Goal: Information Seeking & Learning: Learn about a topic

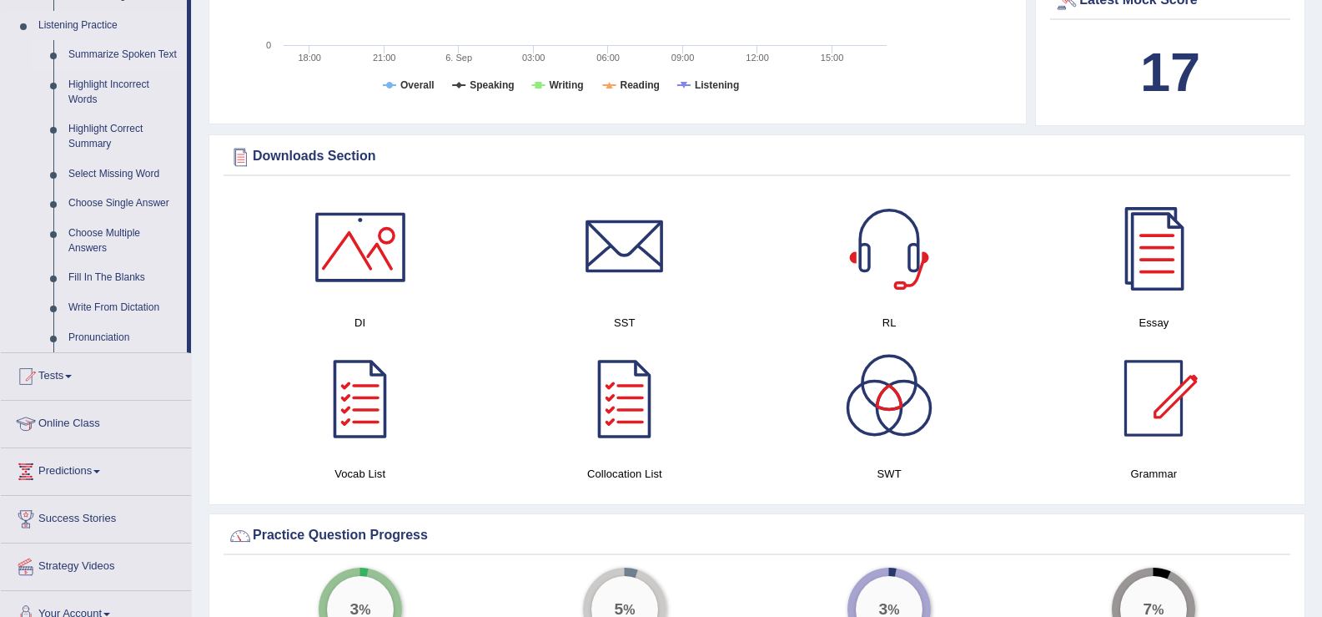
click at [118, 51] on link "Summarize Spoken Text" at bounding box center [124, 55] width 126 height 30
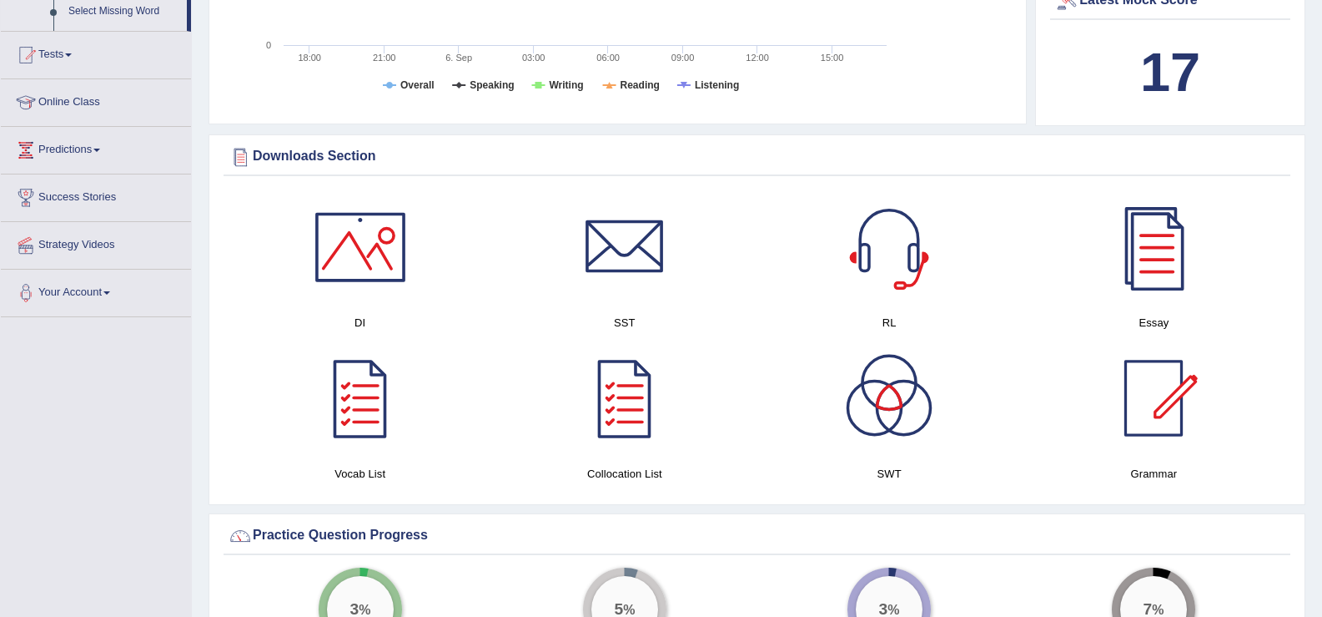
scroll to position [269, 0]
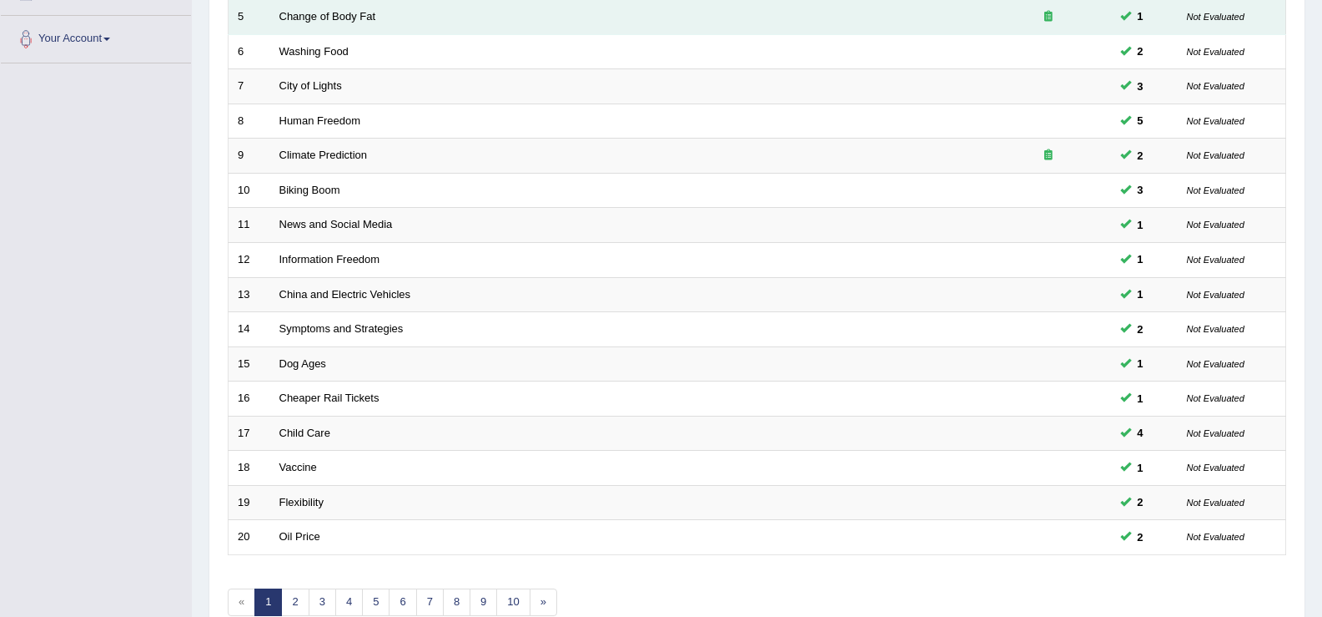
scroll to position [488, 0]
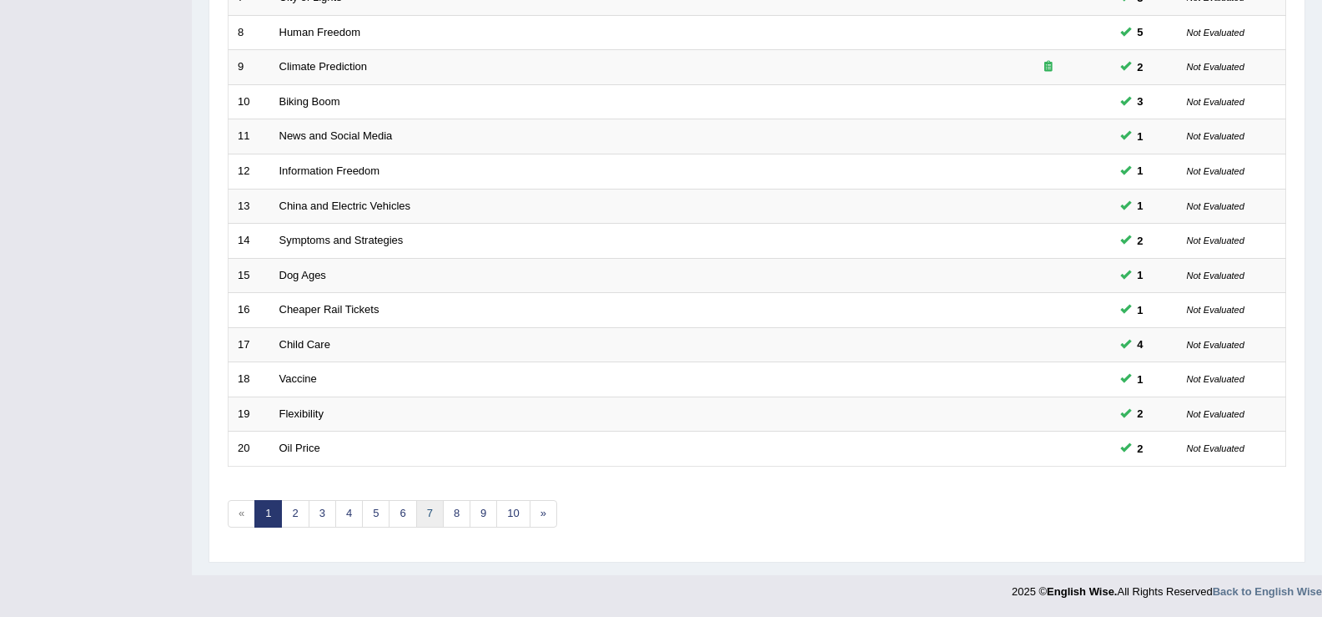
click at [441, 510] on link "7" at bounding box center [430, 514] width 28 height 28
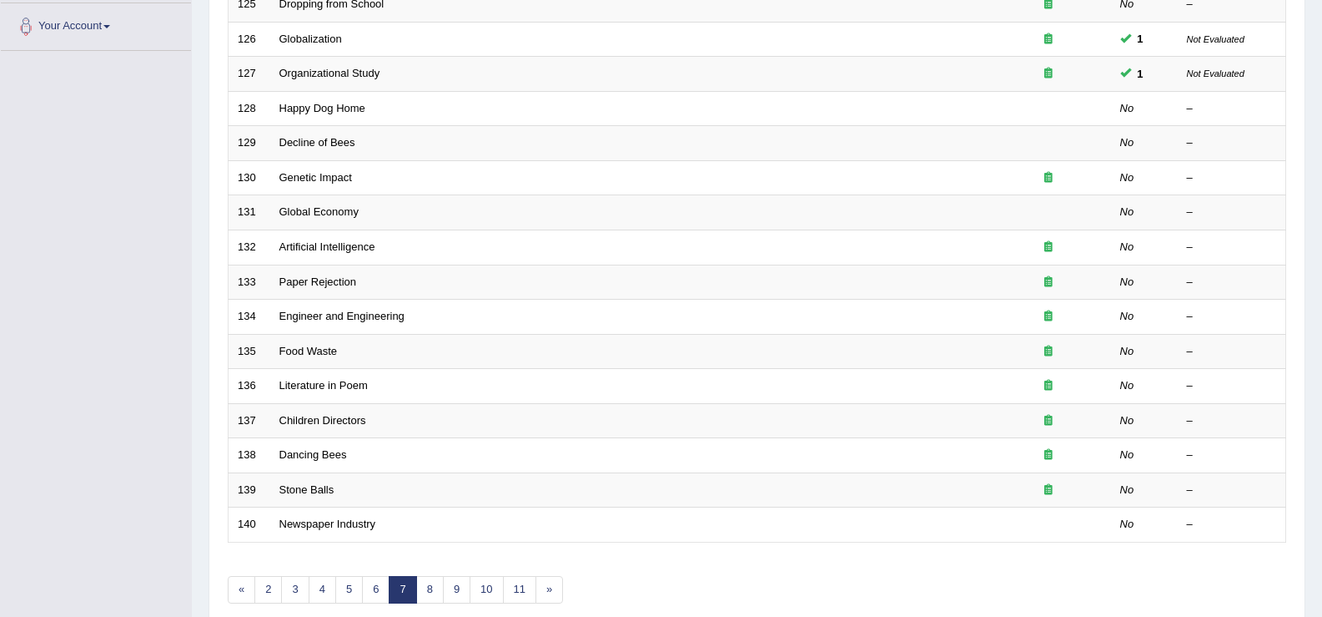
scroll to position [400, 0]
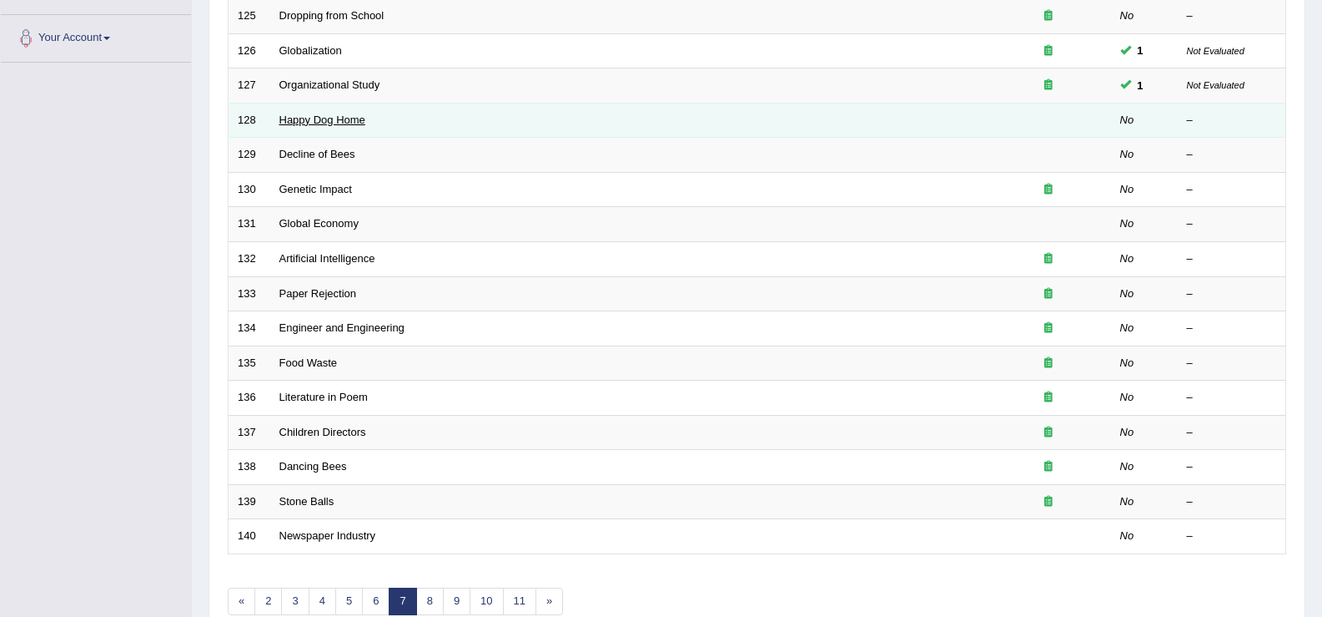
click at [330, 119] on link "Happy Dog Home" at bounding box center [322, 119] width 86 height 13
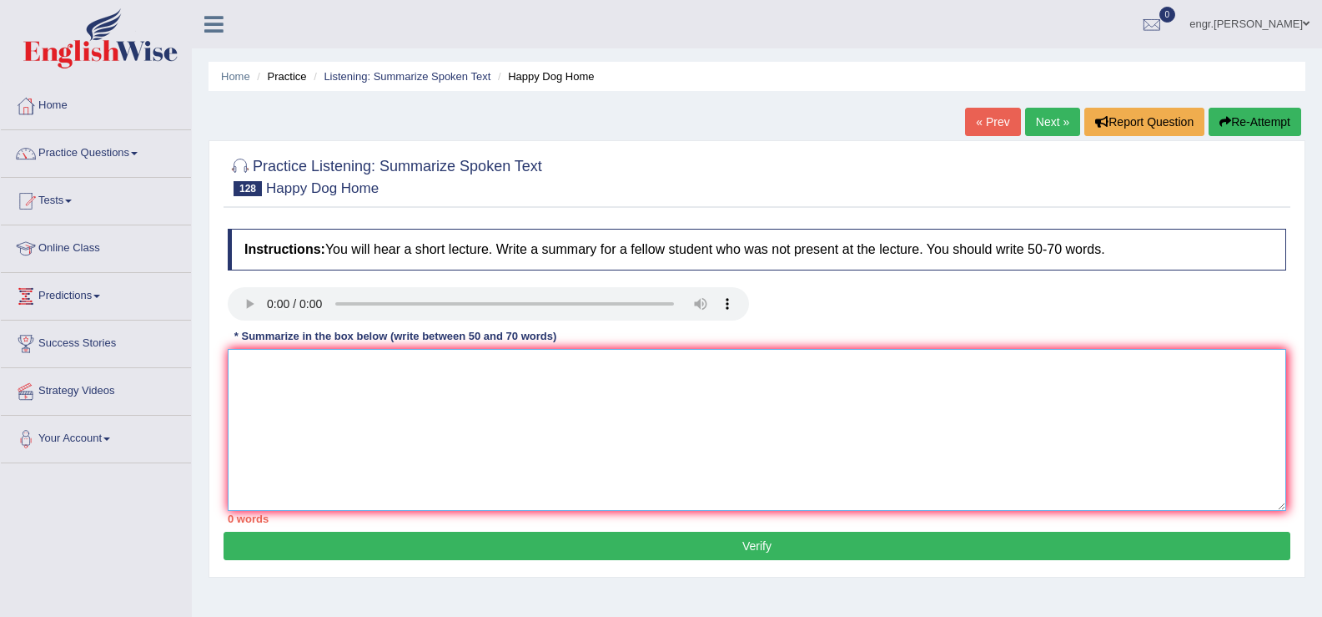
click at [258, 388] on textarea at bounding box center [757, 430] width 1059 height 162
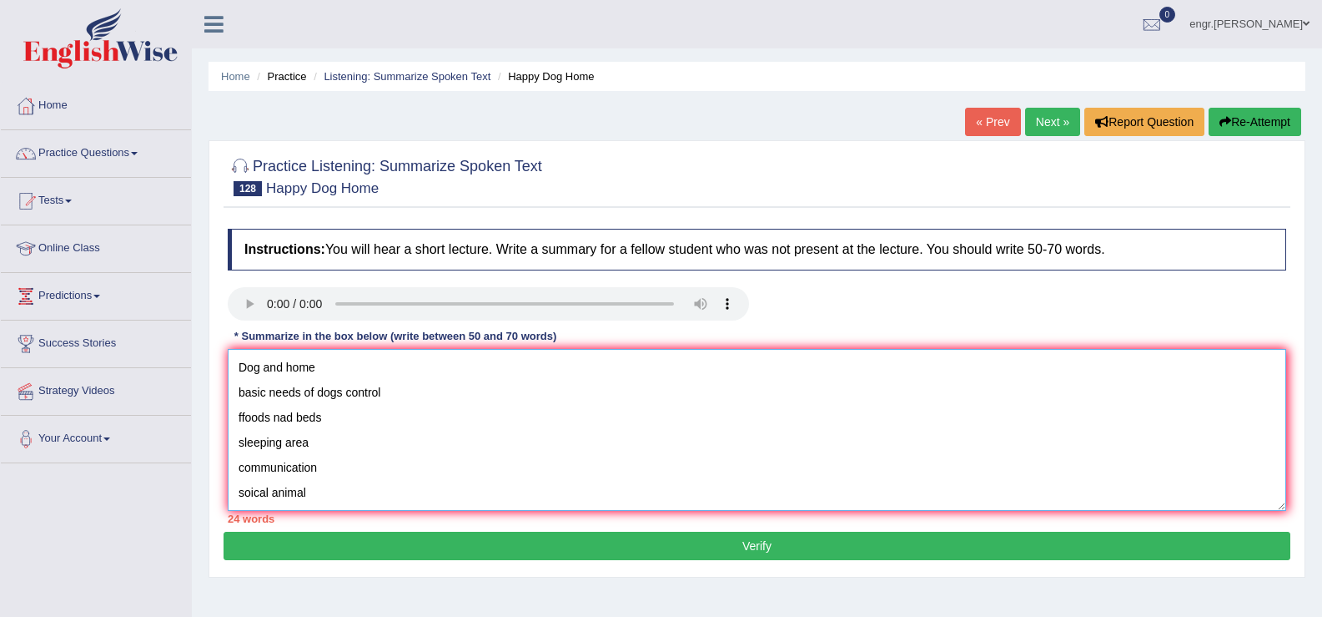
click at [236, 372] on textarea "Dog and home basic needs of dogs control ffoods nad beds sleeping area communic…" at bounding box center [757, 430] width 1059 height 162
click at [587, 368] on textarea "The Speaker provided a comprehensive overview of Dog and home basic needs of do…" at bounding box center [757, 430] width 1059 height 162
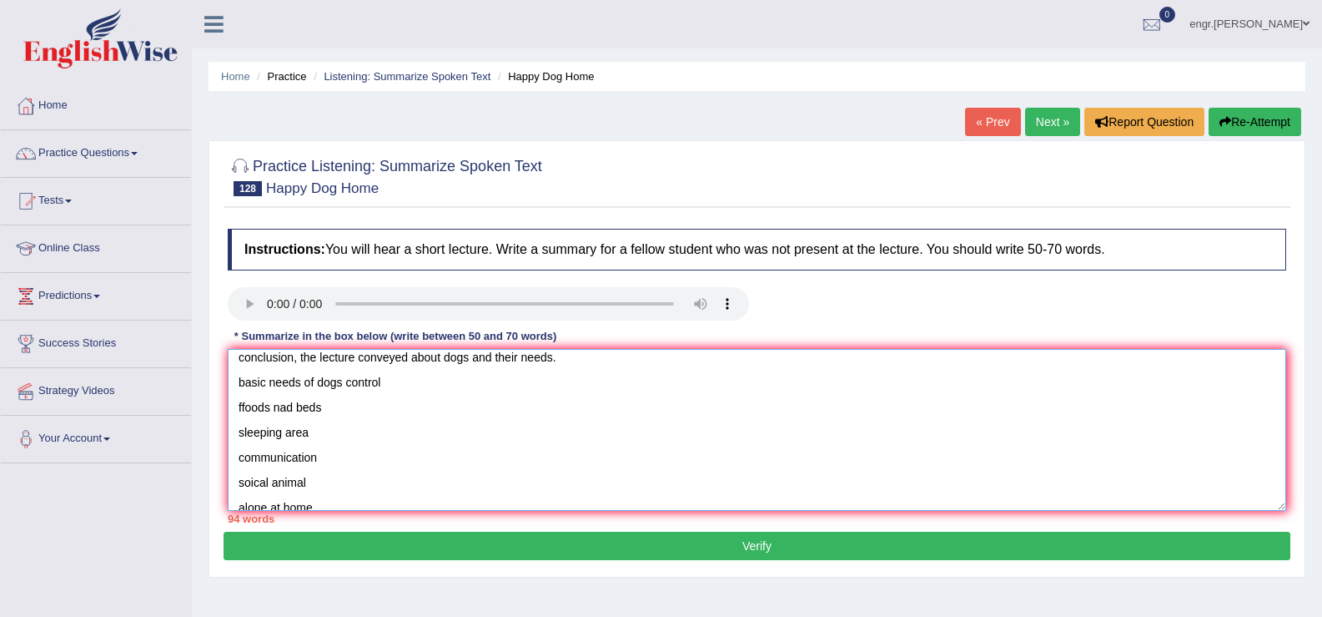
scroll to position [125, 0]
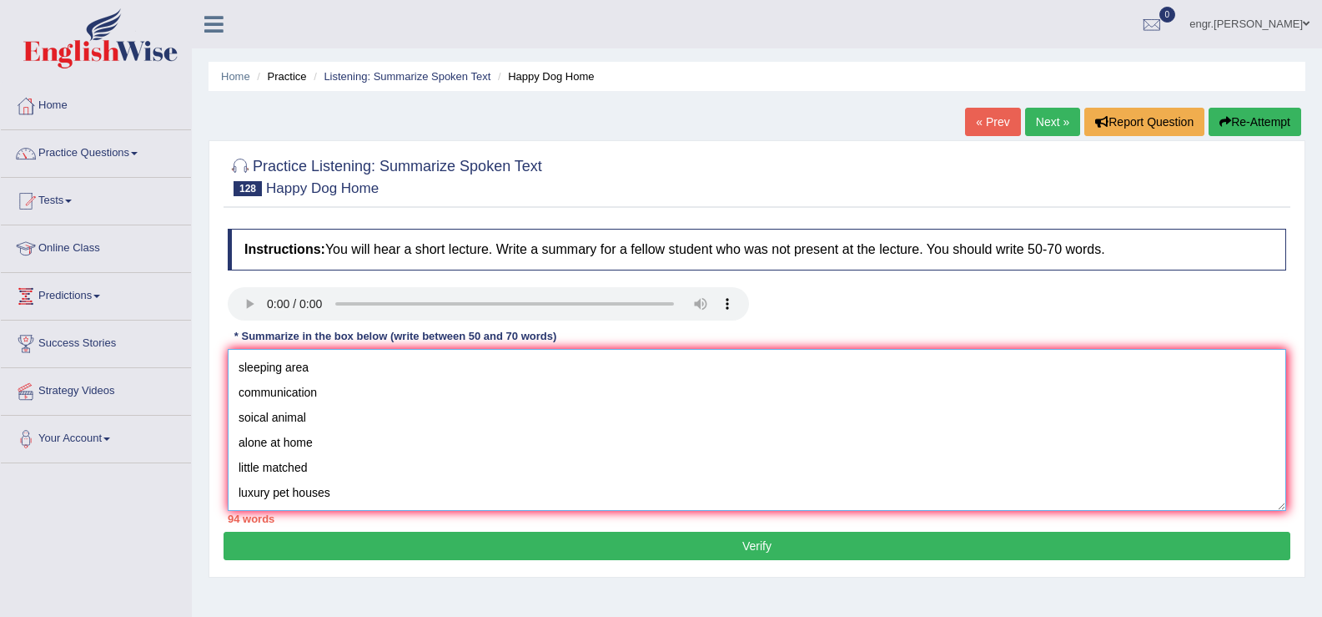
drag, startPoint x: 266, startPoint y: 452, endPoint x: 365, endPoint y: 532, distance: 126.9
click at [365, 532] on div "Practice Listening: Summarize Spoken Text 128 Happy Dog Home Instructions: You …" at bounding box center [757, 358] width 1097 height 437
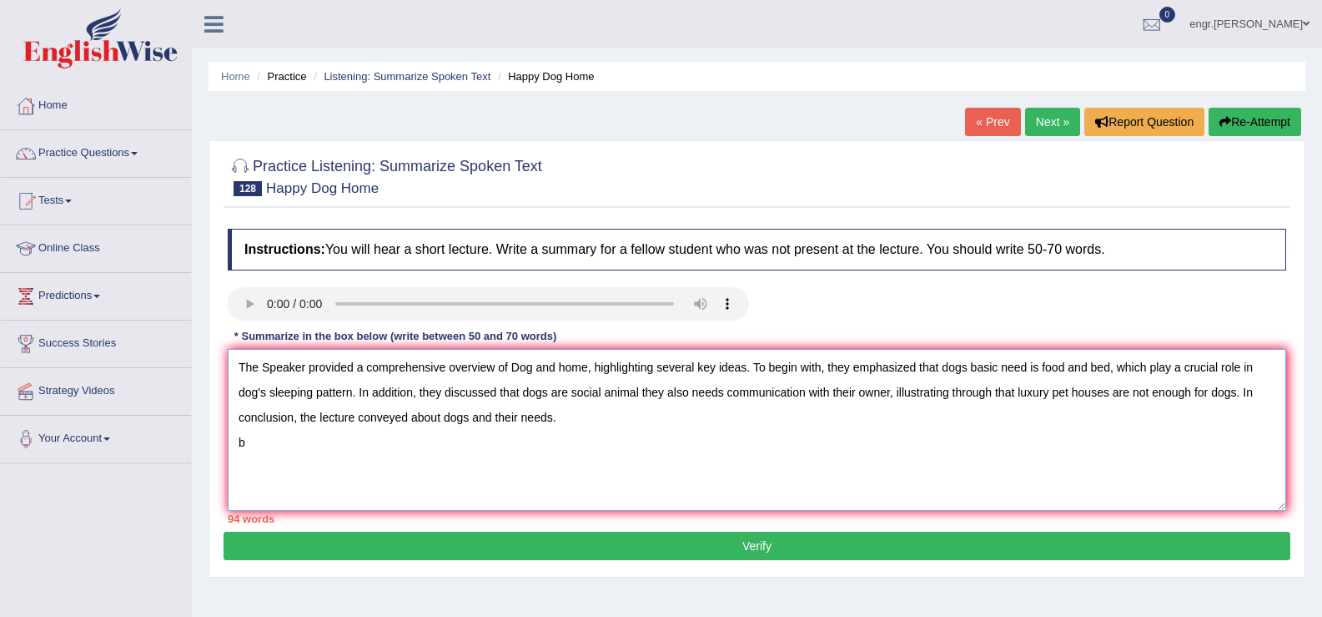
scroll to position [0, 0]
drag, startPoint x: 561, startPoint y: 420, endPoint x: 476, endPoint y: 415, distance: 84.4
click at [476, 415] on textarea "The Speaker provided a comprehensive overview of Dog and home, highlighting sev…" at bounding box center [757, 430] width 1059 height 162
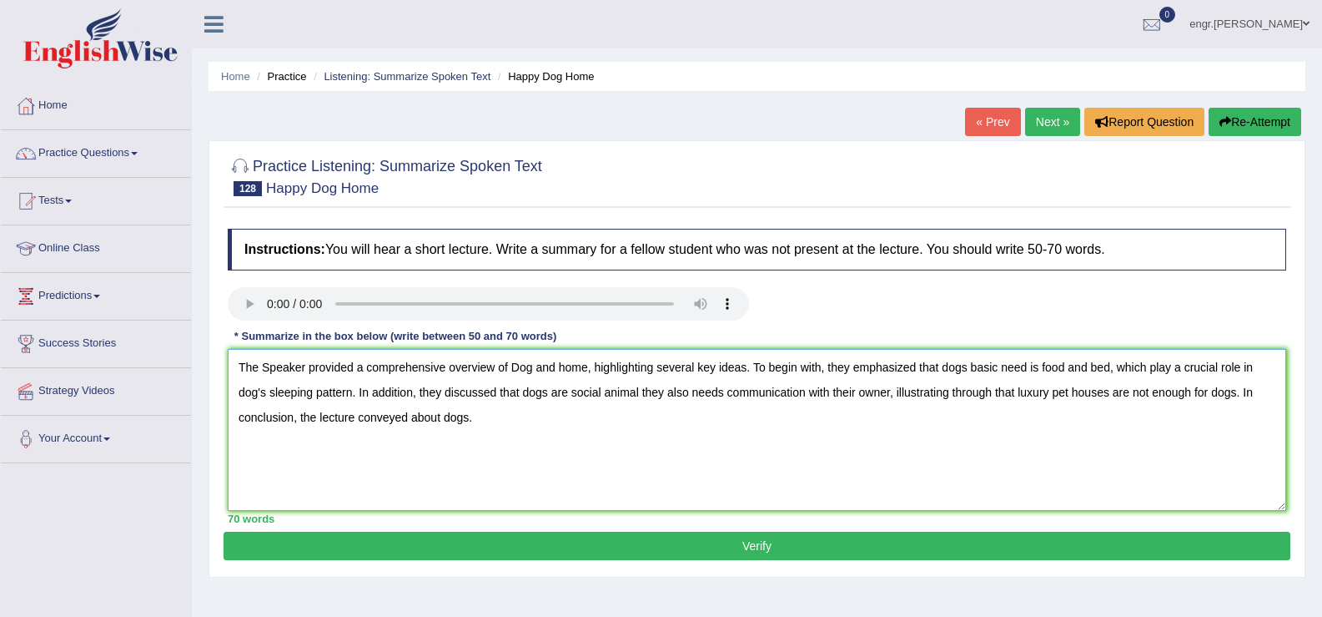
type textarea "The Speaker provided a comprehensive overview of Dog and home, highlighting sev…"
click at [535, 541] on button "Verify" at bounding box center [757, 545] width 1067 height 28
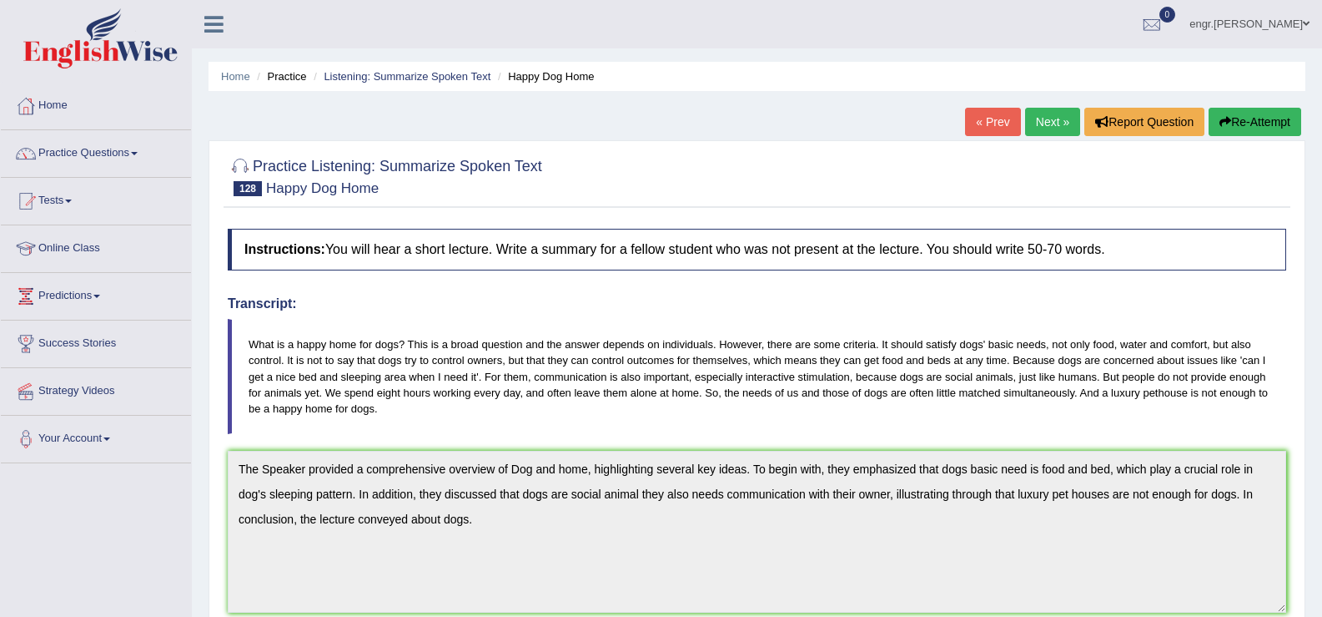
click at [1054, 106] on div "Home Practice Listening: Summarize Spoken Text Happy Dog Home « Prev Next » Rep…" at bounding box center [757, 508] width 1130 height 1017
click at [1046, 122] on link "Next »" at bounding box center [1052, 122] width 55 height 28
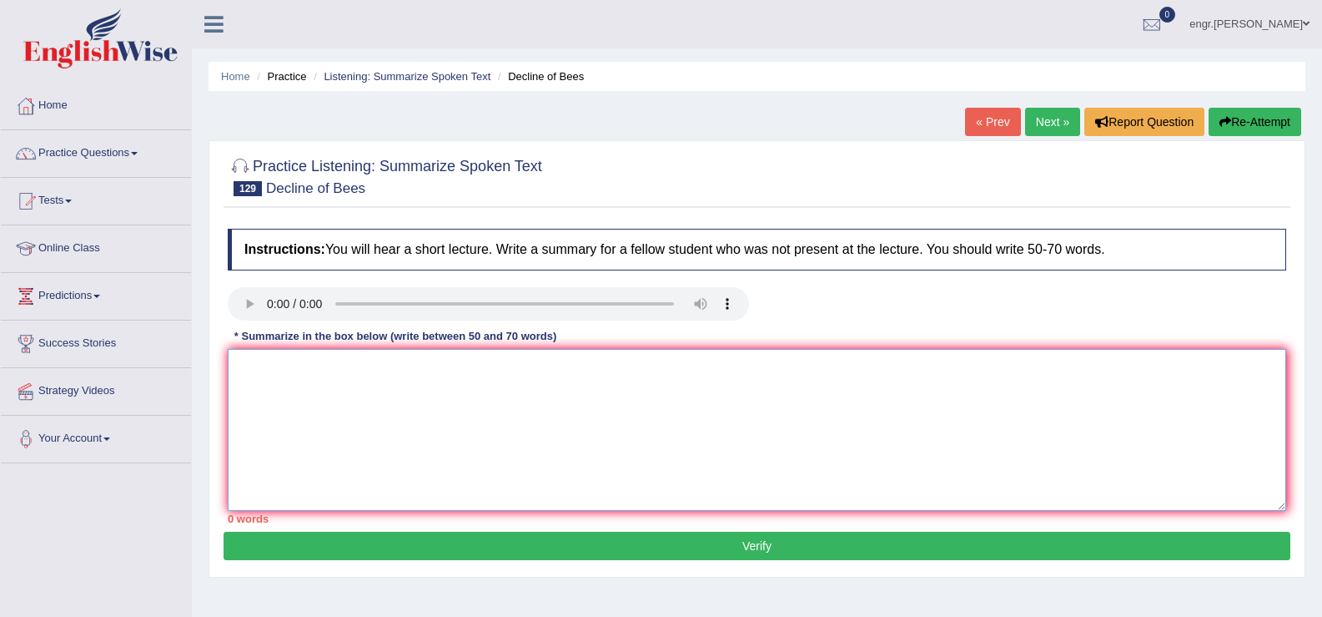
click at [291, 448] on textarea at bounding box center [757, 430] width 1059 height 162
click at [238, 373] on textarea "Bees species pollination loss aware of problems" at bounding box center [757, 430] width 1059 height 162
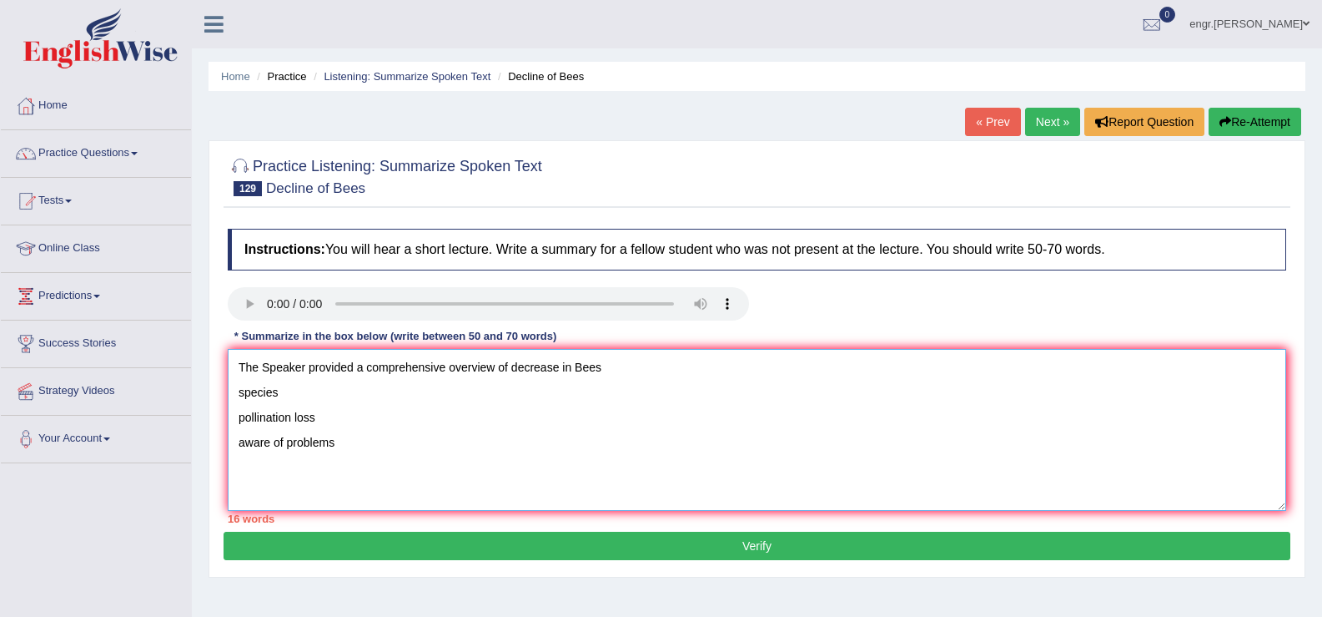
click at [637, 363] on textarea "The Speaker provided a comprehensive overview of decrease in Bees species polli…" at bounding box center [757, 430] width 1059 height 162
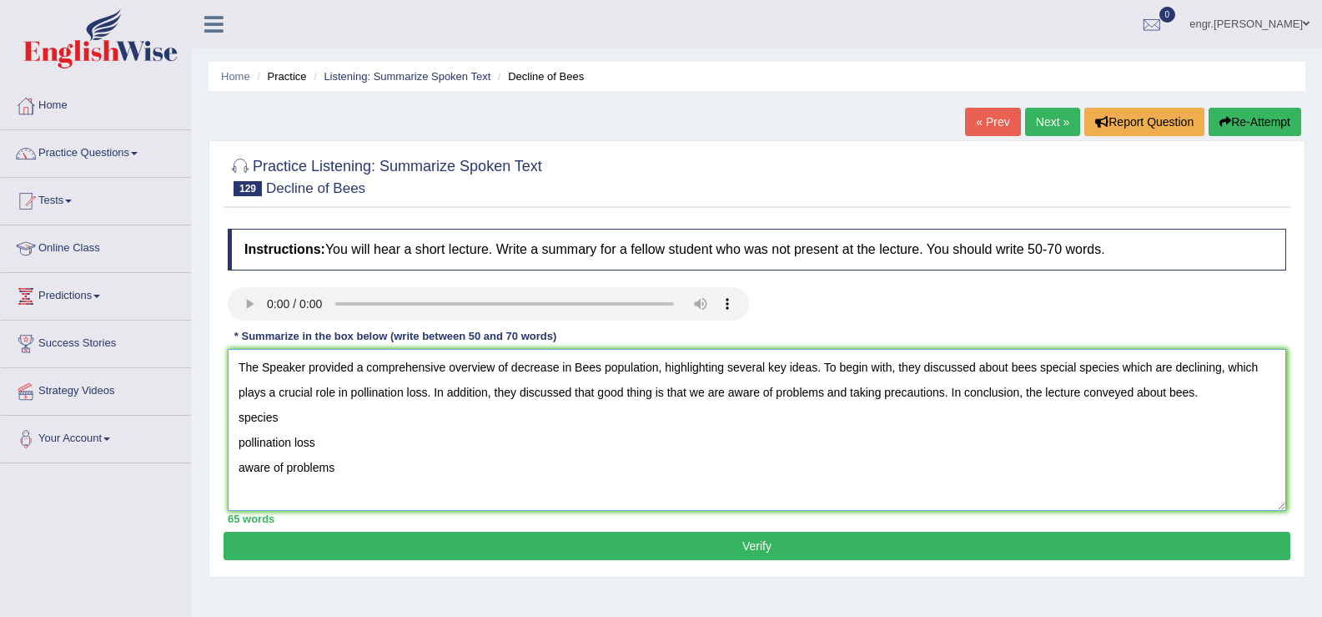
drag, startPoint x: 240, startPoint y: 418, endPoint x: 347, endPoint y: 502, distance: 136.0
click at [347, 502] on textarea "The Speaker provided a comprehensive overview of decrease in Bees population, h…" at bounding box center [757, 430] width 1059 height 162
type textarea "The Speaker provided a comprehensive overview of decrease in Bees population, h…"
click at [649, 538] on button "Verify" at bounding box center [757, 545] width 1067 height 28
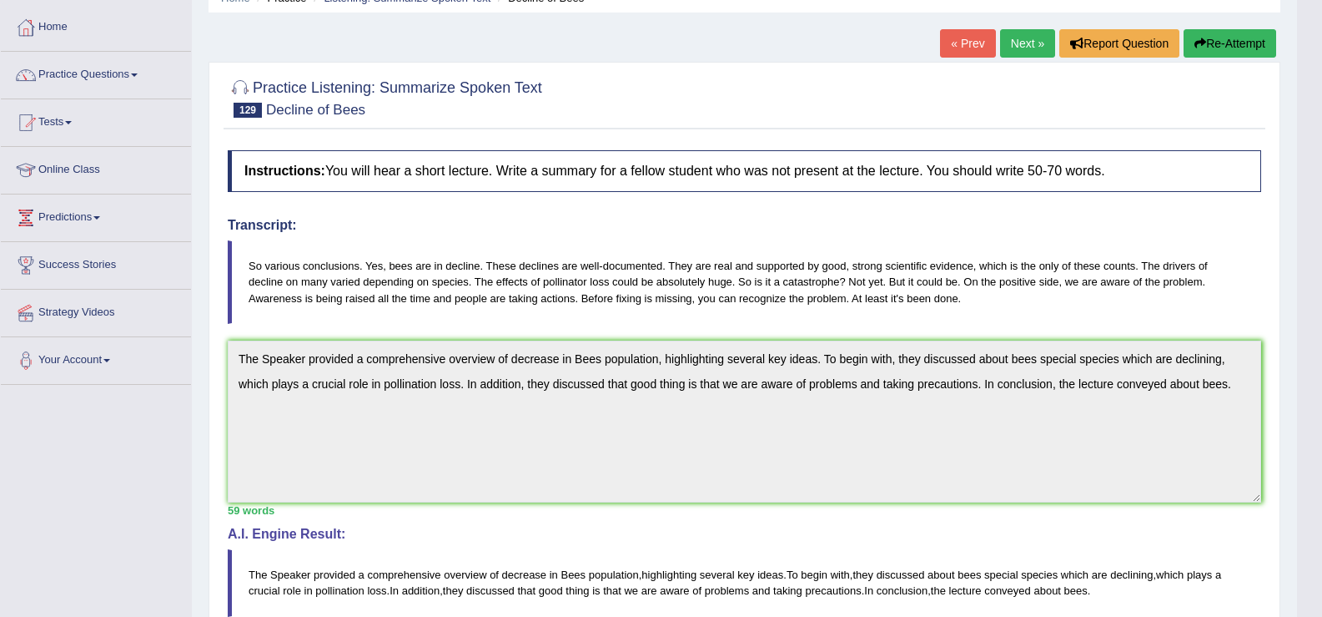
scroll to position [73, 0]
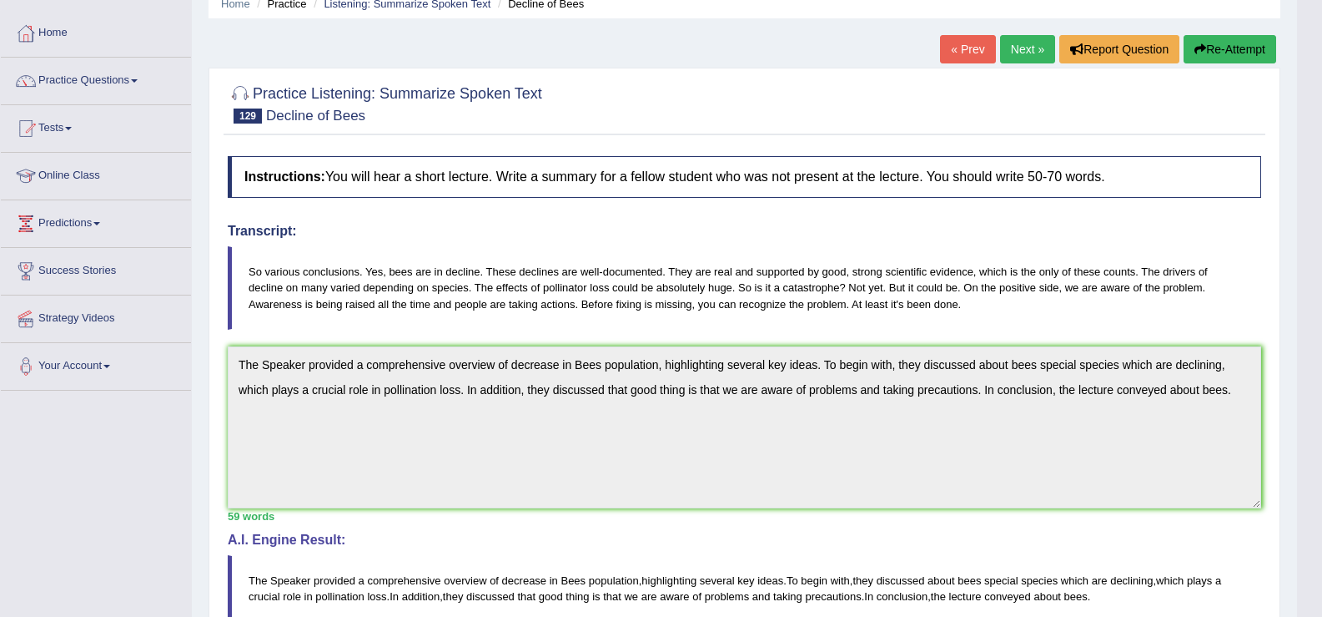
click at [1018, 53] on link "Next »" at bounding box center [1027, 49] width 55 height 28
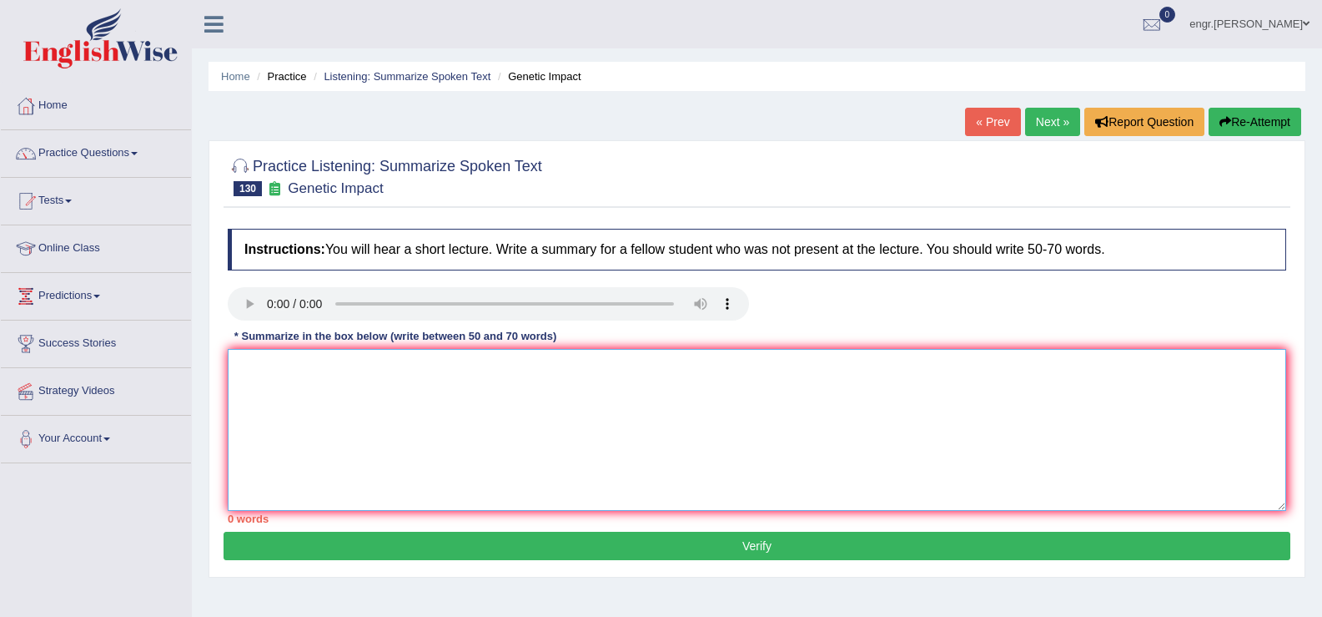
click at [291, 455] on textarea at bounding box center [757, 430] width 1059 height 162
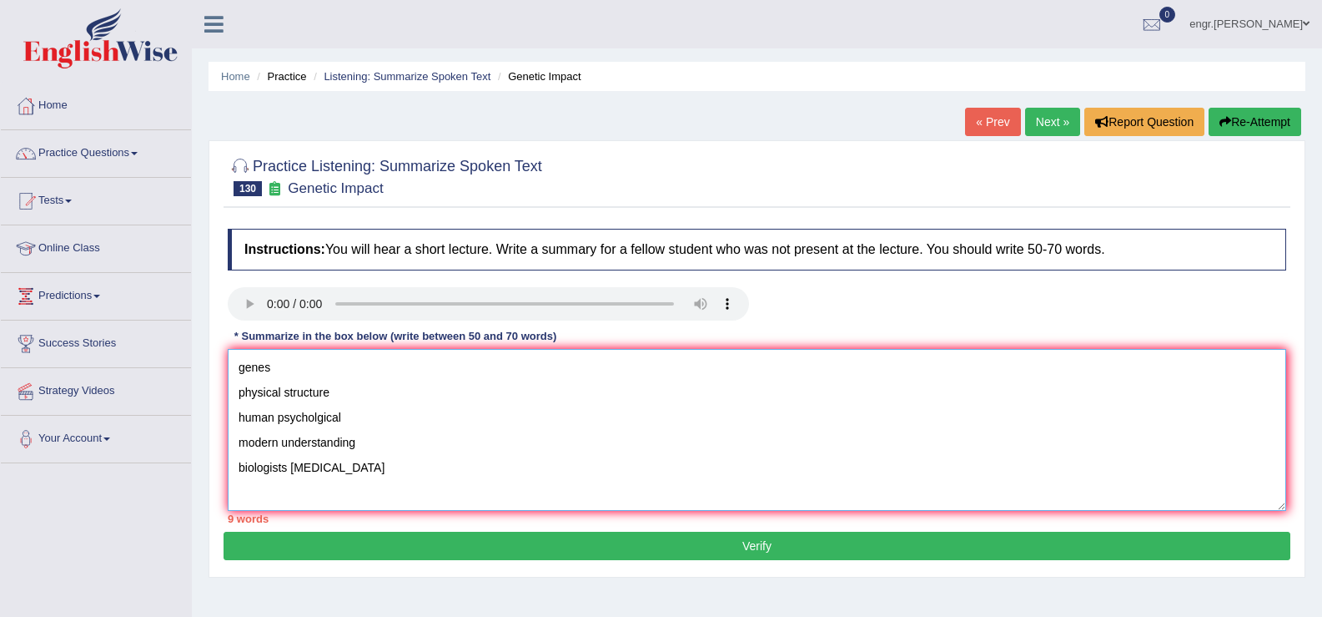
click at [239, 371] on textarea "genes physical structure human psycholgical modern understanding biologists neu…" at bounding box center [757, 430] width 1059 height 162
click at [515, 368] on textarea "The Speaker provided a comprehensive overview of genes physical structure human…" at bounding box center [757, 430] width 1059 height 162
click at [566, 369] on textarea "The Speaker provided a comprehensive overview of Genes physical structure human…" at bounding box center [757, 430] width 1059 height 162
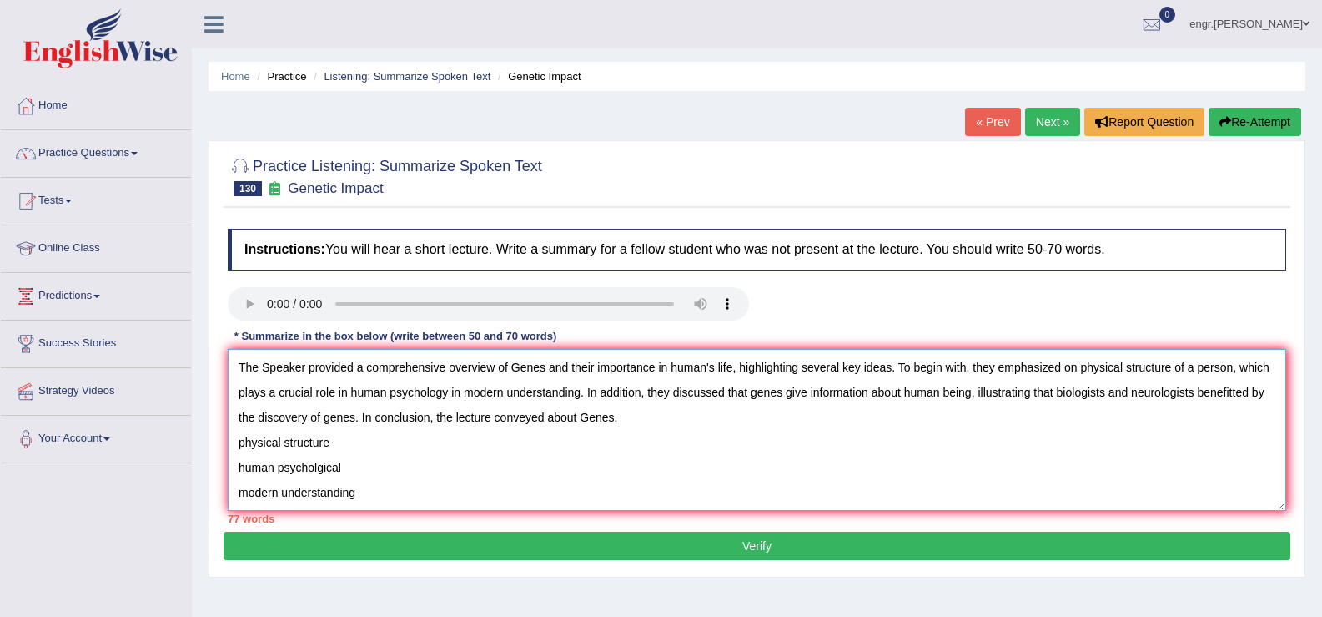
scroll to position [50, 0]
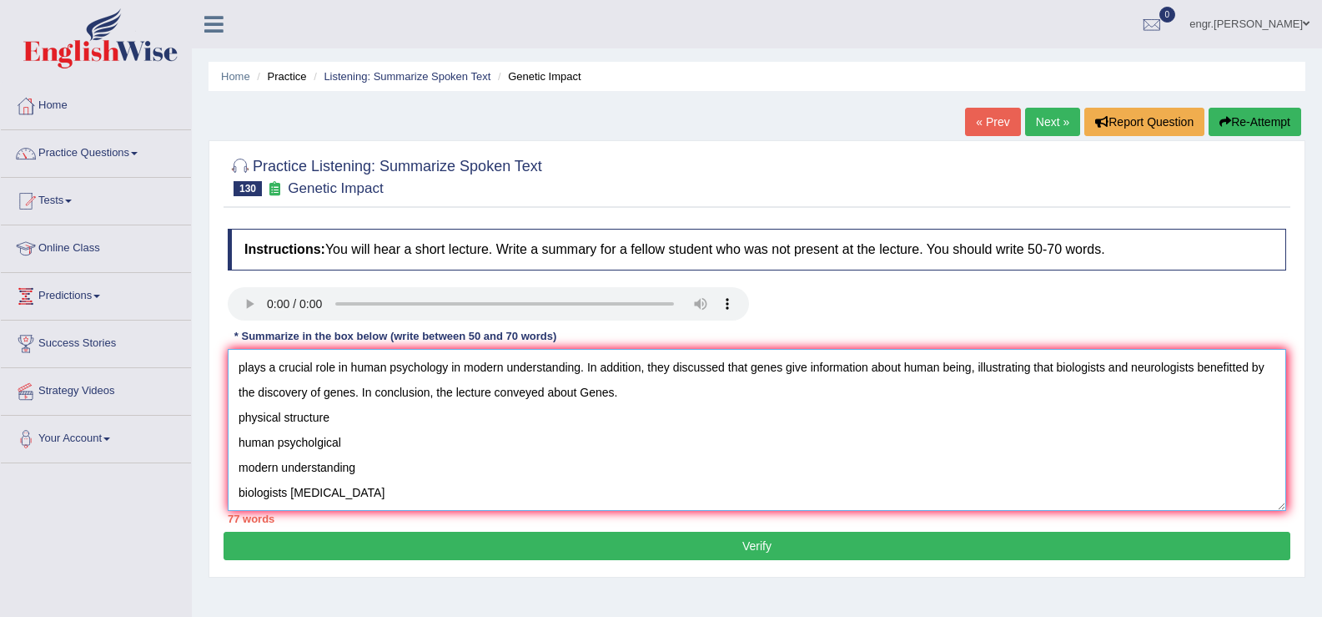
drag, startPoint x: 239, startPoint y: 440, endPoint x: 368, endPoint y: 538, distance: 162.5
click at [368, 538] on div "Practice Listening: Summarize Spoken Text 130 Genetic Impact Instructions: You …" at bounding box center [757, 358] width 1097 height 437
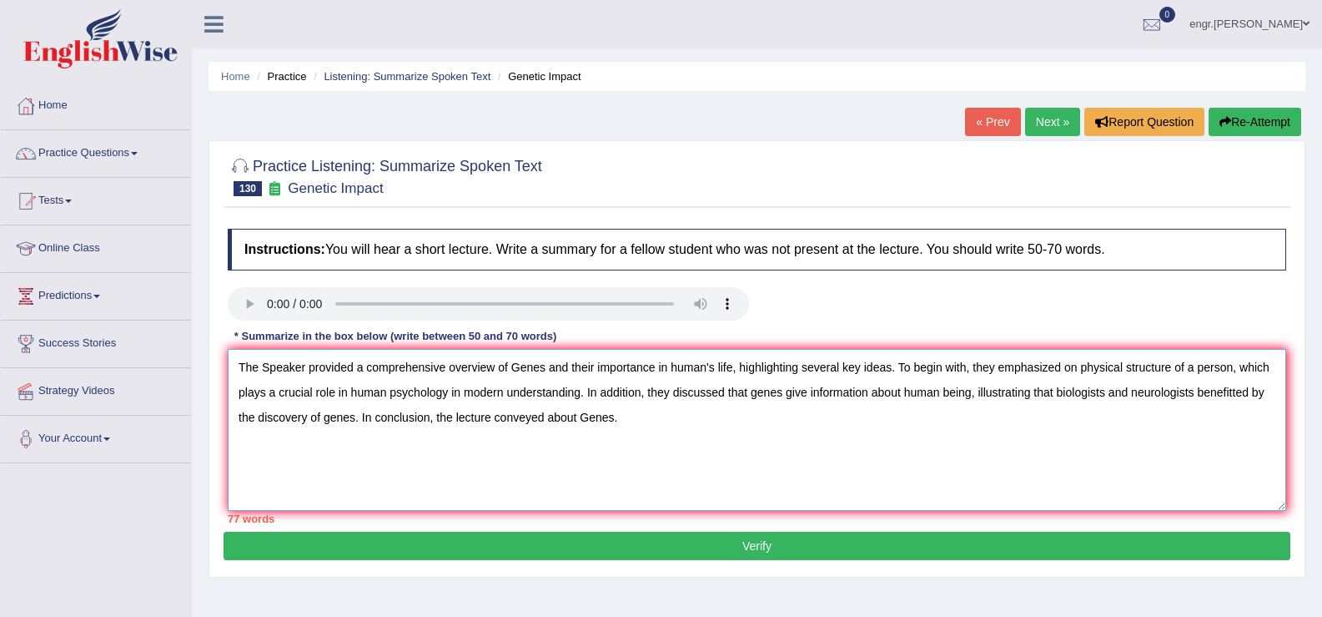
scroll to position [0, 0]
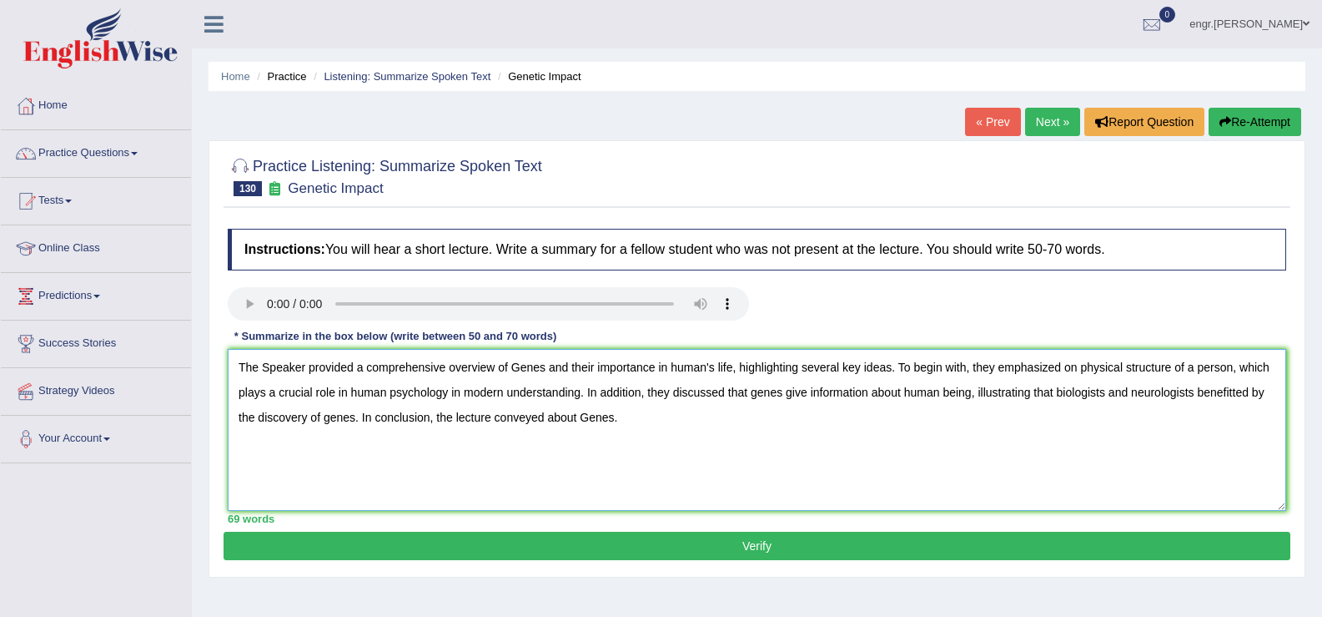
type textarea "The Speaker provided a comprehensive overview of Genes and their importance in …"
click at [415, 542] on button "Verify" at bounding box center [757, 545] width 1067 height 28
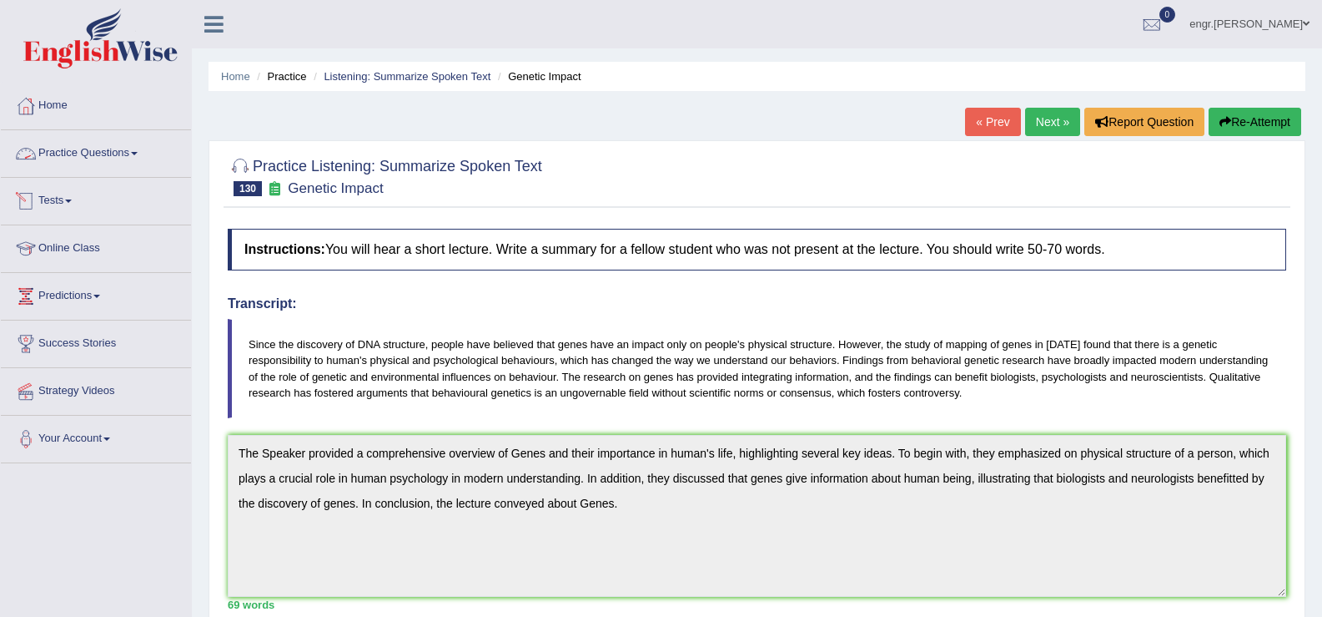
click at [116, 154] on link "Practice Questions" at bounding box center [96, 151] width 190 height 42
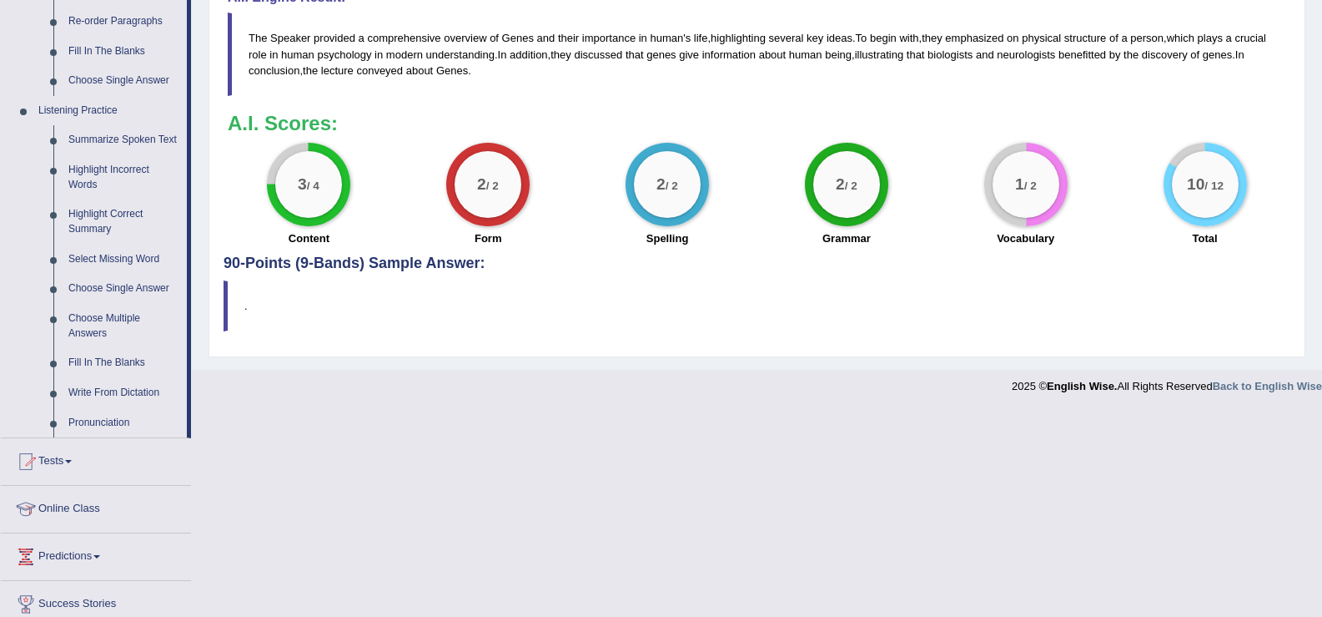
scroll to position [641, 0]
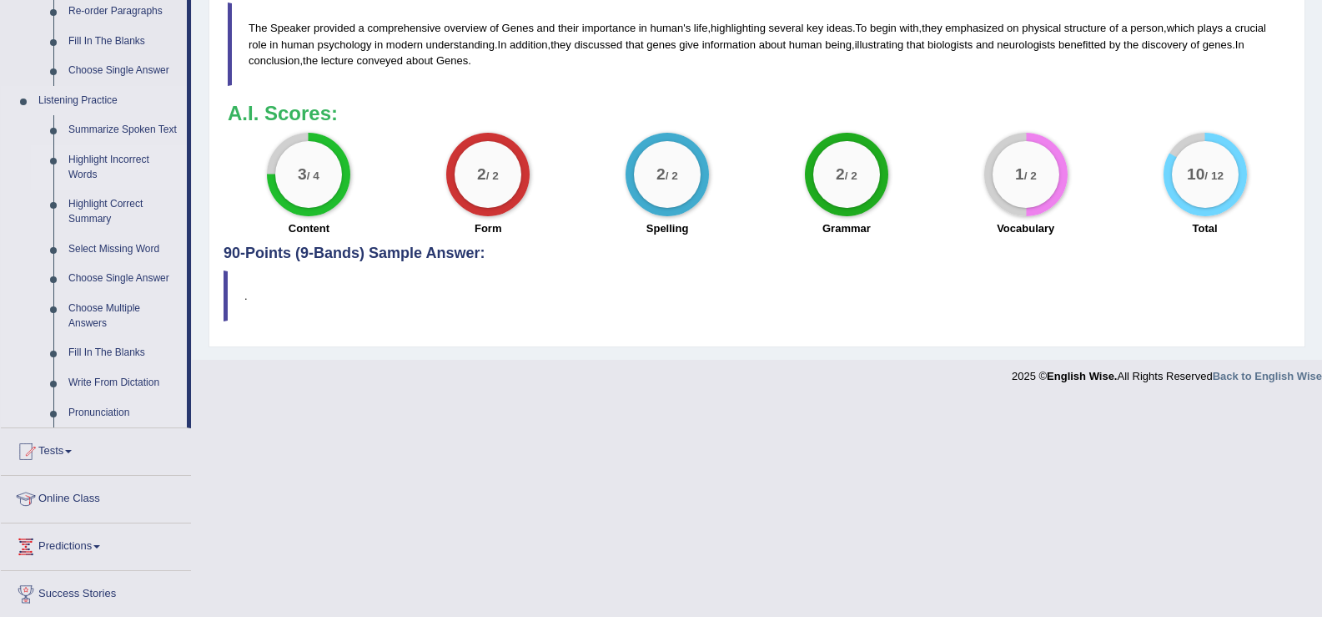
click at [98, 156] on link "Highlight Incorrect Words" at bounding box center [124, 167] width 126 height 44
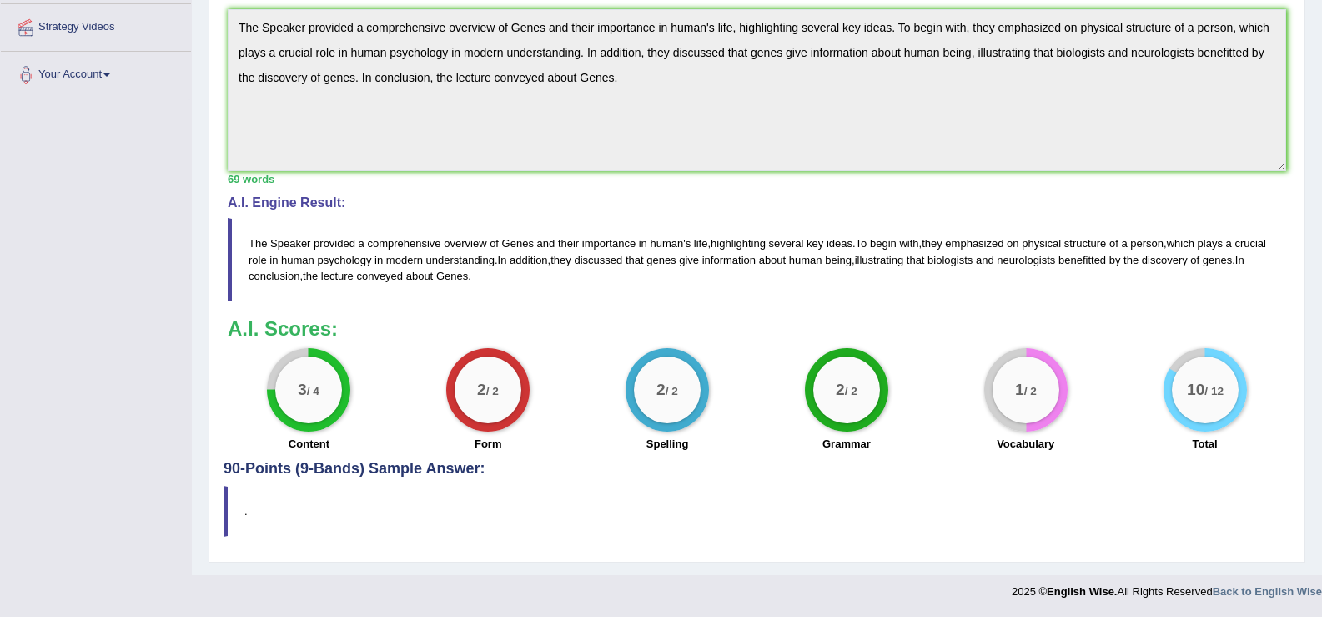
scroll to position [214, 0]
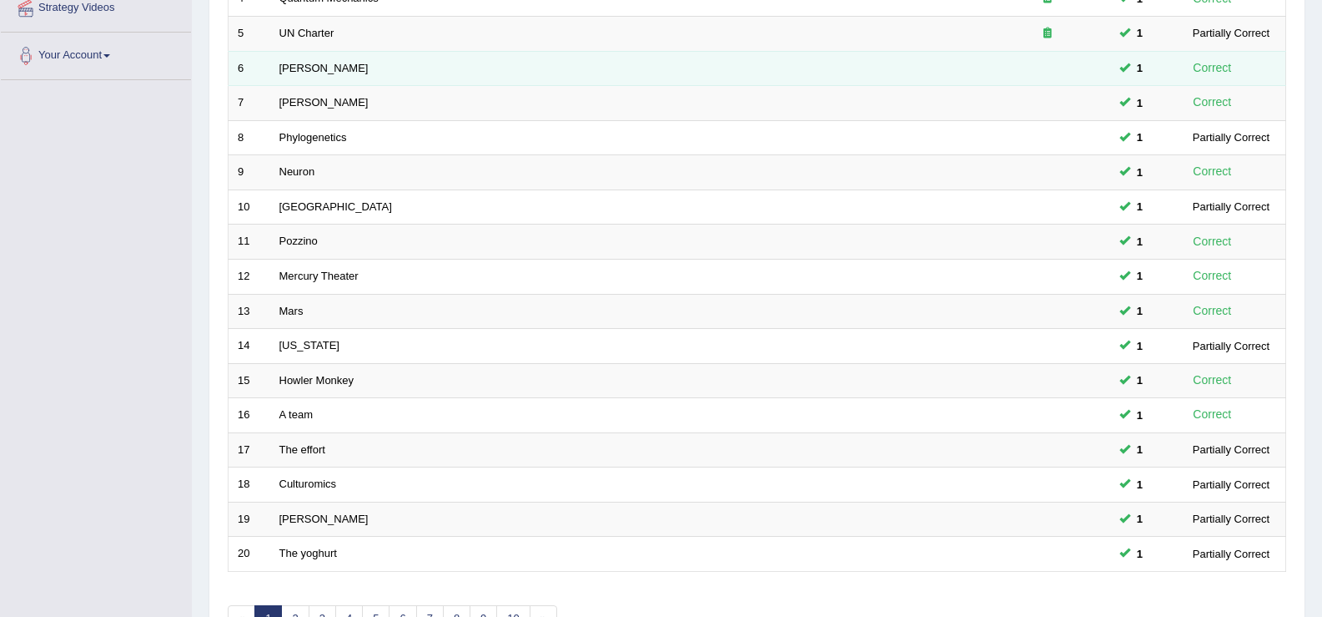
scroll to position [488, 0]
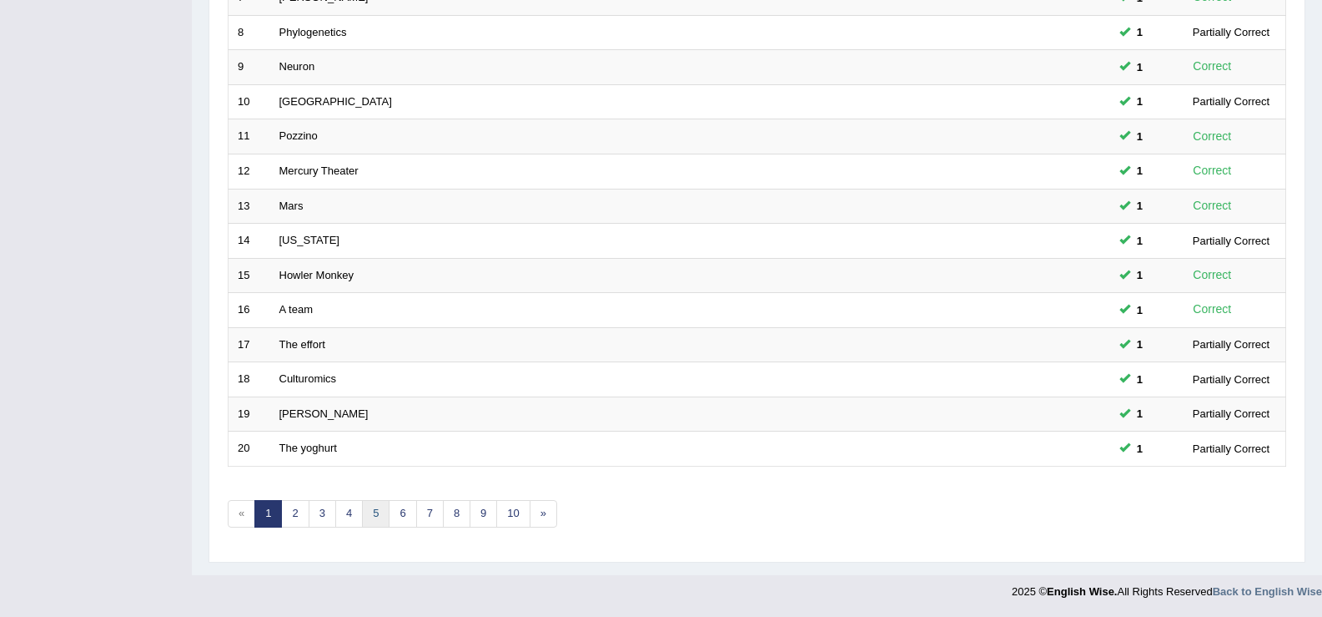
click at [369, 520] on link "5" at bounding box center [376, 514] width 28 height 28
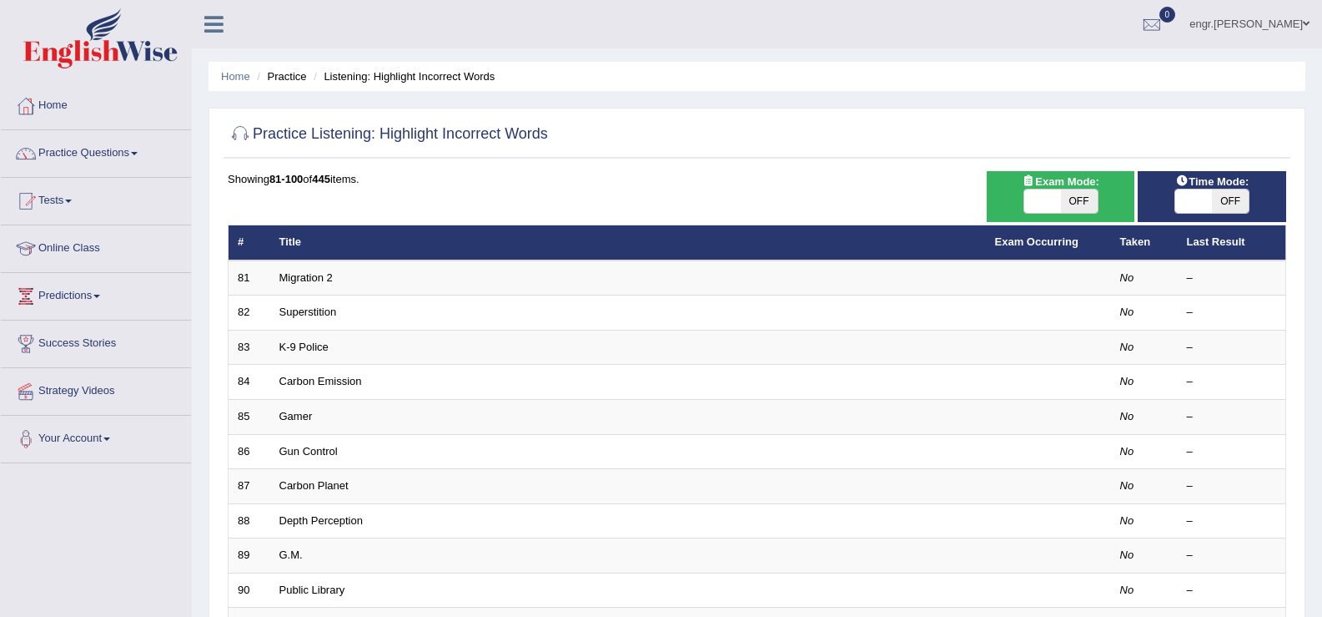
click at [315, 279] on link "Migration 2" at bounding box center [305, 277] width 53 height 13
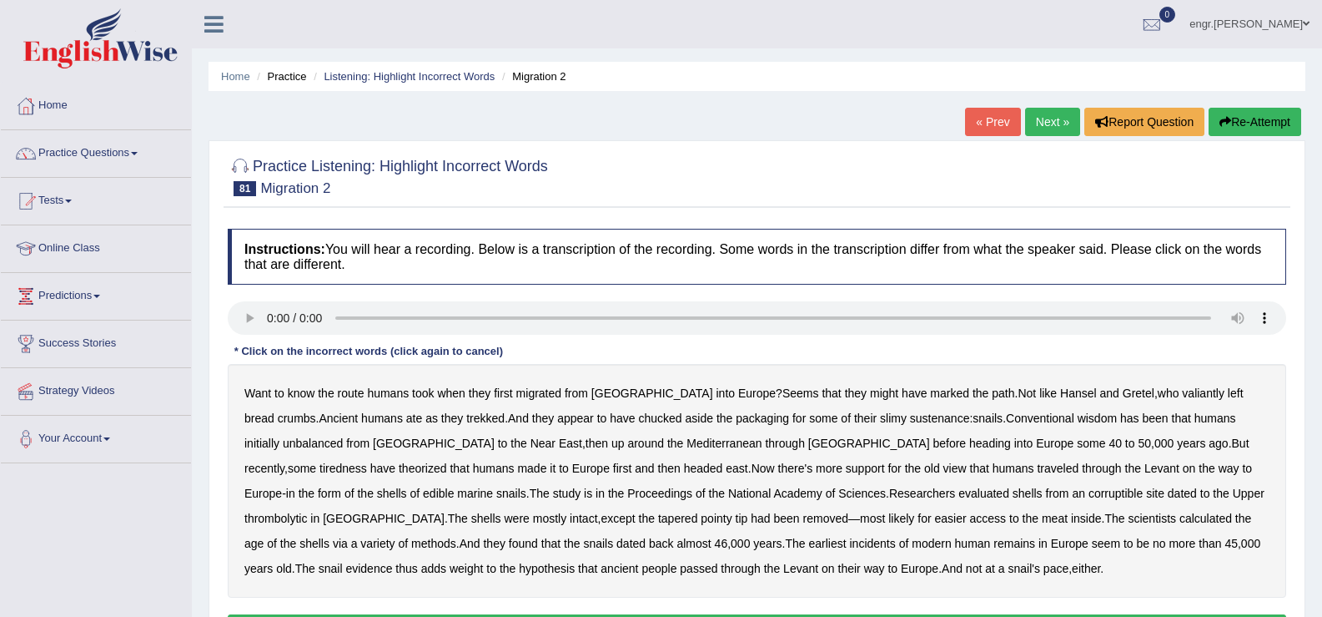
click at [1182, 391] on b "valiantly" at bounding box center [1203, 392] width 43 height 13
click at [291, 444] on b "unbalanced" at bounding box center [313, 442] width 60 height 13
click at [367, 461] on b "tiredness" at bounding box center [344, 467] width 48 height 13
click at [1089, 494] on b "corruptible" at bounding box center [1116, 492] width 54 height 13
click at [849, 539] on b "incidents" at bounding box center [872, 542] width 46 height 13
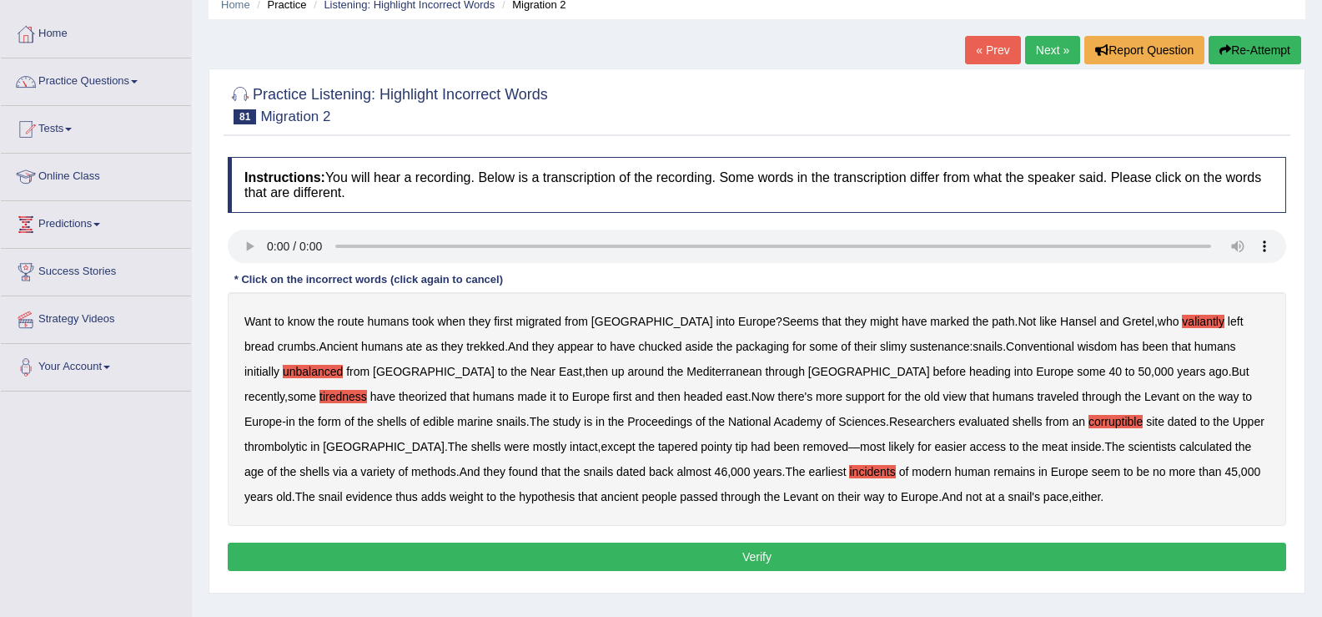
scroll to position [90, 0]
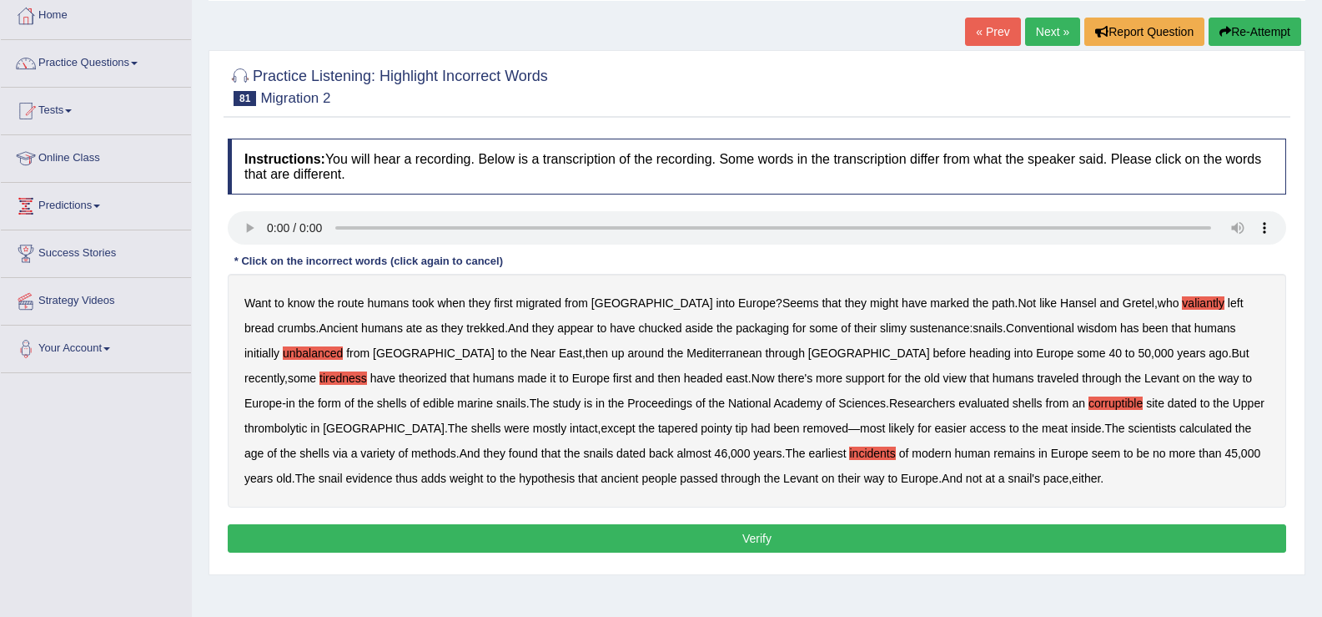
click at [783, 534] on button "Verify" at bounding box center [757, 538] width 1059 height 28
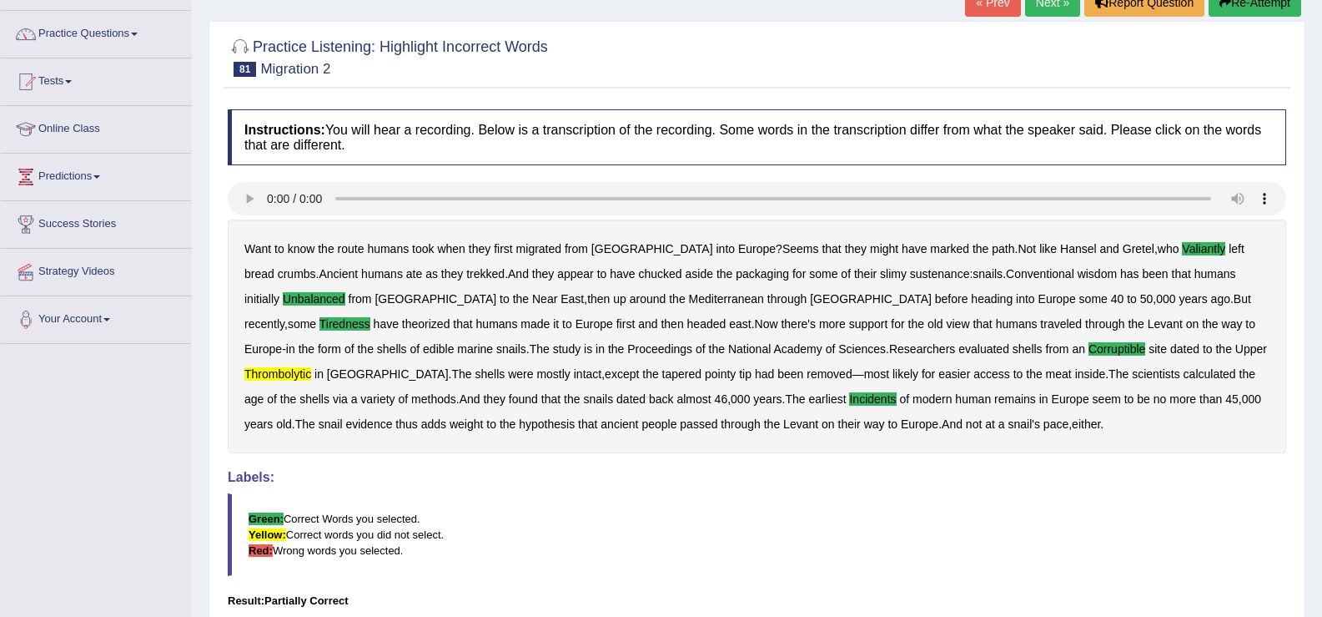
scroll to position [28, 0]
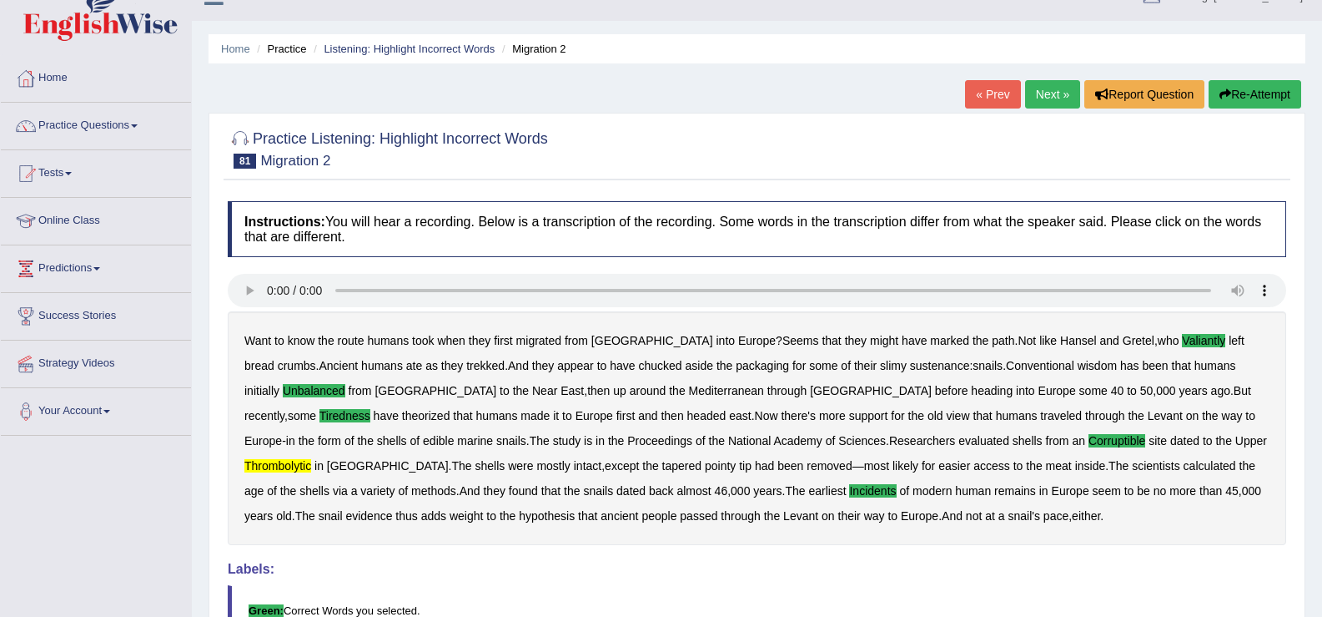
click at [1033, 83] on link "Next »" at bounding box center [1052, 94] width 55 height 28
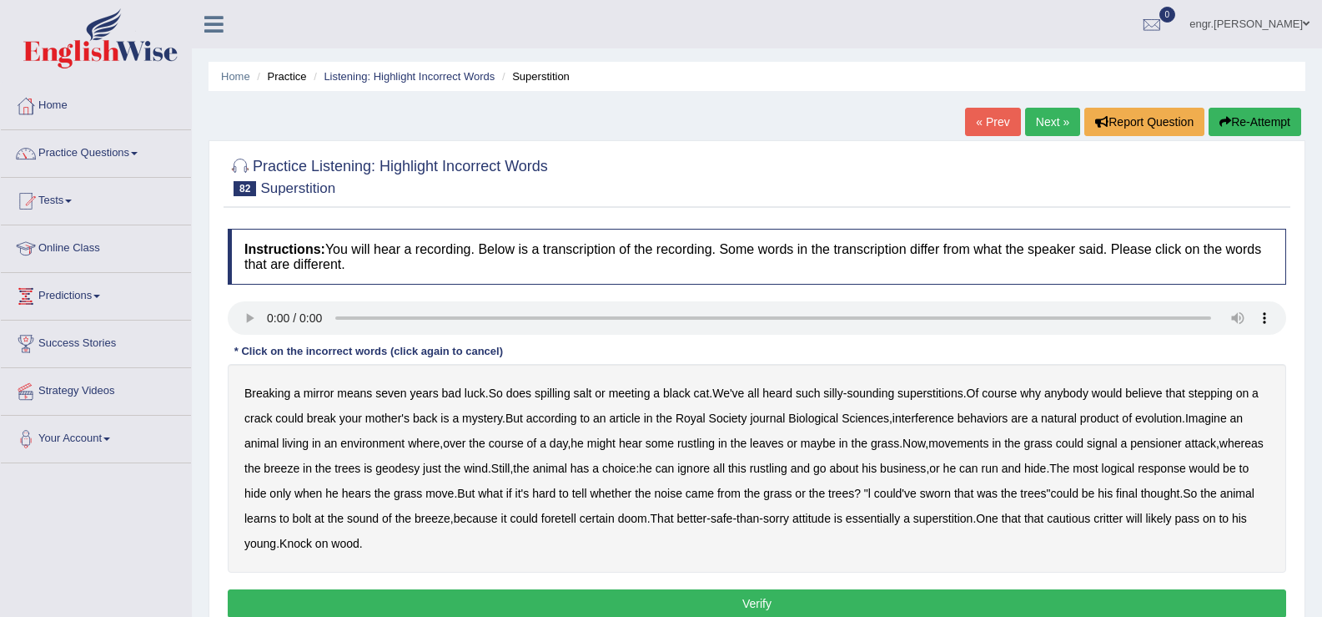
click at [942, 416] on b "interference" at bounding box center [924, 417] width 62 height 13
click at [1159, 441] on b "pensioner" at bounding box center [1156, 442] width 52 height 13
click at [420, 465] on b "geodesy" at bounding box center [397, 467] width 44 height 13
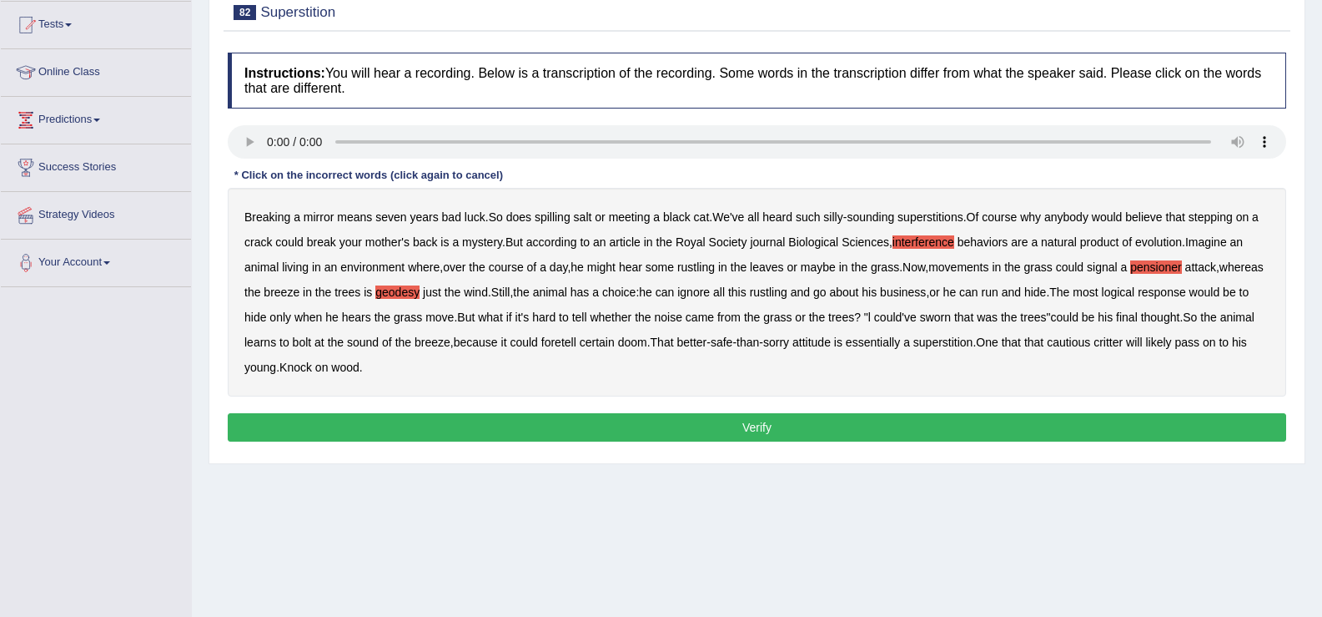
scroll to position [182, 0]
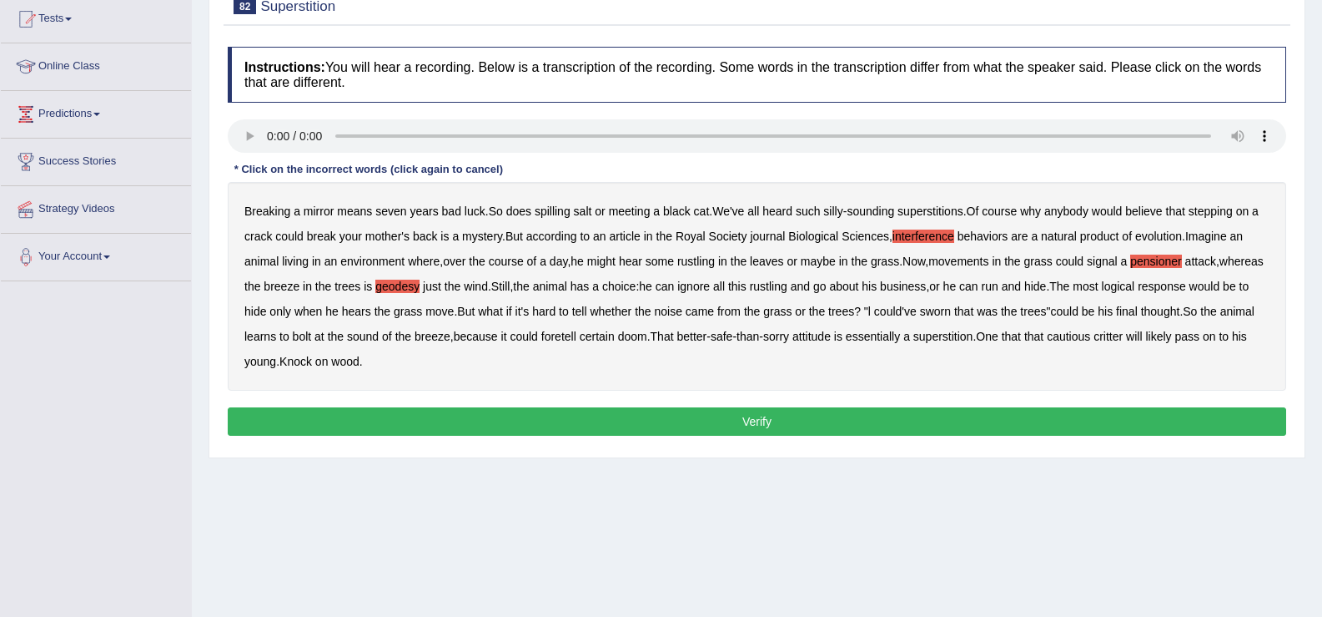
click at [488, 416] on button "Verify" at bounding box center [757, 421] width 1059 height 28
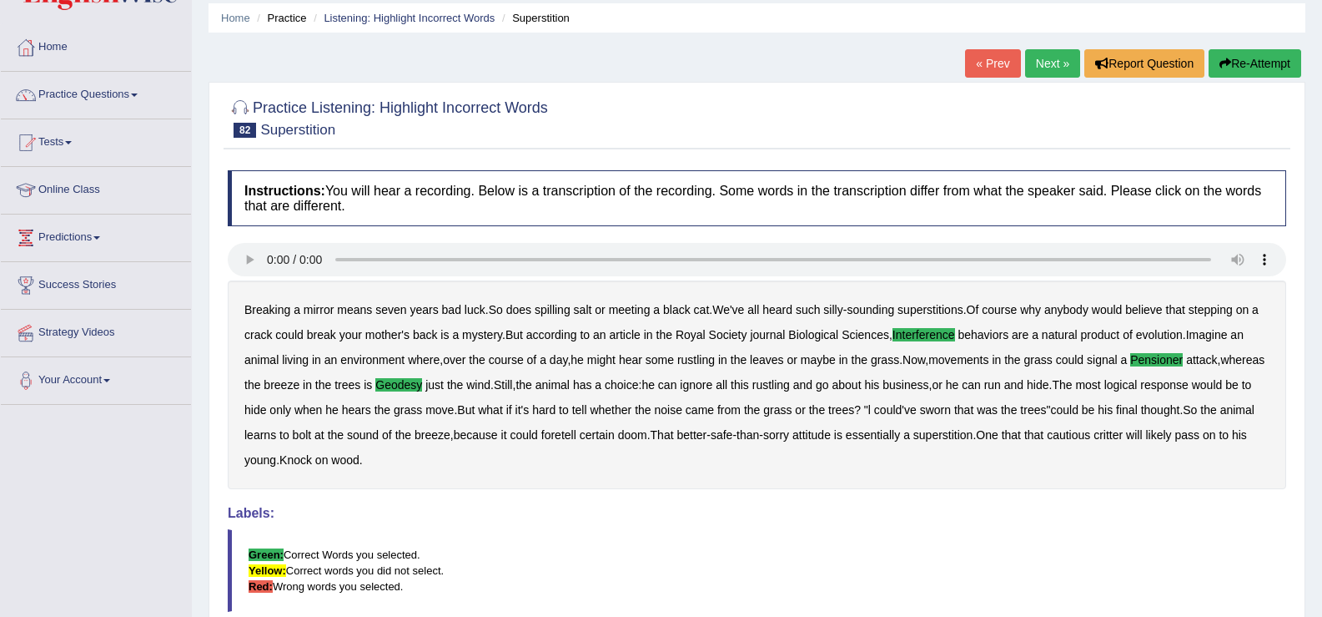
scroll to position [0, 0]
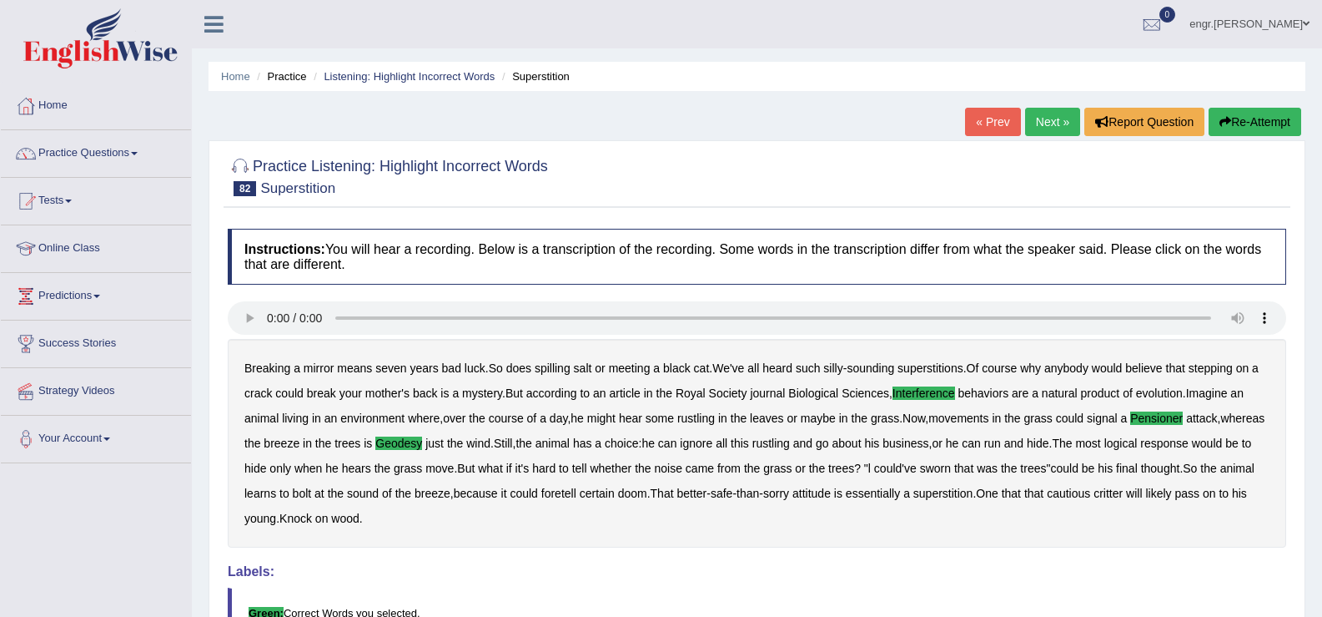
click at [1045, 113] on link "Next »" at bounding box center [1052, 122] width 55 height 28
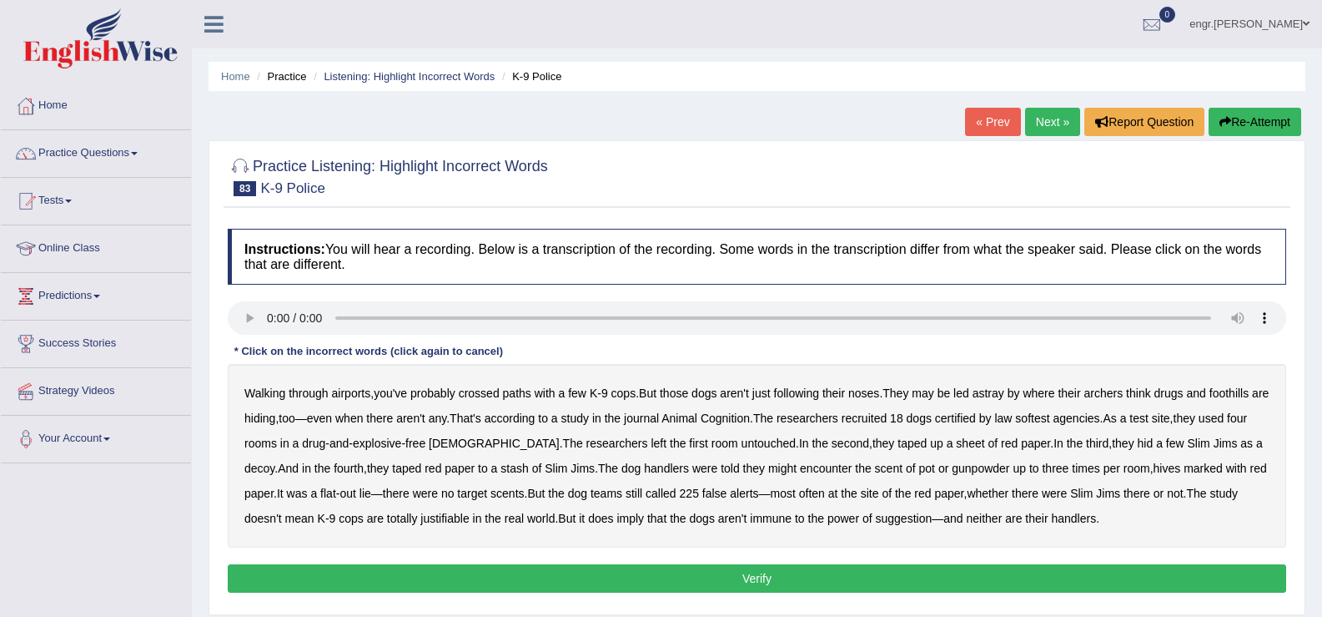
click at [1119, 391] on b "archers" at bounding box center [1104, 392] width 39 height 13
click at [1050, 420] on b "softest" at bounding box center [1032, 417] width 34 height 13
click at [1154, 461] on b "hives" at bounding box center [1168, 467] width 28 height 13
click at [422, 519] on b "justifiable" at bounding box center [444, 517] width 48 height 13
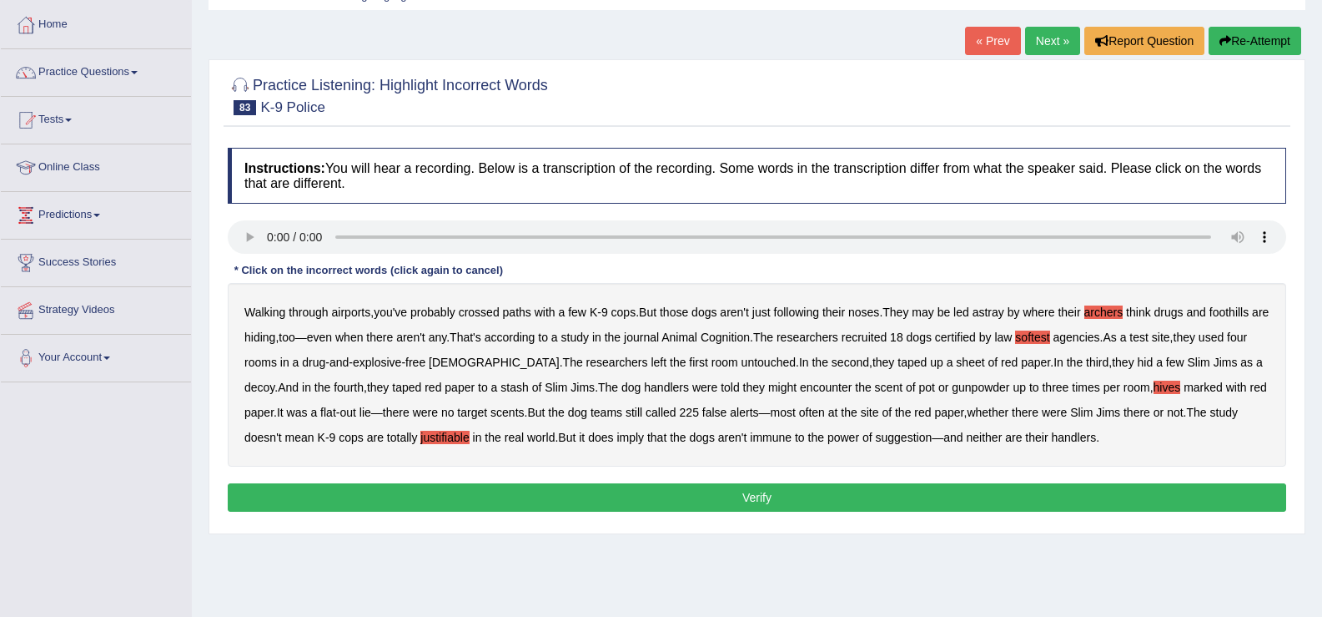
scroll to position [82, 0]
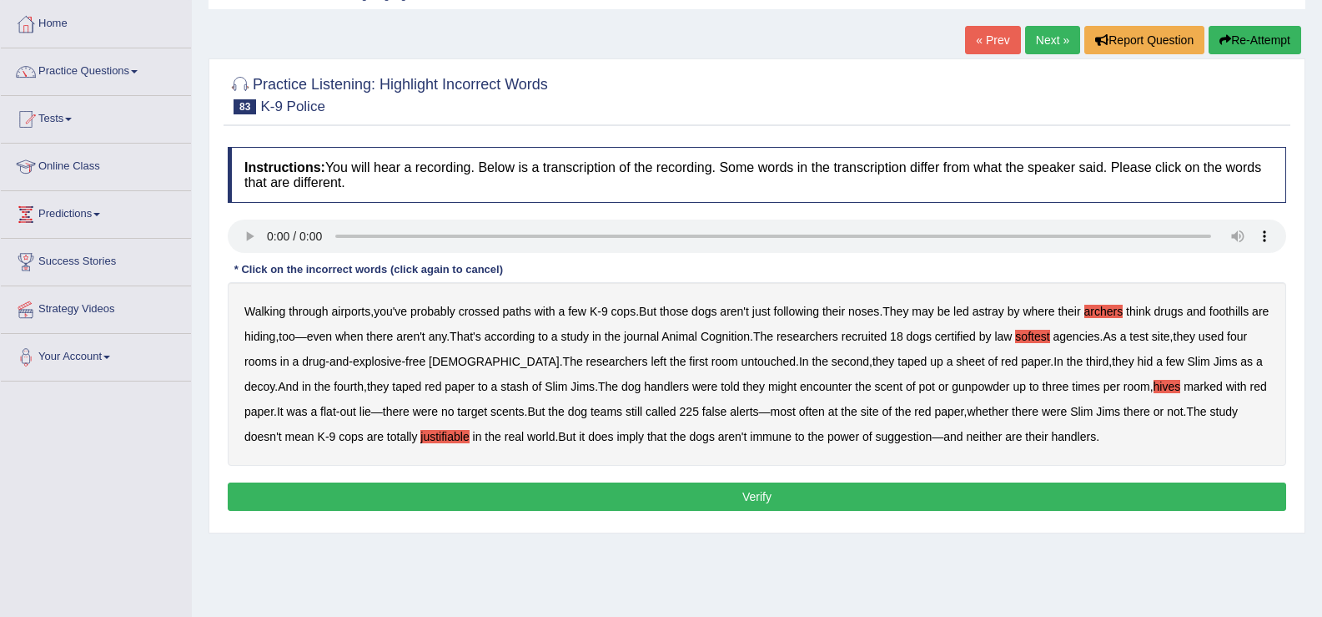
click at [758, 493] on button "Verify" at bounding box center [757, 496] width 1059 height 28
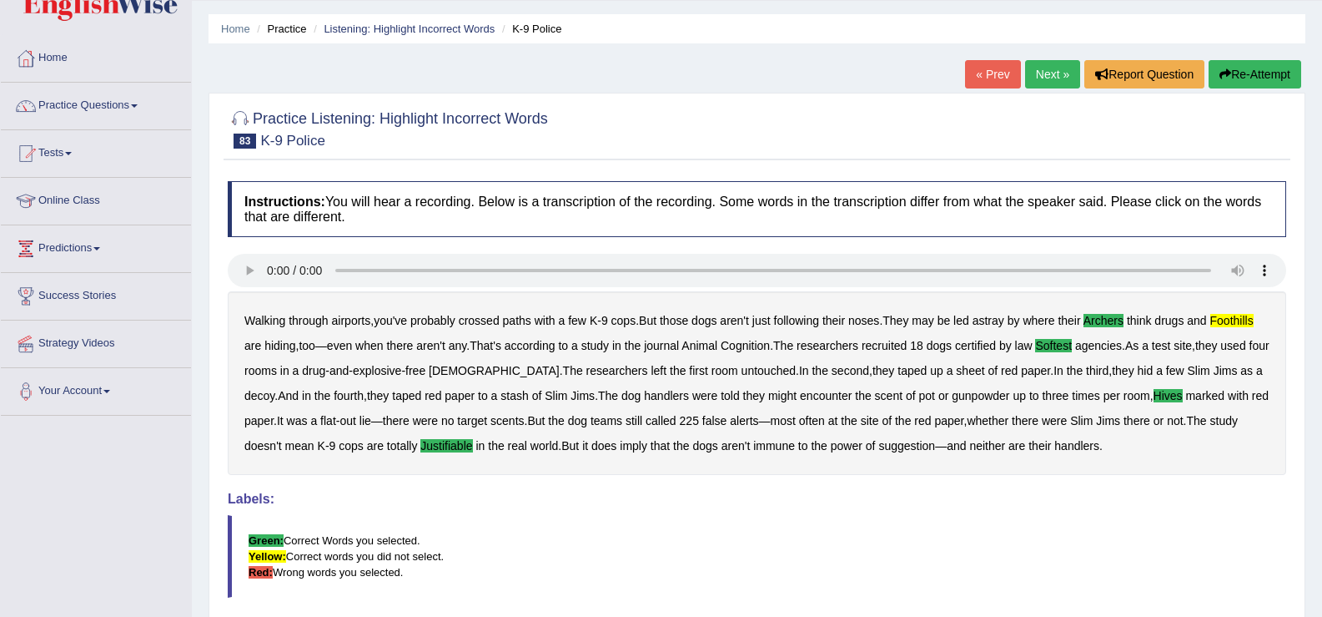
scroll to position [0, 0]
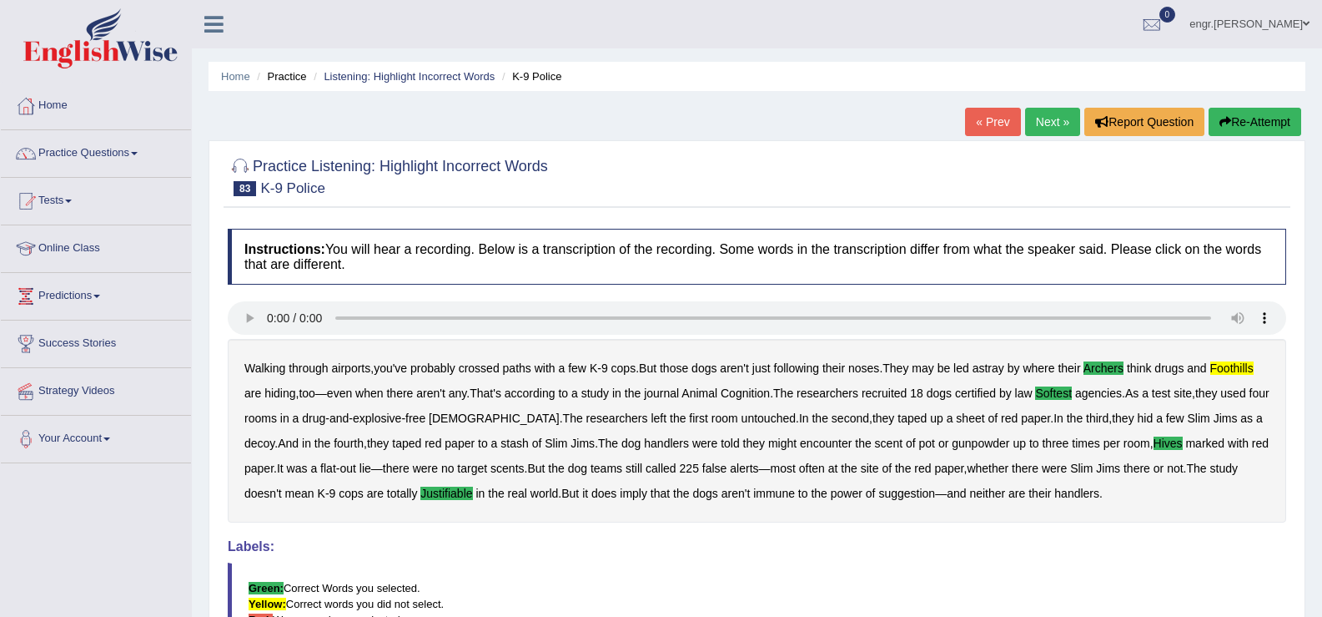
click at [1058, 115] on link "Next »" at bounding box center [1052, 122] width 55 height 28
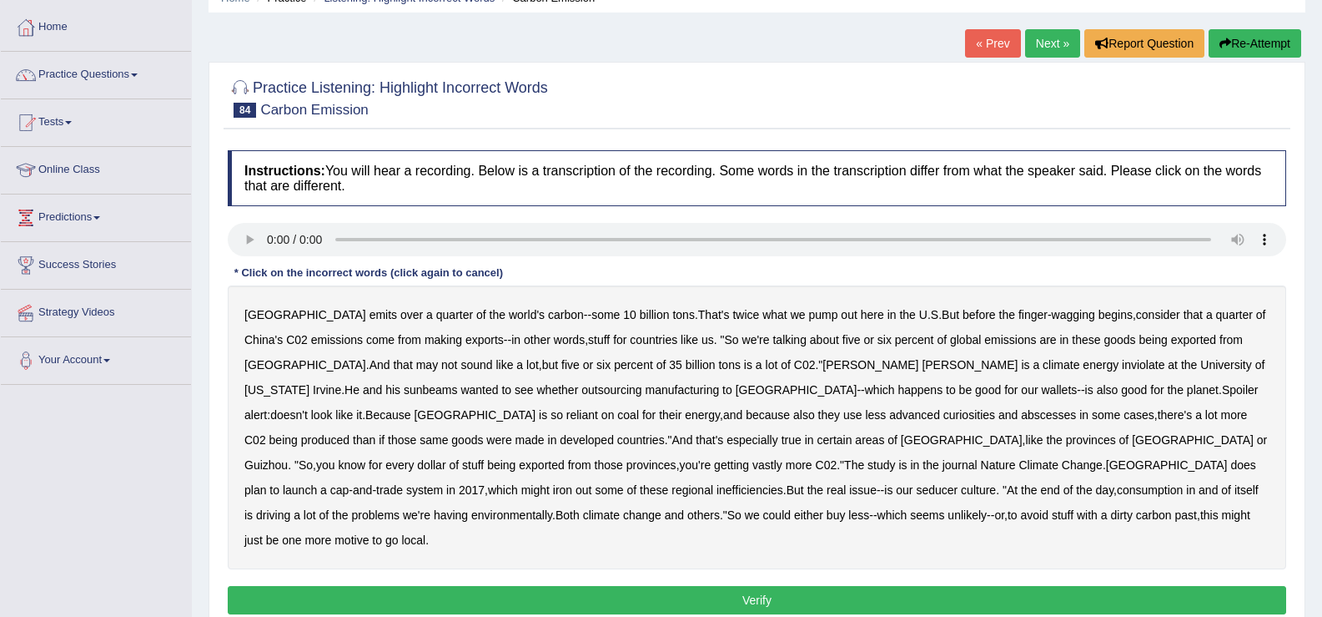
scroll to position [80, 0]
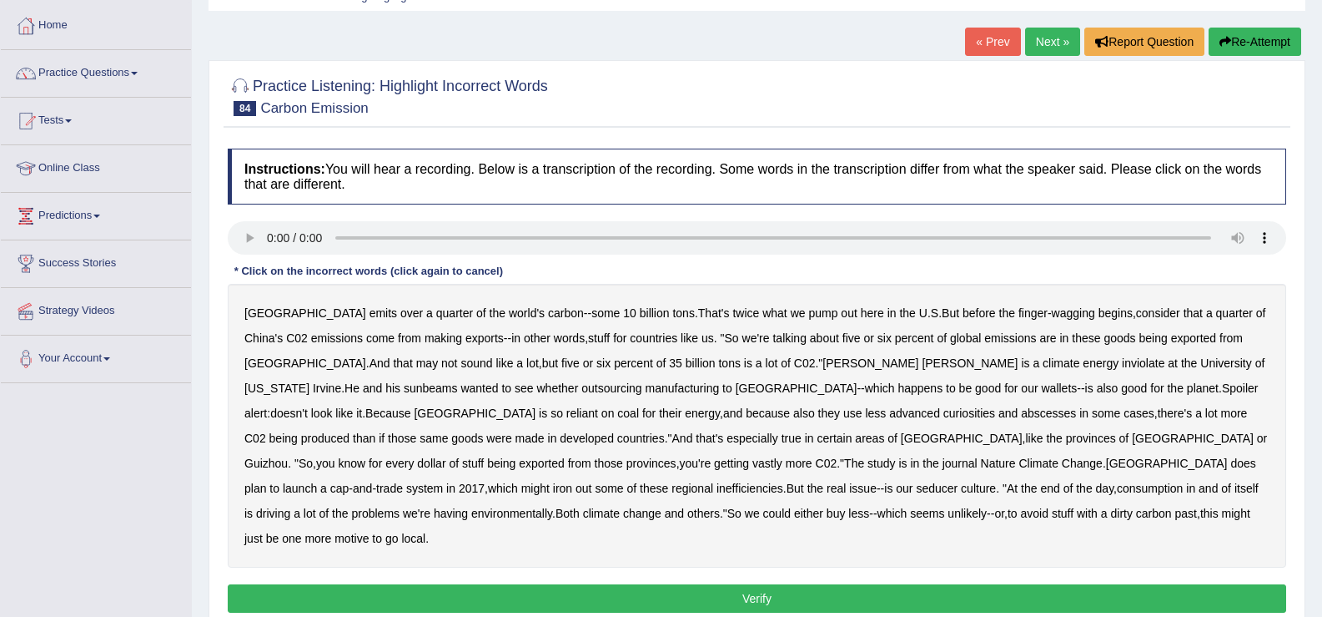
click at [843, 355] on div "China emits over a quarter of the world's carbon -- some 10 billion tons . That…" at bounding box center [757, 426] width 1059 height 284
click at [1122, 356] on b "inviolate" at bounding box center [1143, 362] width 43 height 13
click at [458, 381] on b "sunbeams" at bounding box center [431, 387] width 54 height 13
click at [944, 410] on b "curiosities" at bounding box center [970, 412] width 52 height 13
click at [1021, 415] on b "abscesses" at bounding box center [1048, 412] width 55 height 13
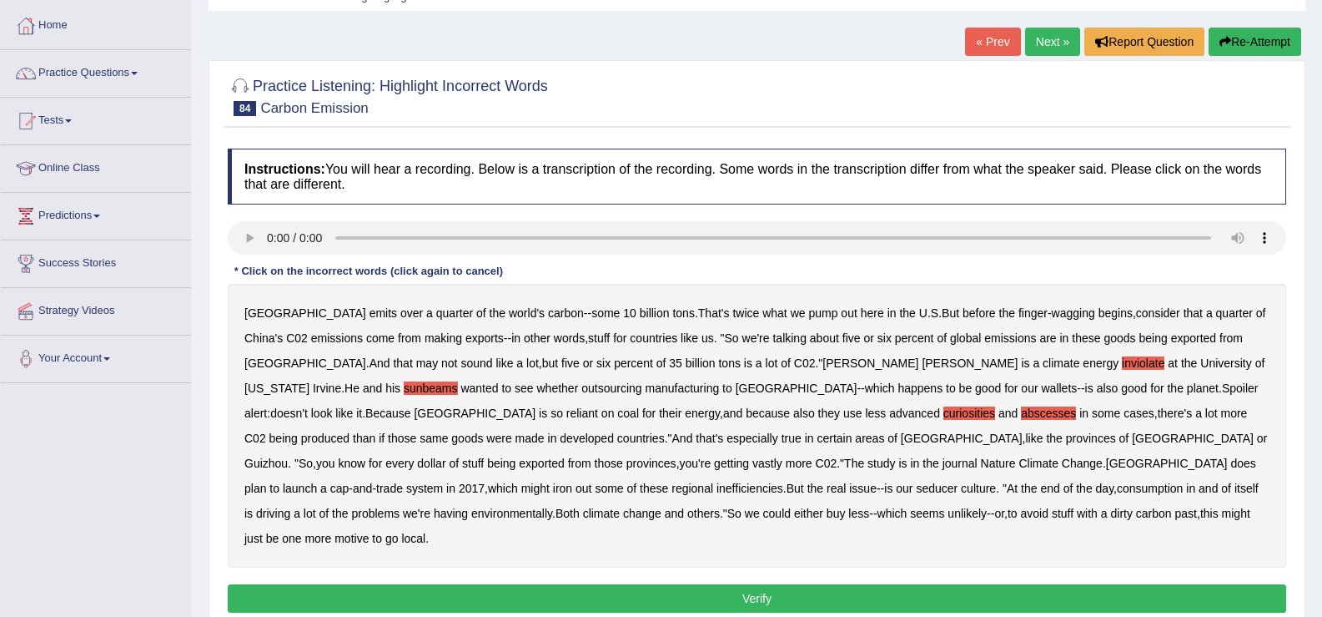
click at [916, 492] on b "seducer" at bounding box center [937, 487] width 42 height 13
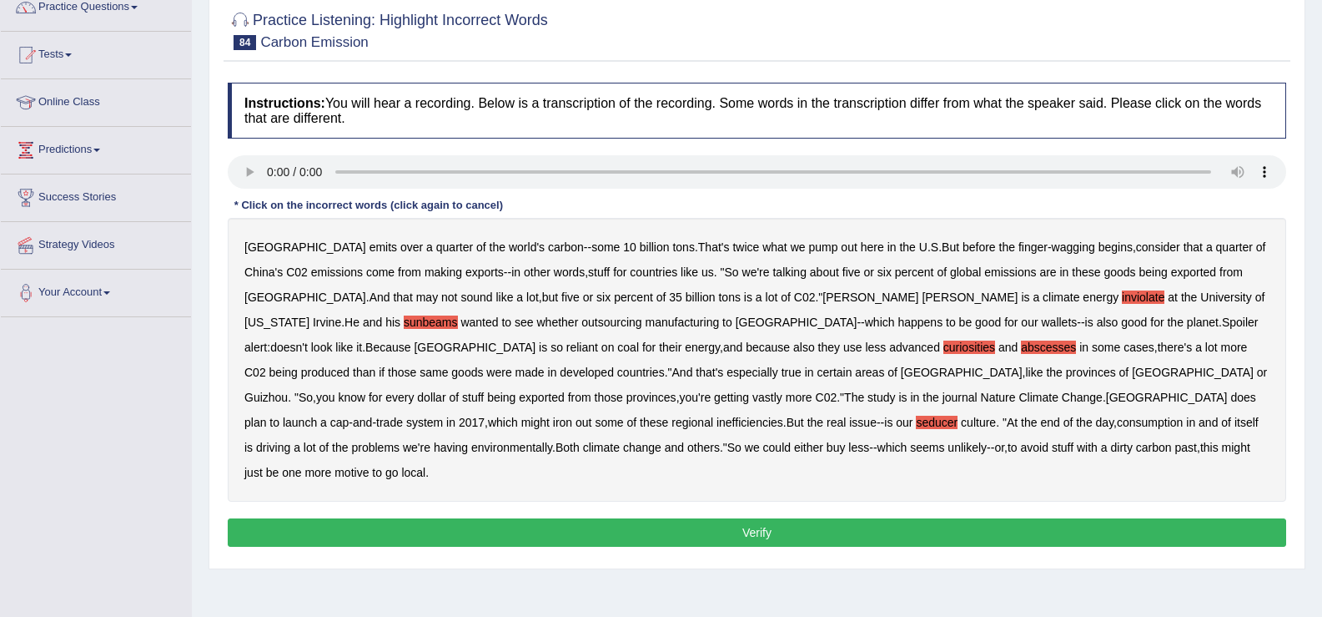
scroll to position [150, 0]
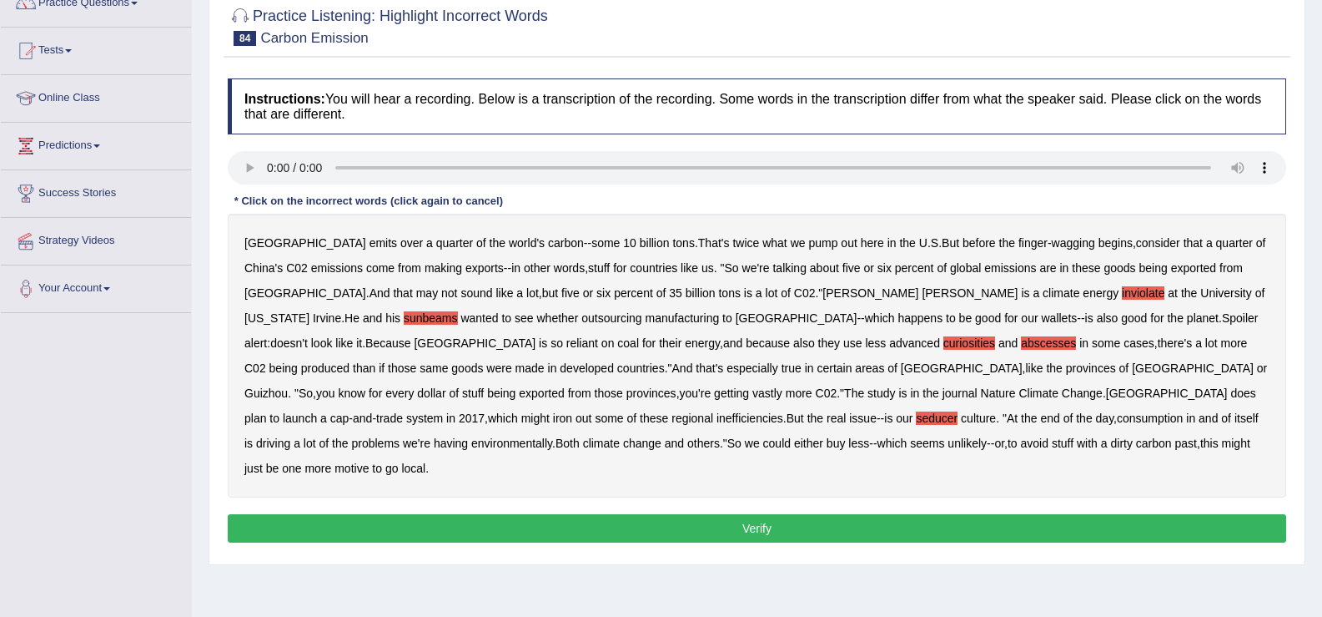
click at [682, 514] on button "Verify" at bounding box center [757, 528] width 1059 height 28
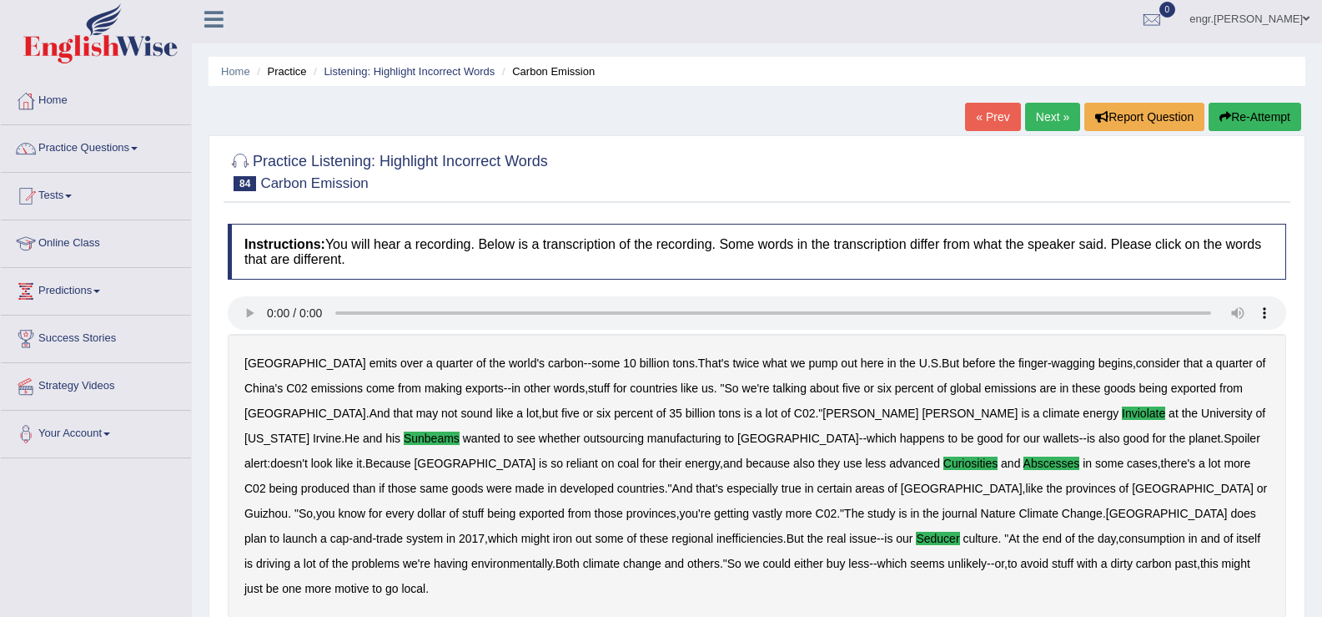
scroll to position [0, 0]
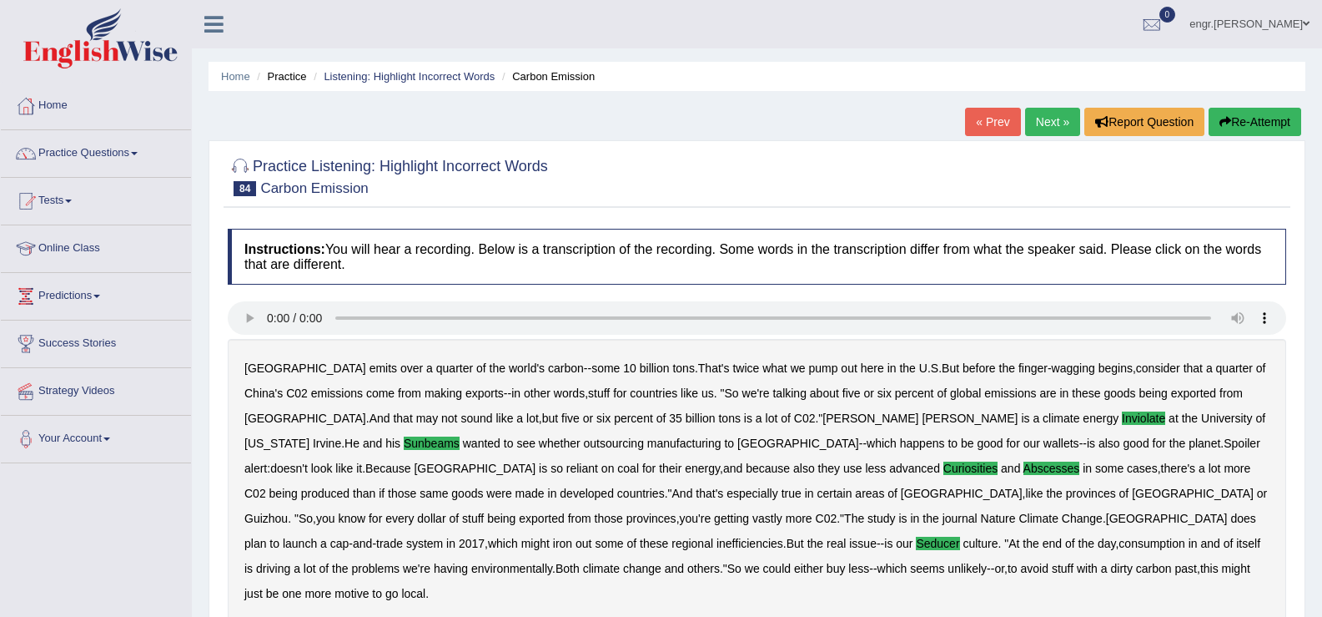
click at [1040, 120] on link "Next »" at bounding box center [1052, 122] width 55 height 28
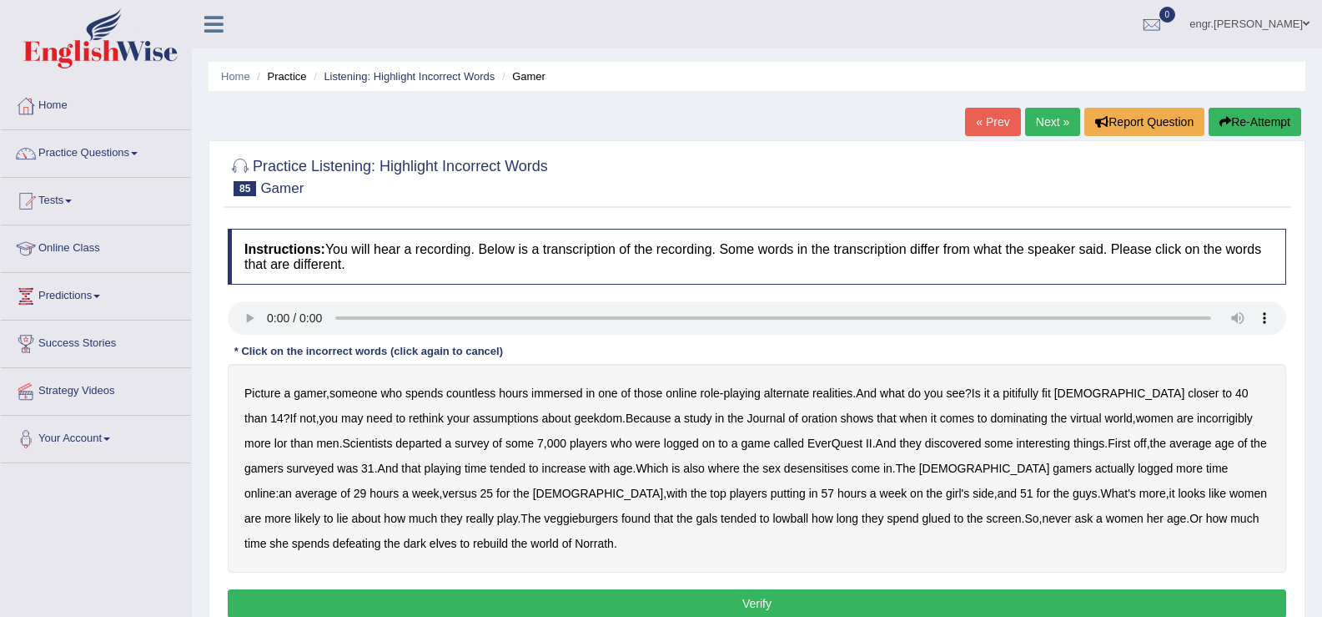
click at [1030, 395] on b "pitifully" at bounding box center [1021, 392] width 36 height 13
click at [802, 421] on b "oration" at bounding box center [820, 417] width 36 height 13
click at [1197, 420] on b "incorrigibly" at bounding box center [1225, 417] width 56 height 13
click at [395, 447] on b "departed" at bounding box center [418, 442] width 46 height 13
click at [784, 471] on b "desensitises" at bounding box center [816, 467] width 64 height 13
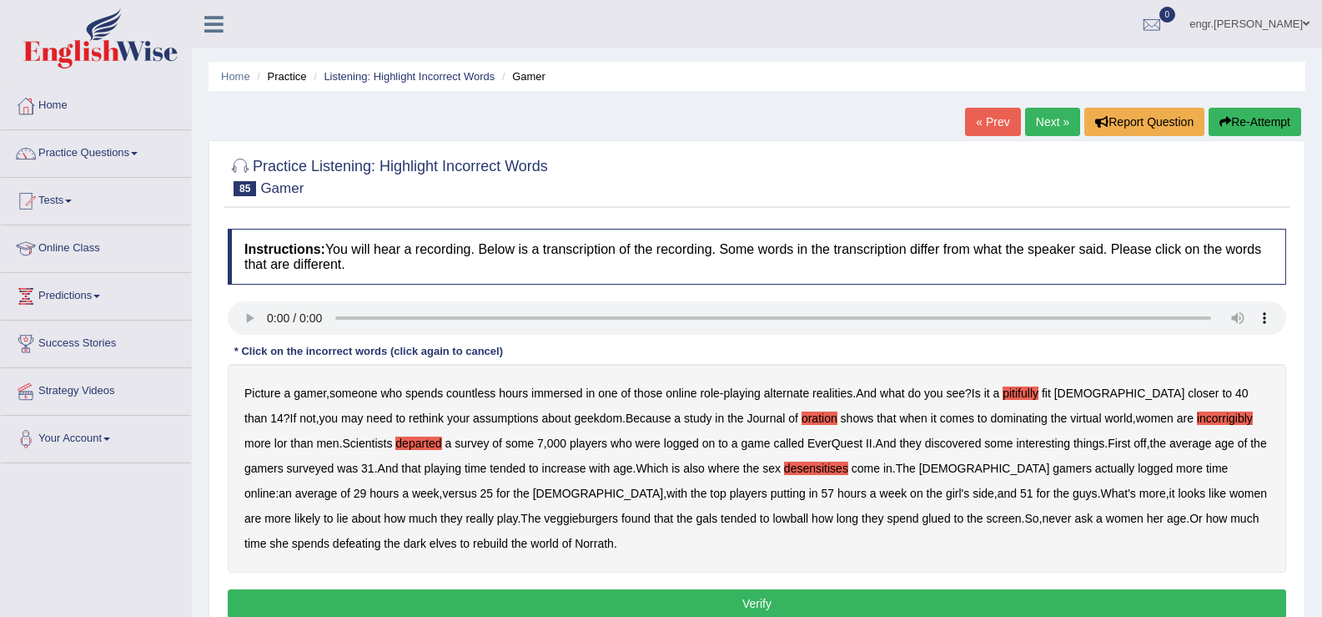
click at [544, 520] on b "veggieburgers" at bounding box center [581, 517] width 74 height 13
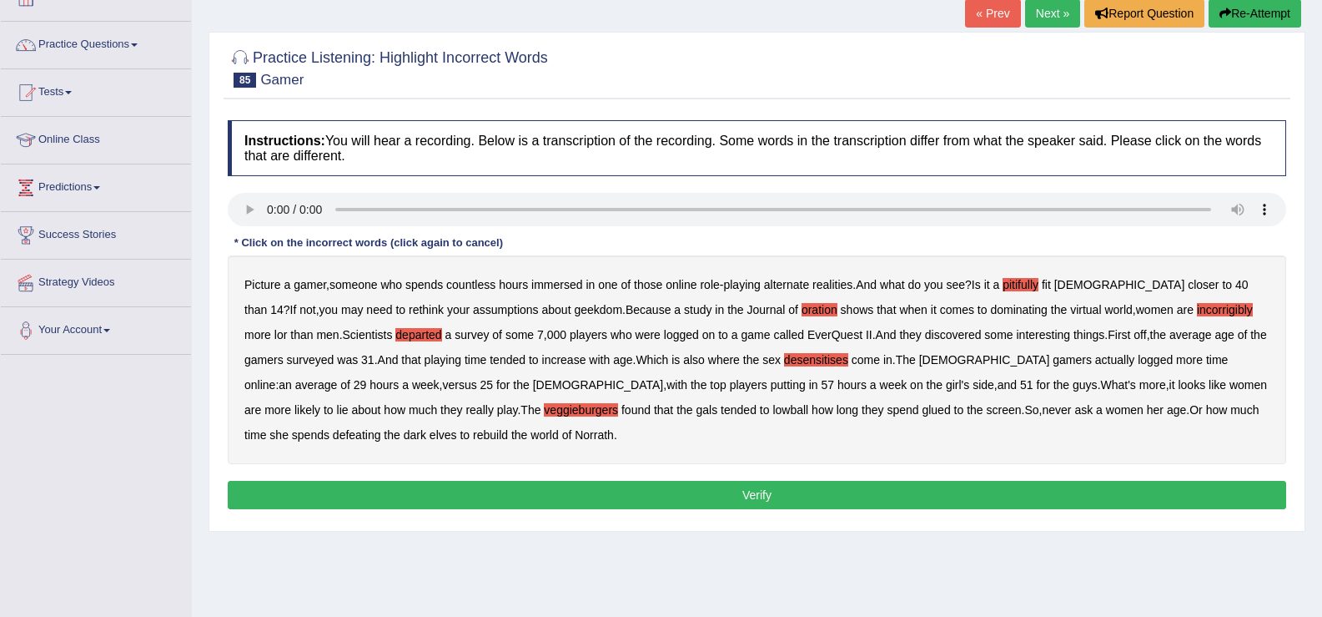
scroll to position [109, 0]
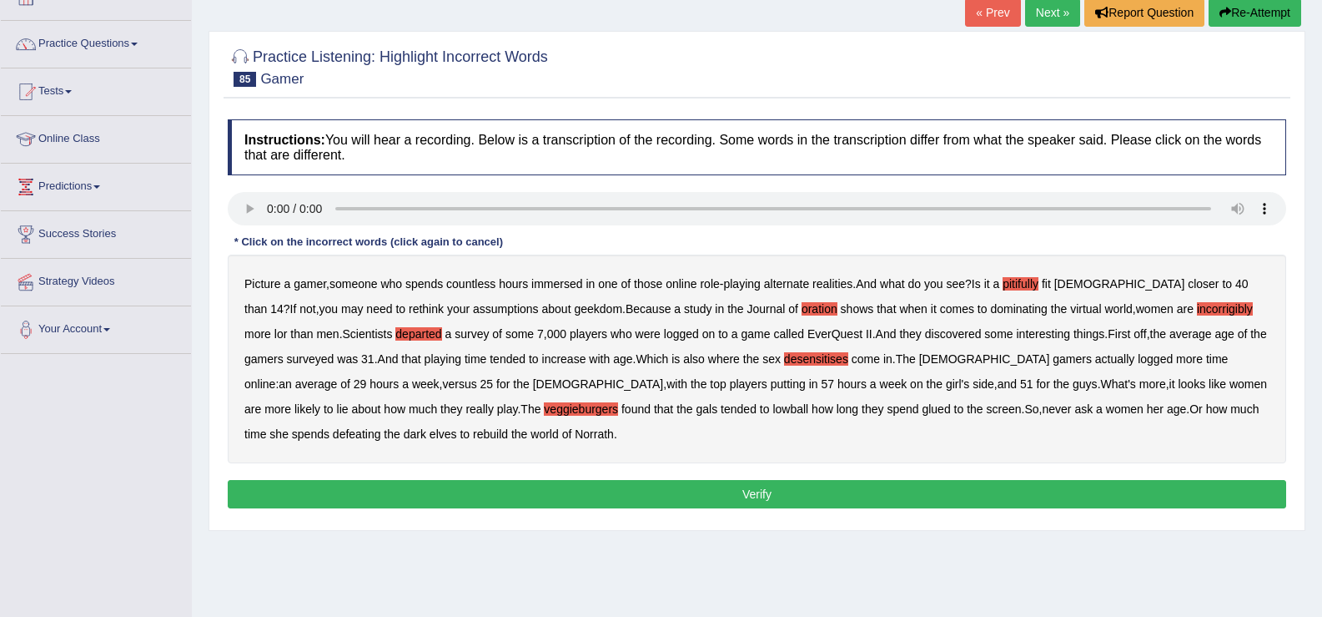
click at [773, 499] on button "Verify" at bounding box center [757, 494] width 1059 height 28
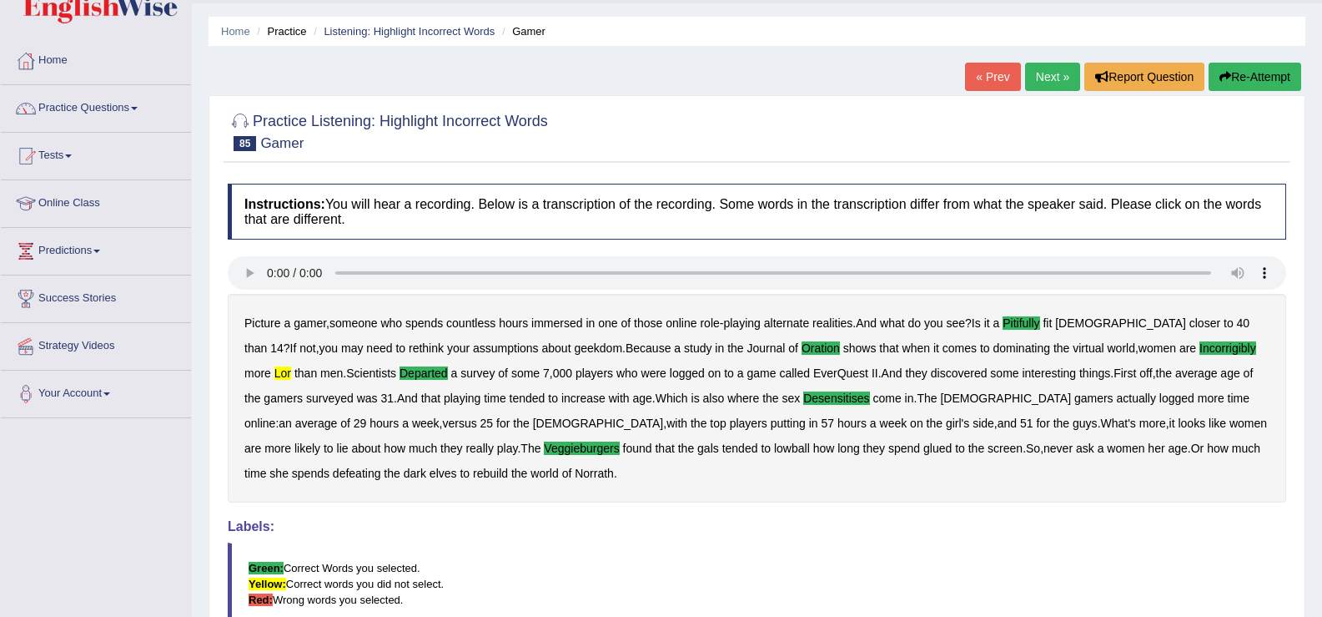
scroll to position [0, 0]
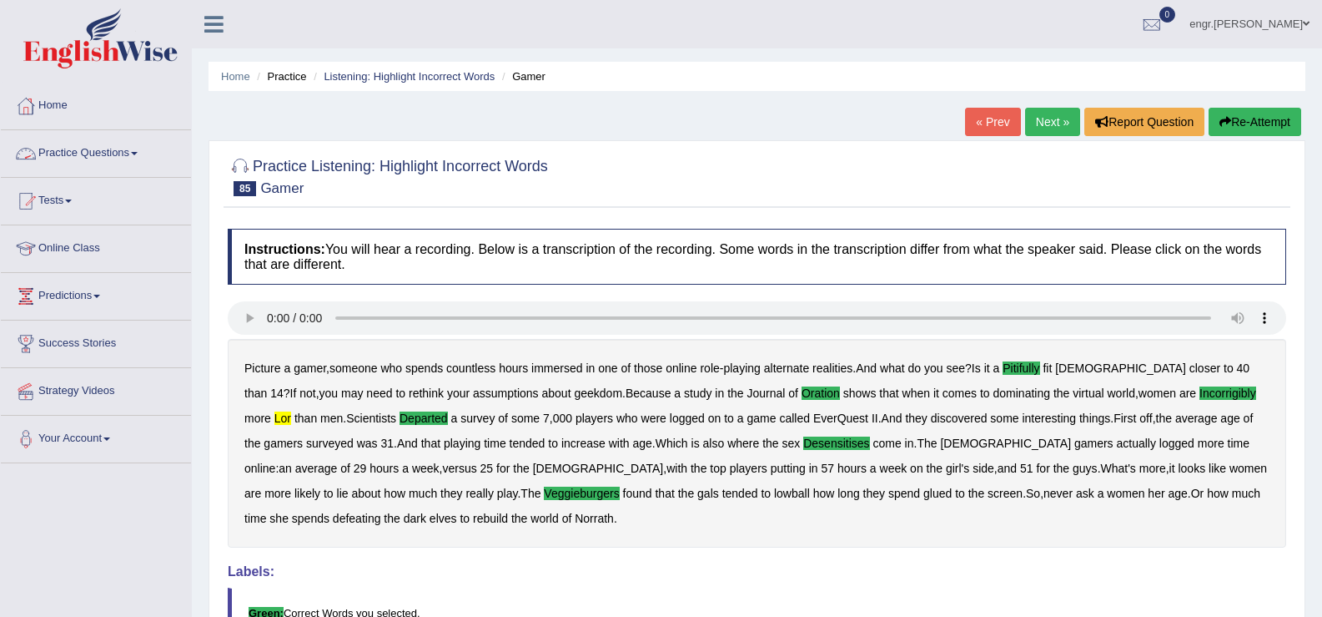
click at [126, 159] on link "Practice Questions" at bounding box center [96, 151] width 190 height 42
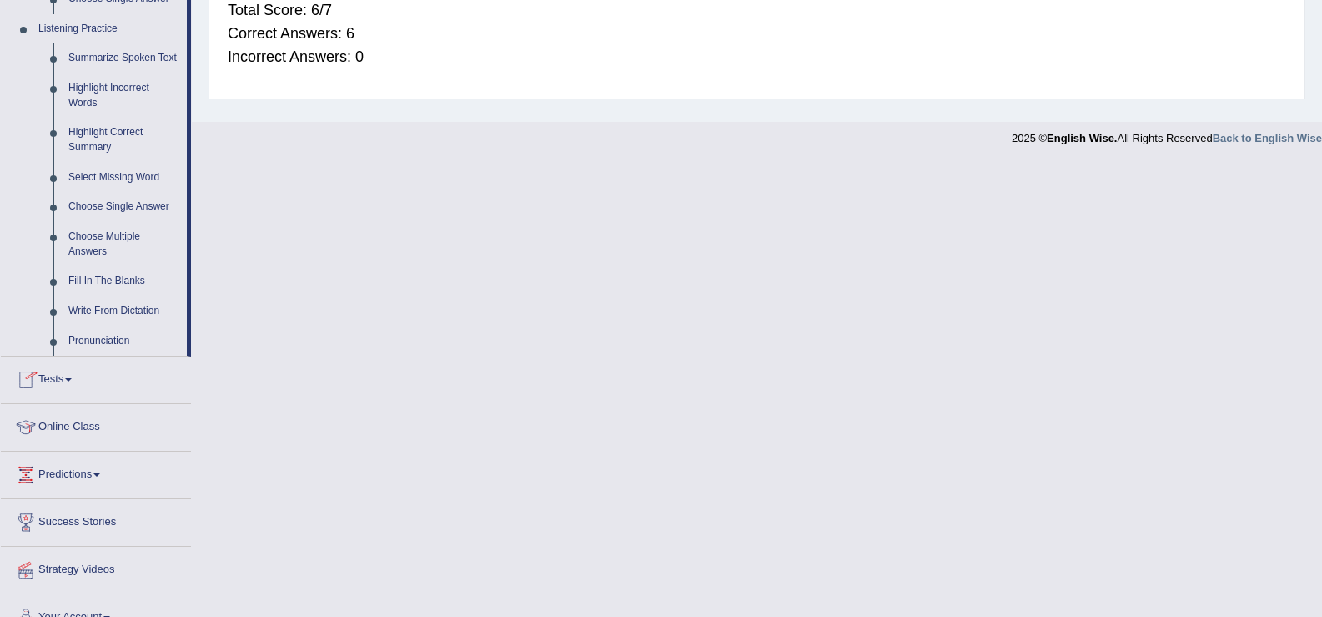
scroll to position [712, 0]
click at [108, 127] on link "Highlight Correct Summary" at bounding box center [124, 140] width 126 height 44
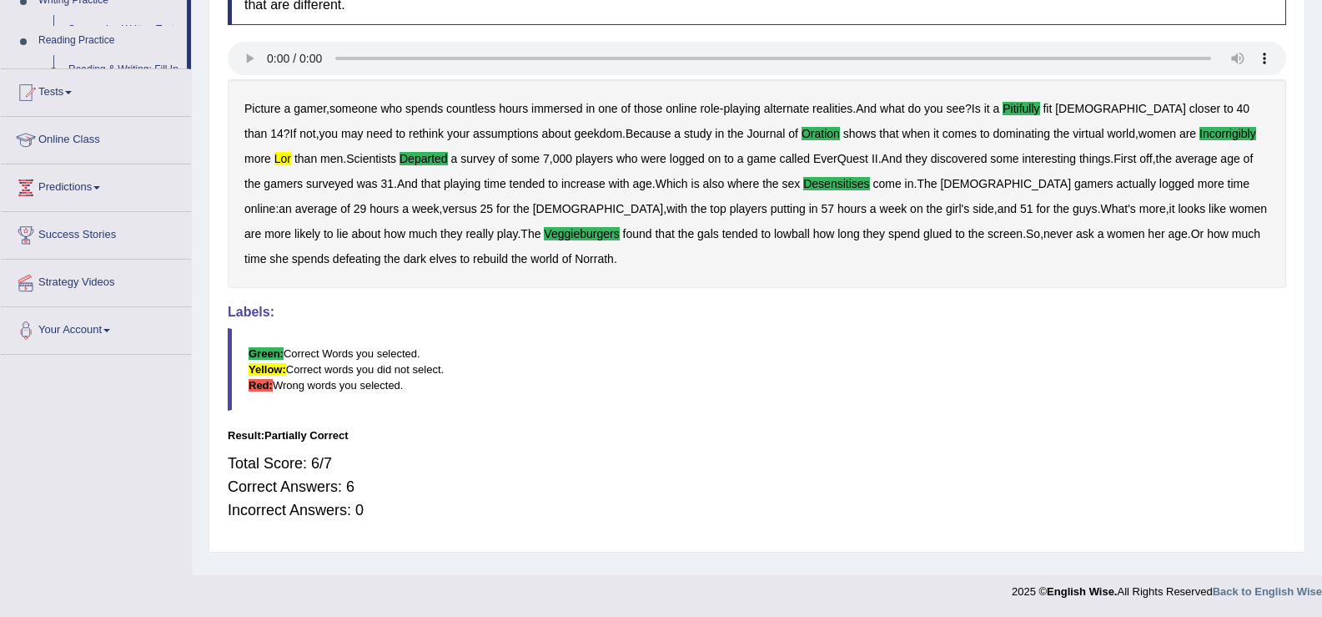
scroll to position [259, 0]
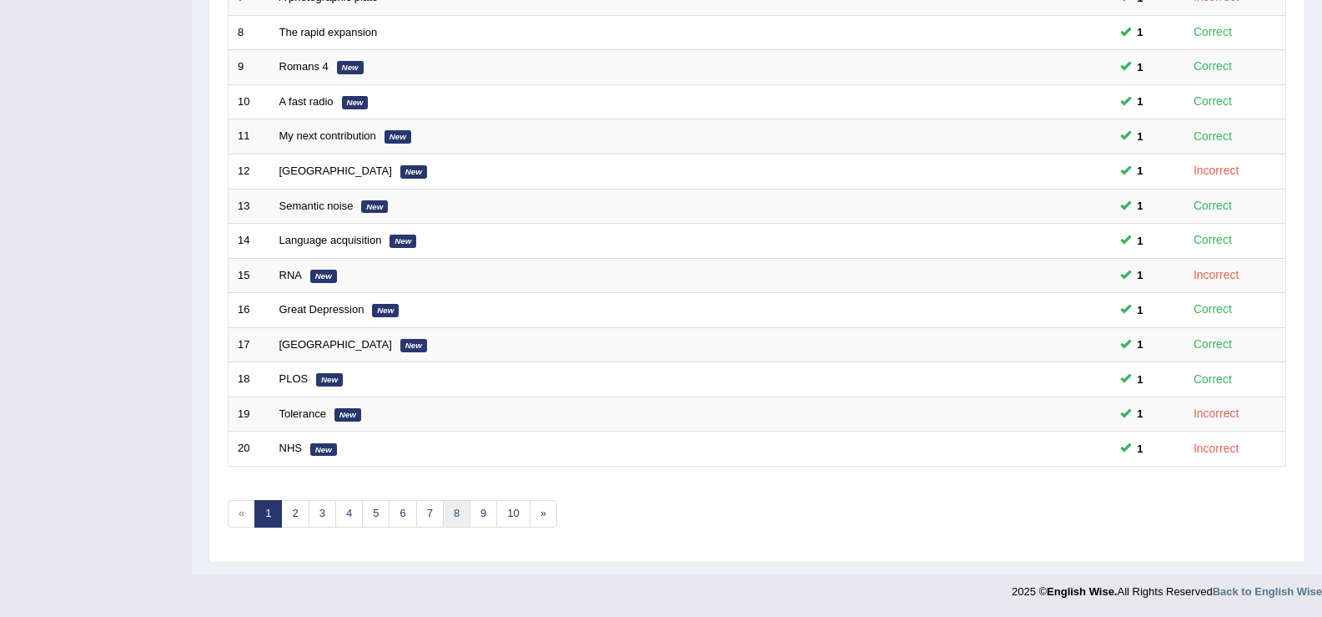
click at [453, 511] on link "8" at bounding box center [457, 514] width 28 height 28
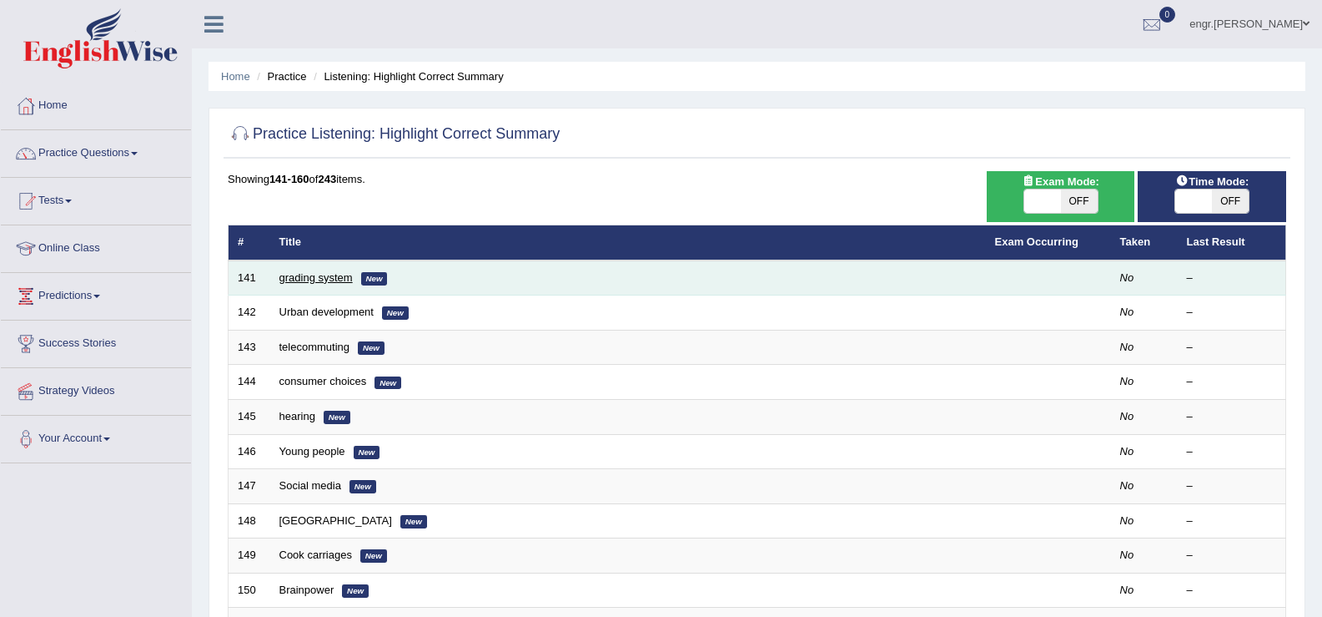
click at [324, 277] on link "grading system" at bounding box center [315, 277] width 73 height 13
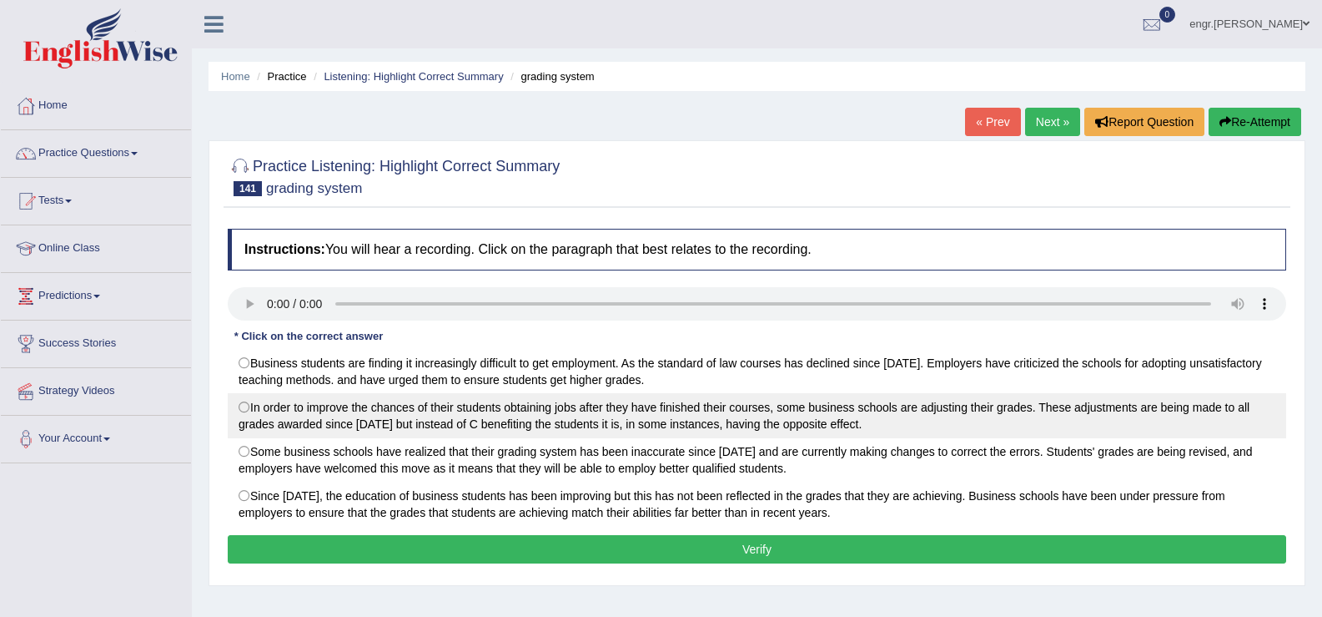
click at [624, 417] on label "In order to improve the chances of their students obtaining jobs after they hav…" at bounding box center [757, 415] width 1059 height 45
radio input "true"
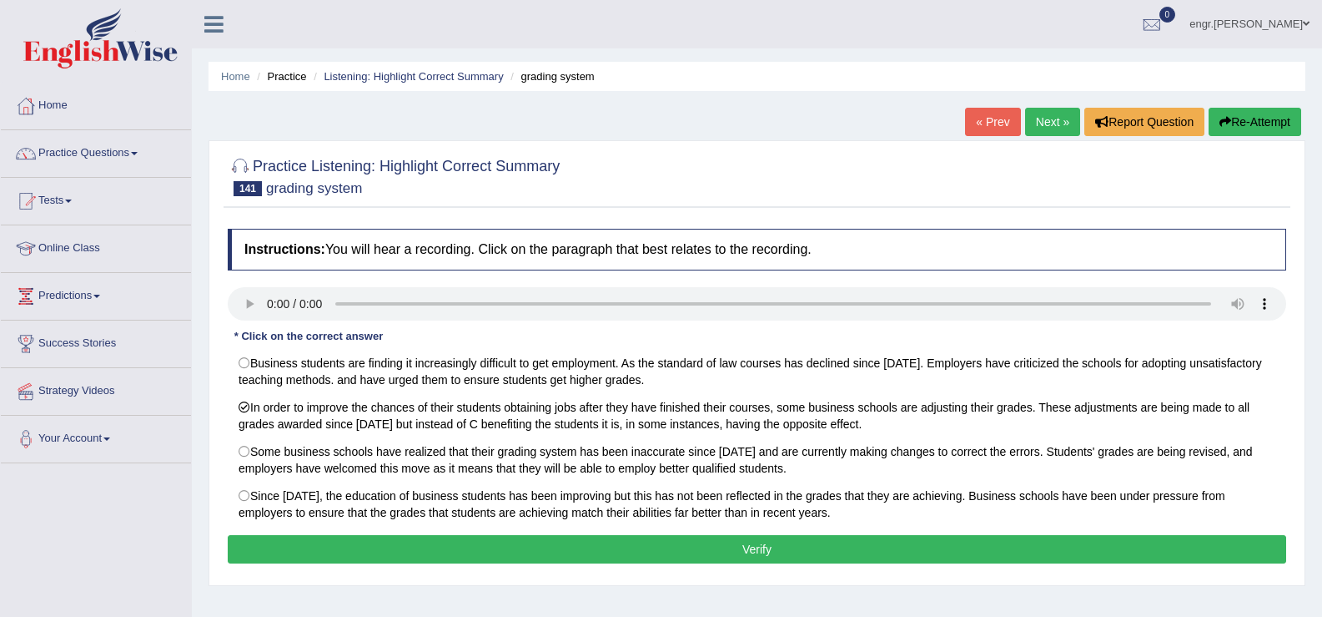
click at [642, 560] on button "Verify" at bounding box center [757, 549] width 1059 height 28
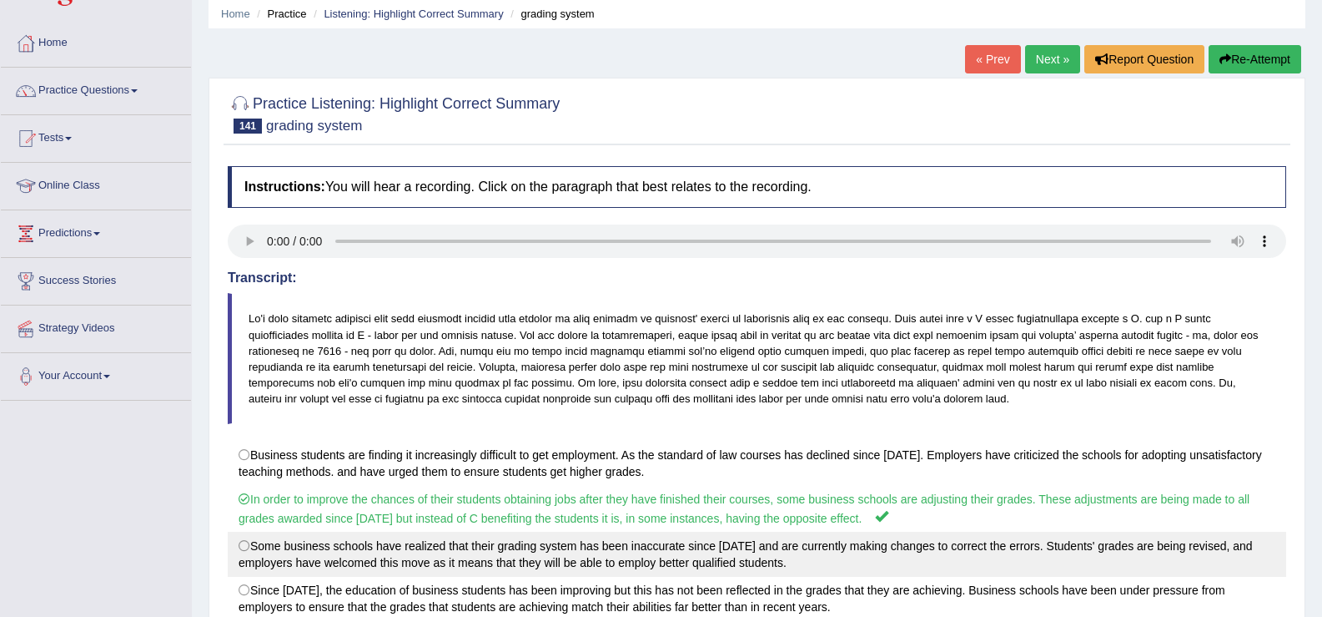
scroll to position [32, 0]
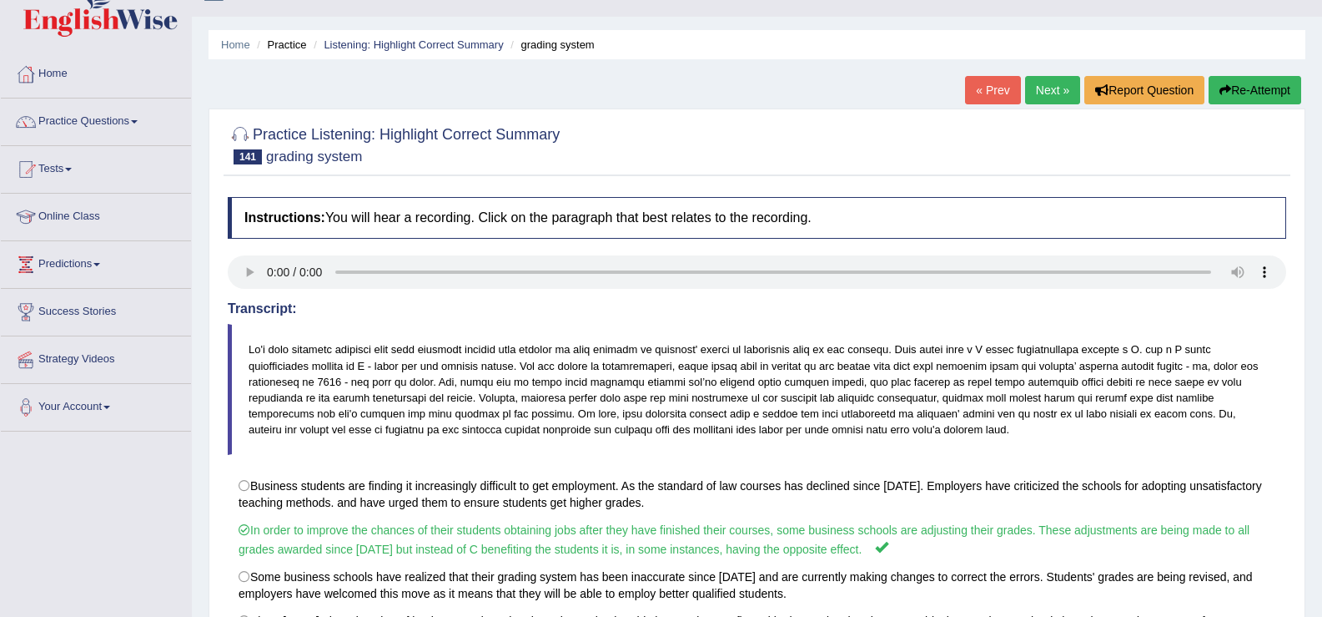
click at [1047, 96] on link "Next »" at bounding box center [1052, 90] width 55 height 28
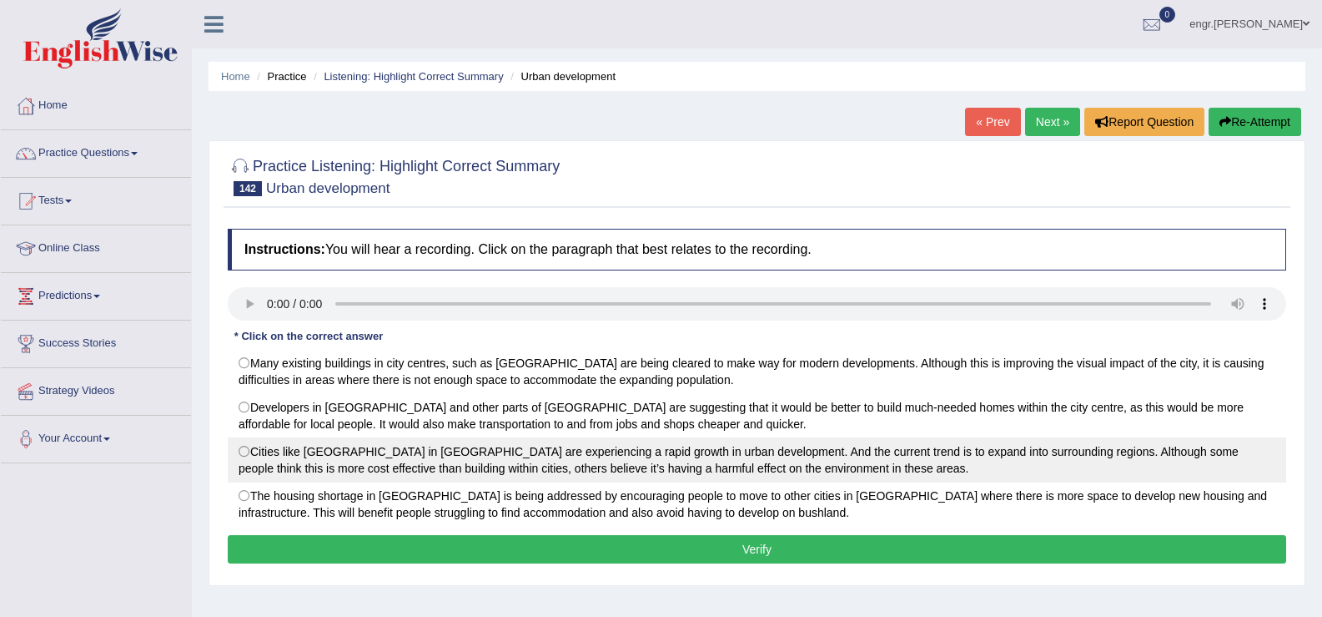
click at [667, 455] on label "Cities like [GEOGRAPHIC_DATA] in [GEOGRAPHIC_DATA] are experiencing a rapid gro…" at bounding box center [757, 459] width 1059 height 45
radio input "true"
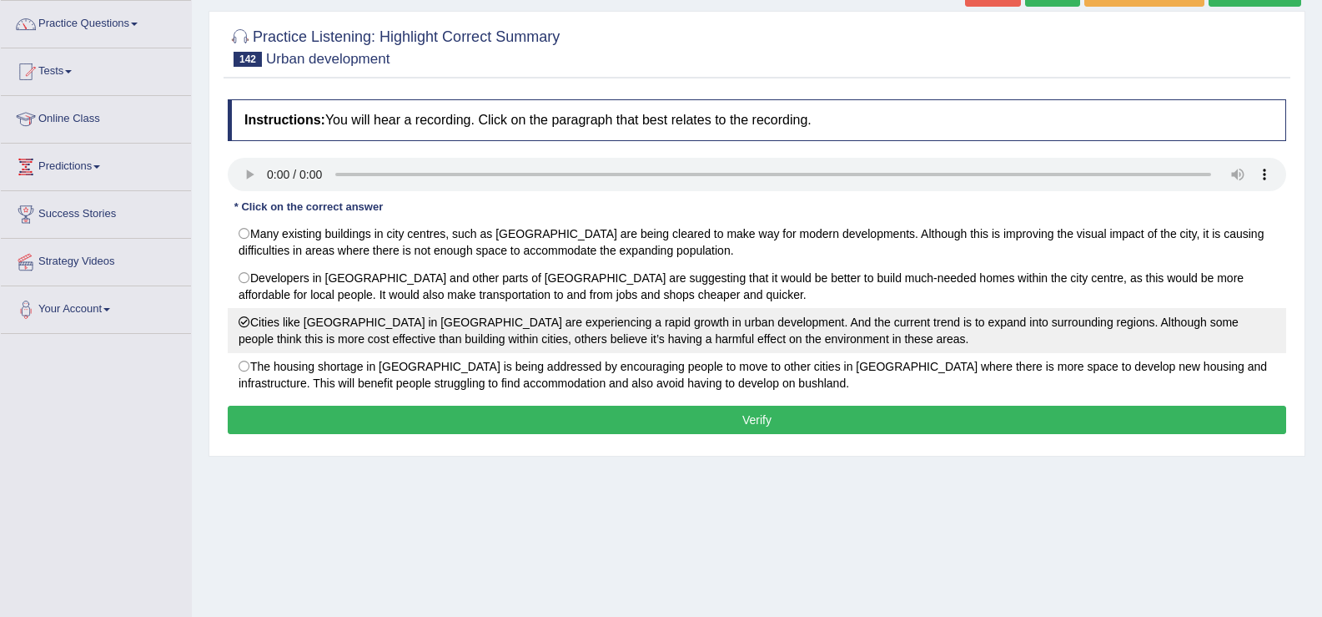
scroll to position [169, 0]
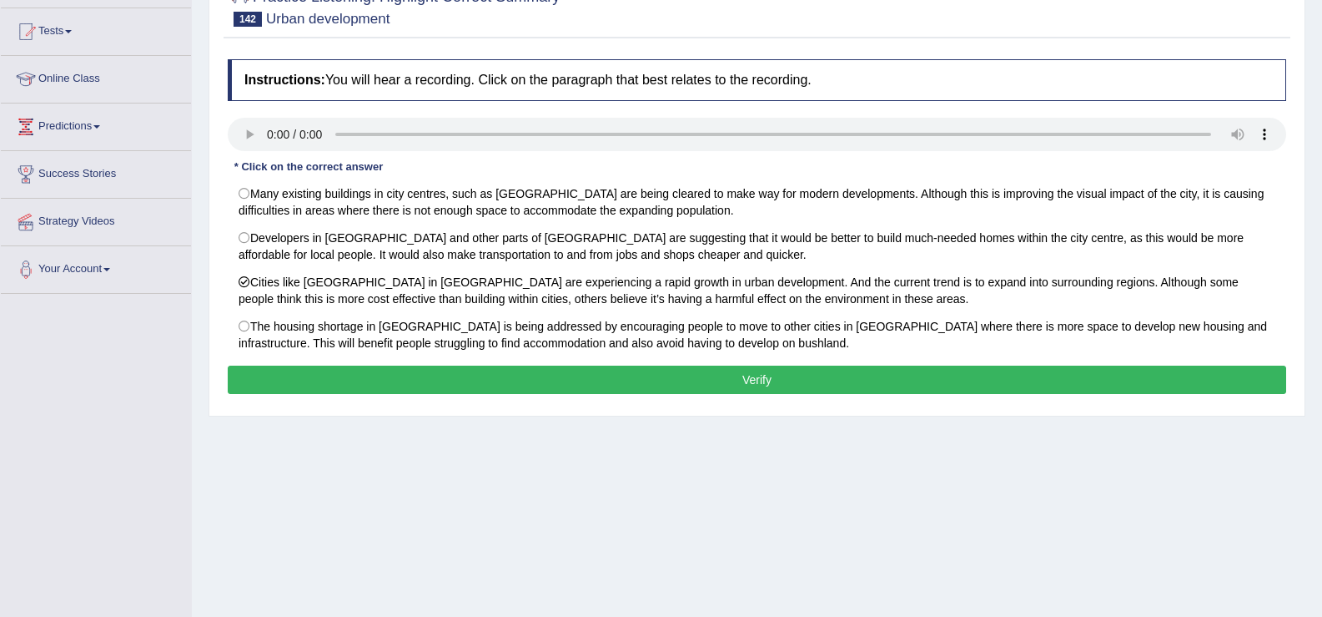
click at [650, 380] on button "Verify" at bounding box center [757, 379] width 1059 height 28
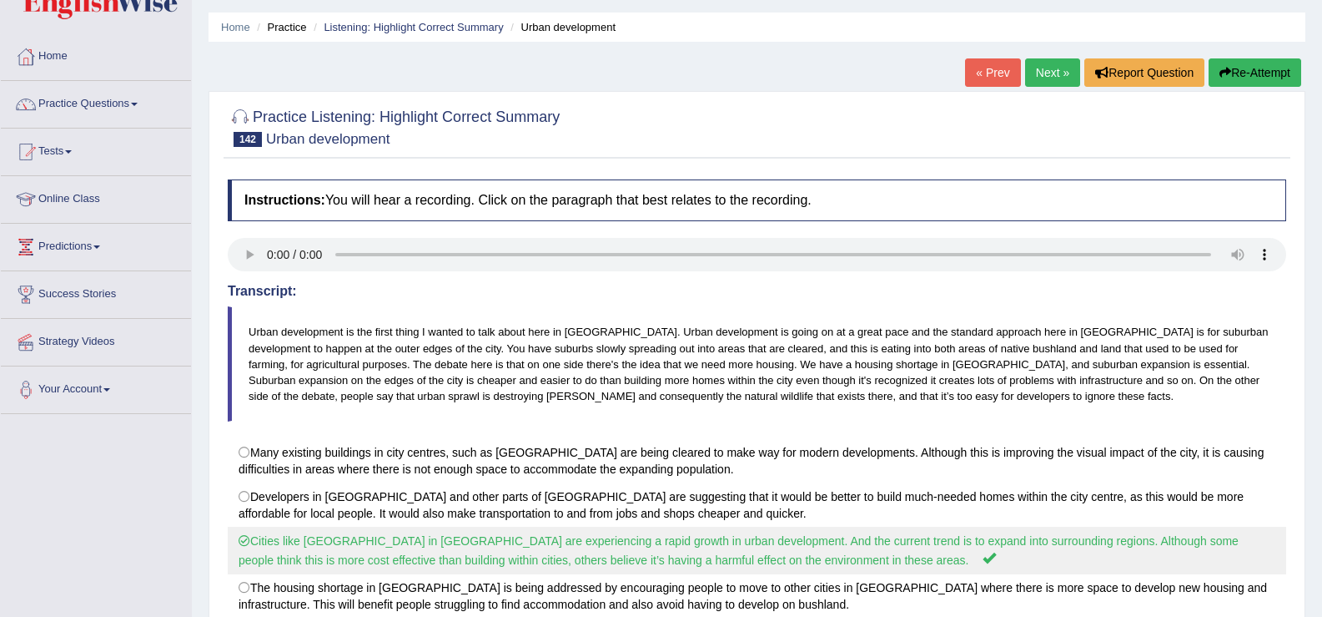
scroll to position [13, 0]
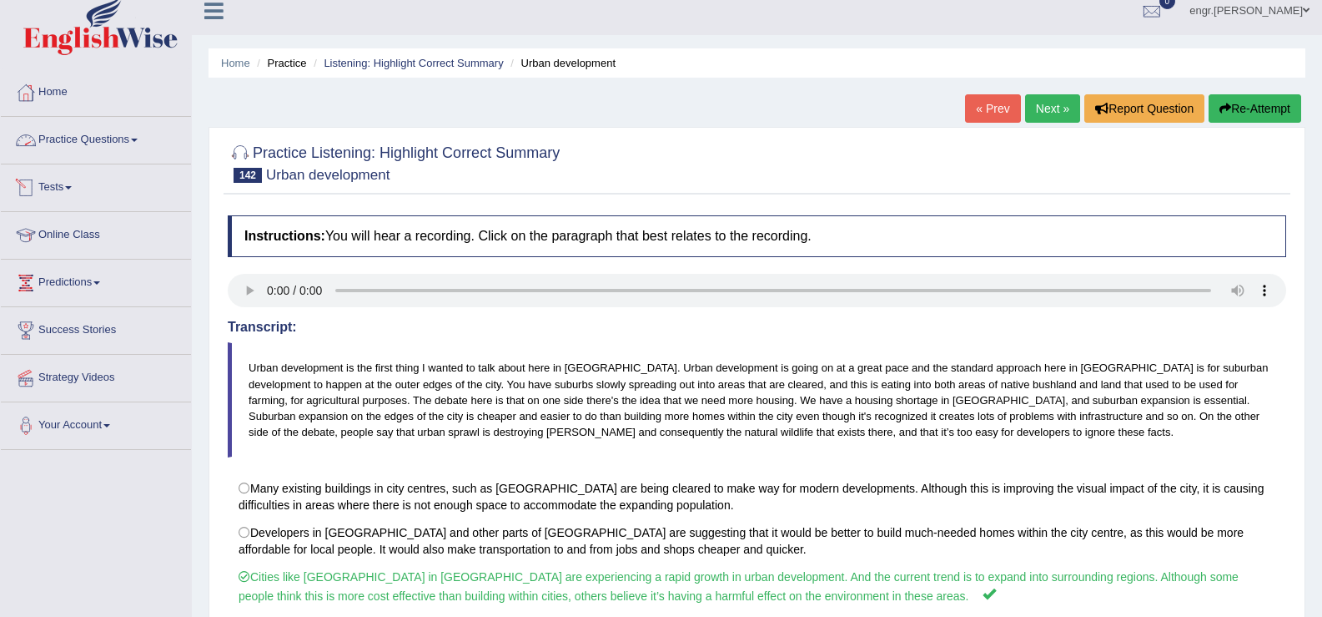
click at [85, 145] on link "Practice Questions" at bounding box center [96, 138] width 190 height 42
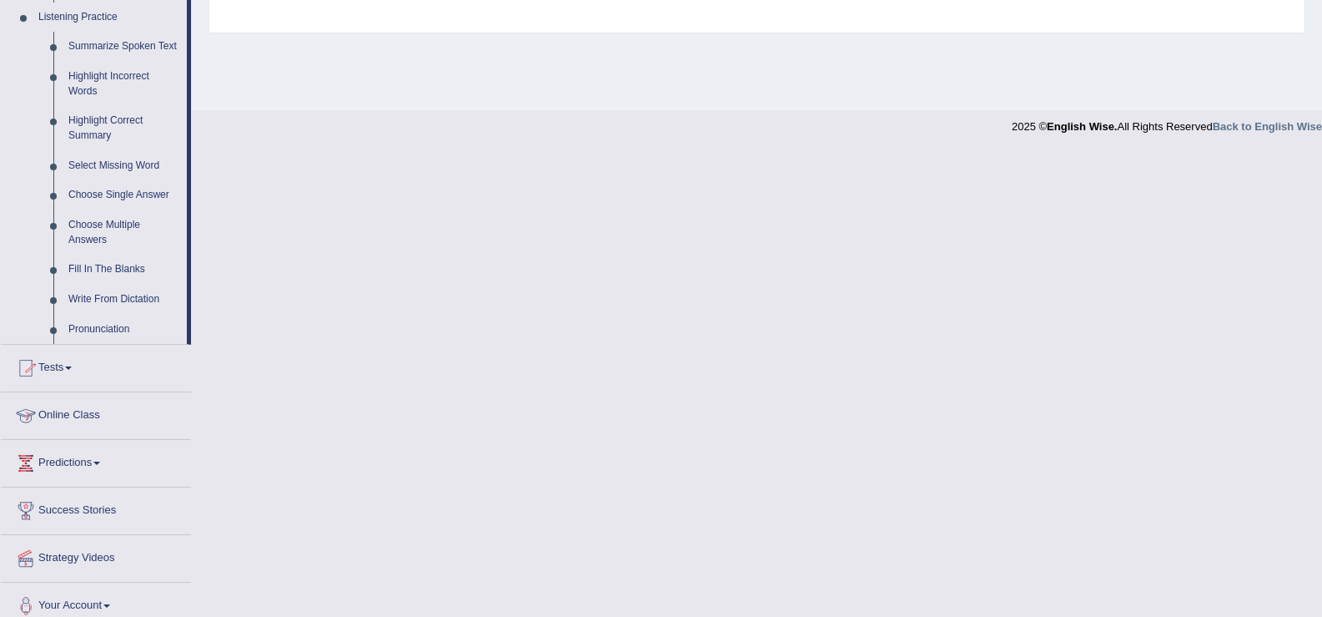
scroll to position [738, 0]
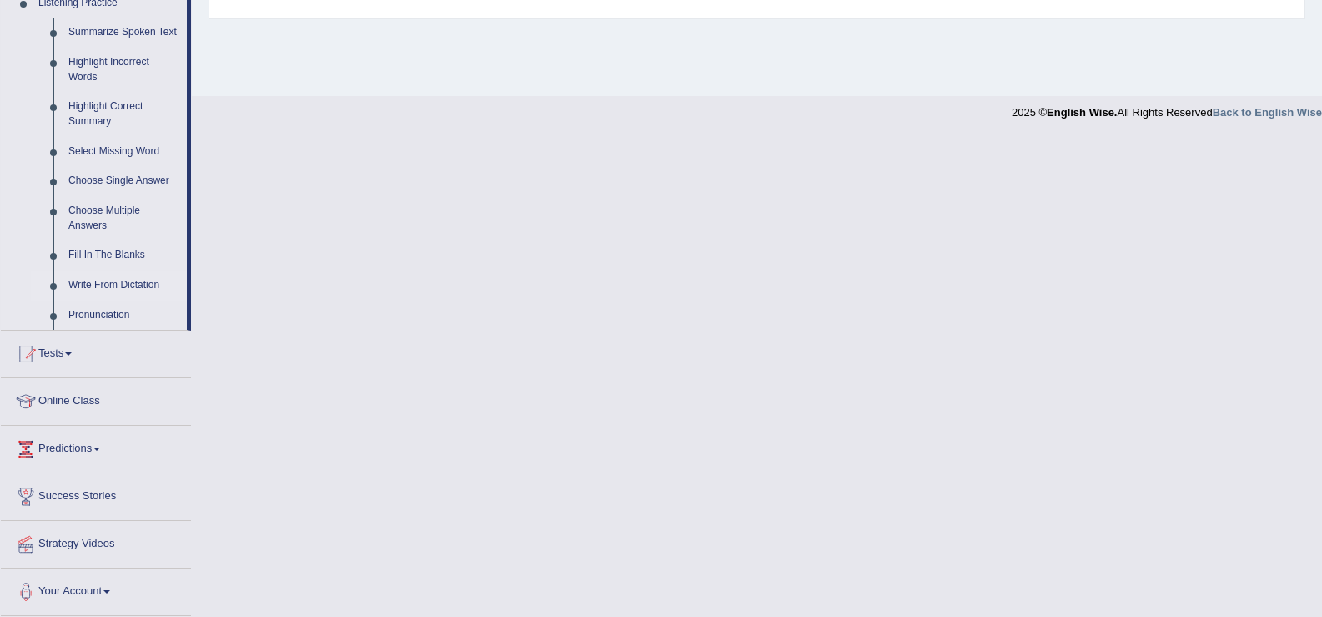
click at [130, 279] on link "Write From Dictation" at bounding box center [124, 285] width 126 height 30
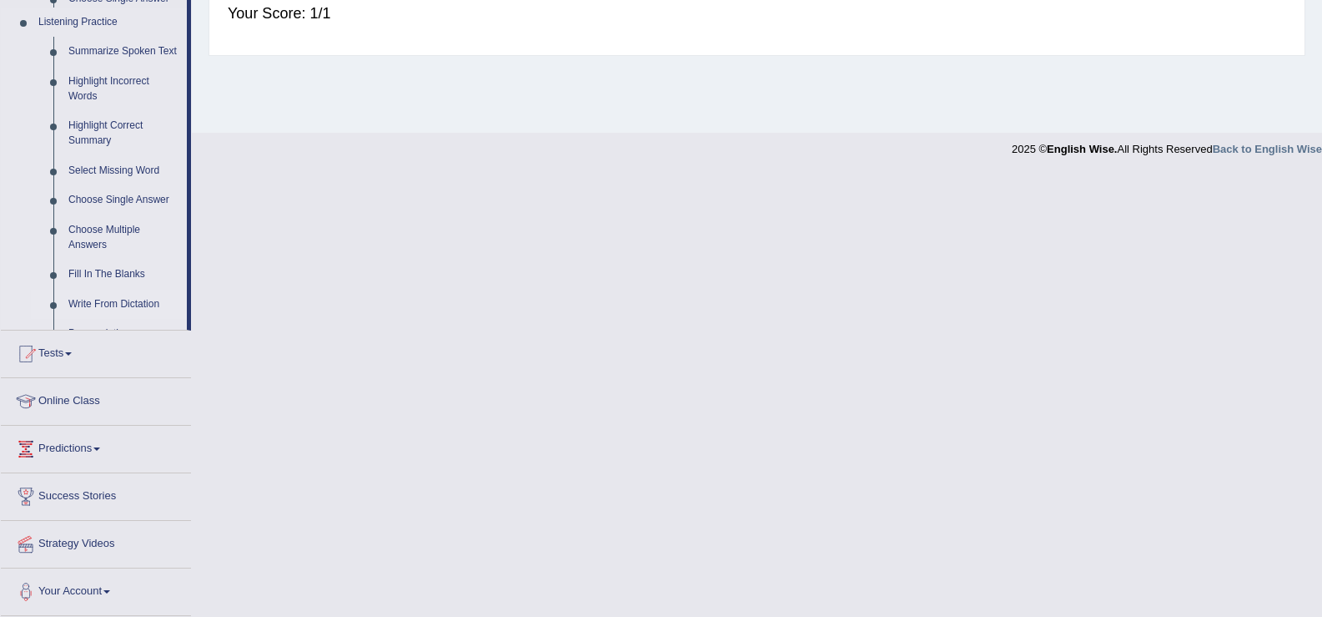
scroll to position [259, 0]
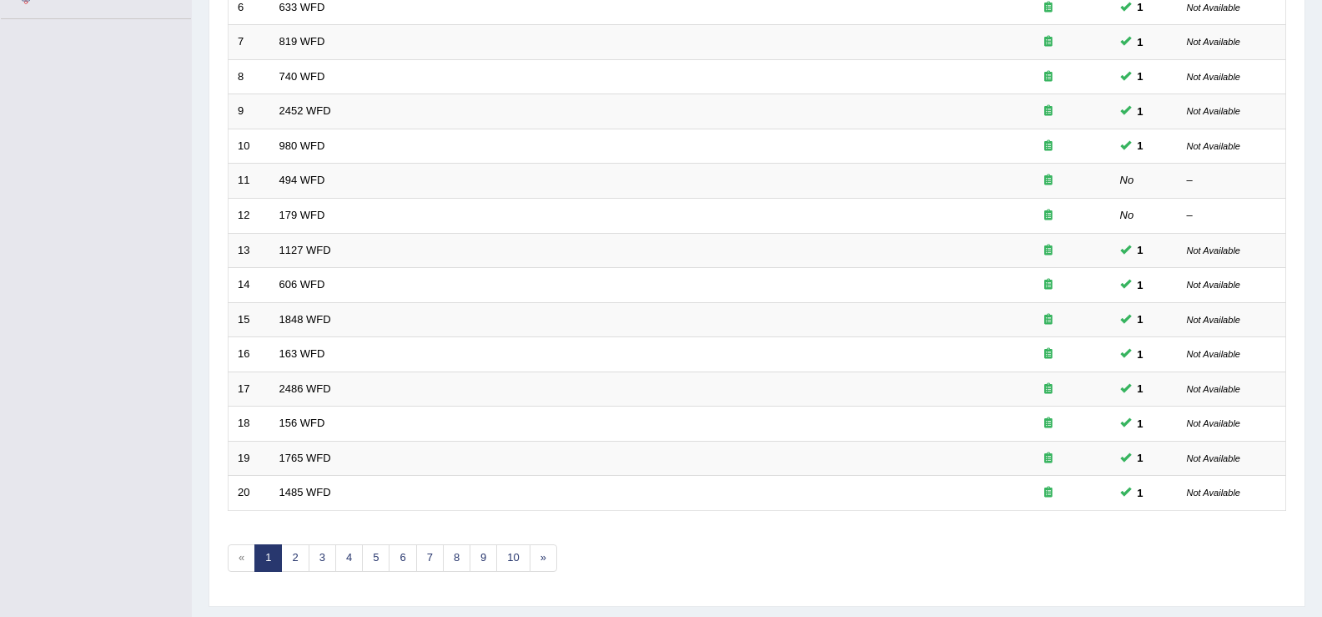
scroll to position [488, 0]
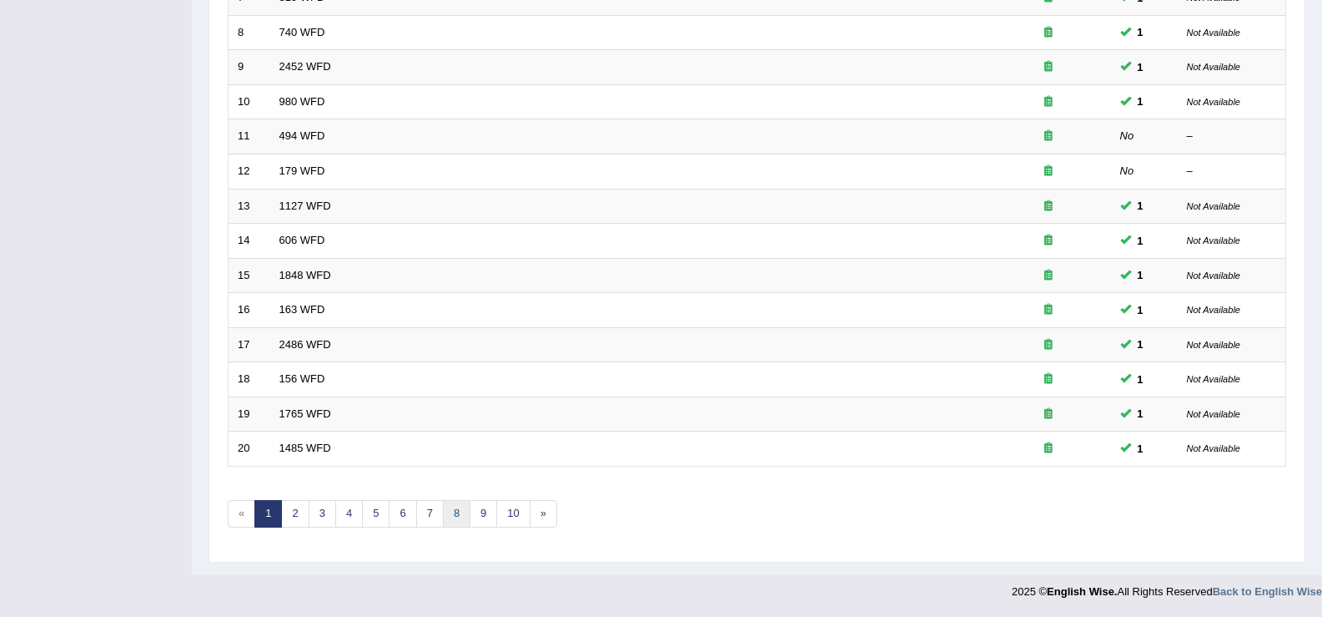
click at [450, 509] on link "8" at bounding box center [457, 514] width 28 height 28
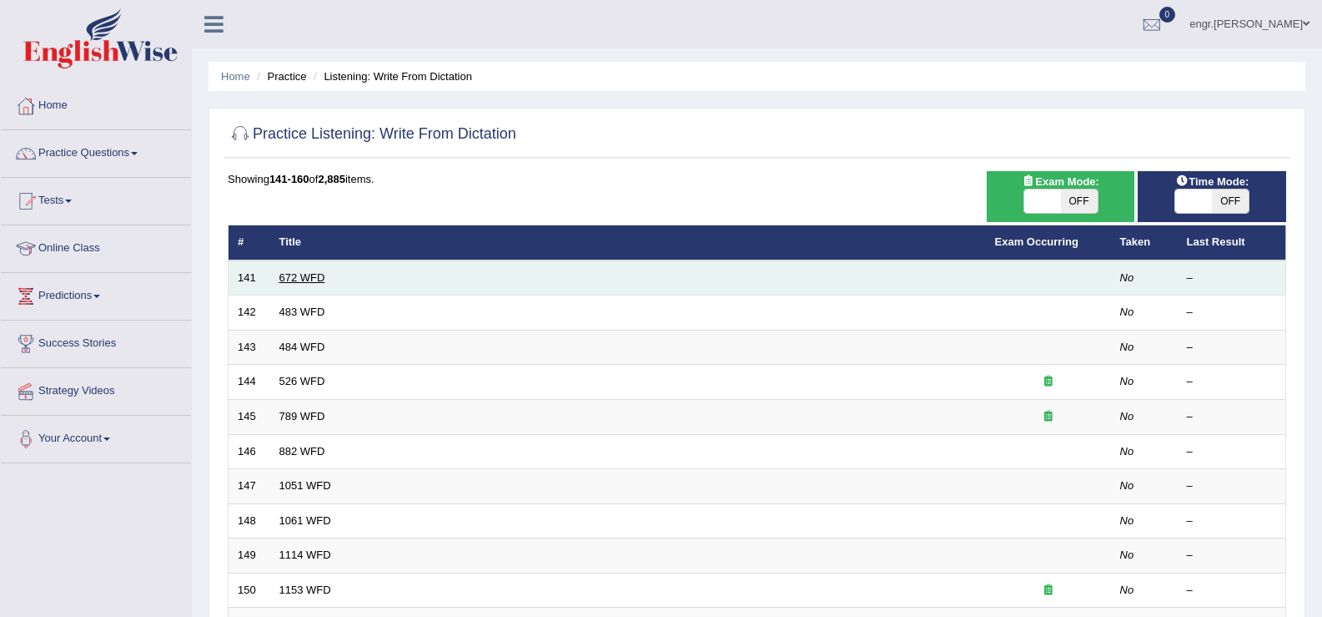
click at [305, 277] on link "672 WFD" at bounding box center [302, 277] width 46 height 13
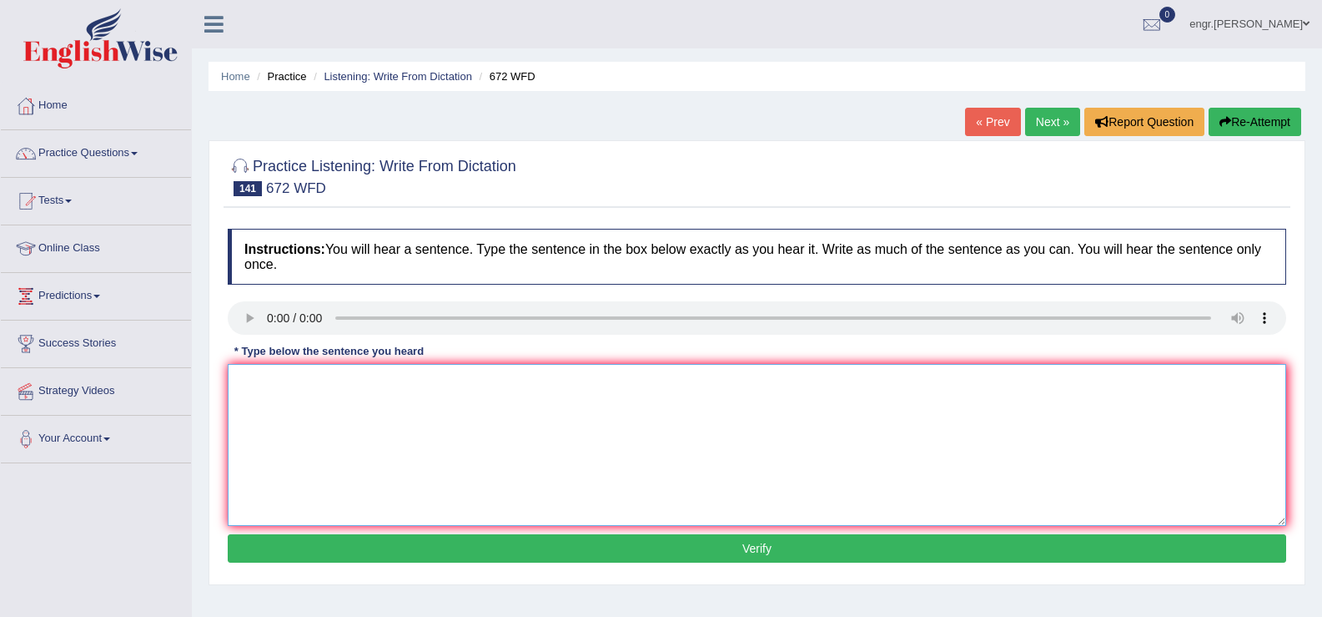
click at [309, 456] on textarea at bounding box center [757, 445] width 1059 height 162
type textarea "Students are encouraged to read new books recommended by professor jones."
click at [354, 545] on button "Verify" at bounding box center [757, 548] width 1059 height 28
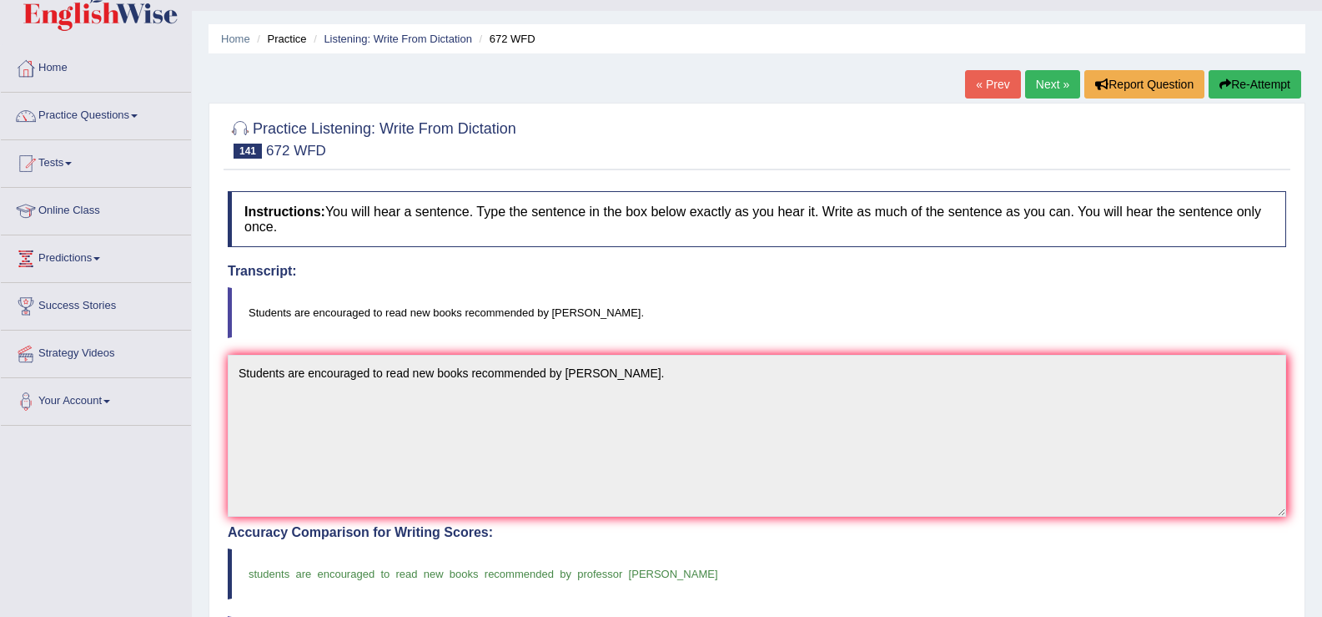
scroll to position [34, 0]
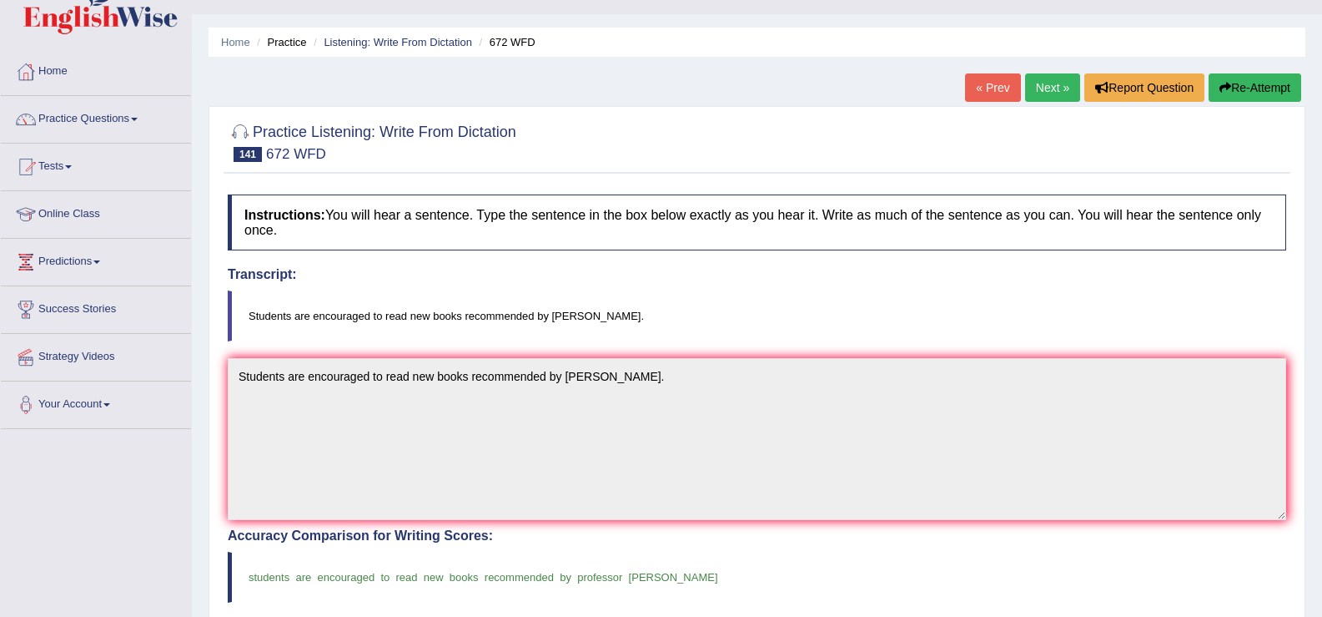
click at [1057, 87] on link "Next »" at bounding box center [1052, 87] width 55 height 28
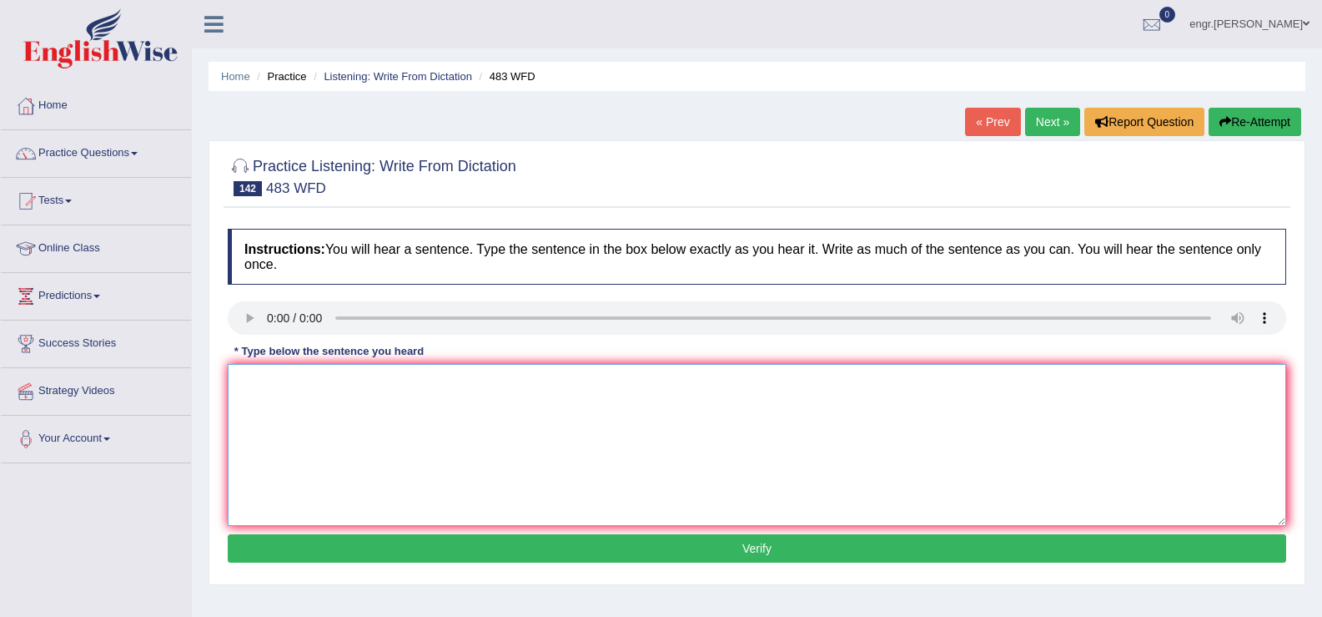
click at [265, 406] on textarea at bounding box center [757, 445] width 1059 height 162
type textarea "Urbanization increase costs for other communities."
click at [360, 545] on button "Verify" at bounding box center [757, 548] width 1059 height 28
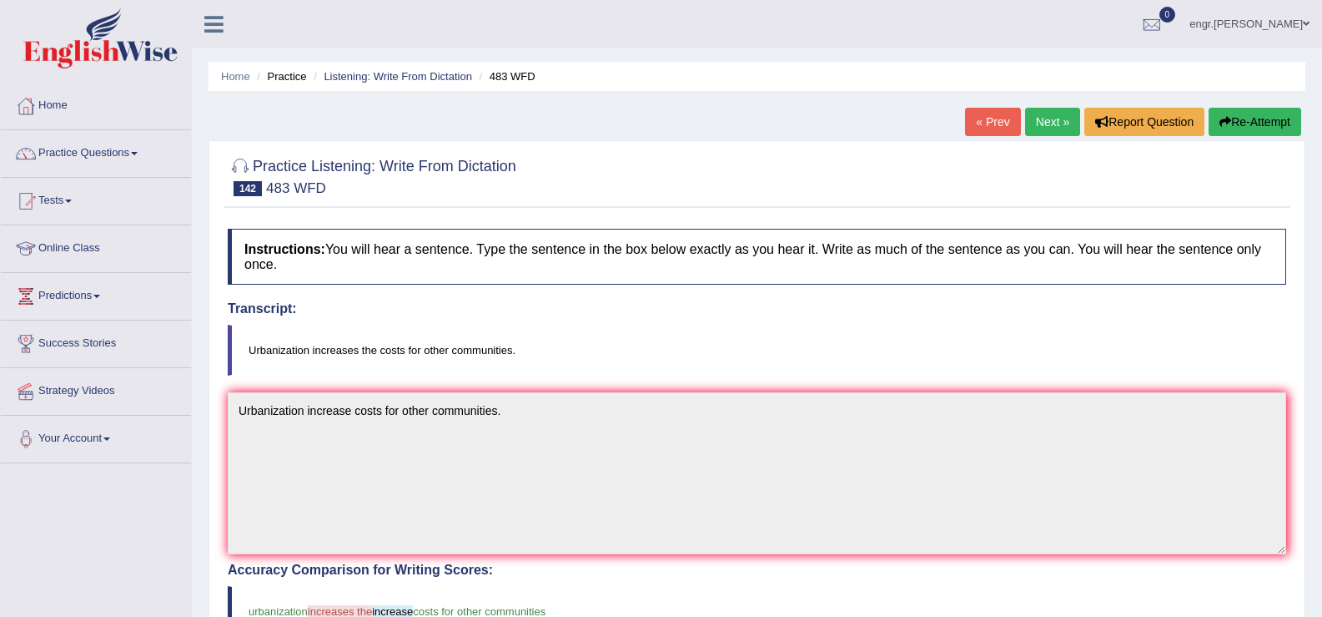
click at [1030, 113] on link "Next »" at bounding box center [1052, 122] width 55 height 28
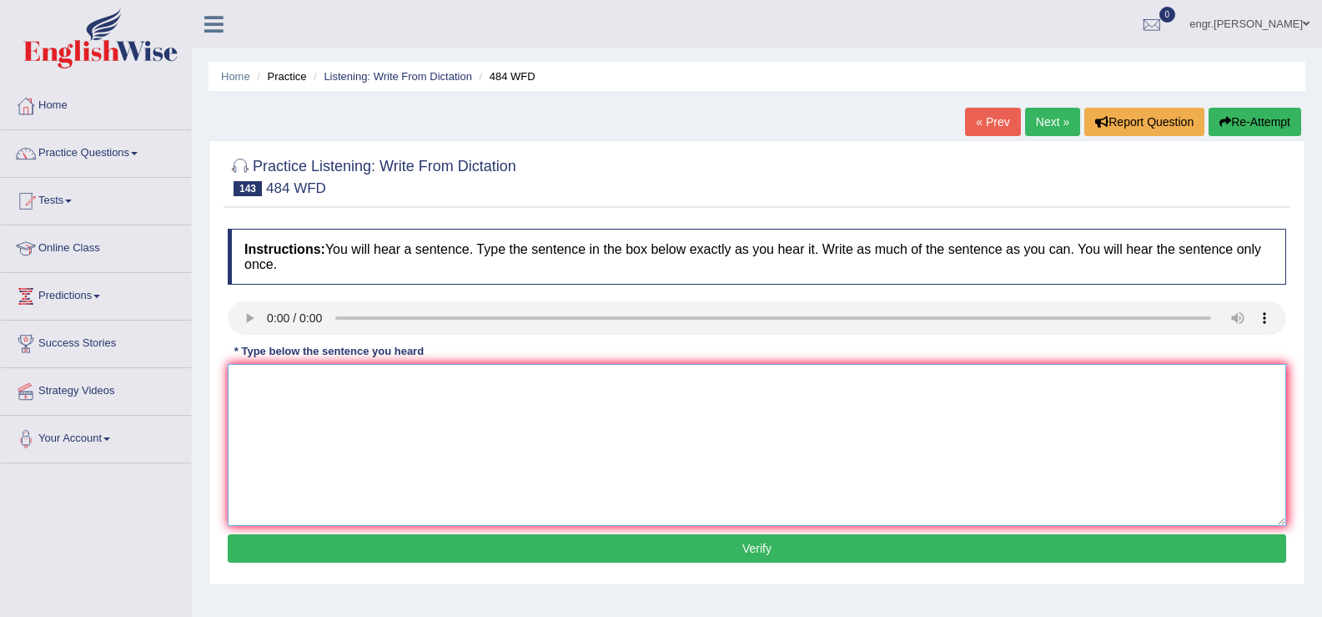
click at [289, 415] on textarea at bounding box center [757, 445] width 1059 height 162
type textarea "Social media is helping the government to solve social problems."
click at [399, 547] on button "Verify" at bounding box center [757, 548] width 1059 height 28
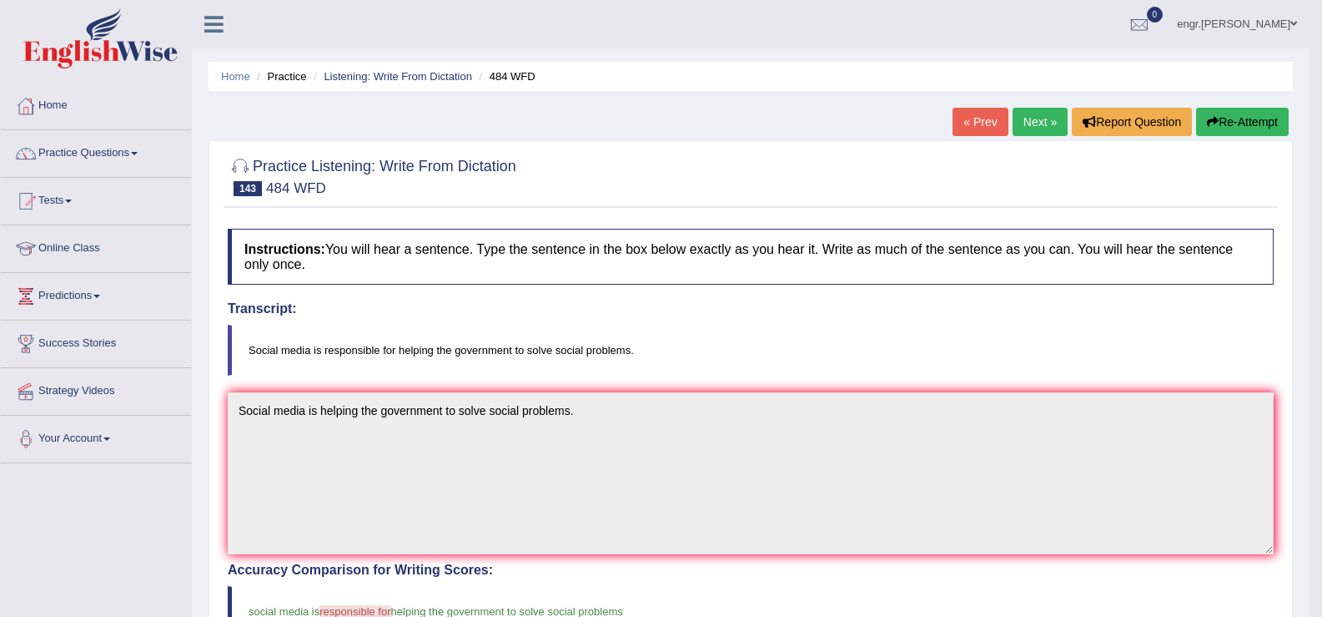
click at [1043, 121] on link "Next »" at bounding box center [1040, 122] width 55 height 28
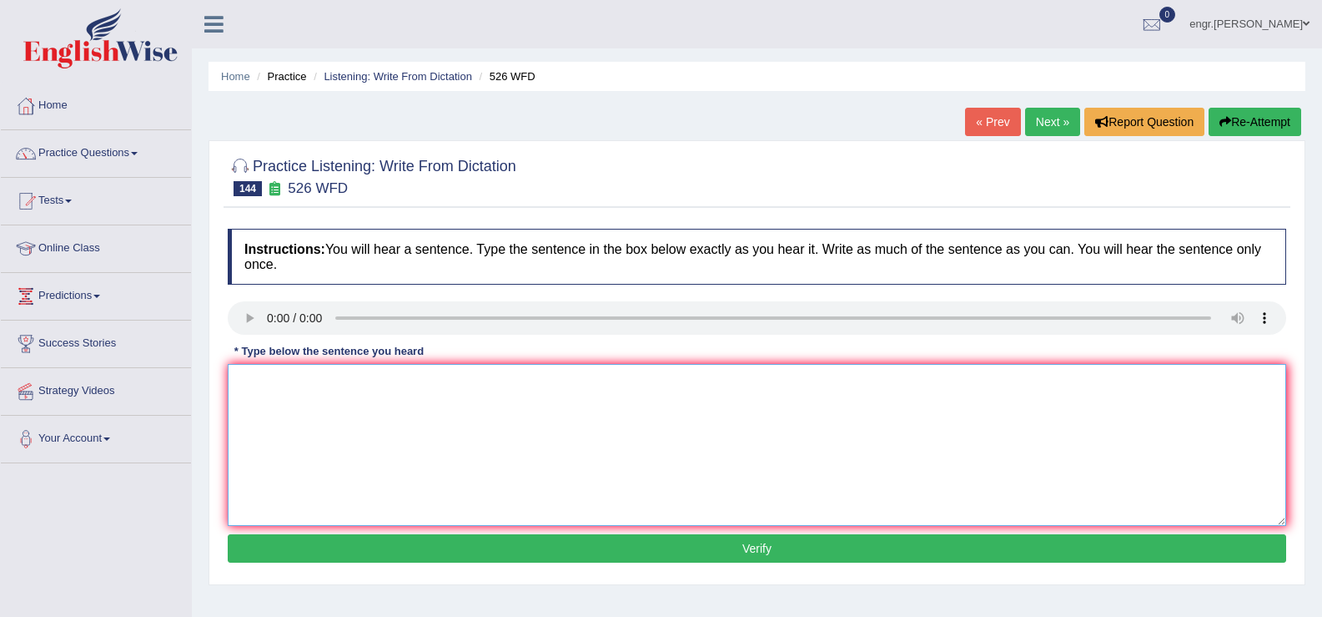
click at [263, 403] on textarea at bounding box center [757, 445] width 1059 height 162
type textarea "\"
type textarea "Writing history needs careful selection of sources of diverse options."
click at [343, 544] on button "Verify" at bounding box center [757, 548] width 1059 height 28
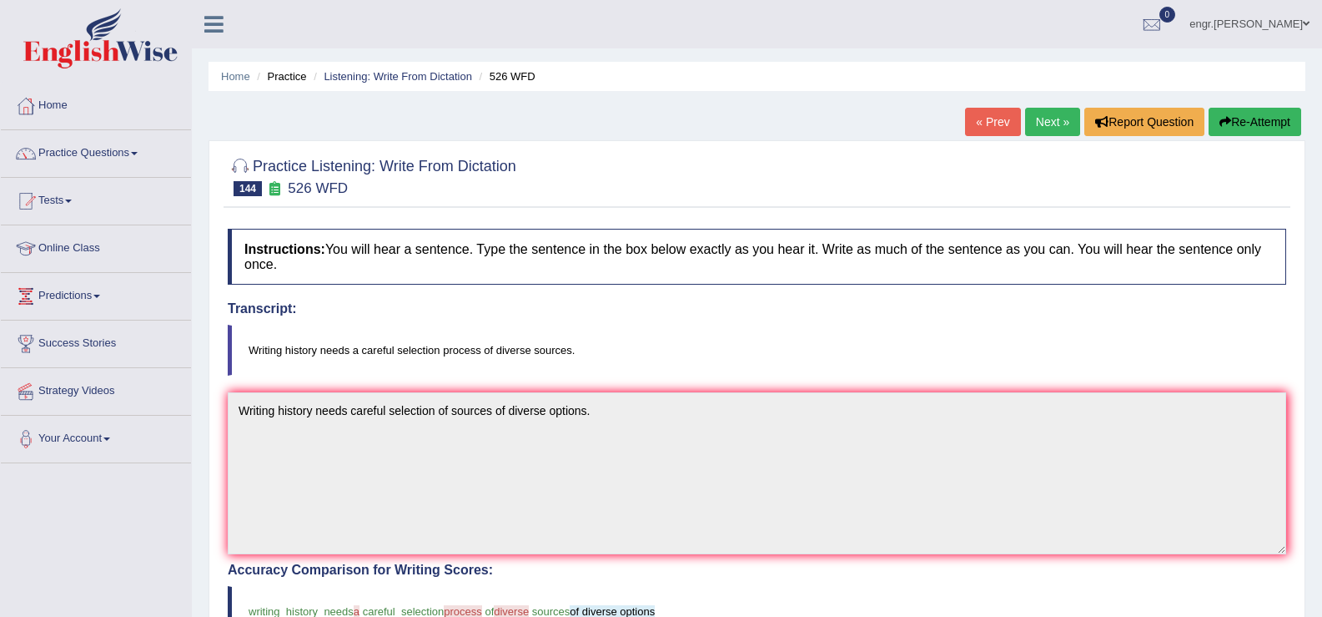
click at [1038, 119] on link "Next »" at bounding box center [1052, 122] width 55 height 28
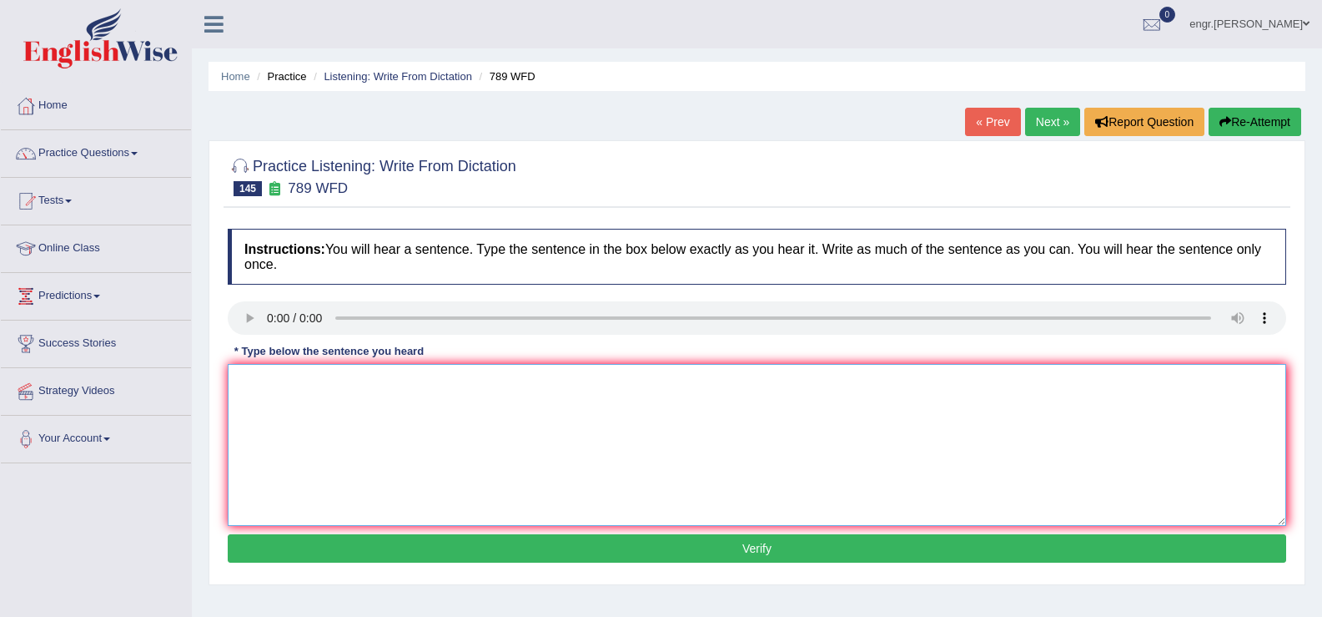
click at [276, 443] on textarea at bounding box center [757, 445] width 1059 height 162
type textarea "Criminal charges will brought into all mens."
click at [356, 543] on button "Verify" at bounding box center [757, 548] width 1059 height 28
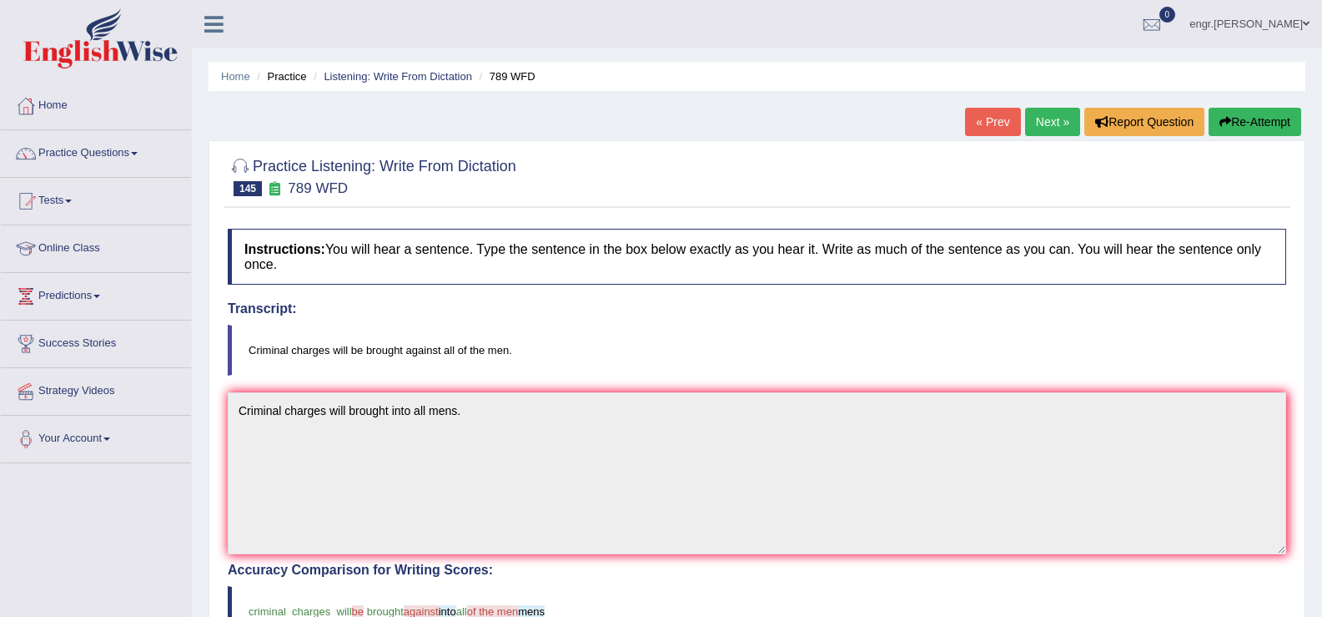
click at [1058, 127] on link "Next »" at bounding box center [1052, 122] width 55 height 28
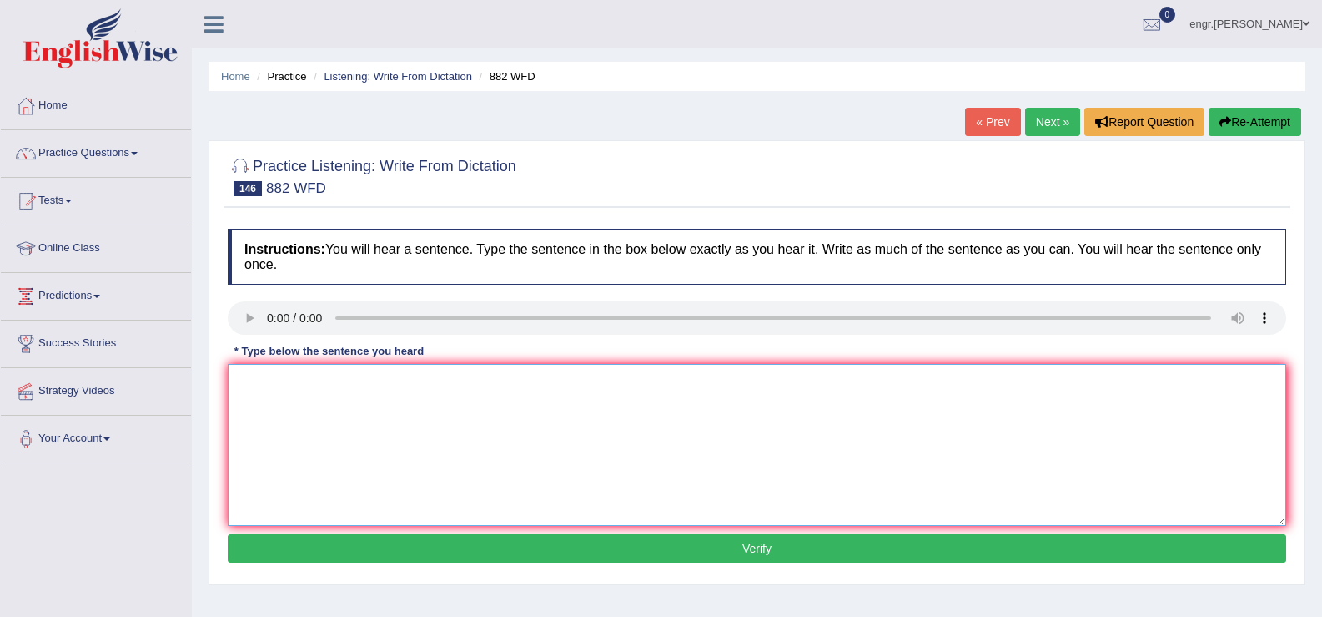
click at [284, 417] on textarea at bounding box center [757, 445] width 1059 height 162
type textarea "Employments figures will decrease in next few years."
click at [372, 538] on button "Verify" at bounding box center [757, 548] width 1059 height 28
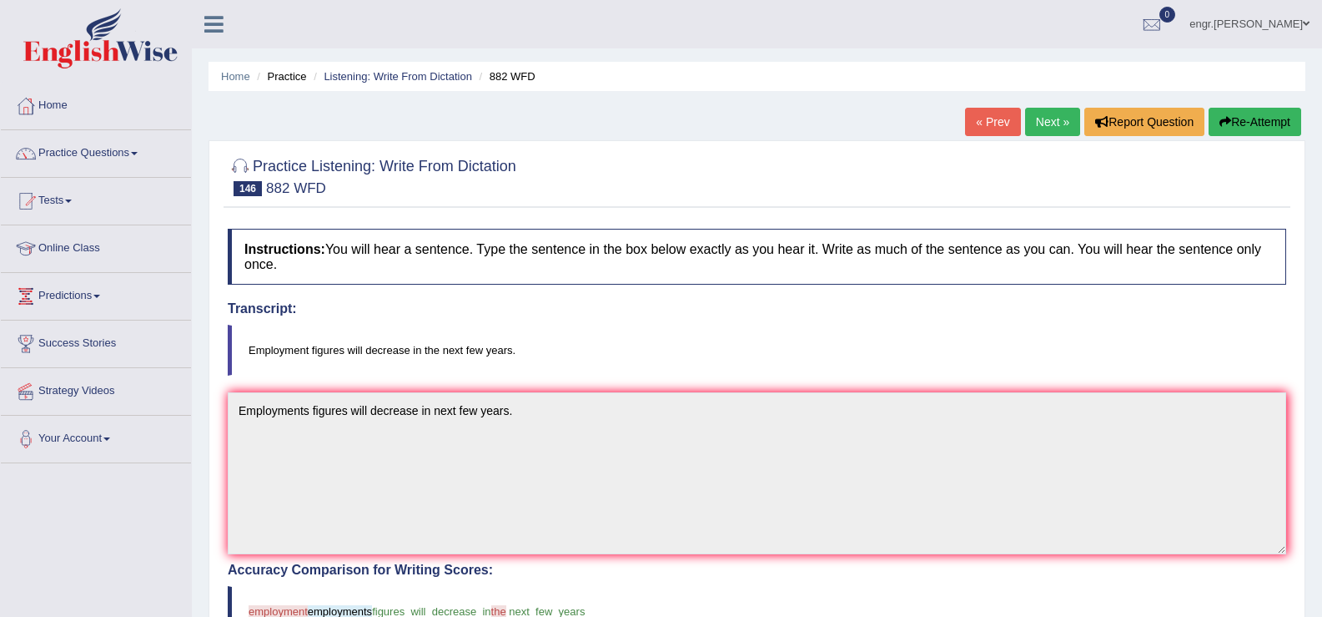
click at [1045, 119] on link "Next »" at bounding box center [1052, 122] width 55 height 28
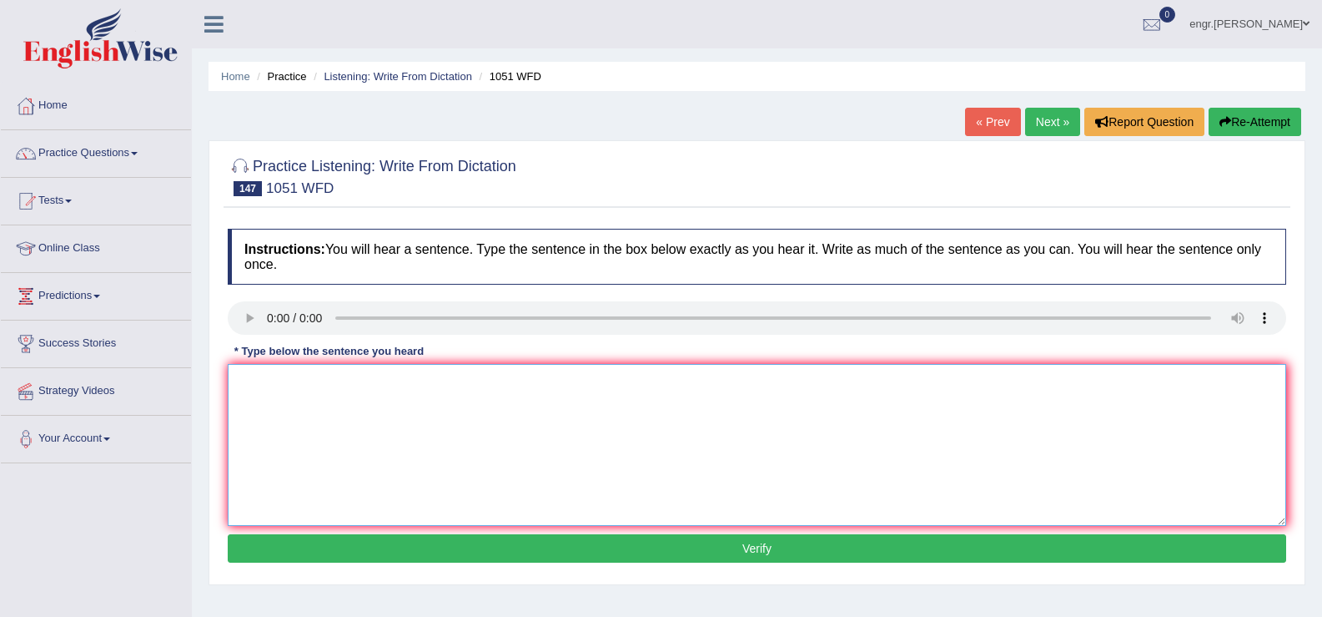
click at [295, 455] on textarea at bounding box center [757, 445] width 1059 height 162
type textarea "Open day for graduates are all year for campus visits."
click at [403, 548] on button "Verify" at bounding box center [757, 548] width 1059 height 28
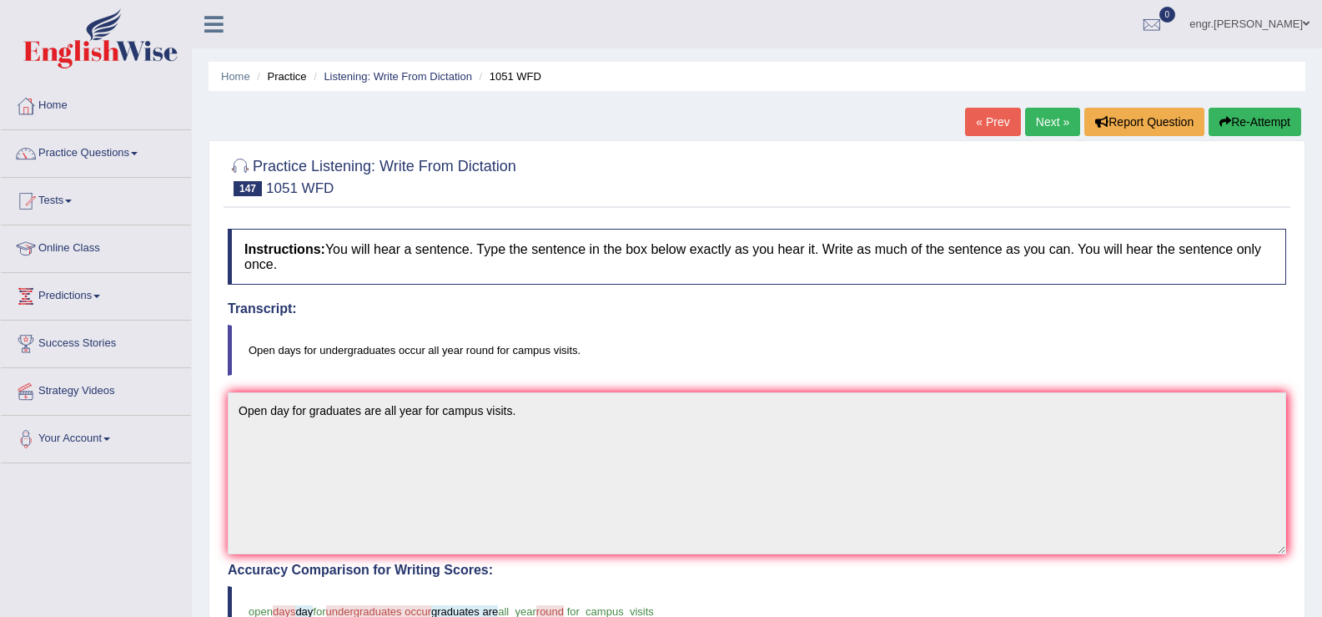
click at [1037, 132] on link "Next »" at bounding box center [1052, 122] width 55 height 28
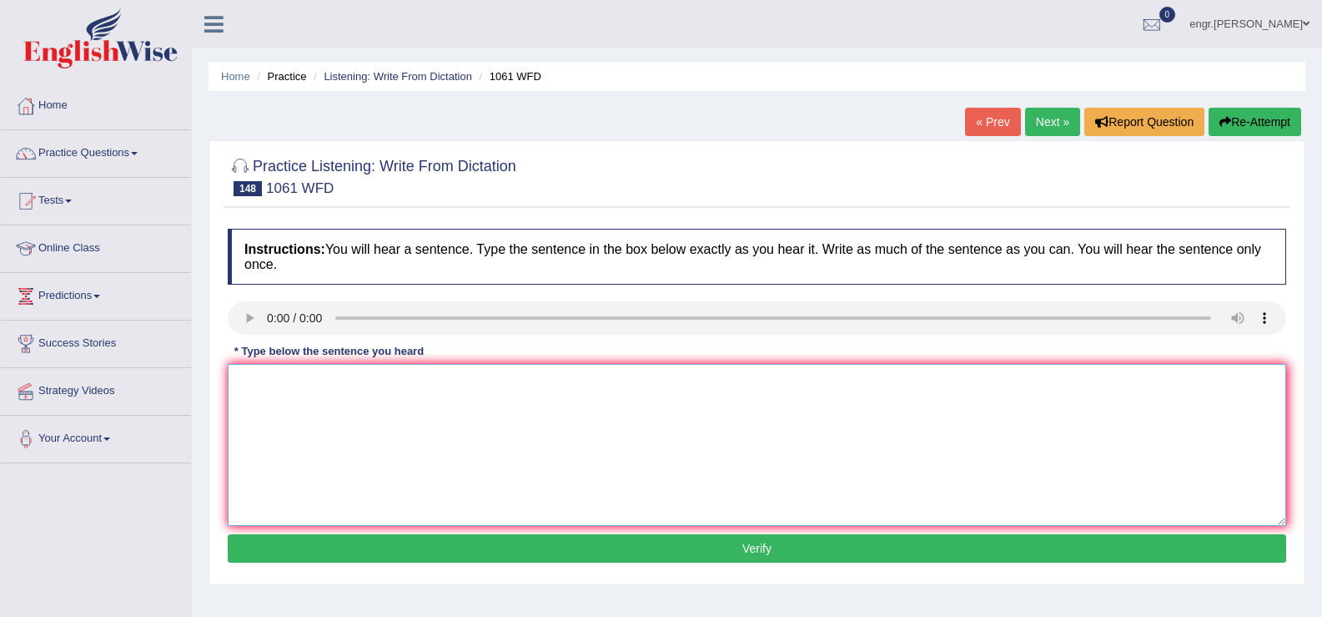
click at [269, 413] on textarea at bounding box center [757, 445] width 1059 height 162
type textarea "It is an argue that students can learn more in colaboration ratherthan individu…"
click at [339, 558] on button "Verify" at bounding box center [757, 548] width 1059 height 28
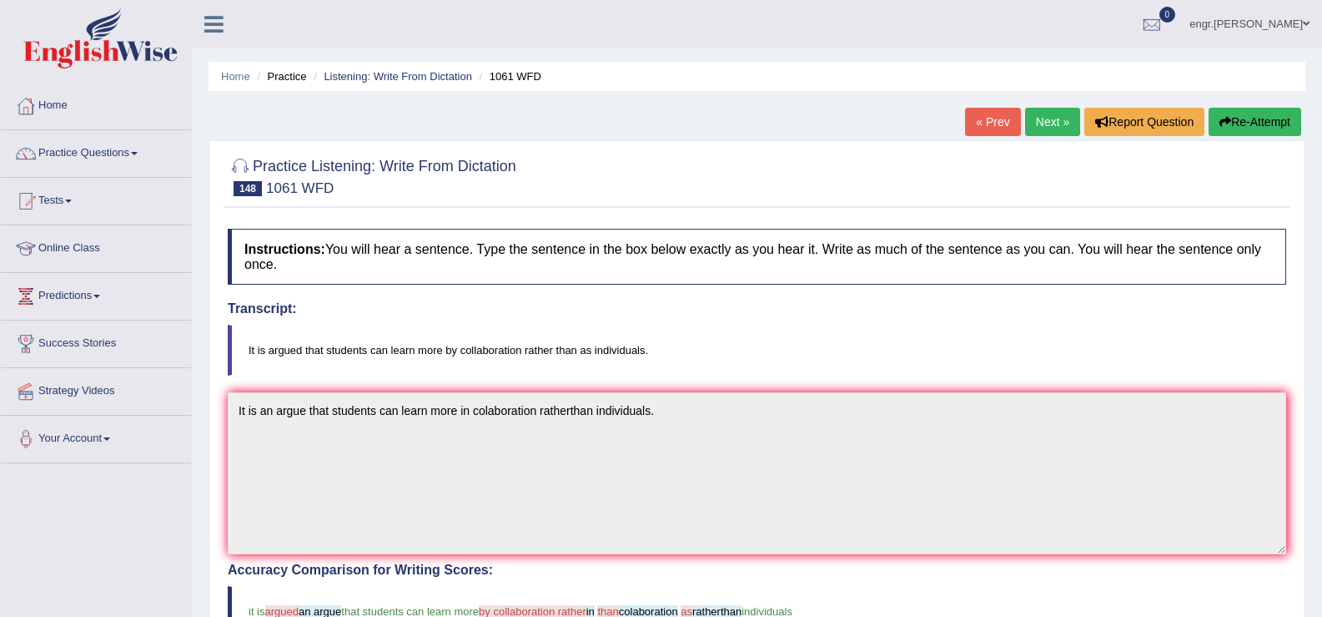
click at [1029, 124] on link "Next »" at bounding box center [1052, 122] width 55 height 28
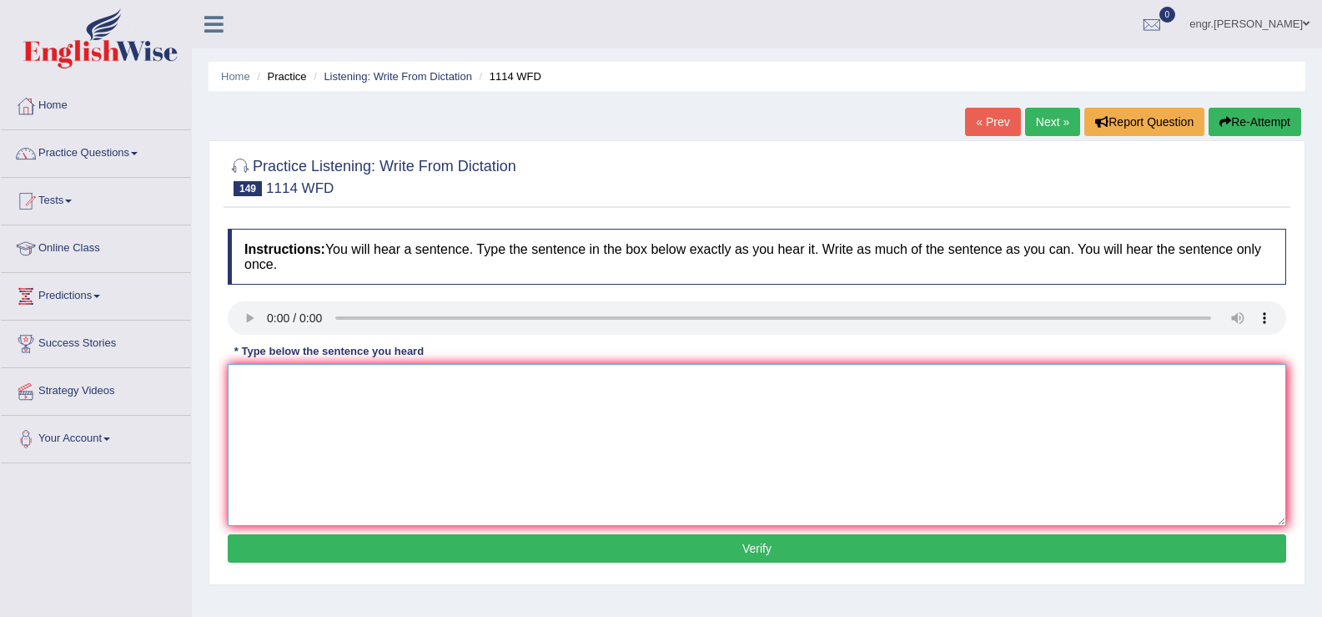
click at [278, 417] on textarea at bounding box center [757, 445] width 1059 height 162
type textarea "\"
type textarea "Creativity is more important for undergraduates."
click at [407, 551] on button "Verify" at bounding box center [757, 548] width 1059 height 28
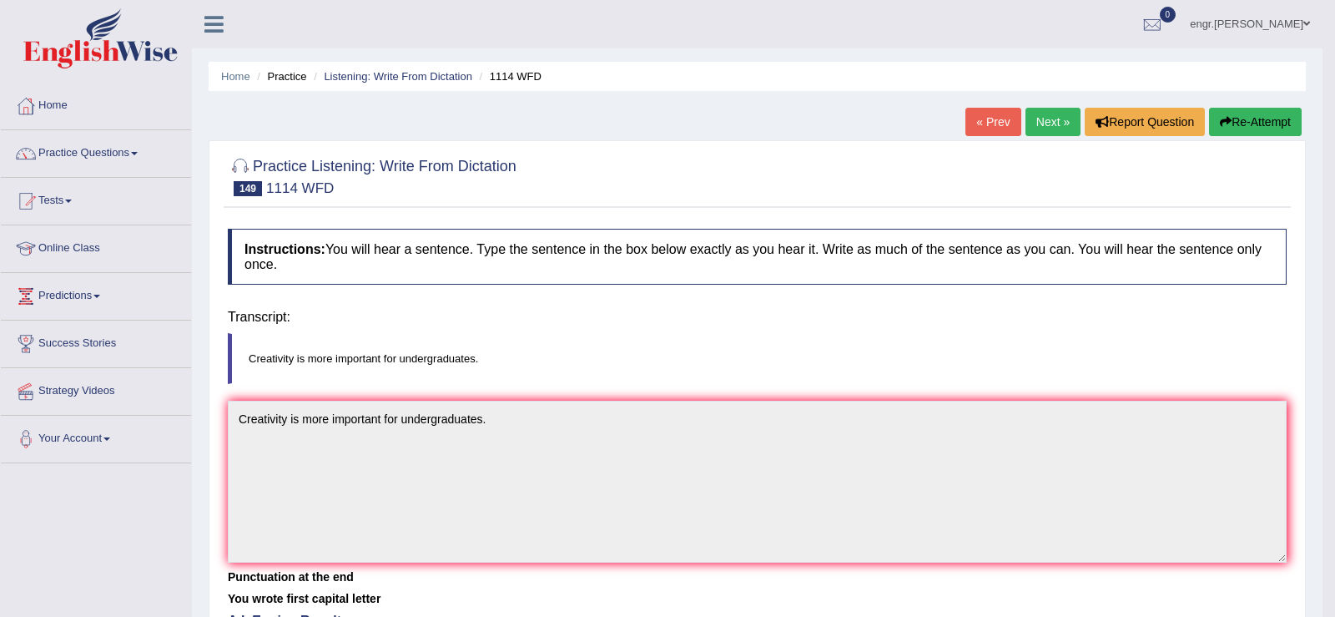
click at [407, 551] on body "Toggle navigation Home Practice Questions Speaking Practice Read Aloud Repeat S…" at bounding box center [667, 308] width 1335 height 617
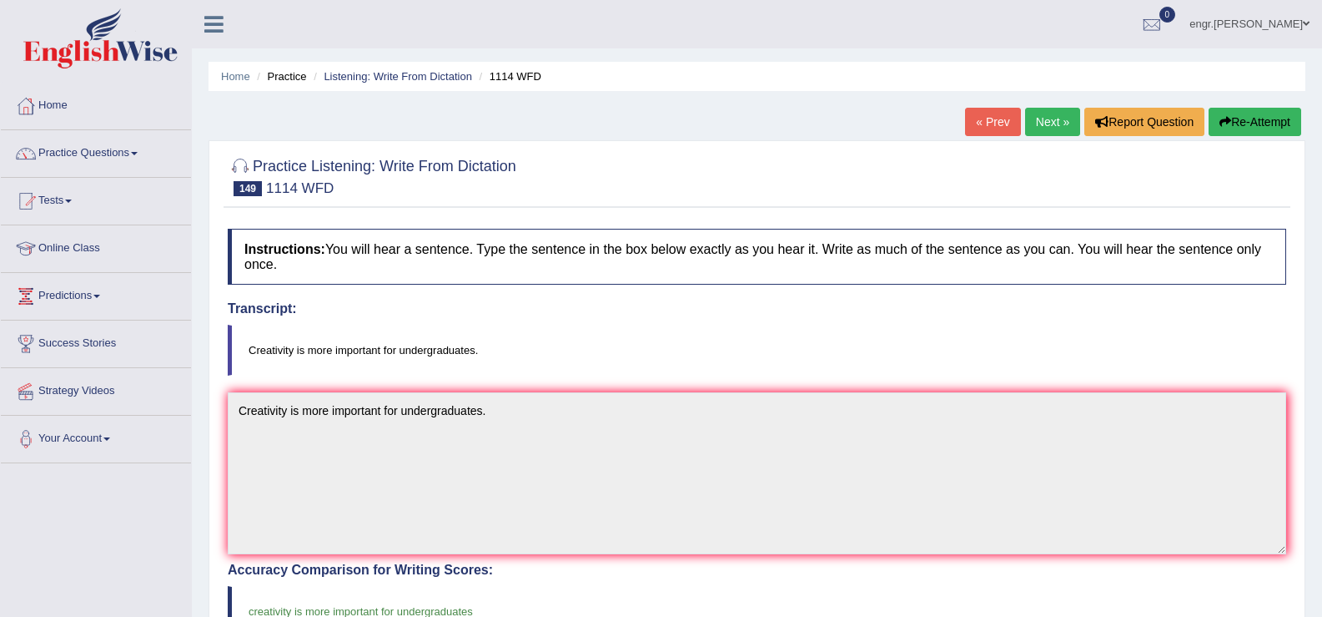
click at [1035, 115] on link "Next »" at bounding box center [1052, 122] width 55 height 28
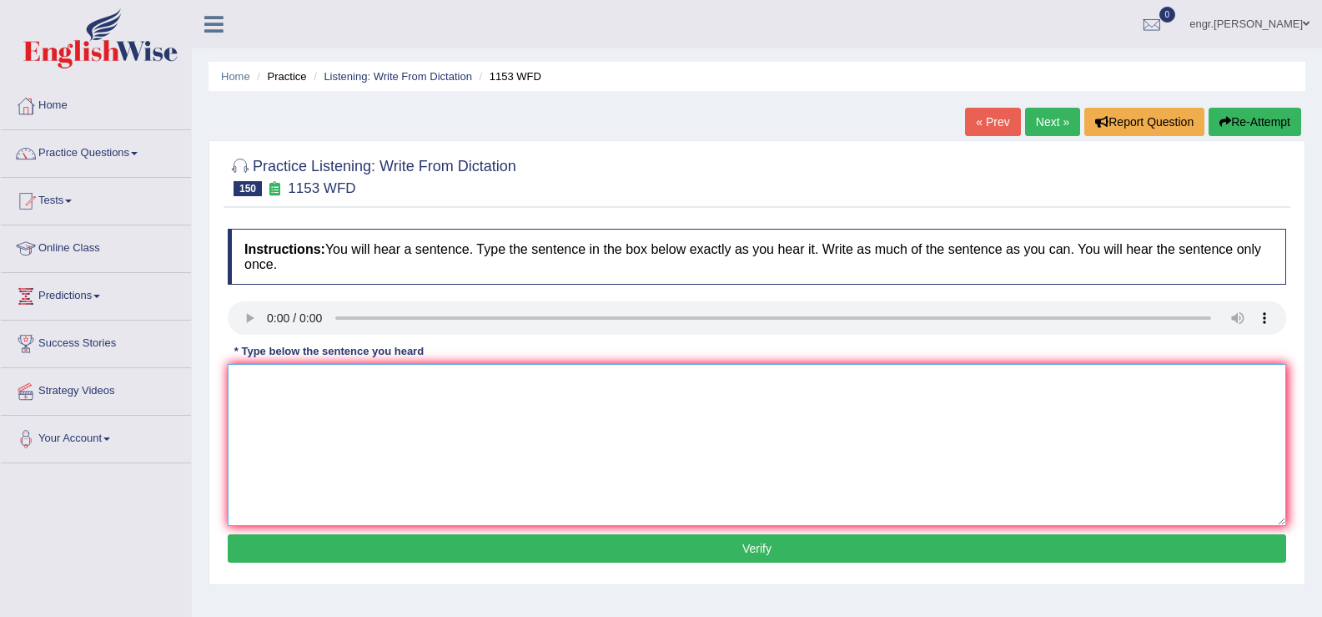
click at [272, 456] on textarea at bounding box center [757, 445] width 1059 height 162
type textarea "Gold is a metal that occurs naturally in the states."
click at [329, 537] on button "Verify" at bounding box center [757, 548] width 1059 height 28
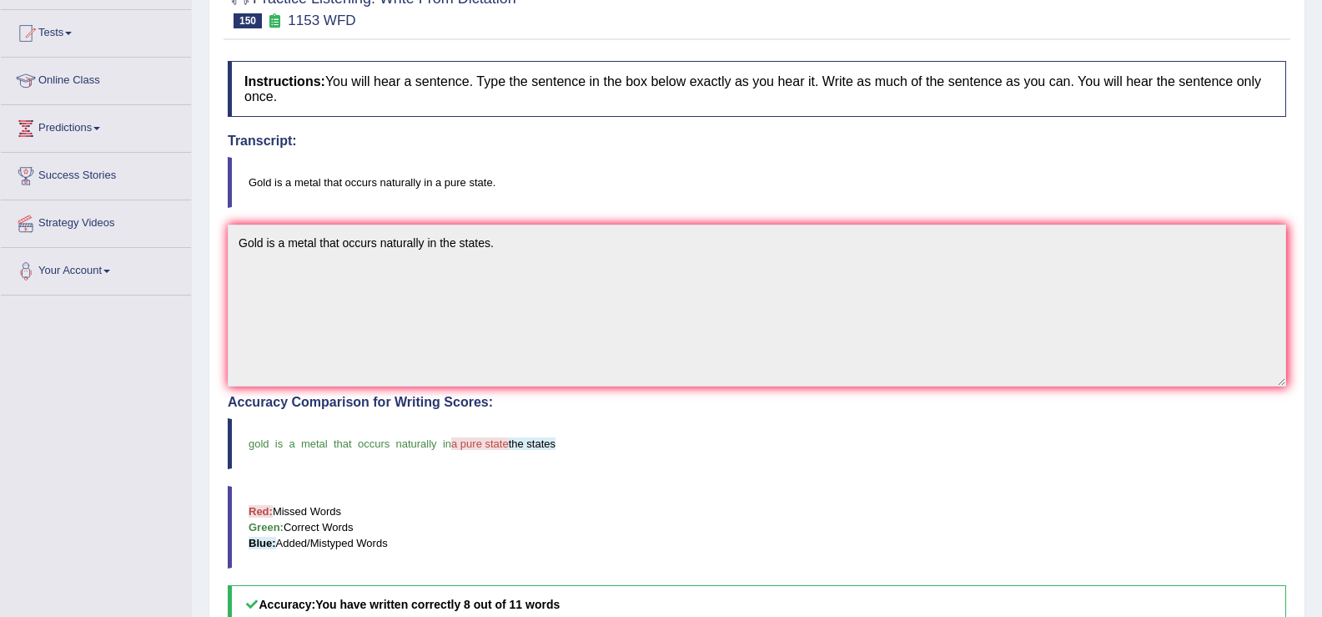
scroll to position [108, 0]
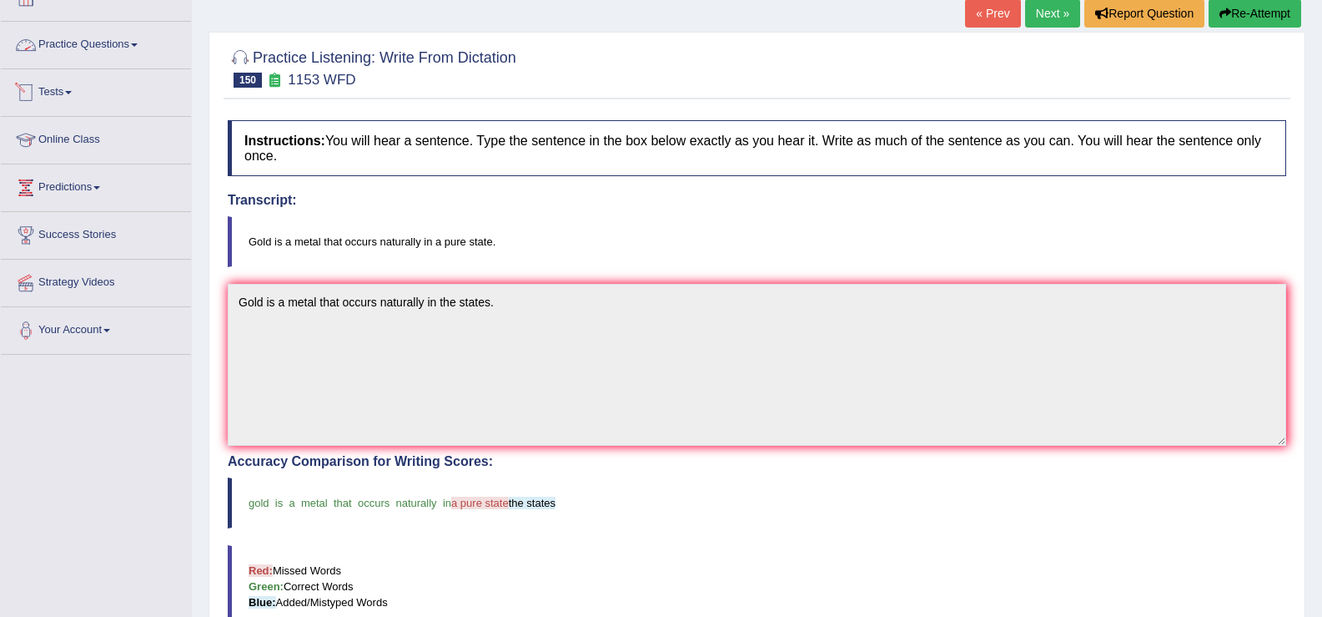
click at [104, 48] on link "Practice Questions" at bounding box center [96, 43] width 190 height 42
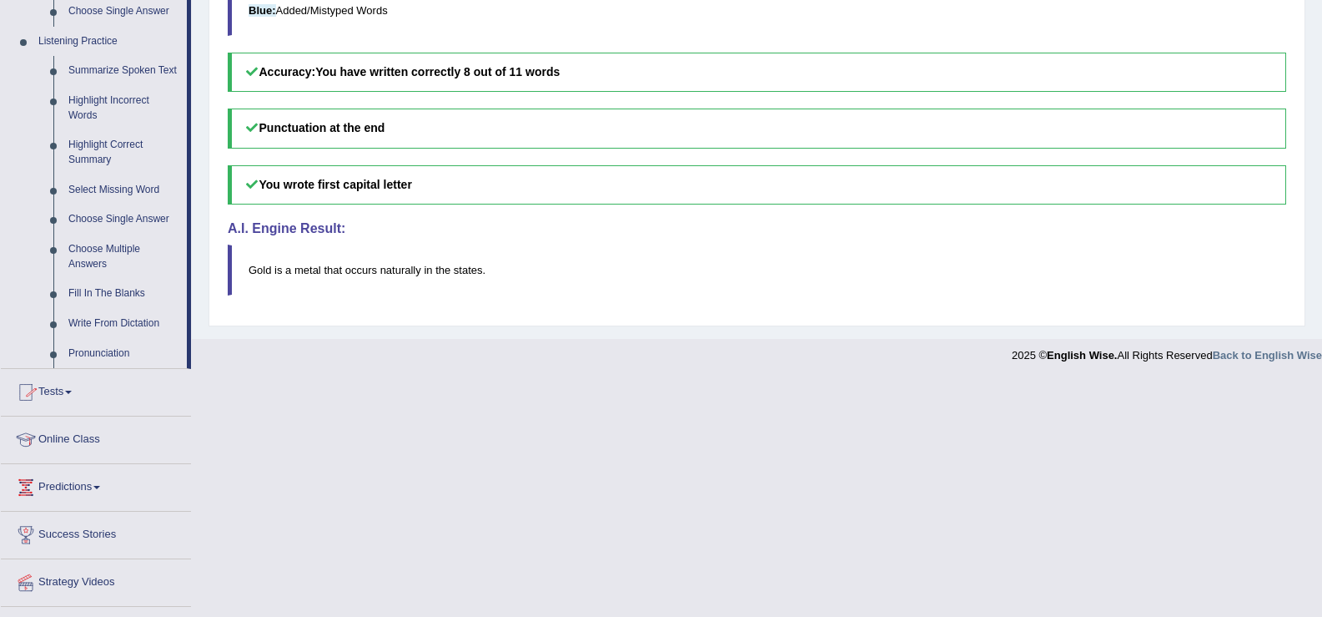
scroll to position [738, 0]
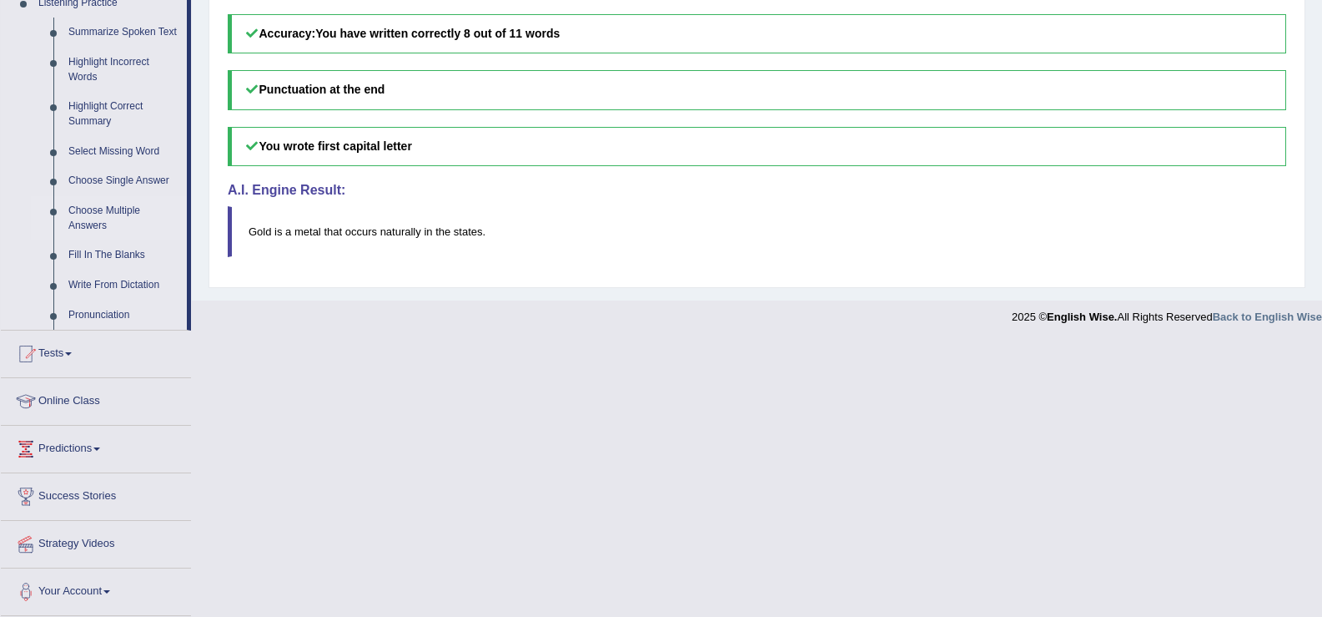
click at [108, 225] on link "Choose Multiple Answers" at bounding box center [124, 218] width 126 height 44
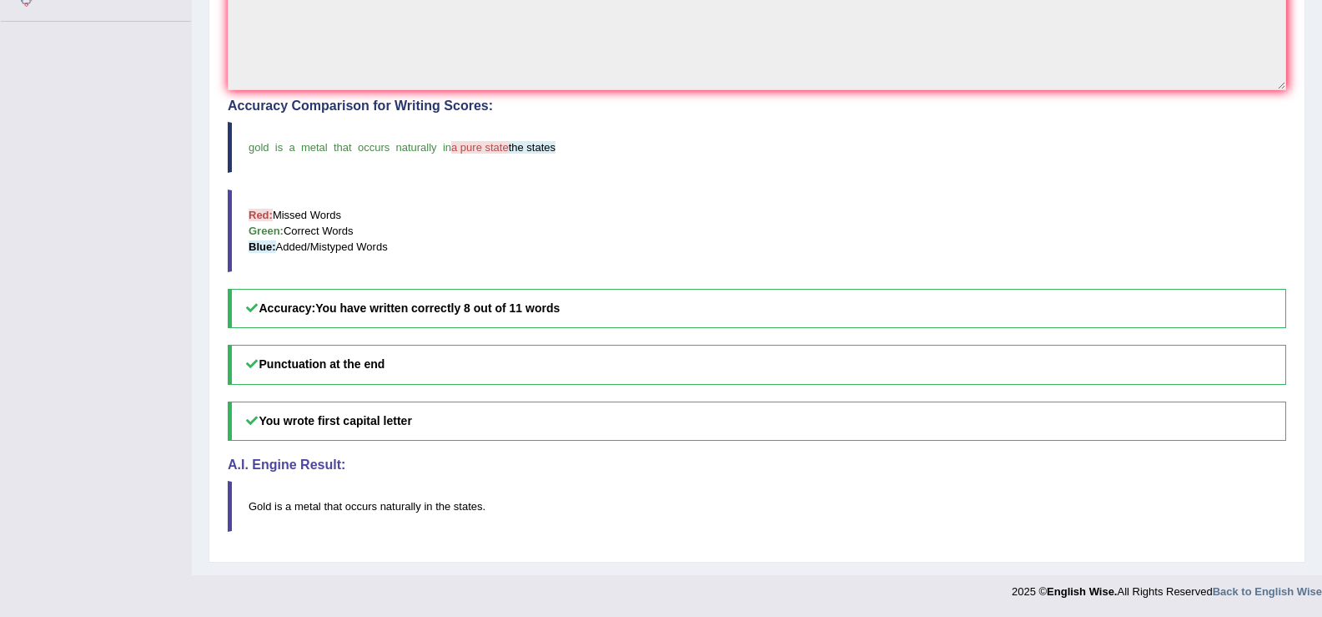
scroll to position [224, 0]
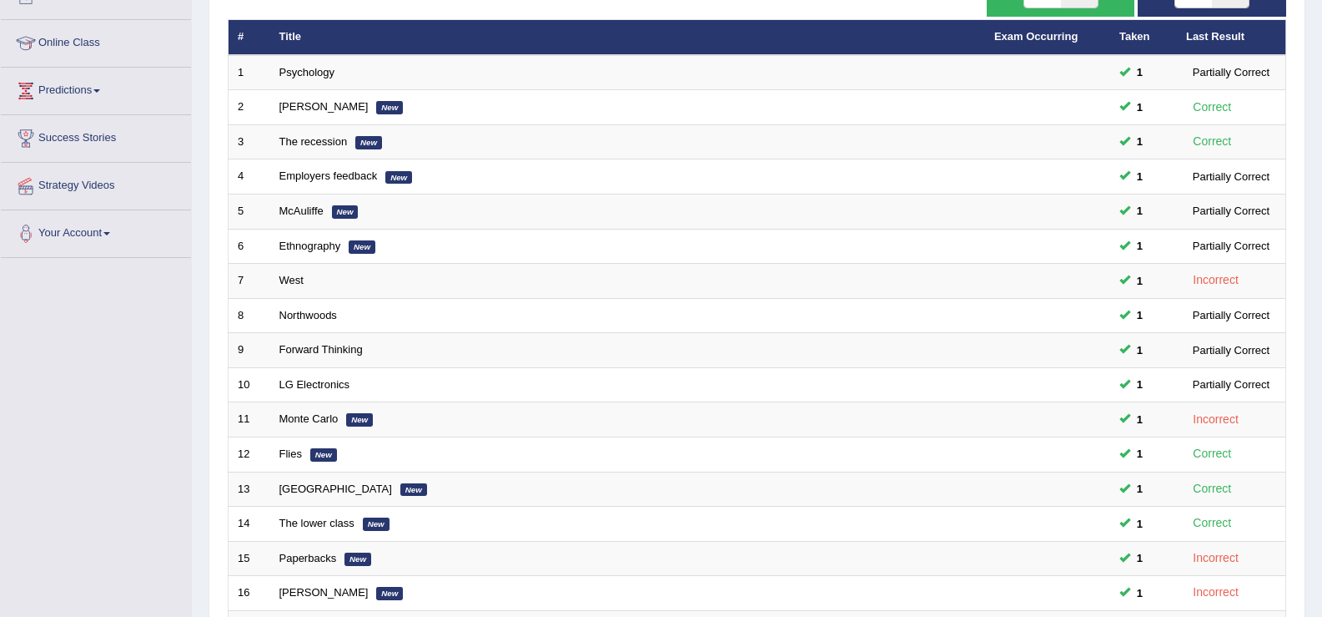
scroll to position [488, 0]
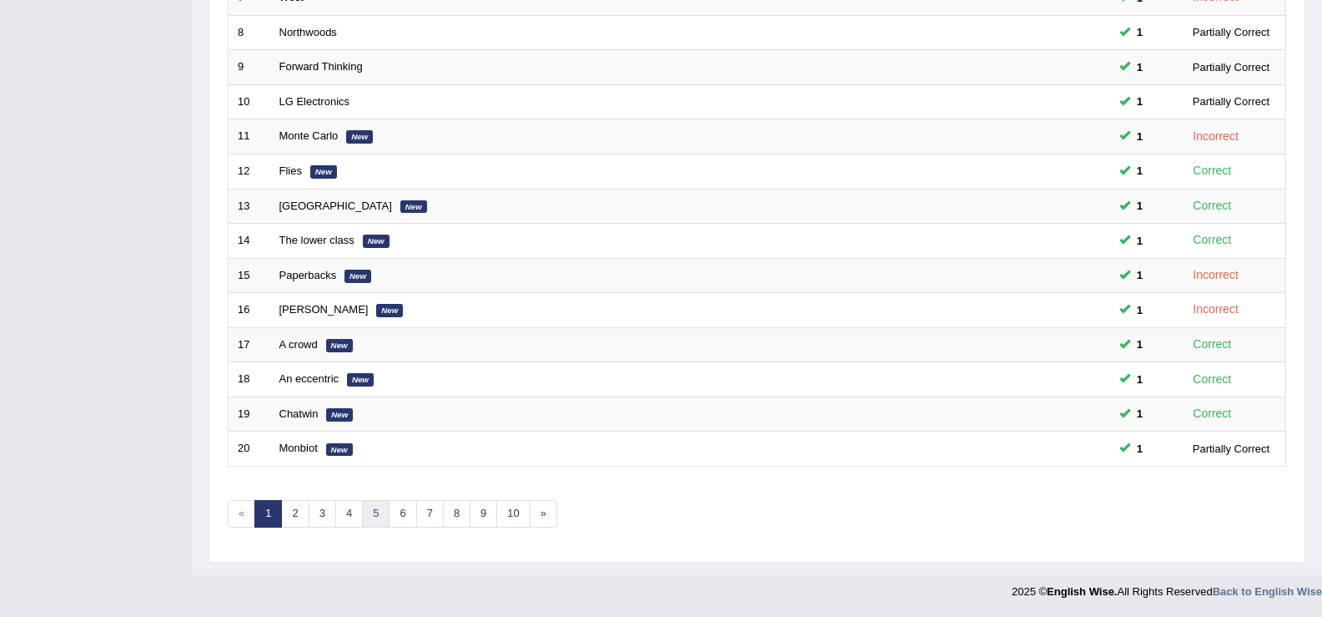
click at [375, 503] on link "5" at bounding box center [376, 514] width 28 height 28
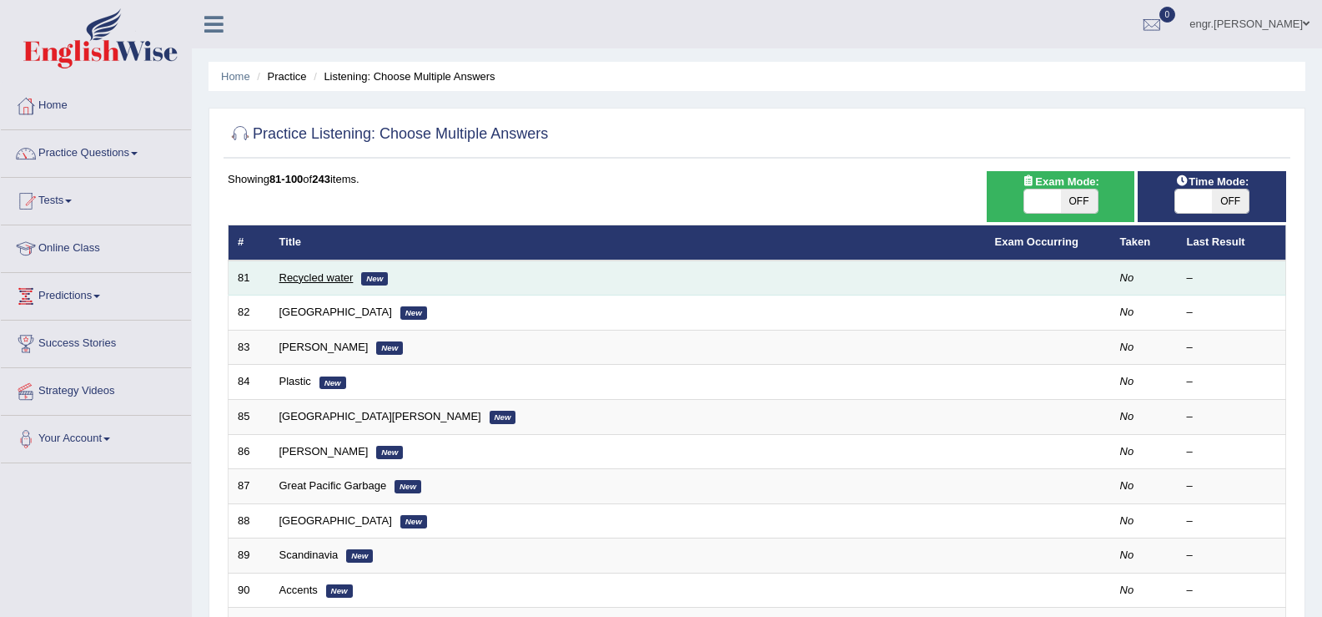
click at [319, 280] on link "Recycled water" at bounding box center [316, 277] width 74 height 13
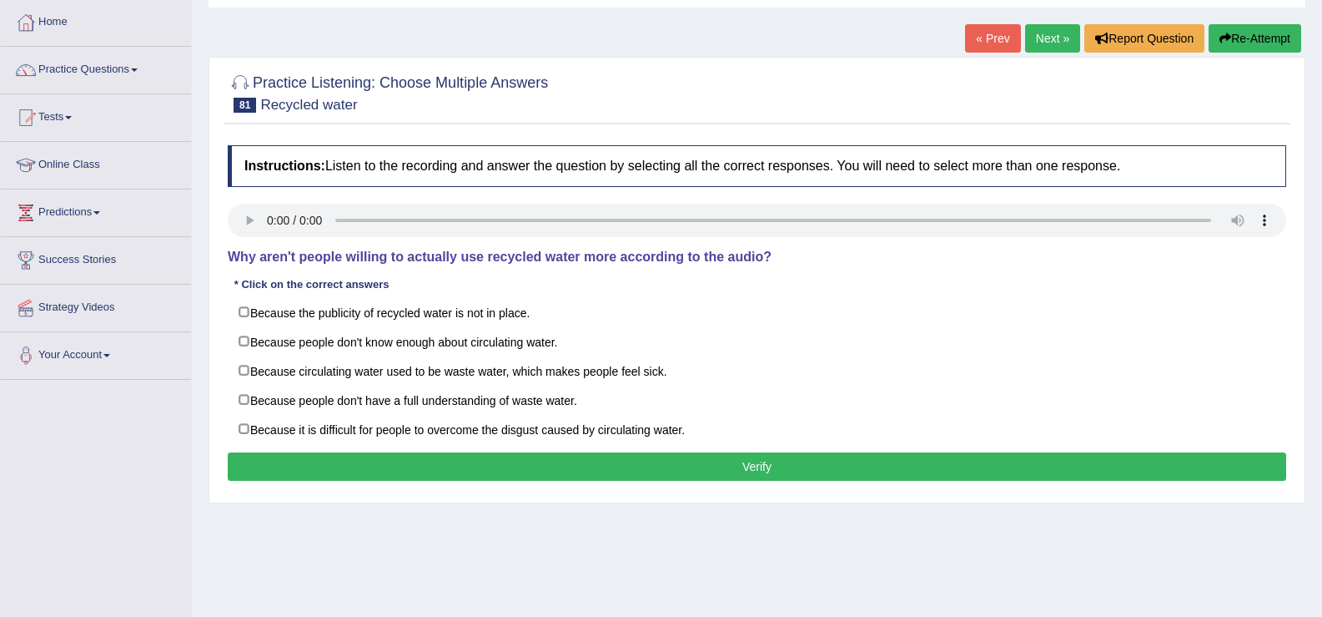
scroll to position [85, 0]
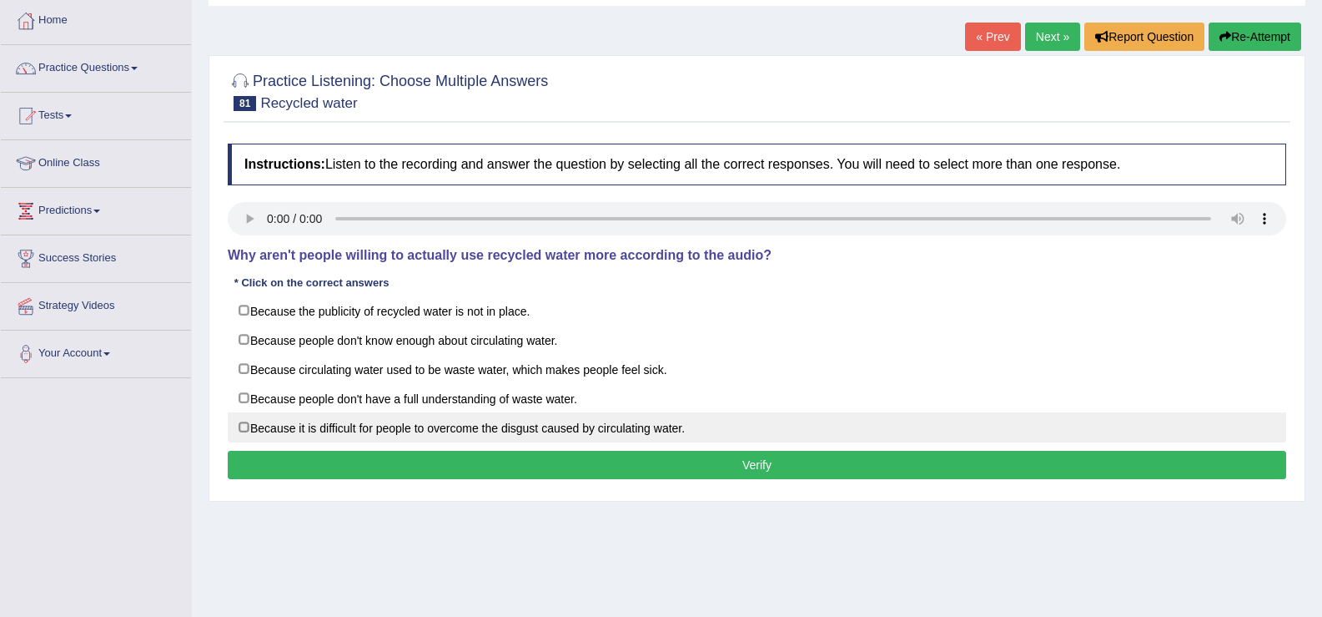
click at [248, 423] on label "Because it is difficult for people to overcome the disgust caused by circulatin…" at bounding box center [757, 427] width 1059 height 30
checkbox input "true"
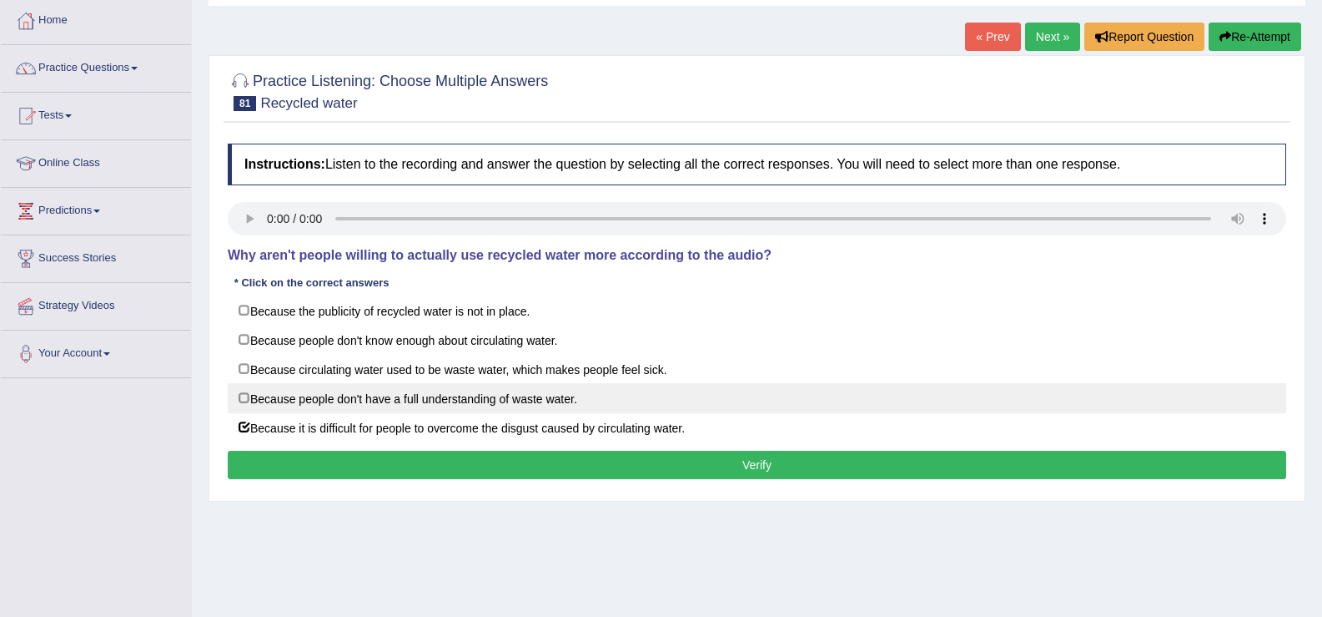
click at [243, 397] on label "Because people don't have a full understanding of waste water." at bounding box center [757, 398] width 1059 height 30
checkbox input "true"
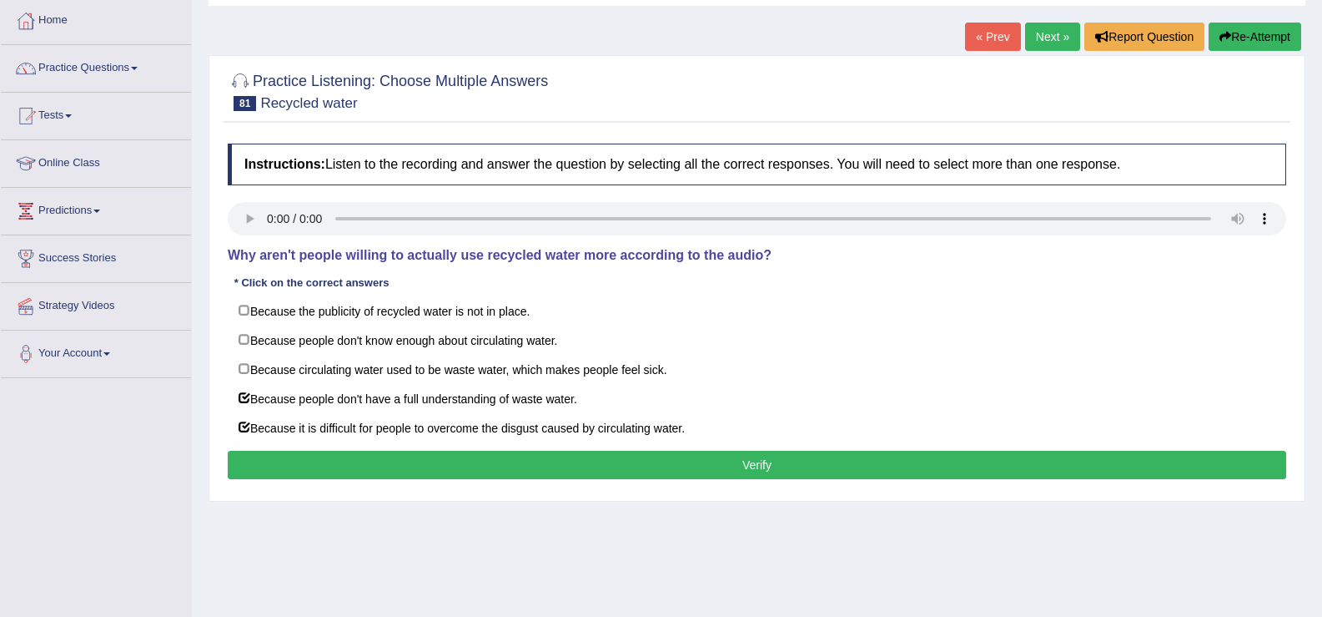
click at [284, 458] on button "Verify" at bounding box center [757, 465] width 1059 height 28
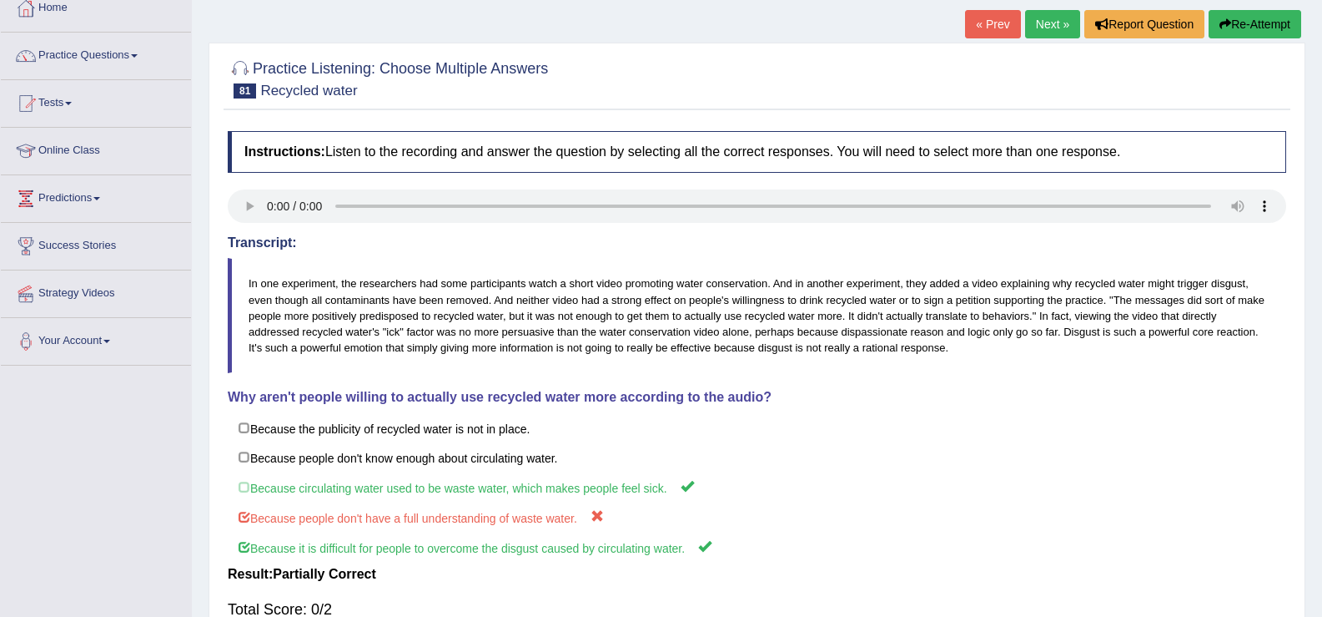
scroll to position [59, 0]
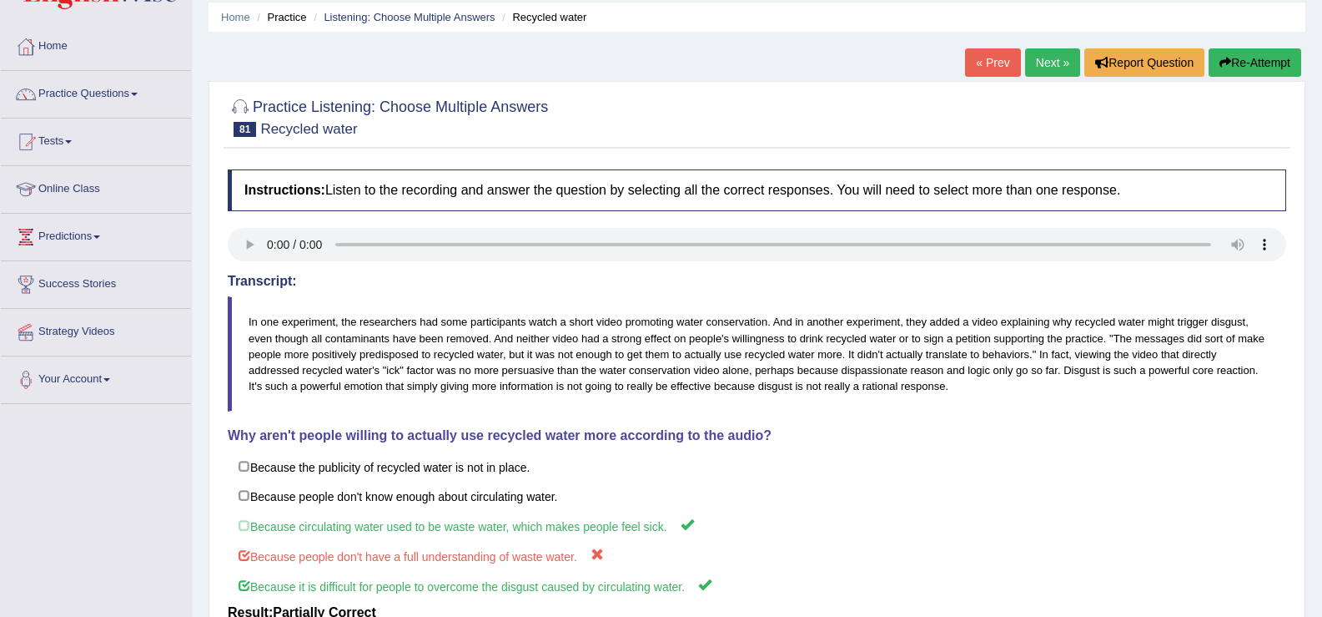
click at [1042, 59] on link "Next »" at bounding box center [1052, 62] width 55 height 28
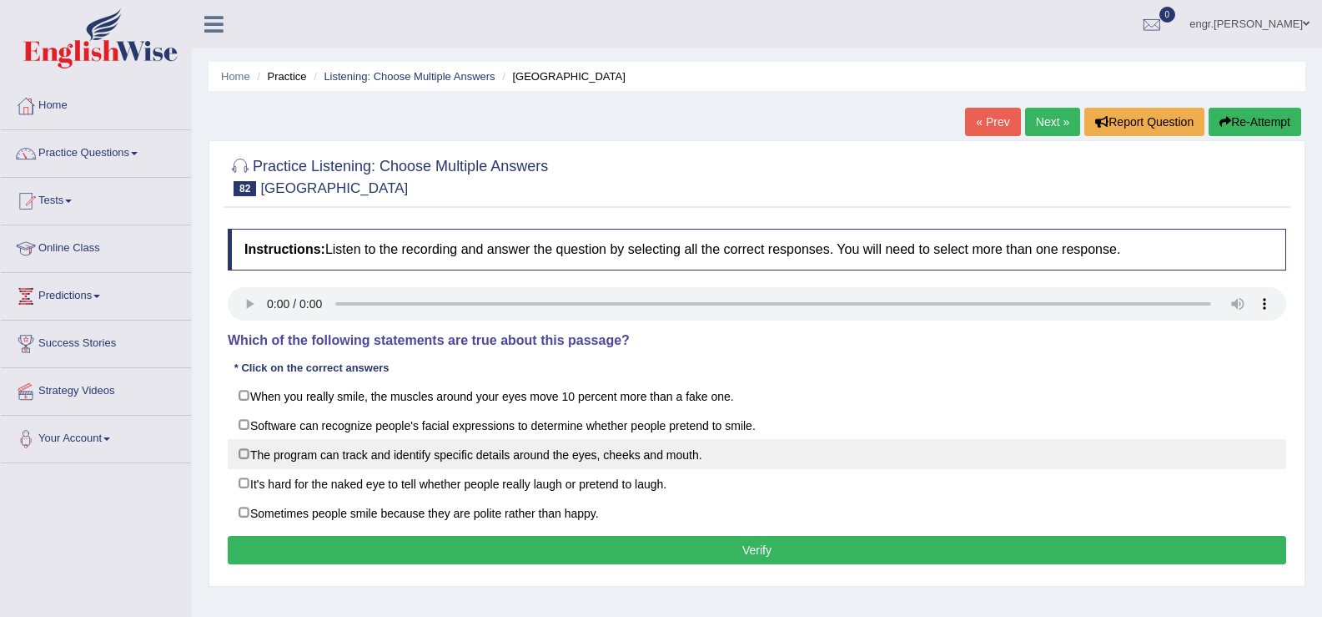
click at [245, 454] on label "The program can track and identify specific details around the eyes, cheeks and…" at bounding box center [757, 454] width 1059 height 30
checkbox input "true"
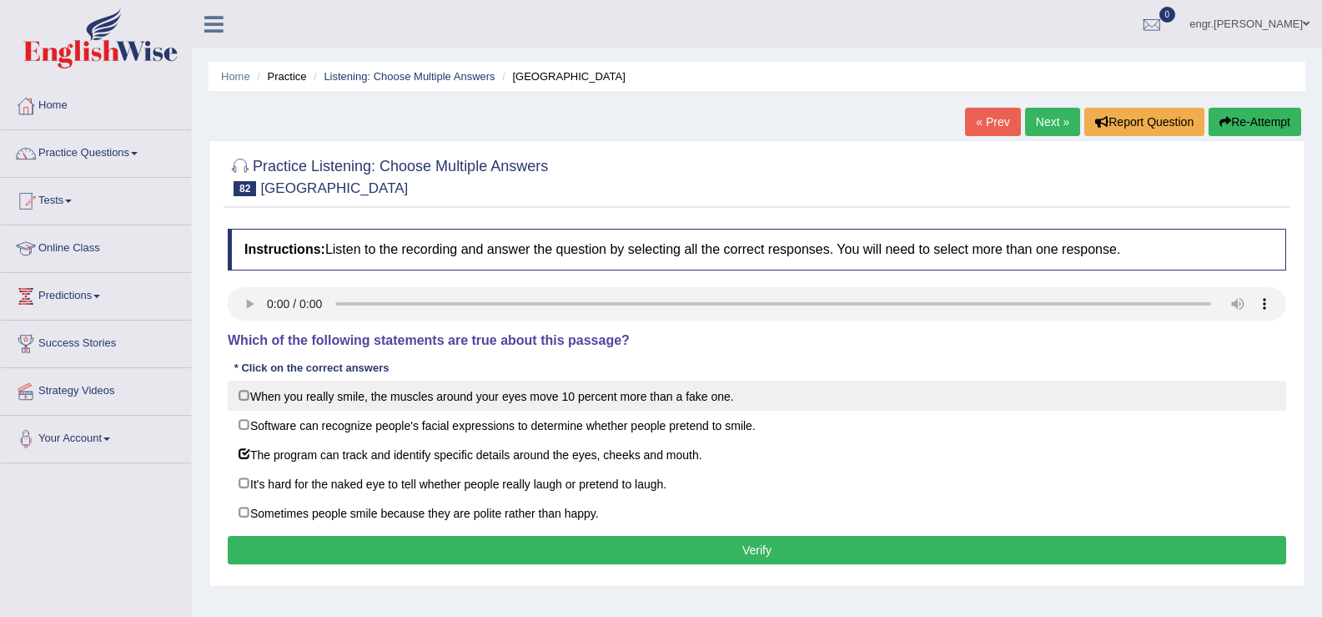
click at [245, 390] on label "When you really smile, the muscles around your eyes move 10 percent more than a…" at bounding box center [757, 395] width 1059 height 30
checkbox input "true"
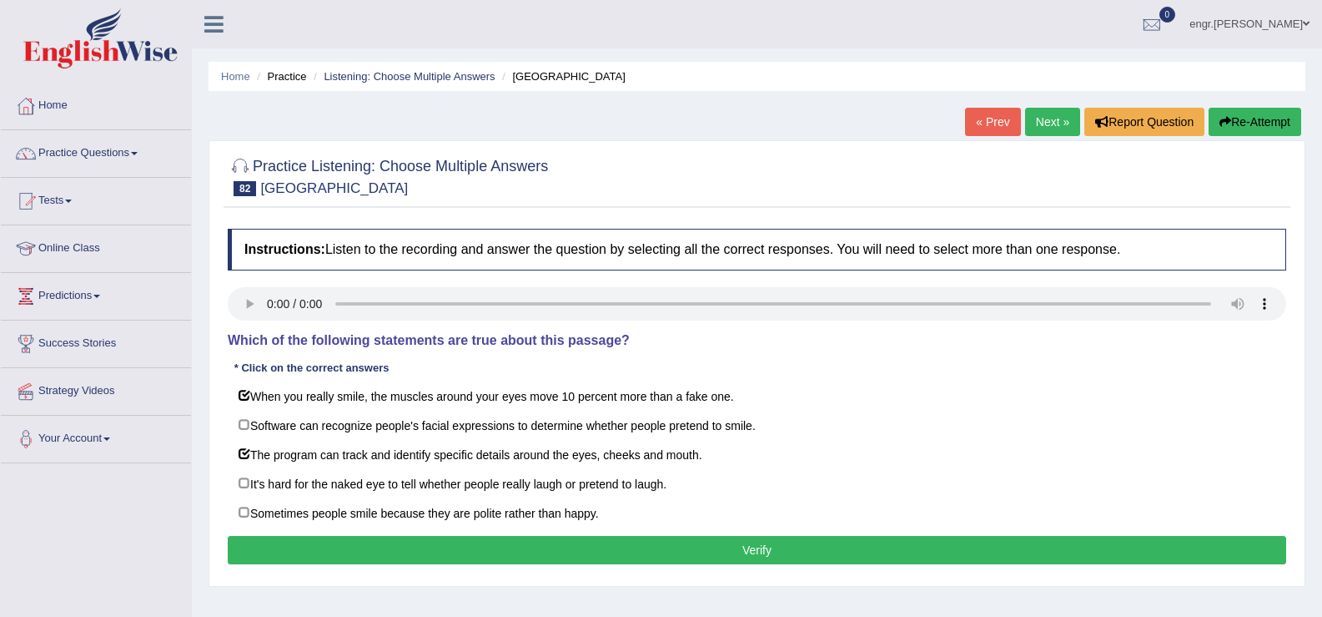
click at [399, 550] on button "Verify" at bounding box center [757, 550] width 1059 height 28
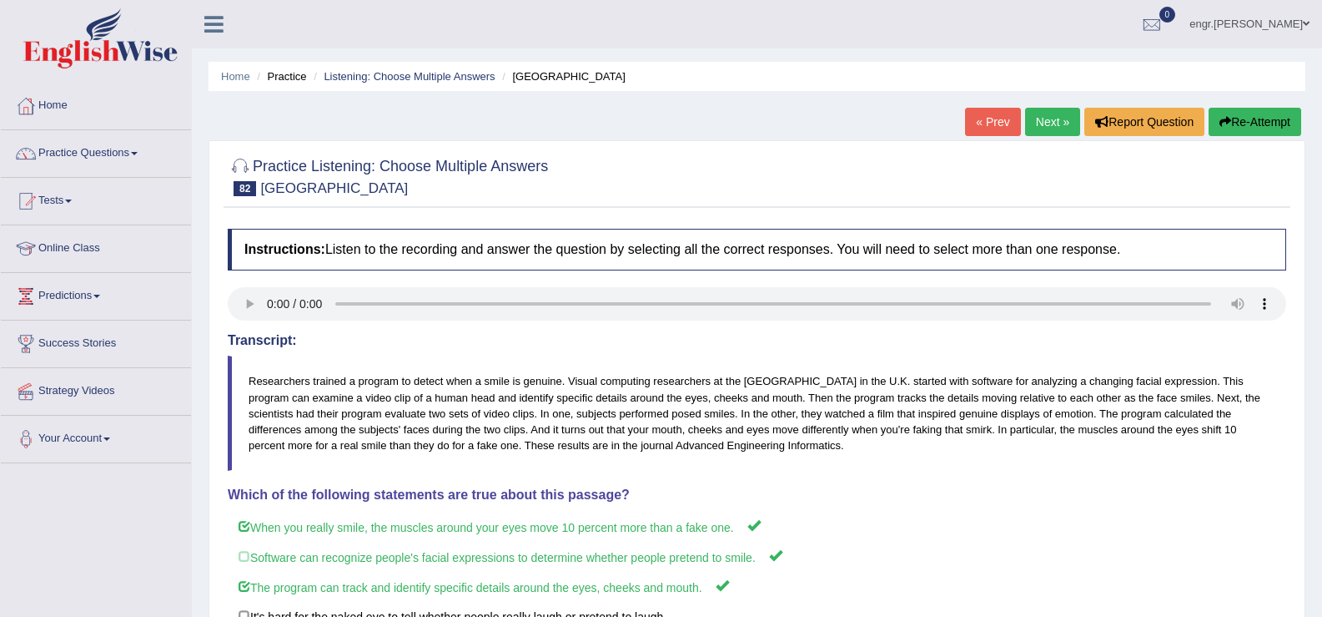
click at [1037, 123] on link "Next »" at bounding box center [1052, 122] width 55 height 28
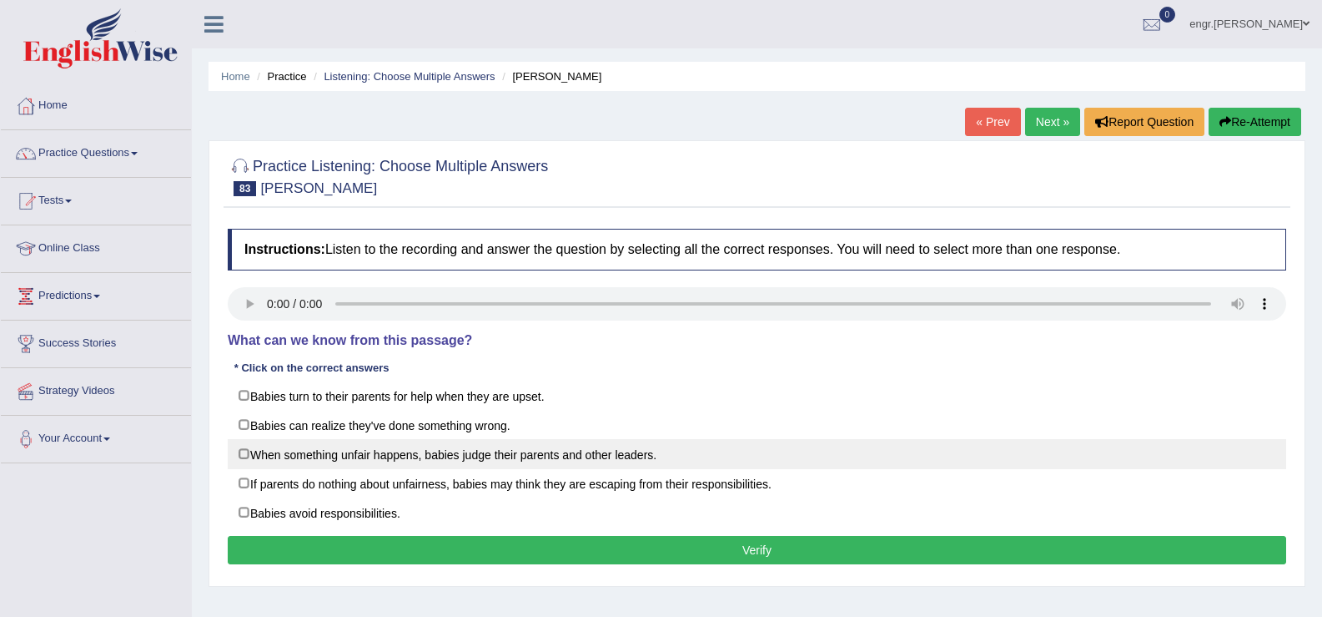
click at [243, 452] on label "When something unfair happens, babies judge their parents and other leaders." at bounding box center [757, 454] width 1059 height 30
checkbox input "true"
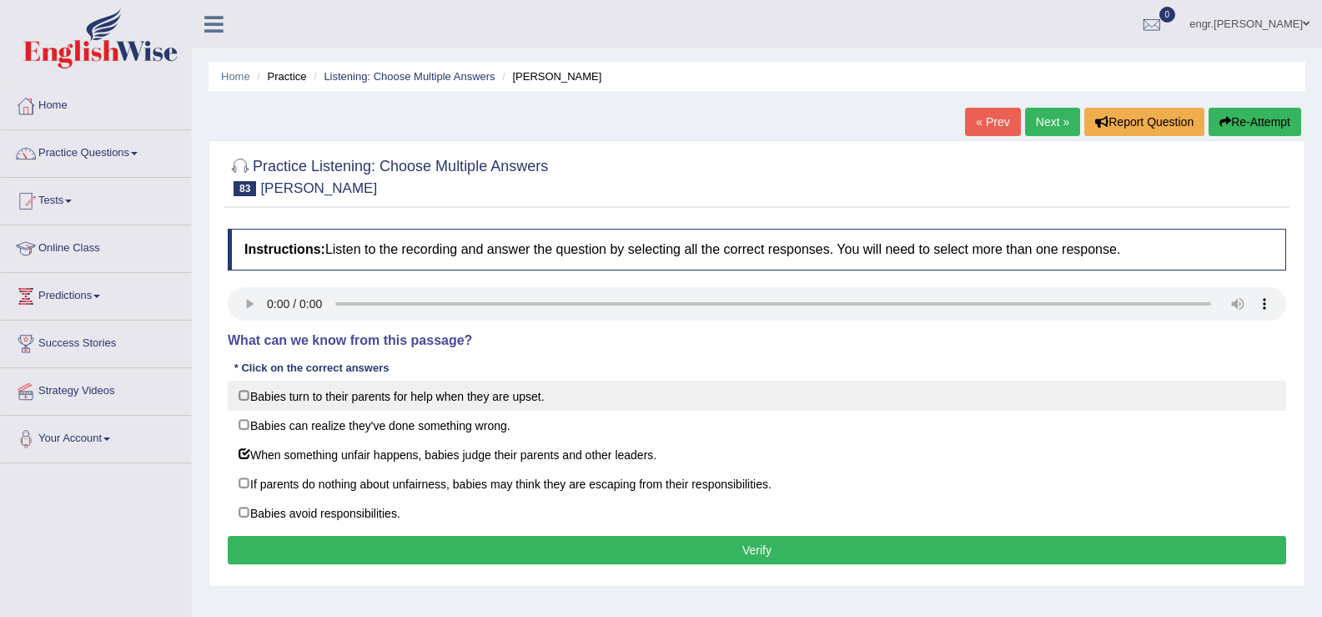
click at [259, 396] on label "Babies turn to their parents for help when they are upset." at bounding box center [757, 395] width 1059 height 30
checkbox input "true"
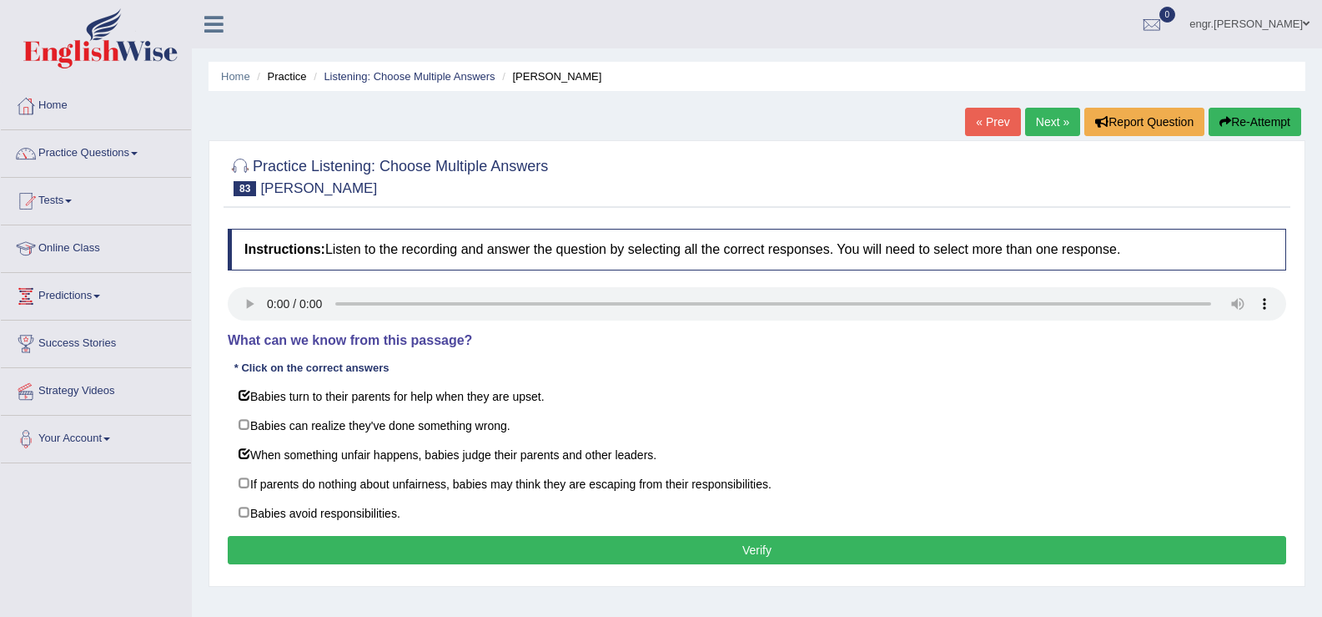
click at [338, 551] on button "Verify" at bounding box center [757, 550] width 1059 height 28
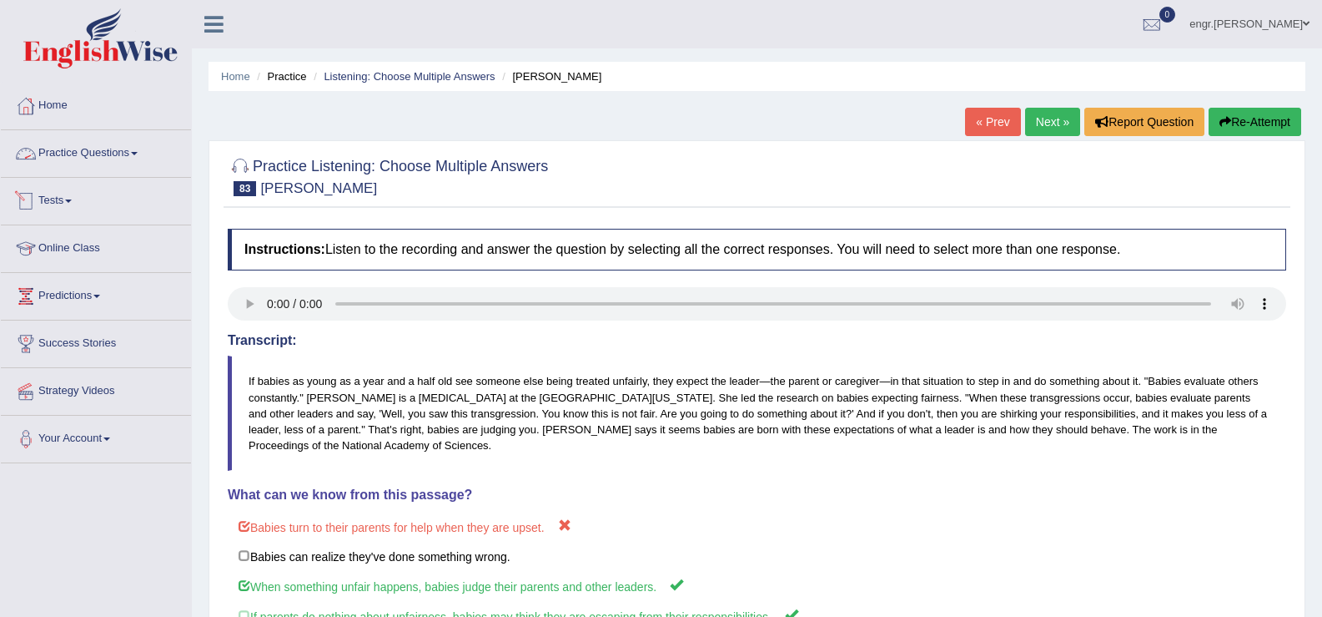
click at [78, 157] on link "Practice Questions" at bounding box center [96, 151] width 190 height 42
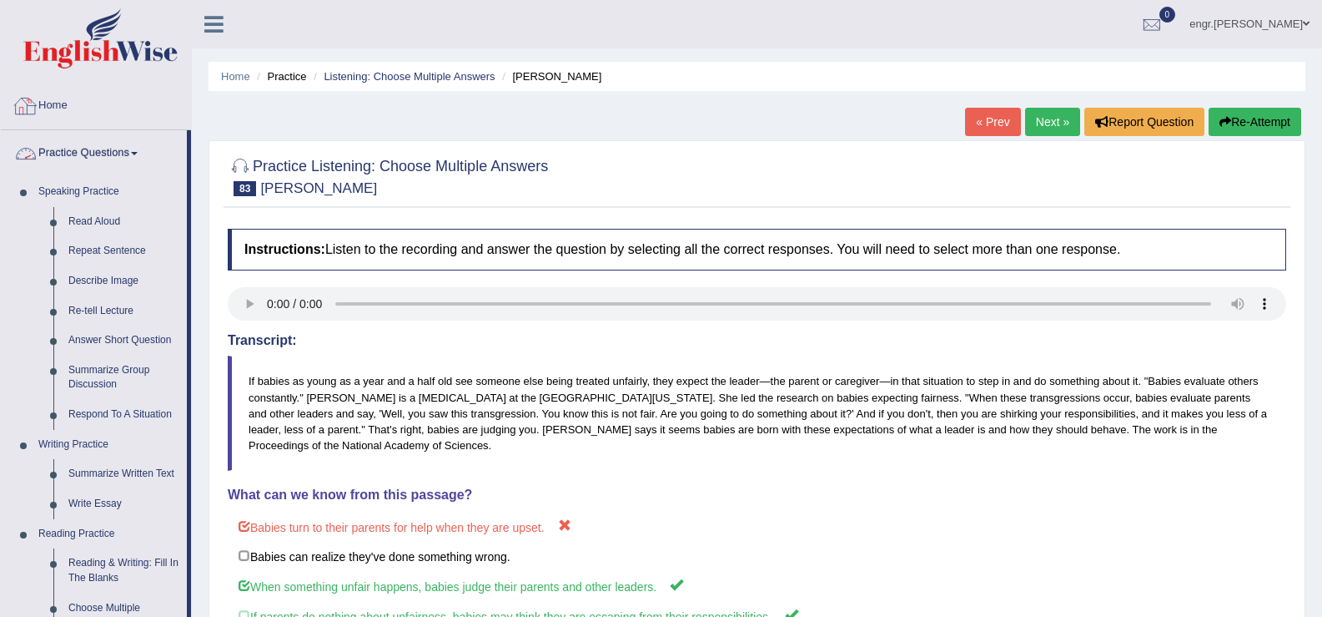
click at [63, 113] on link "Home" at bounding box center [96, 104] width 190 height 42
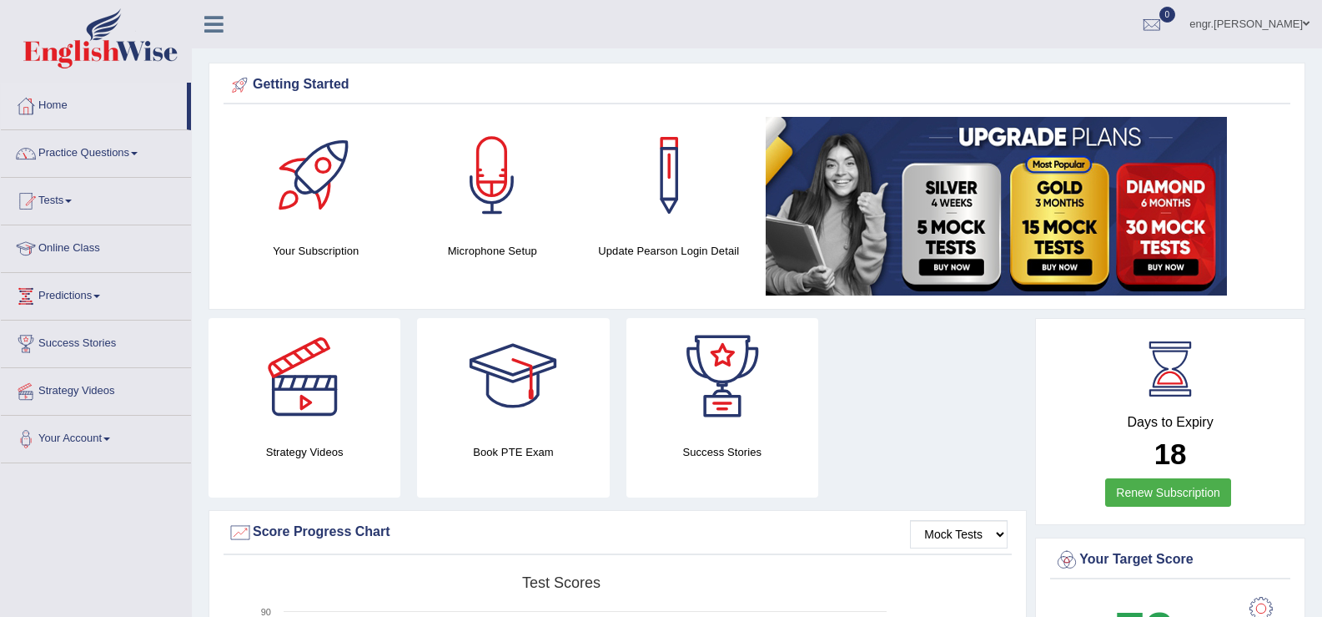
click at [138, 154] on span at bounding box center [134, 153] width 7 height 3
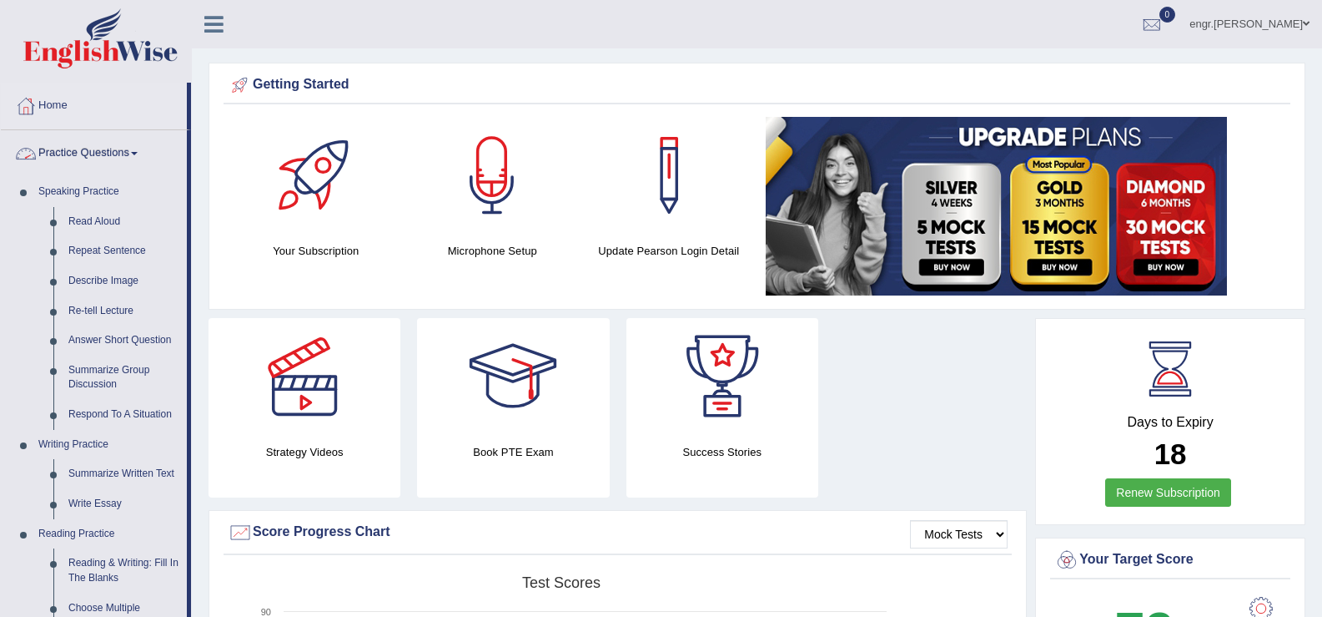
click at [88, 154] on link "Practice Questions" at bounding box center [94, 151] width 186 height 42
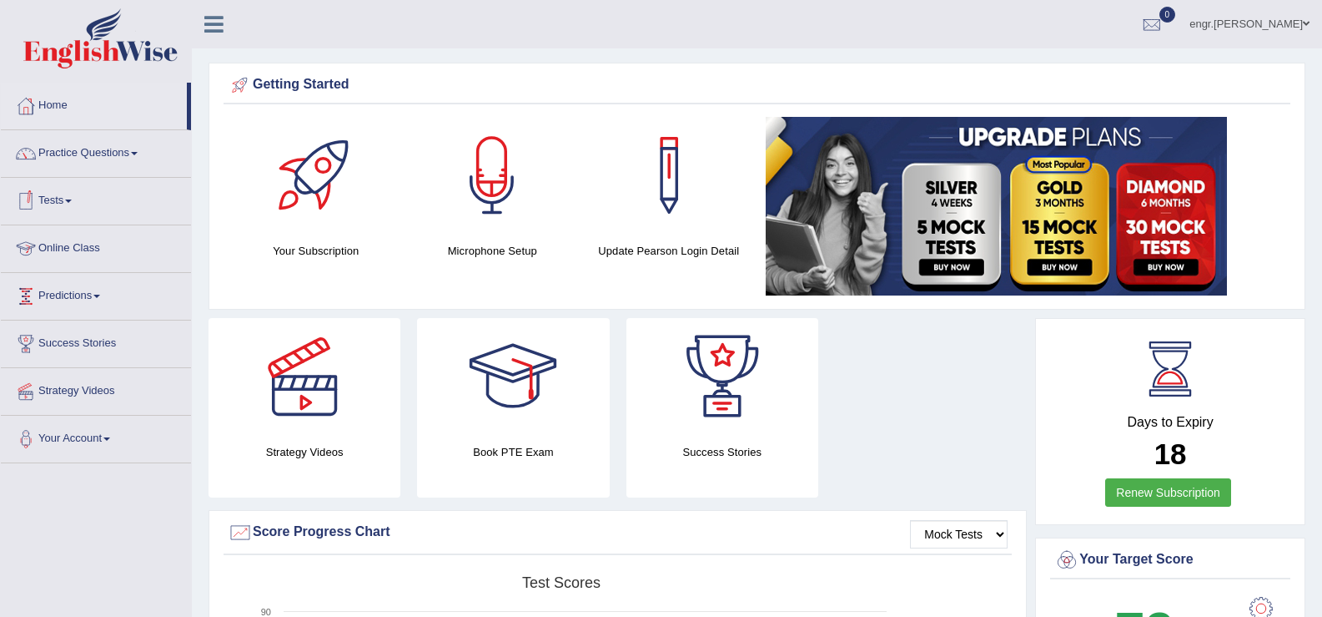
click at [102, 315] on li "Predictions Latest Predictions" at bounding box center [96, 297] width 190 height 48
click at [97, 333] on link "Latest Predictions" at bounding box center [109, 335] width 156 height 30
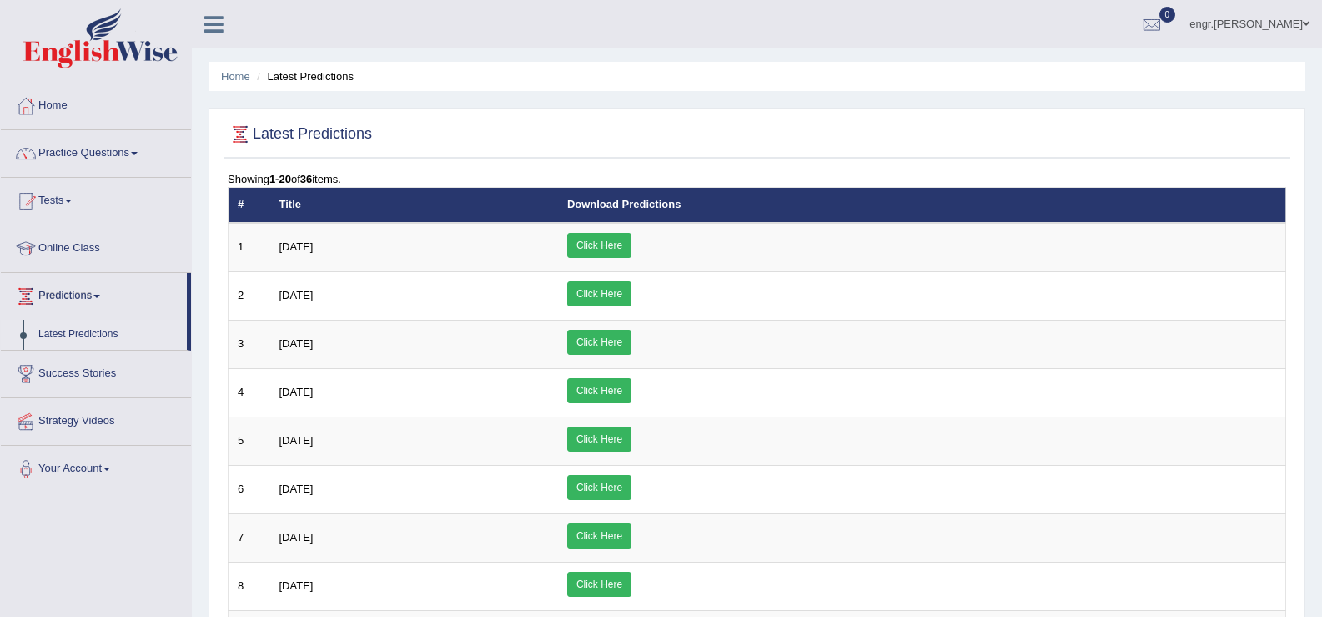
click at [632, 239] on link "Click Here" at bounding box center [599, 245] width 64 height 25
click at [106, 448] on link "Your Account" at bounding box center [96, 467] width 190 height 42
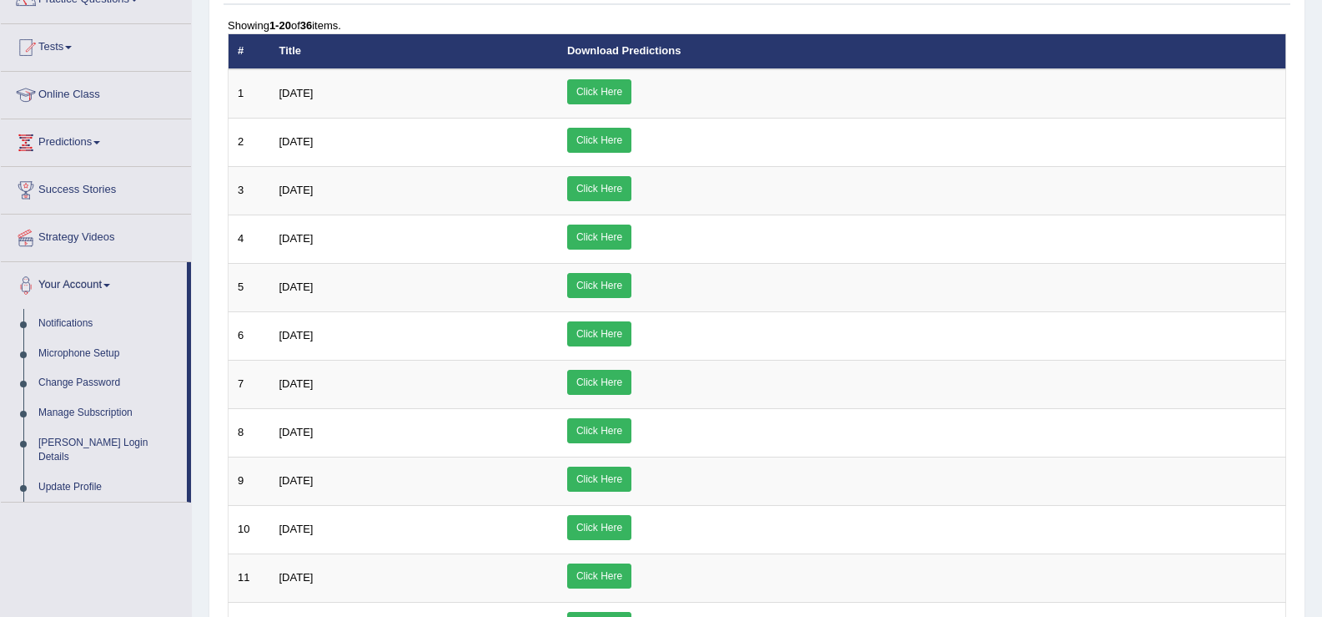
scroll to position [172, 0]
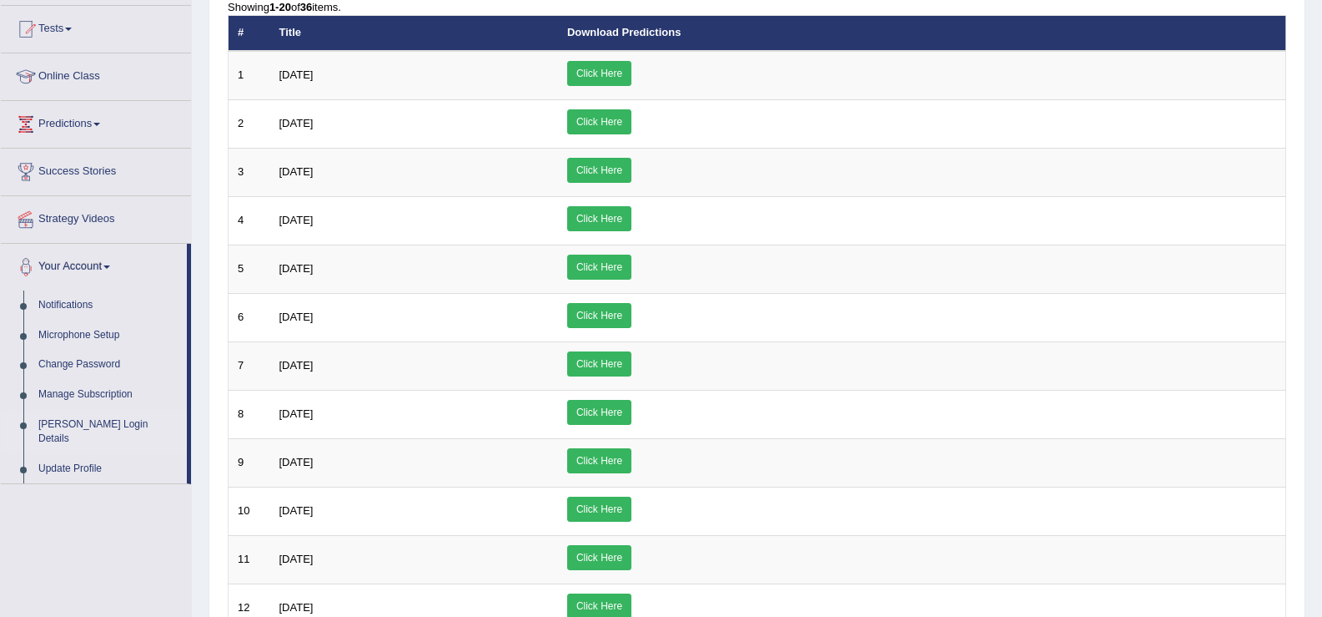
click at [92, 417] on link "[PERSON_NAME] Login Details" at bounding box center [109, 432] width 156 height 44
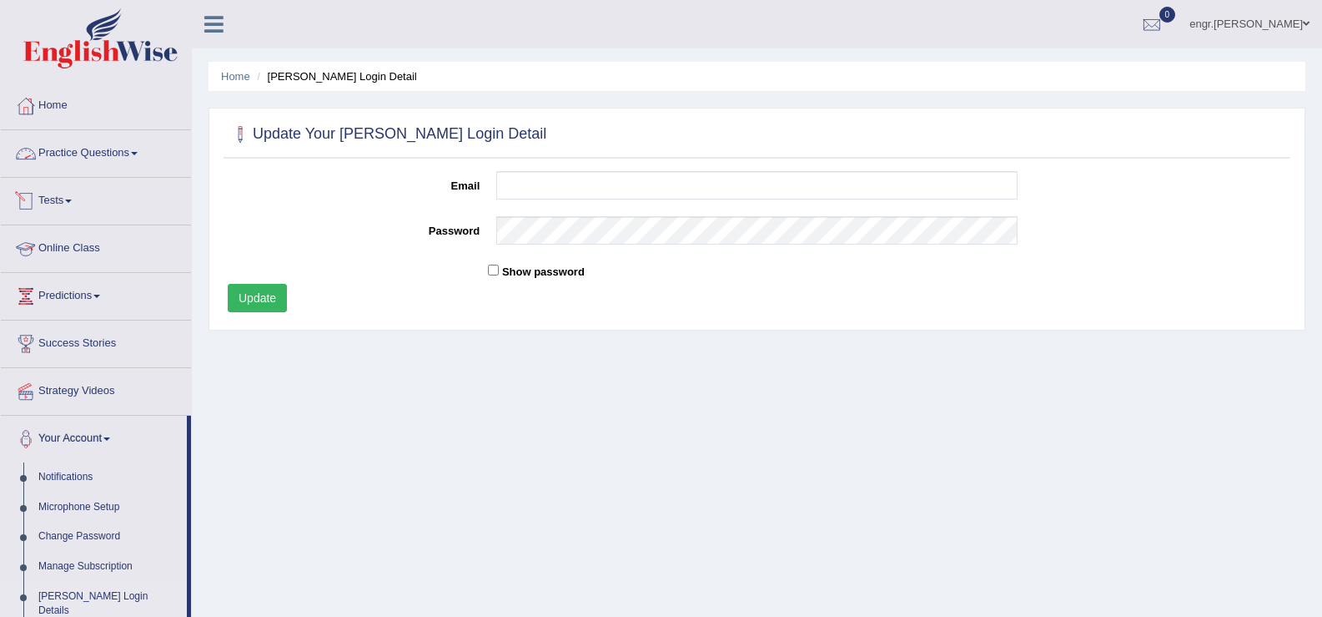
click at [101, 153] on link "Practice Questions" at bounding box center [96, 151] width 190 height 42
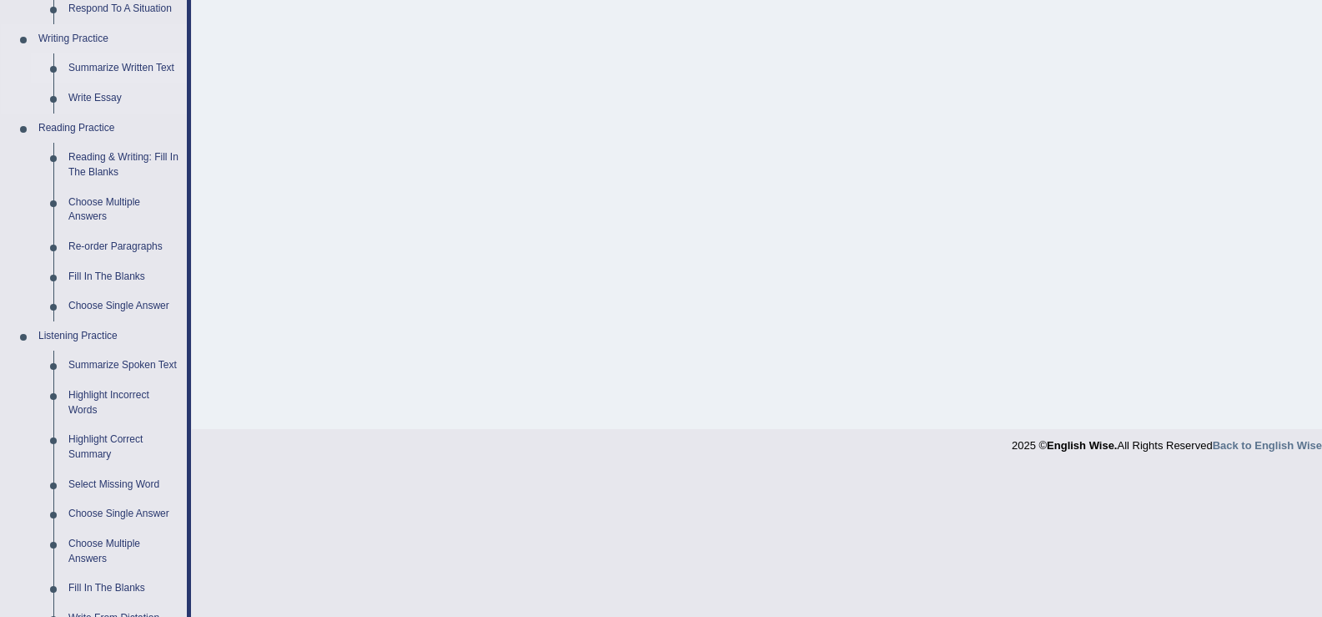
scroll to position [420, 0]
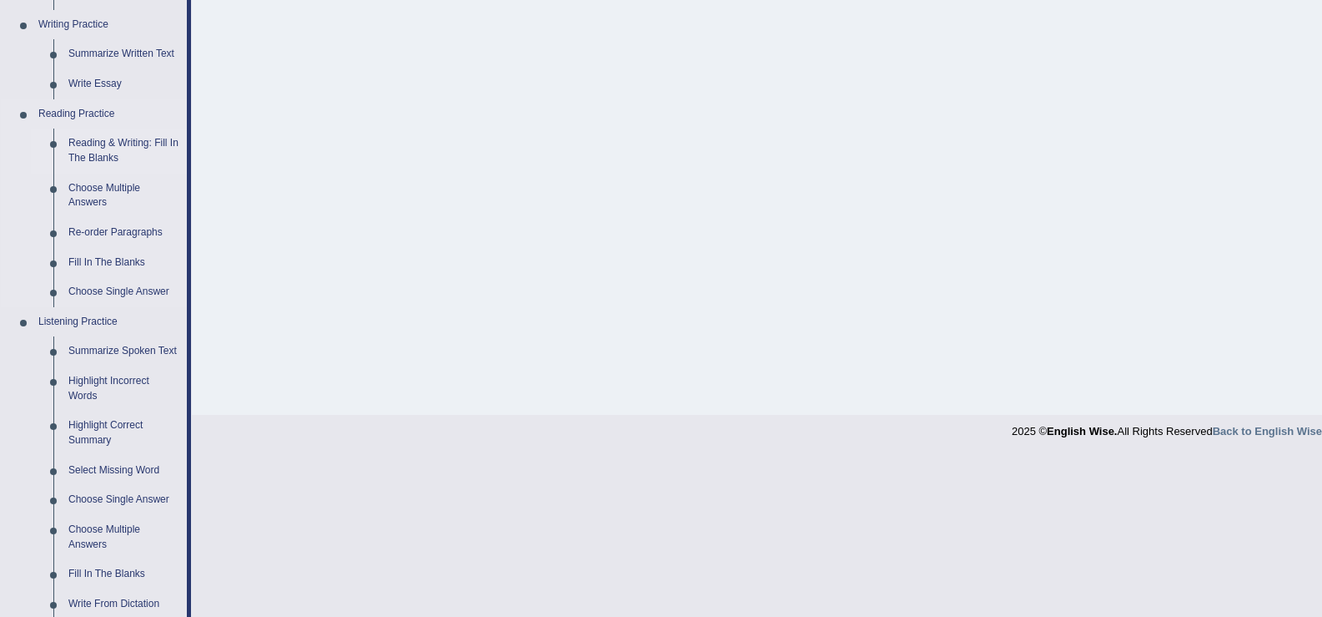
click at [118, 149] on link "Reading & Writing: Fill In The Blanks" at bounding box center [124, 150] width 126 height 44
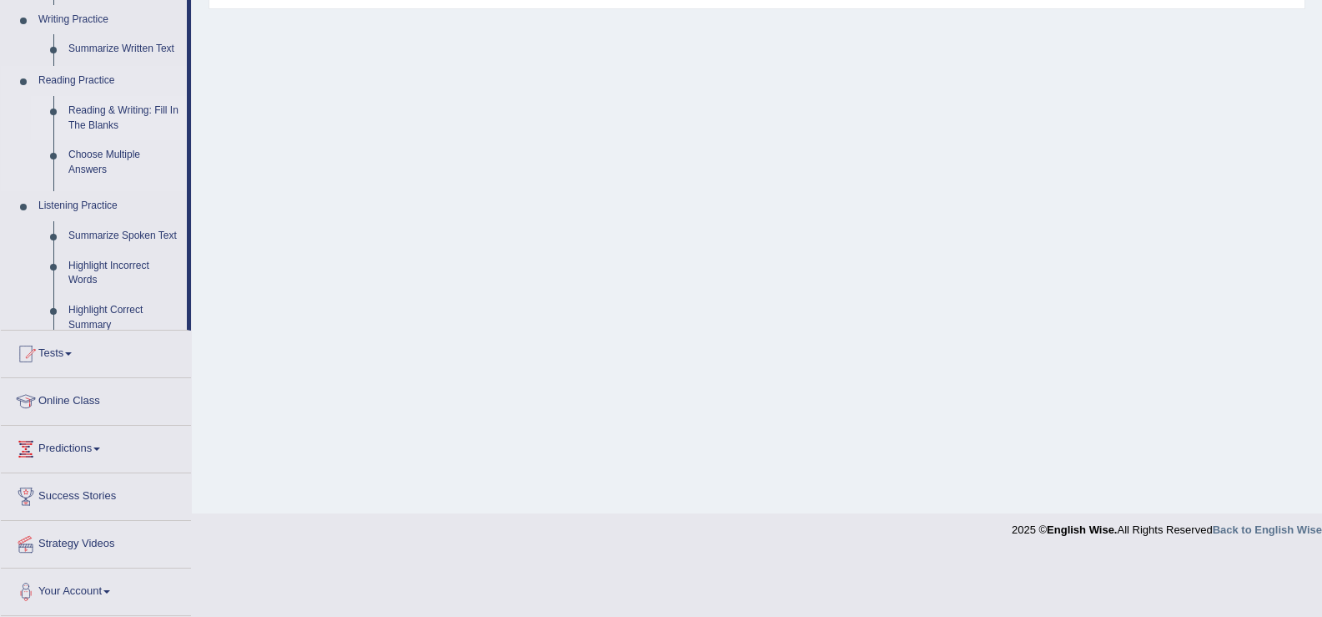
scroll to position [259, 0]
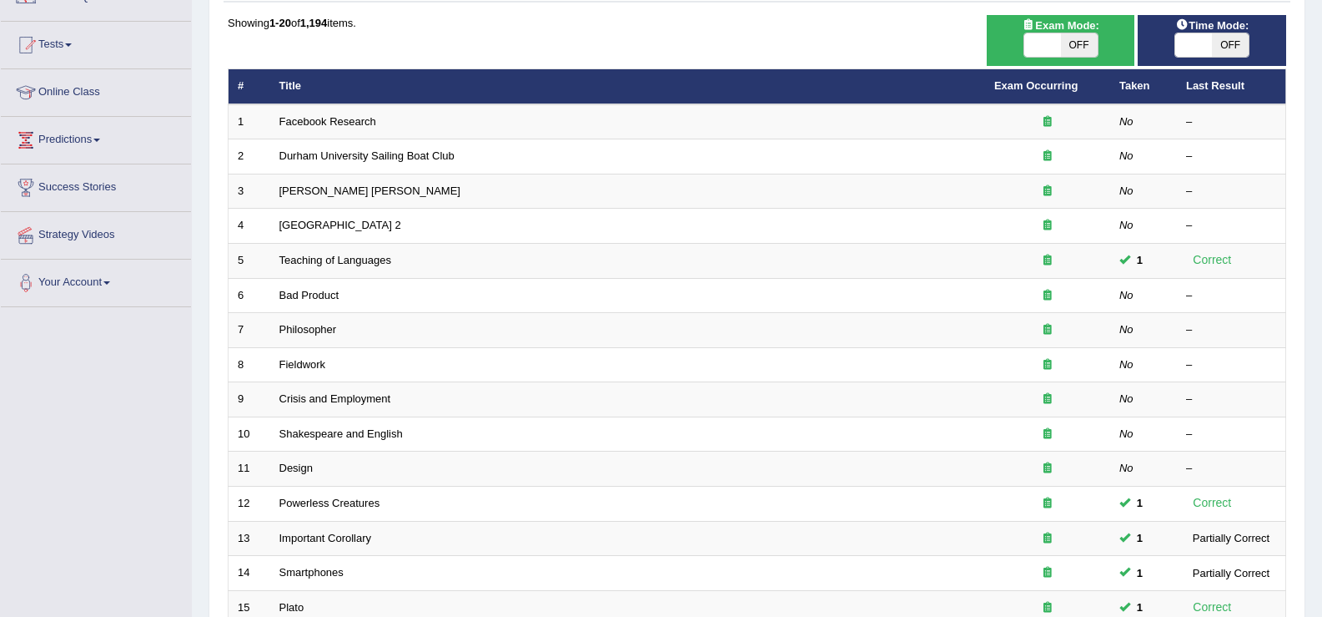
scroll to position [197, 0]
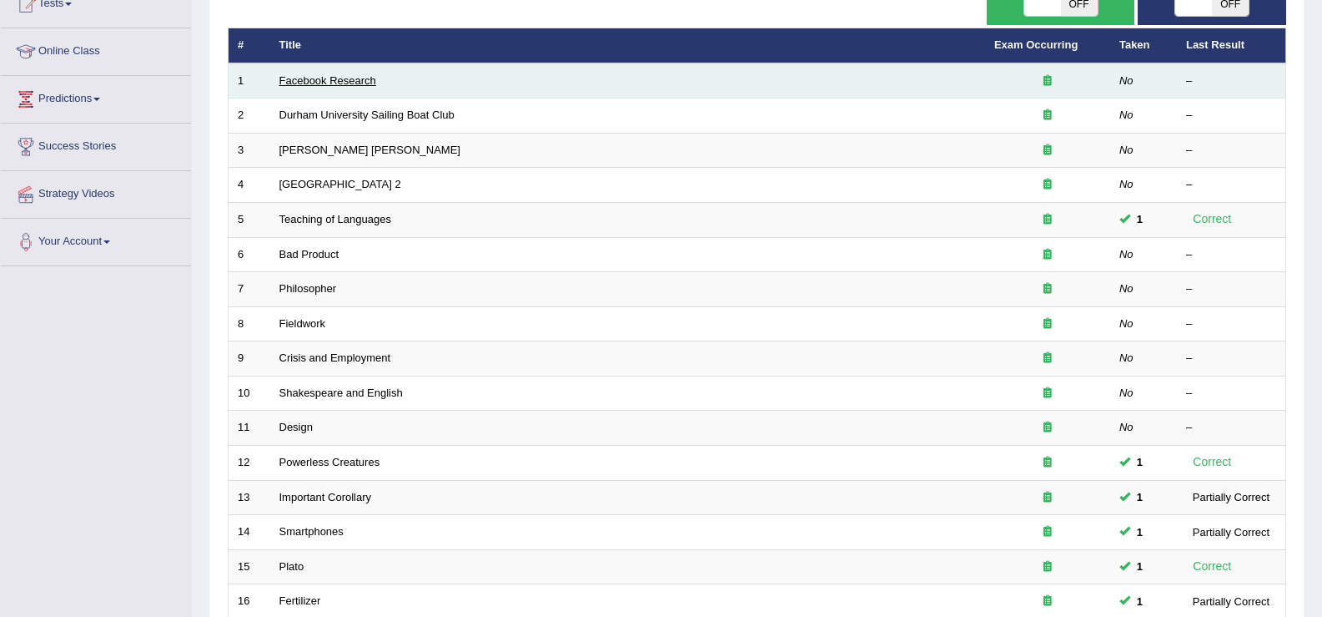
click at [315, 81] on link "Facebook Research" at bounding box center [327, 80] width 97 height 13
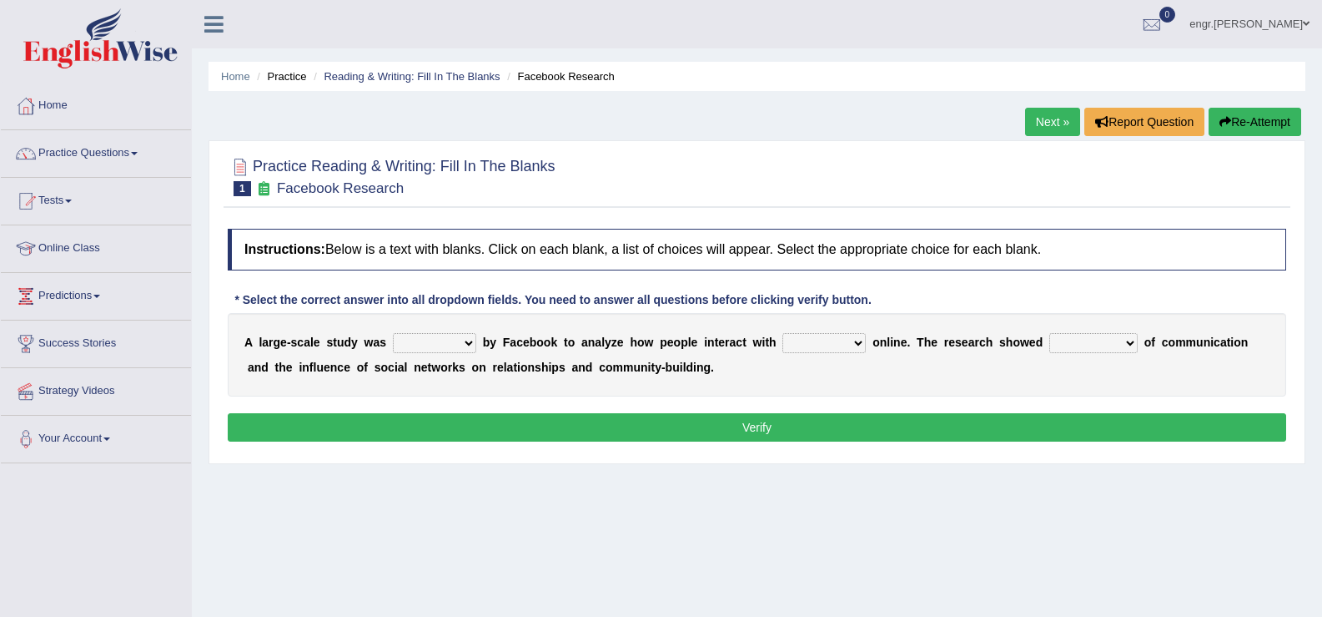
click at [456, 345] on select "surveyed had asked made" at bounding box center [434, 343] width 83 height 20
select select "surveyed"
click at [393, 333] on select "surveyed had asked made" at bounding box center [434, 343] width 83 height 20
click at [852, 338] on select "together all each other another" at bounding box center [824, 343] width 83 height 20
select select "each other"
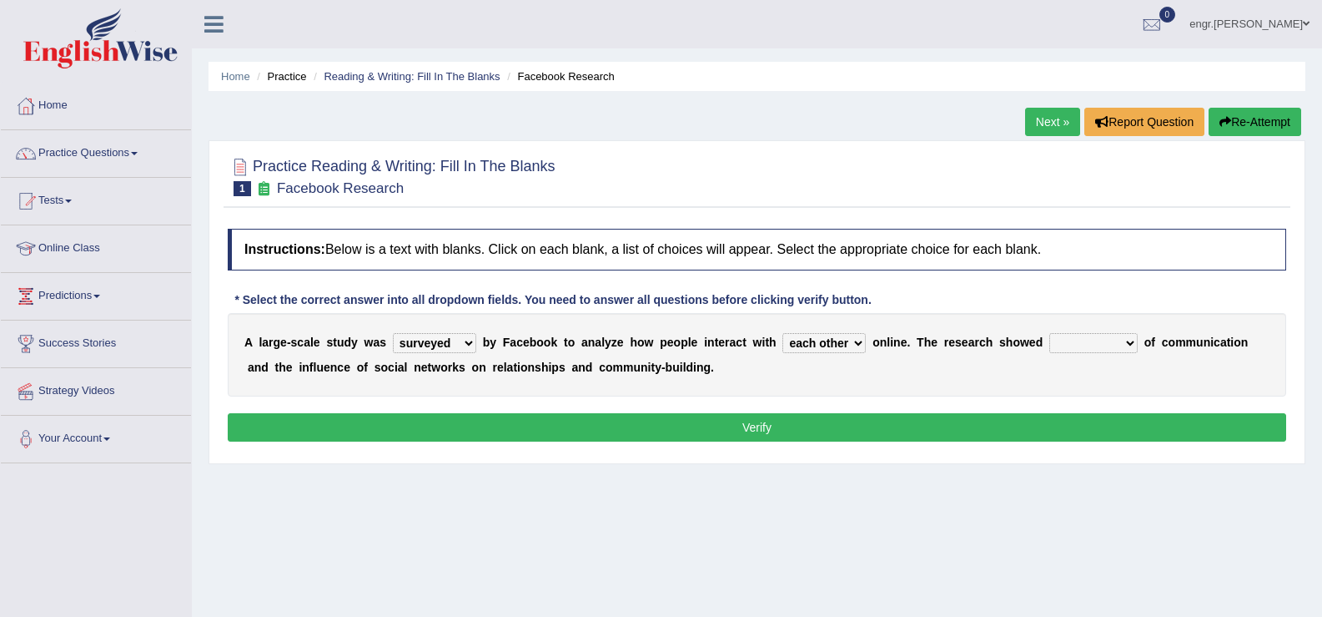
click at [783, 333] on select "together all each other another" at bounding box center [824, 343] width 83 height 20
click at [1091, 338] on select "advantages standards fellowships patterns" at bounding box center [1094, 343] width 88 height 20
select select "advantages"
click at [1050, 333] on select "advantages standards fellowships patterns" at bounding box center [1094, 343] width 88 height 20
click at [884, 430] on button "Verify" at bounding box center [757, 427] width 1059 height 28
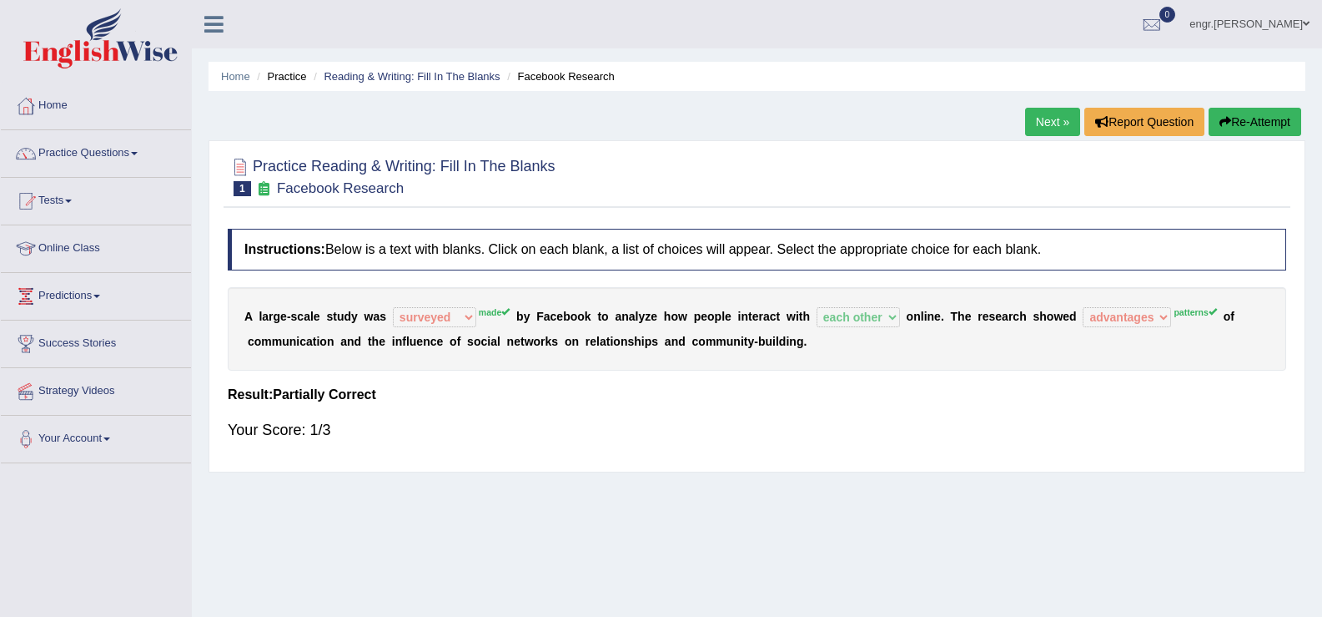
click at [1045, 120] on link "Next »" at bounding box center [1052, 122] width 55 height 28
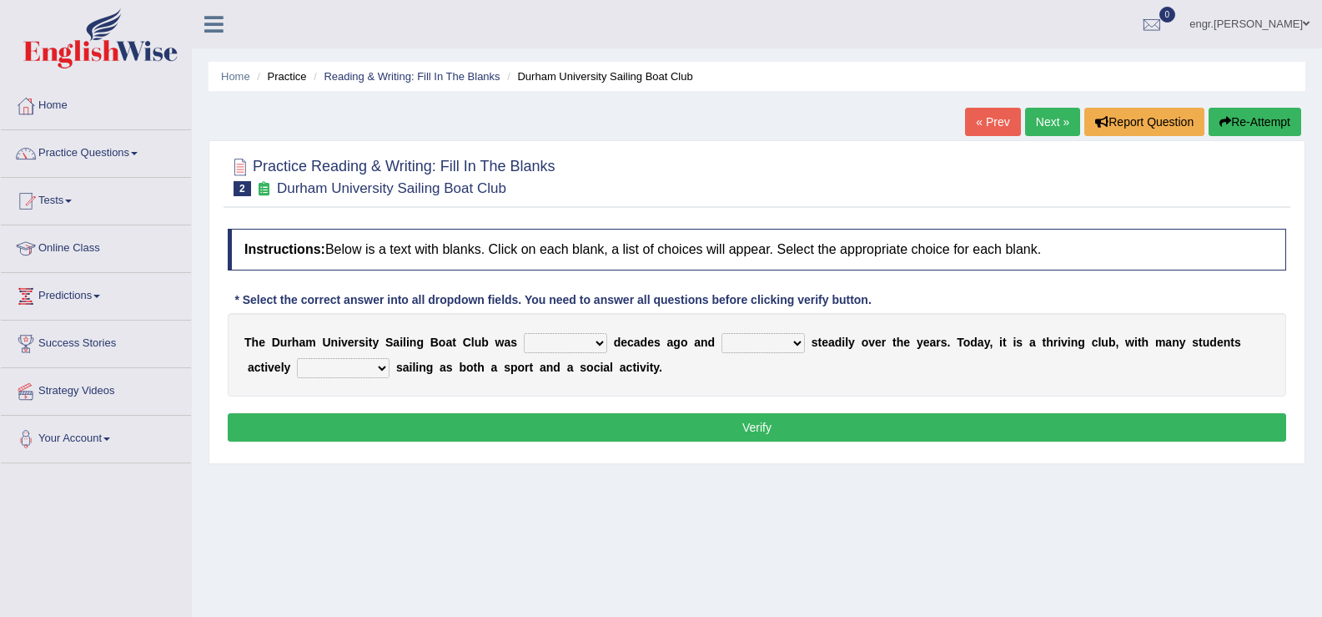
click at [561, 346] on select "found fund founded find" at bounding box center [565, 343] width 83 height 20
select select "found"
click at [524, 333] on select "found fund founded find" at bounding box center [565, 343] width 83 height 20
click at [743, 335] on select "grow growing has grown grown" at bounding box center [763, 343] width 83 height 20
select select "grown"
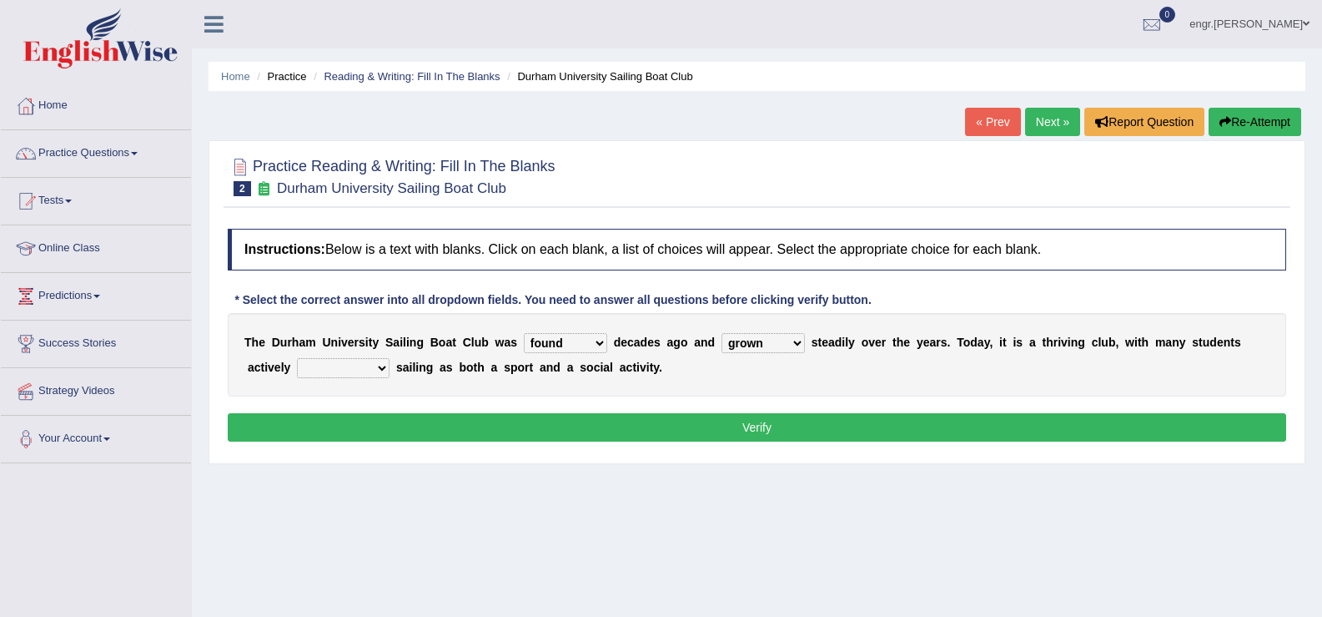
click at [722, 333] on select "grow growing has grown grown" at bounding box center [763, 343] width 83 height 20
click at [362, 373] on select "enjoy enjoyed are enjoying enjoying" at bounding box center [343, 368] width 93 height 20
select select "enjoy"
click at [297, 358] on select "enjoy enjoyed are enjoying enjoying" at bounding box center [343, 368] width 93 height 20
click at [370, 429] on button "Verify" at bounding box center [757, 427] width 1059 height 28
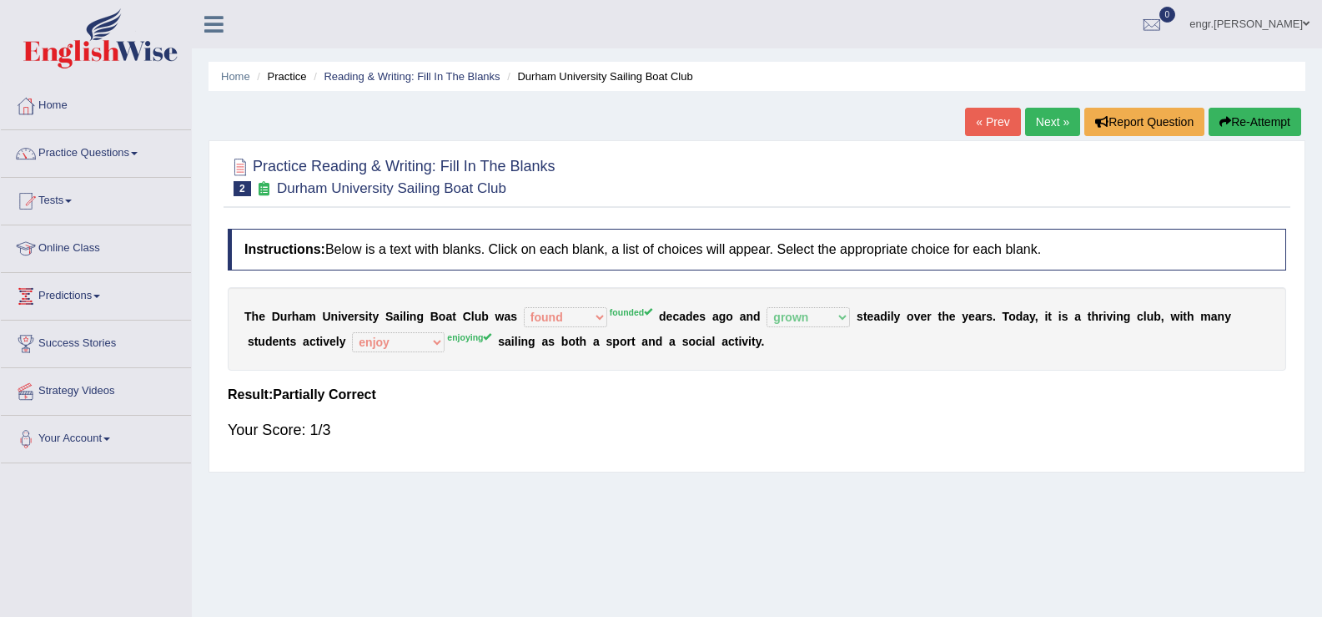
click at [1055, 126] on link "Next »" at bounding box center [1052, 122] width 55 height 28
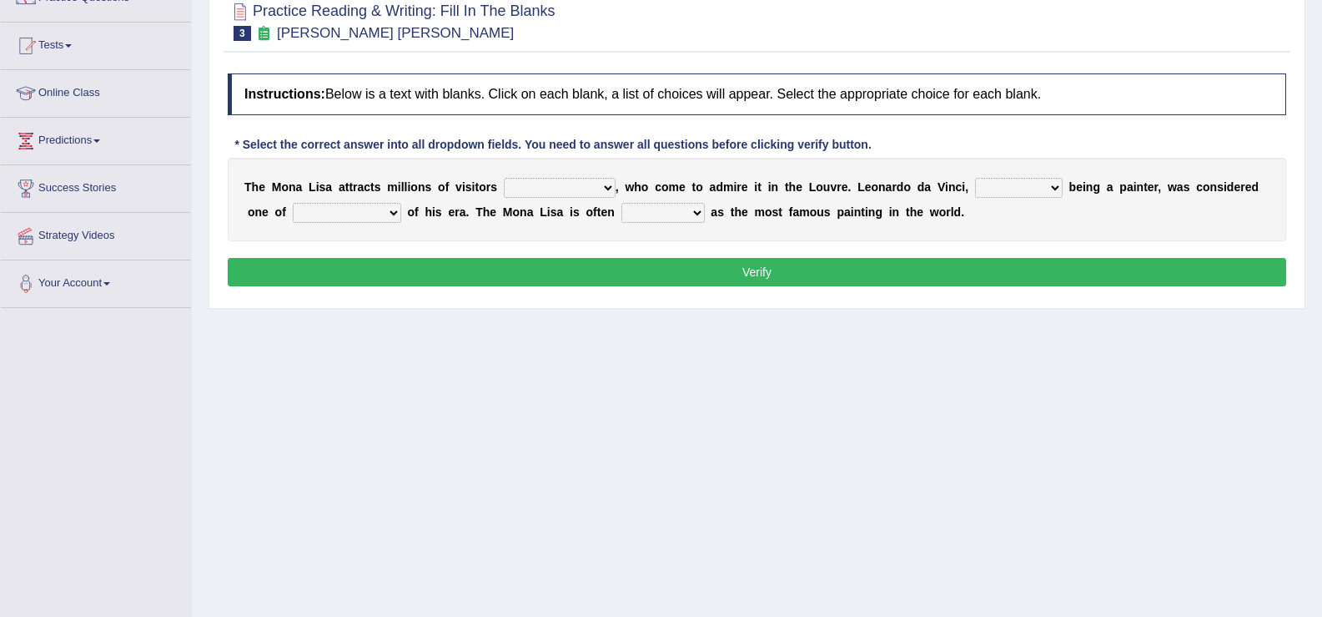
scroll to position [156, 0]
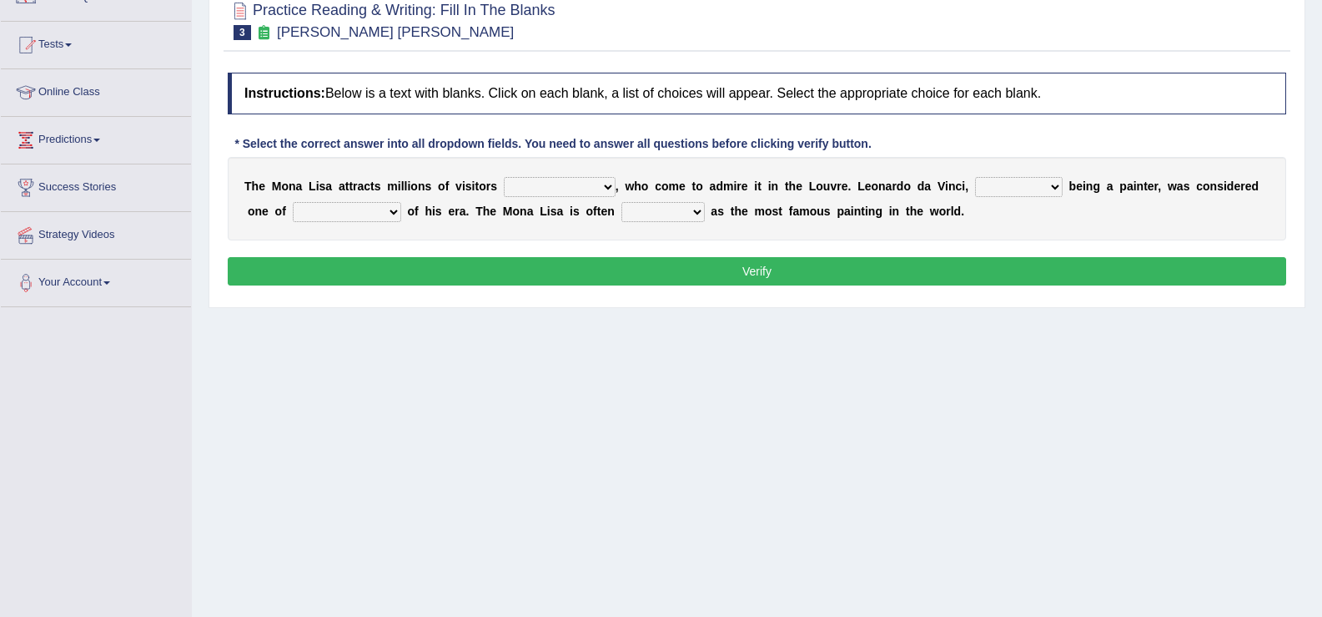
click at [561, 191] on select "around the year the all year all year round per year" at bounding box center [560, 187] width 112 height 20
select select "per year"
click at [504, 177] on select "around the year the all year all year round per year" at bounding box center [560, 187] width 112 height 20
click at [1003, 188] on select "rather than as much as as well as as long as" at bounding box center [1019, 187] width 88 height 20
select select "rather than"
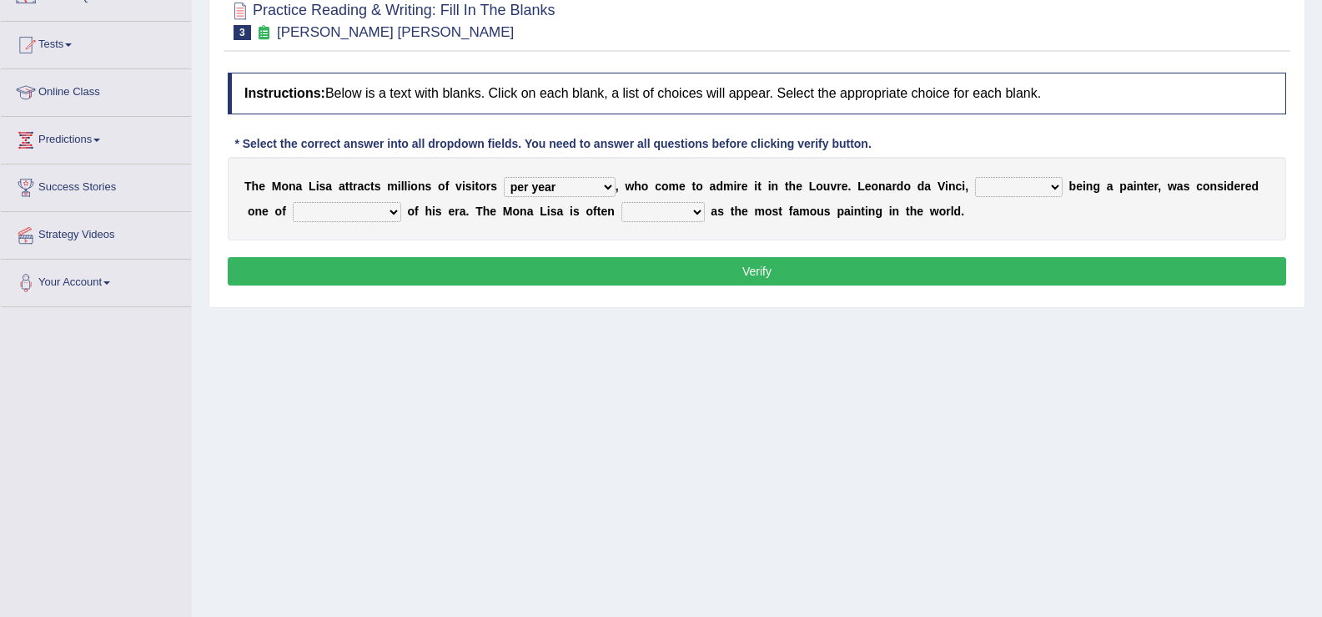
click at [975, 177] on select "rather than as much as as well as as long as" at bounding box center [1019, 187] width 88 height 20
click at [386, 215] on select "better artists artist the better artist the best artists" at bounding box center [347, 212] width 108 height 20
select select "the best artists"
click at [293, 202] on select "better artists artist the better artist the best artists" at bounding box center [347, 212] width 108 height 20
click at [674, 207] on select "classified suggested predicted described" at bounding box center [663, 212] width 83 height 20
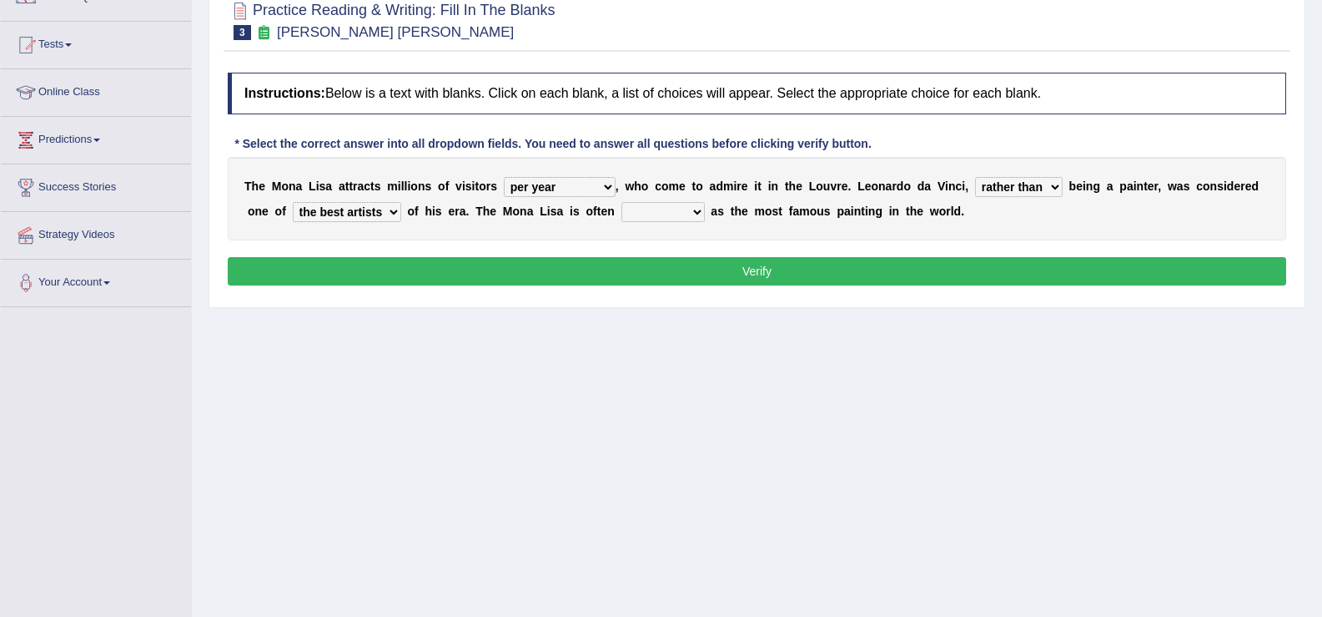
select select "described"
click at [622, 202] on select "classified suggested predicted described" at bounding box center [663, 212] width 83 height 20
click at [651, 265] on button "Verify" at bounding box center [757, 271] width 1059 height 28
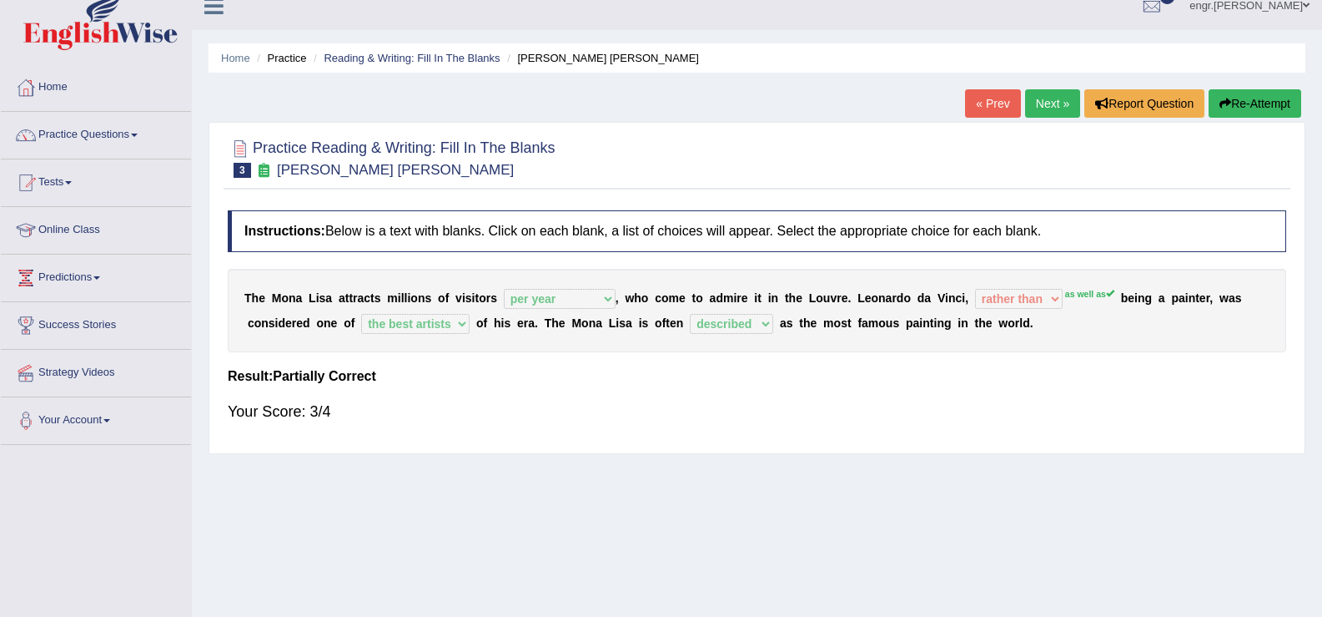
scroll to position [0, 0]
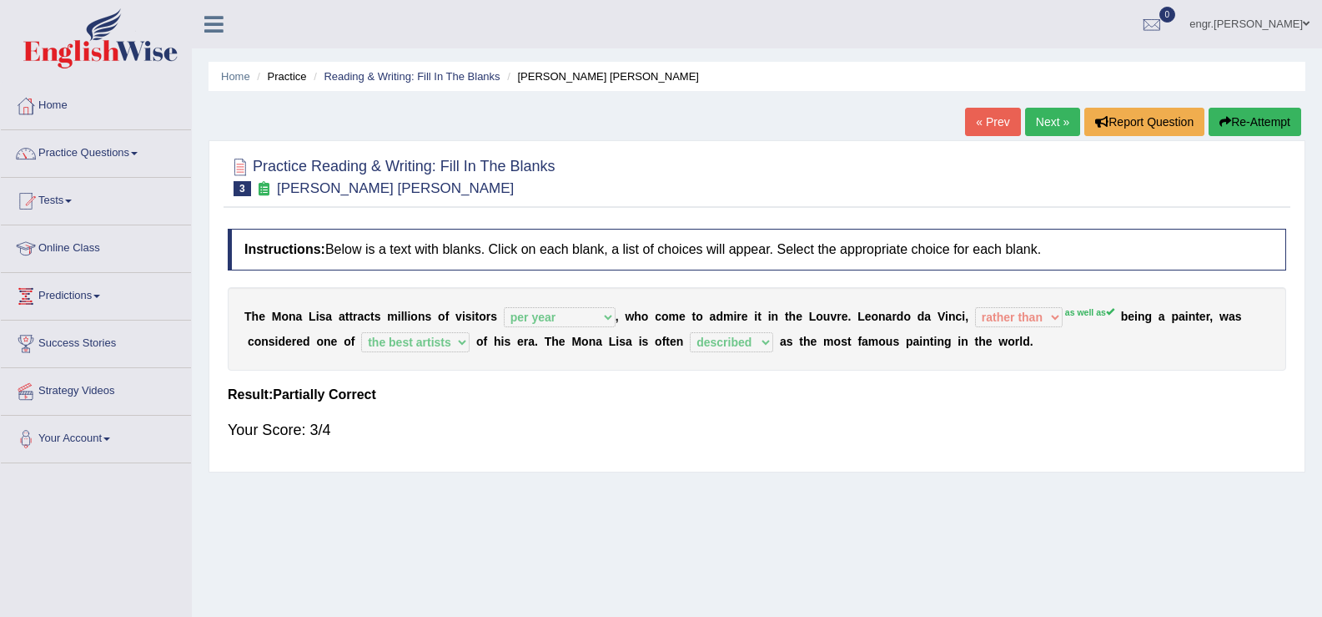
click at [1062, 116] on link "Next »" at bounding box center [1052, 122] width 55 height 28
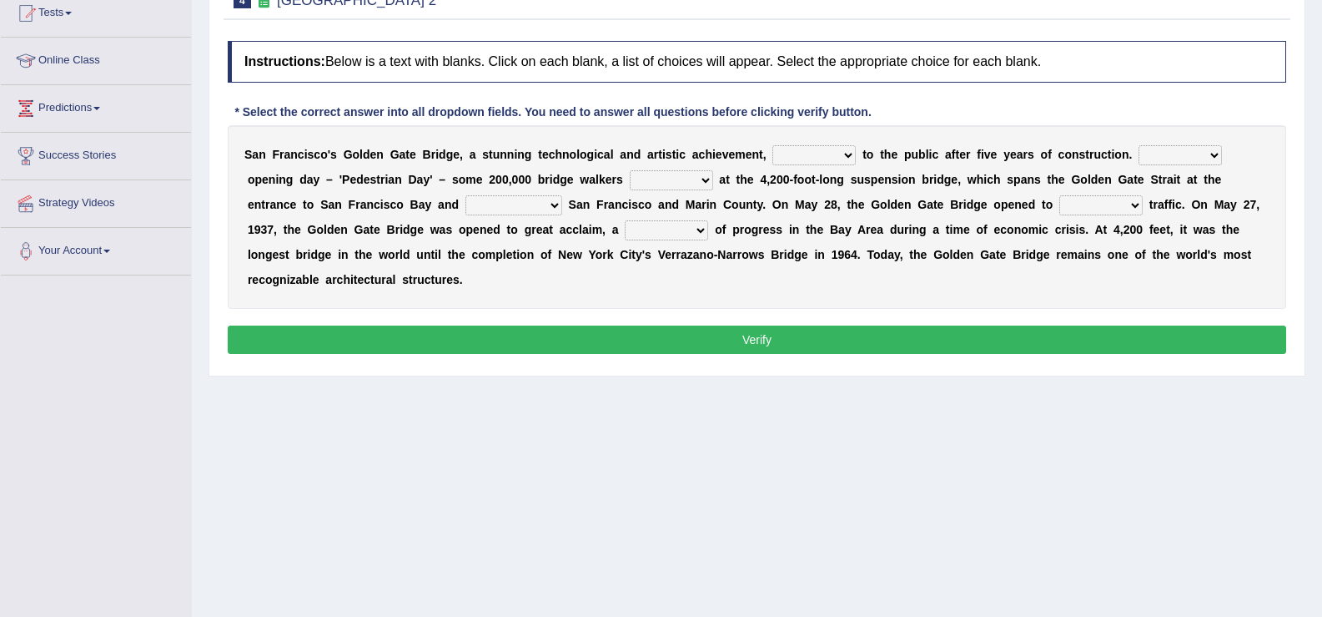
scroll to position [187, 0]
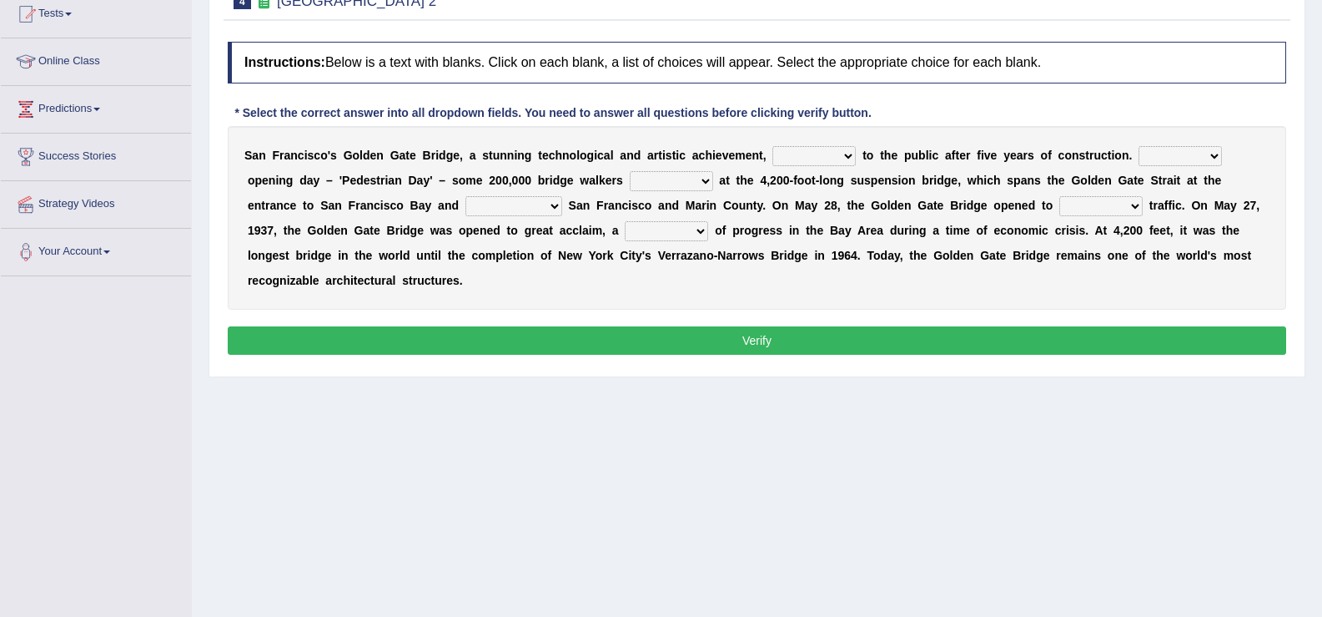
click at [784, 164] on select "opens closes appears equals" at bounding box center [814, 156] width 83 height 20
select select "opens"
click at [773, 146] on select "opens closes appears equals" at bounding box center [814, 156] width 83 height 20
click at [1216, 149] on select "On During Since When" at bounding box center [1180, 156] width 83 height 20
select select "On"
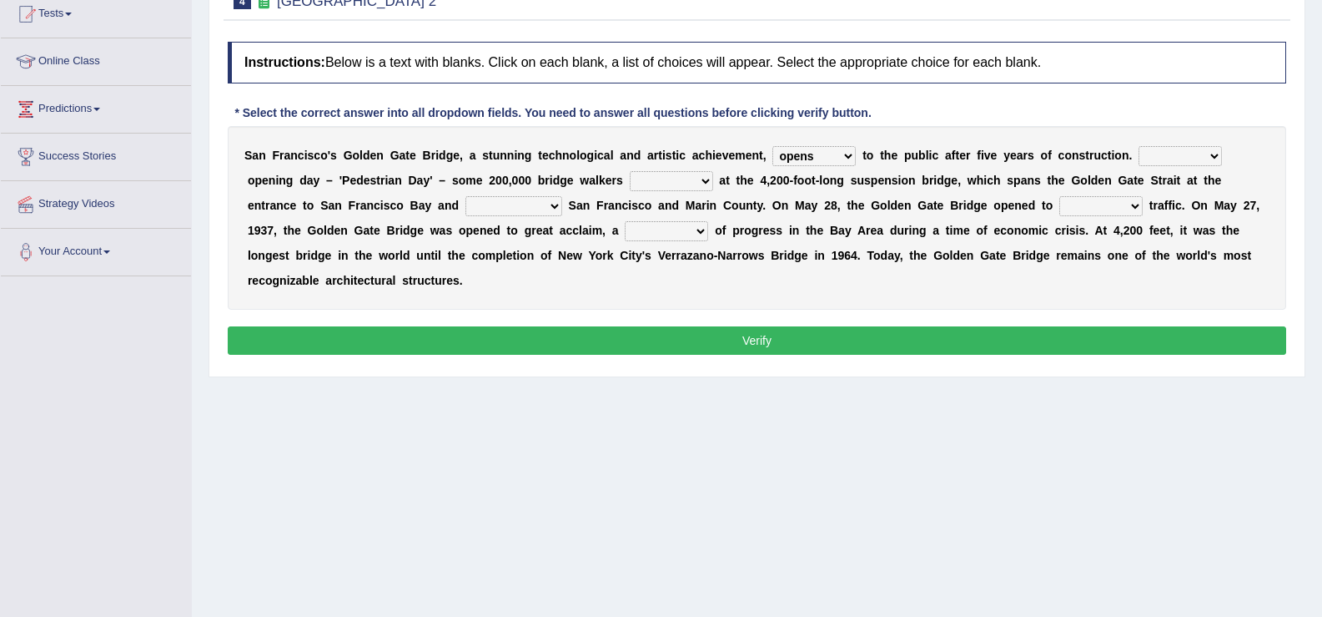
click at [1139, 146] on select "On During Since When" at bounding box center [1180, 156] width 83 height 20
click at [695, 177] on select "stationed looked marveled laughed" at bounding box center [671, 181] width 83 height 20
select select "looked"
click at [630, 171] on select "stationed looked marveled laughed" at bounding box center [671, 181] width 83 height 20
click at [533, 205] on select "separates connects channels differentiates" at bounding box center [514, 206] width 97 height 20
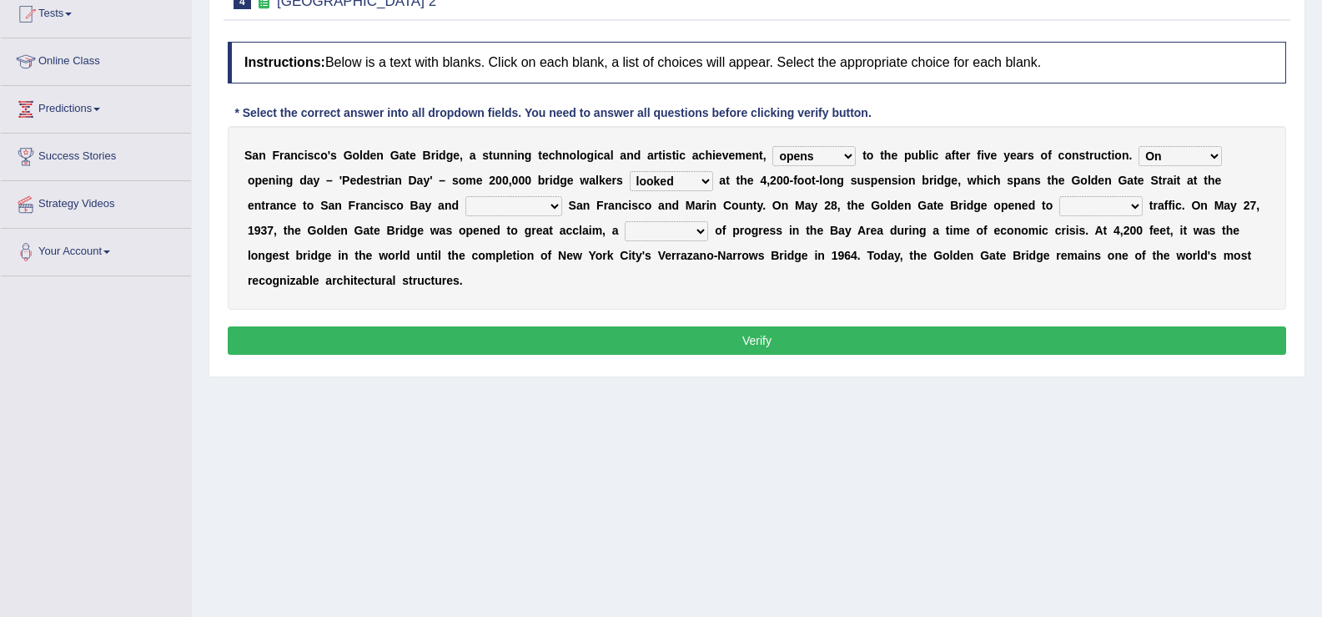
select select "connects"
click at [466, 196] on select "separates connects channels differentiates" at bounding box center [514, 206] width 97 height 20
click at [1105, 208] on select "aquatic vehicular airborne watertight" at bounding box center [1101, 206] width 83 height 20
select select "vehicular"
click at [1060, 196] on select "aquatic vehicular airborne watertight" at bounding box center [1101, 206] width 83 height 20
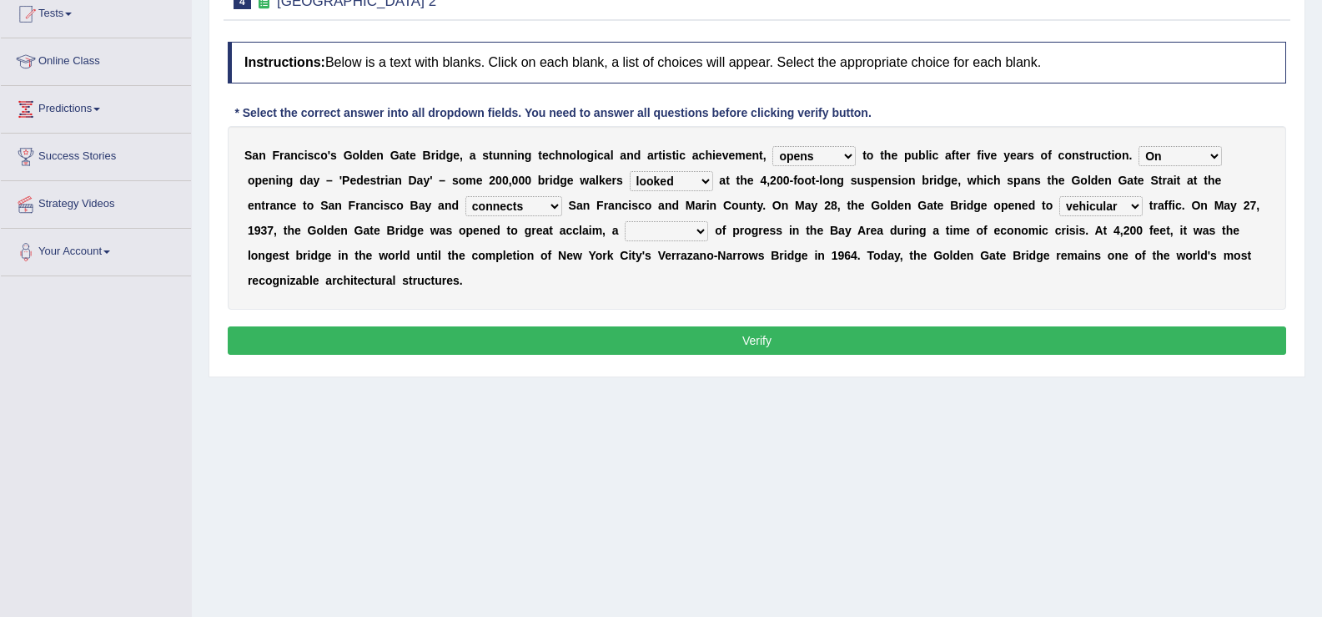
click at [658, 239] on select "denial symbol technique yield" at bounding box center [666, 231] width 83 height 20
select select "symbol"
click at [625, 221] on select "denial symbol technique yield" at bounding box center [666, 231] width 83 height 20
click at [640, 345] on button "Verify" at bounding box center [757, 340] width 1059 height 28
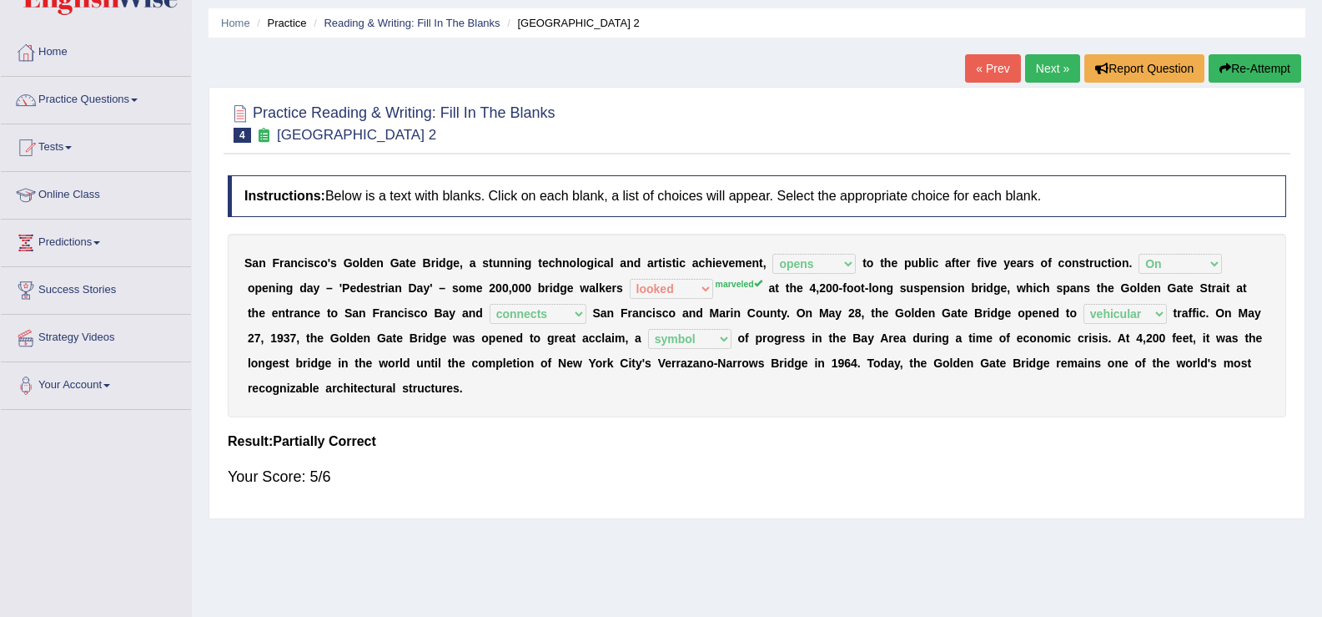
scroll to position [52, 0]
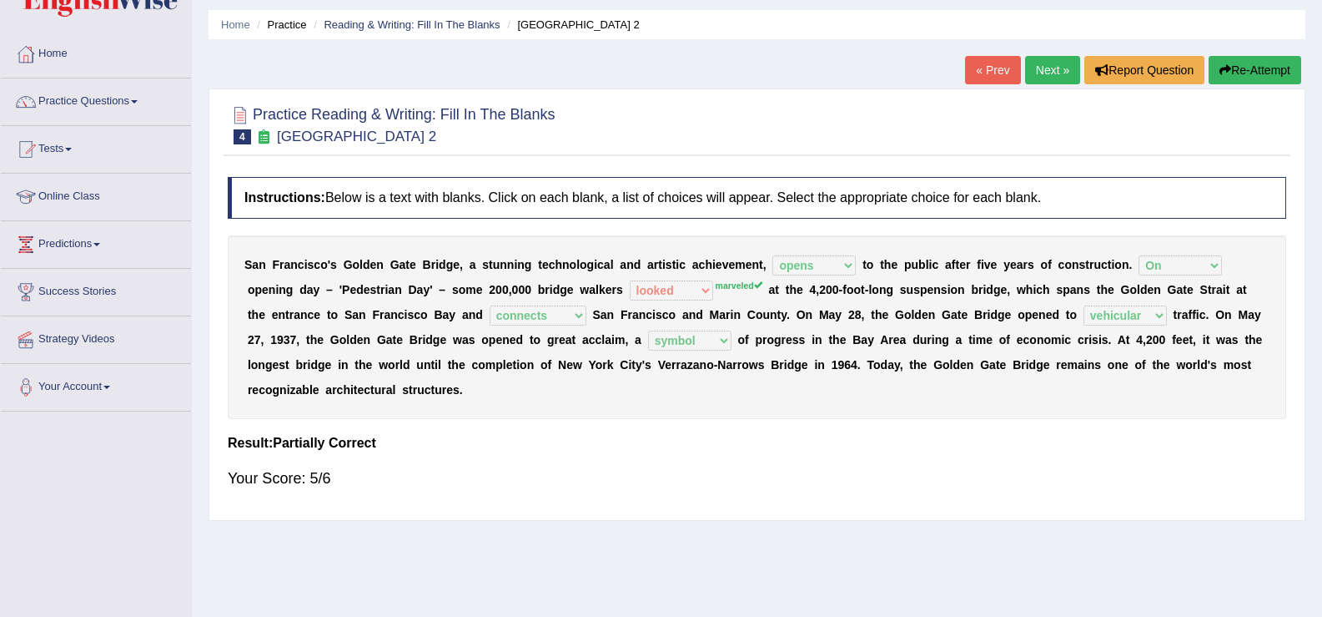
click at [1041, 78] on link "Next »" at bounding box center [1052, 70] width 55 height 28
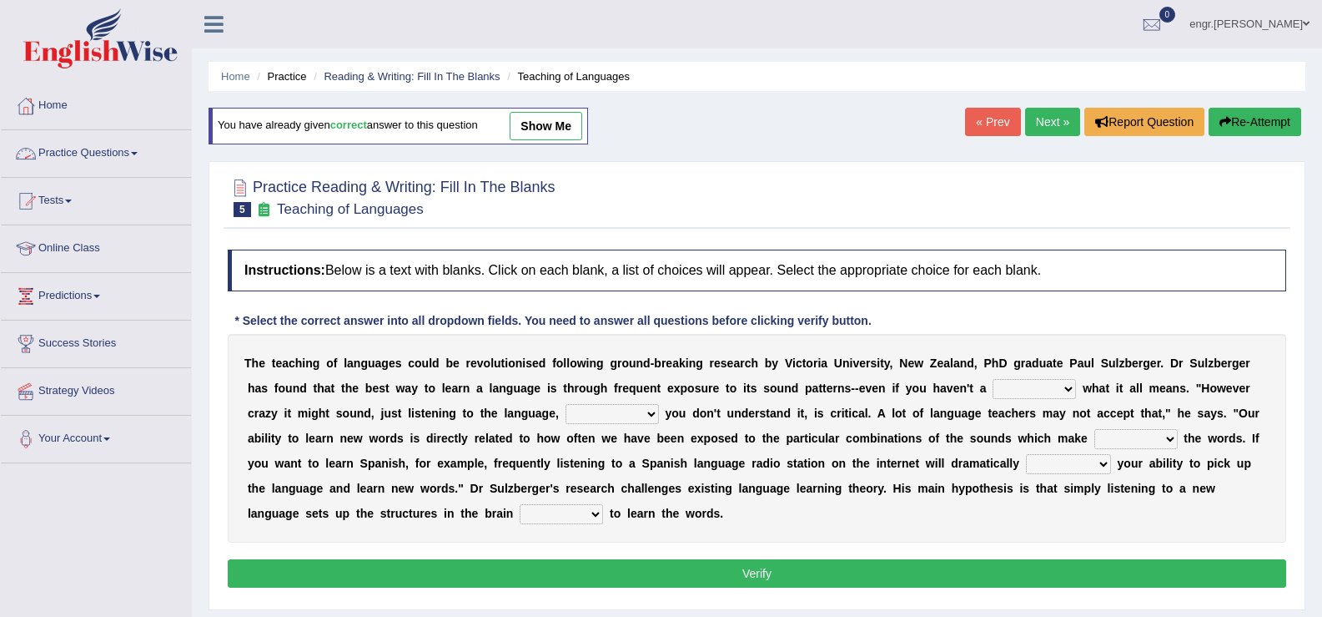
click at [150, 150] on link "Practice Questions" at bounding box center [96, 151] width 190 height 42
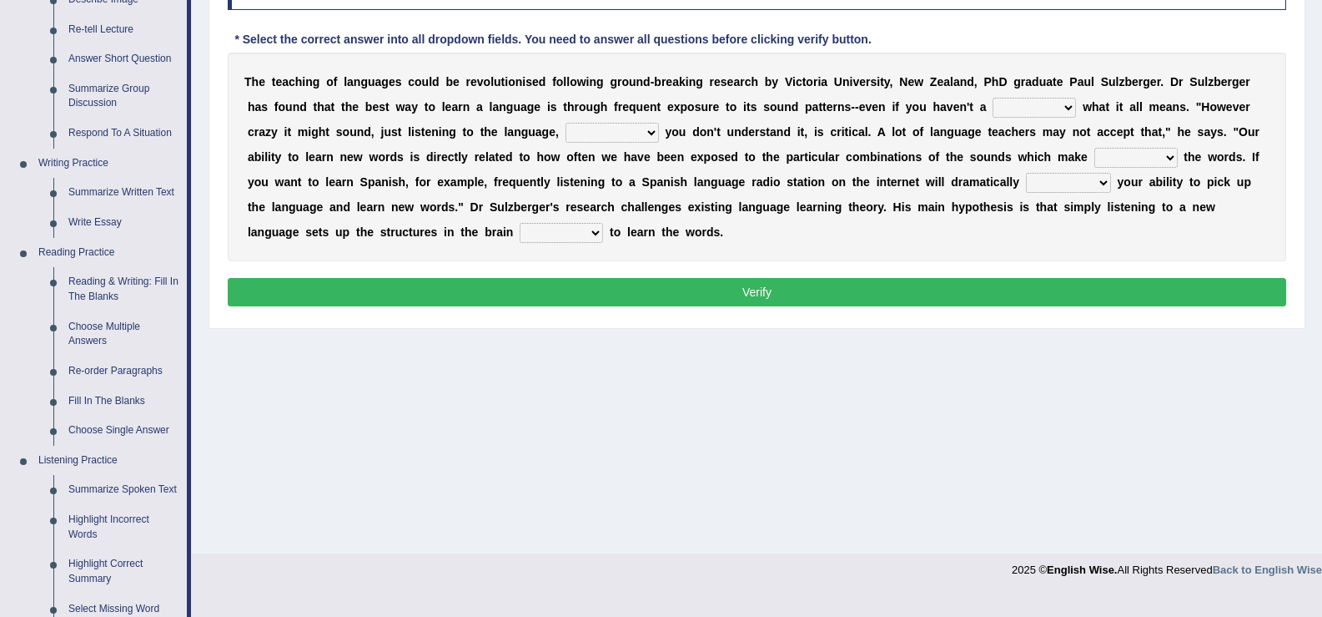
scroll to position [280, 0]
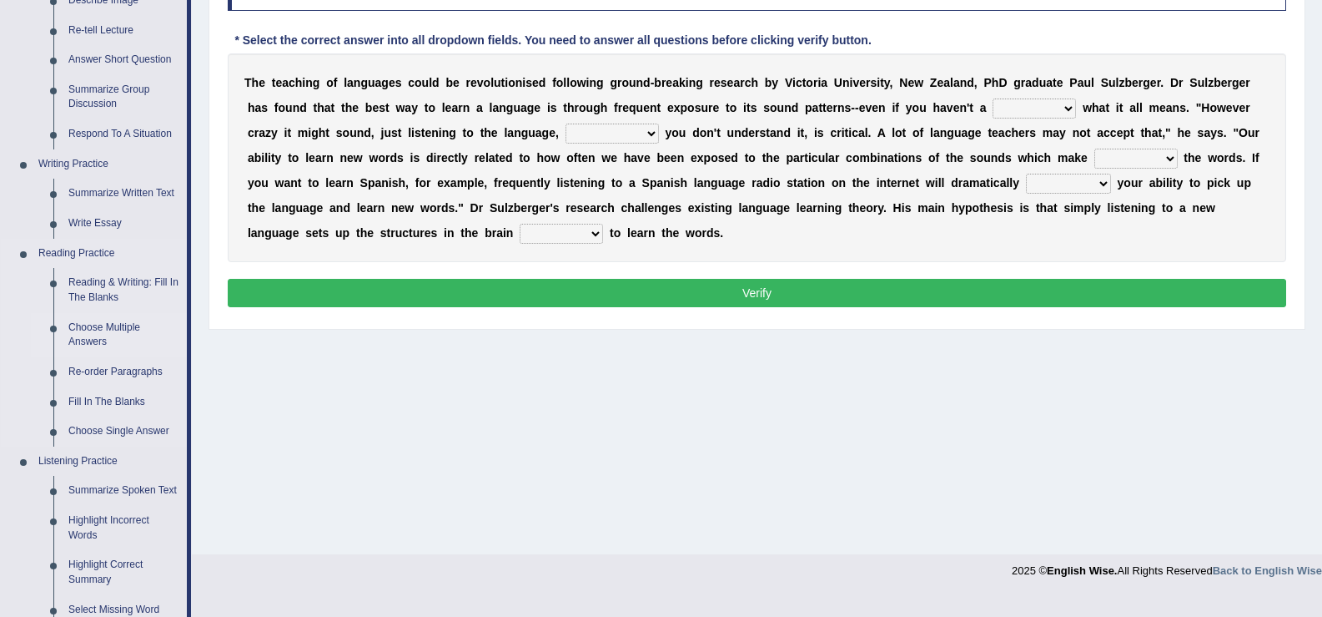
click at [88, 330] on link "Choose Multiple Answers" at bounding box center [124, 335] width 126 height 44
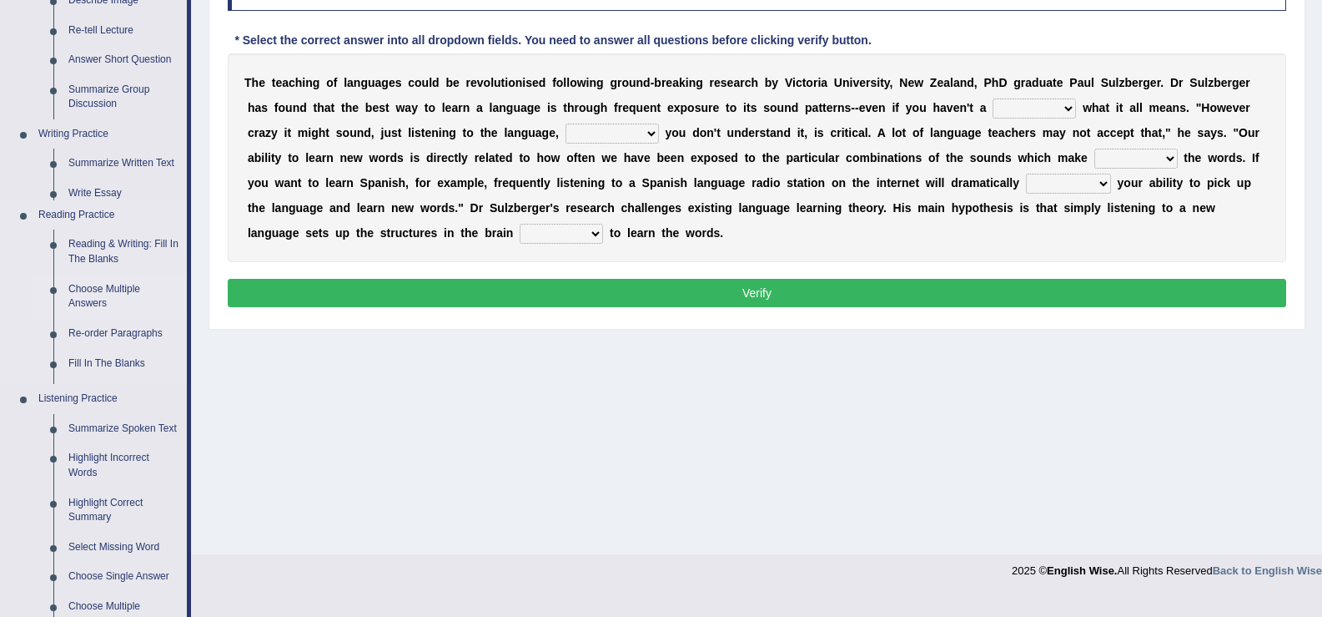
scroll to position [259, 0]
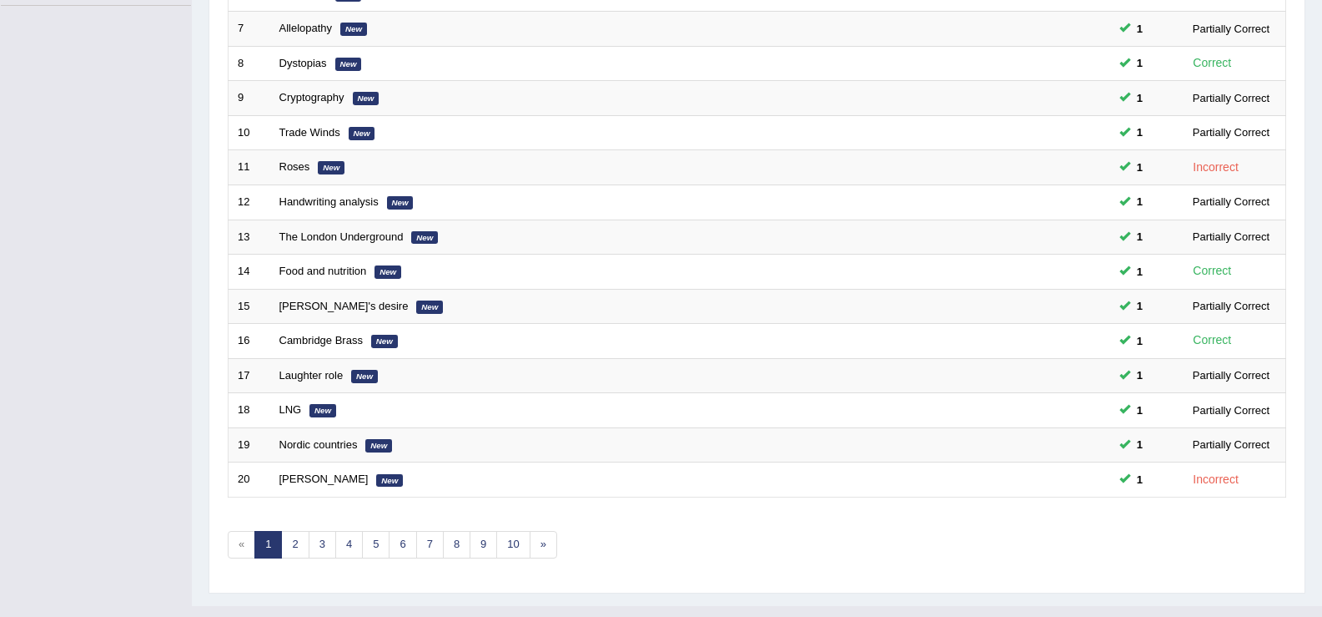
scroll to position [488, 0]
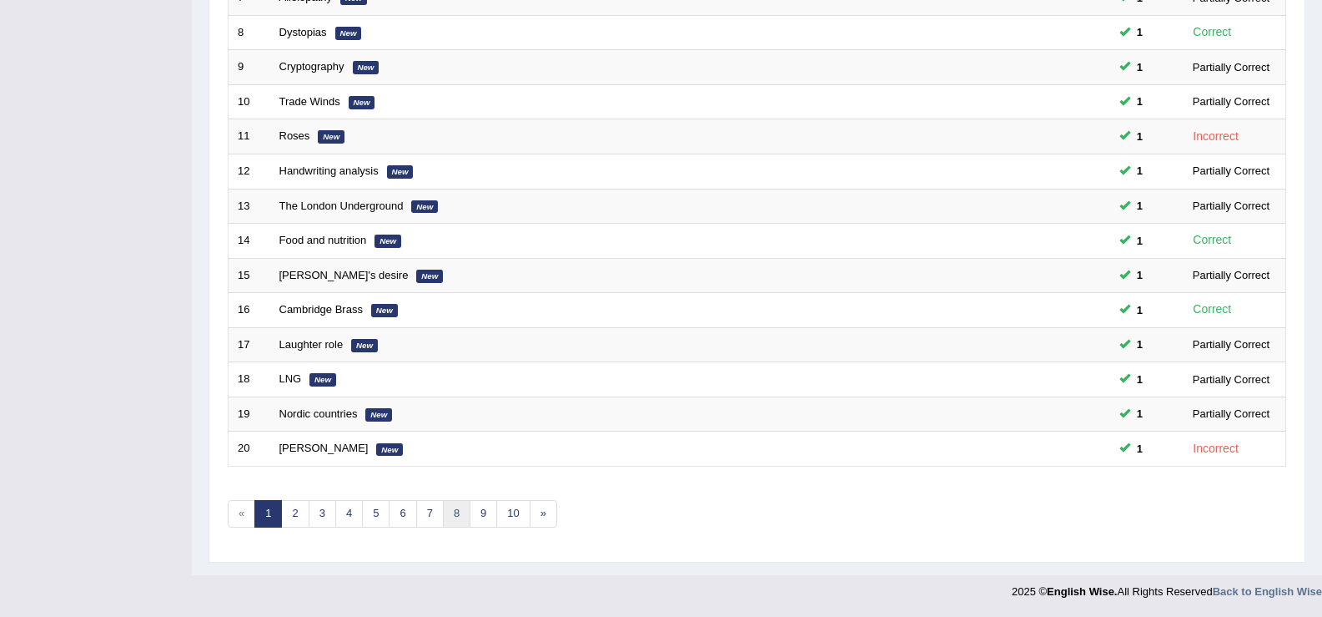
click at [459, 519] on link "8" at bounding box center [457, 514] width 28 height 28
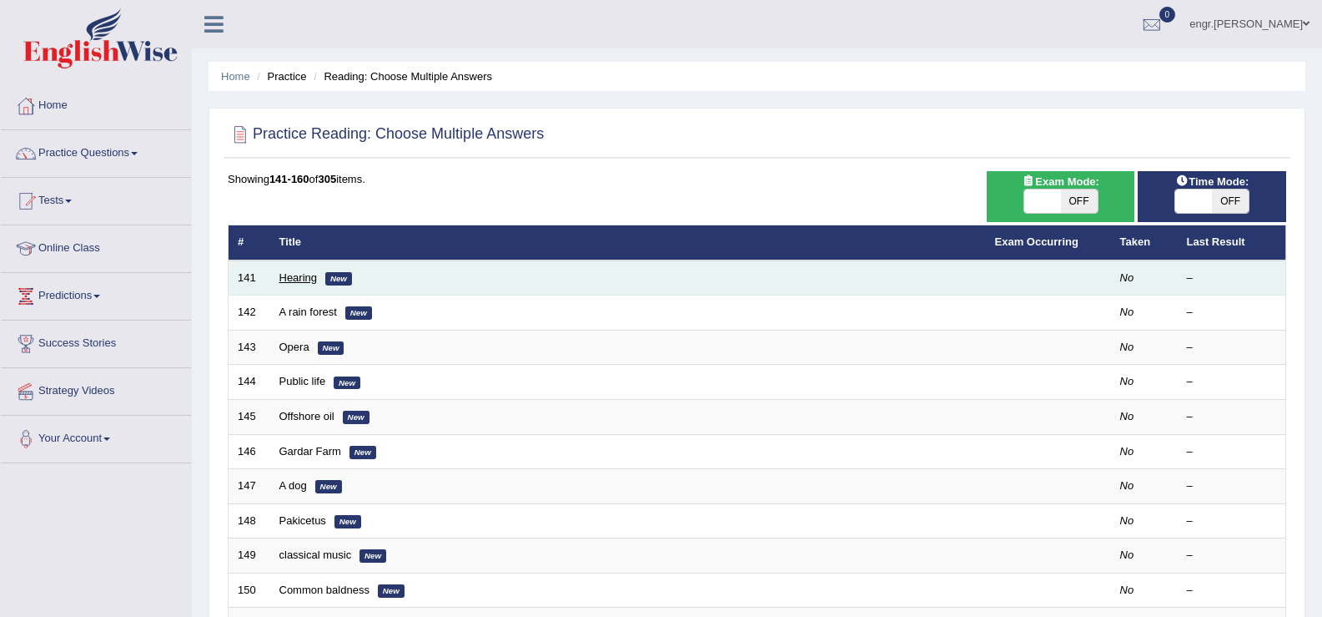
click at [306, 279] on link "Hearing" at bounding box center [298, 277] width 38 height 13
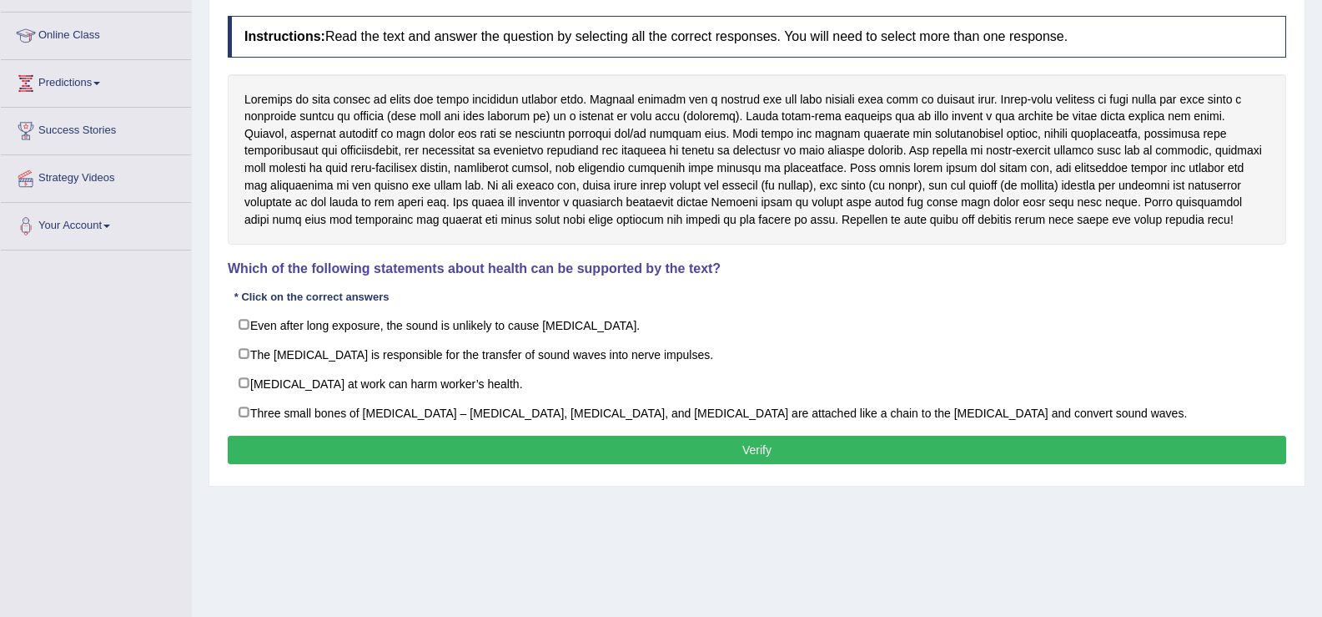
scroll to position [214, 0]
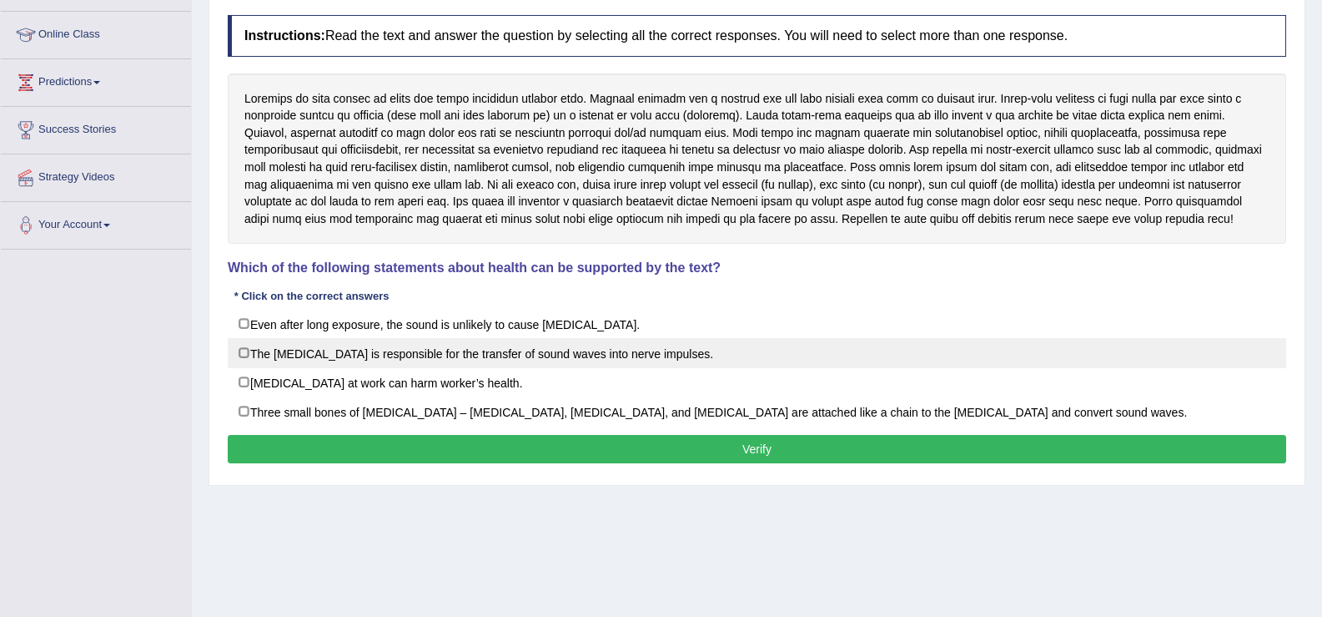
click at [239, 356] on label "The cochlea is responsible for the transfer of sound waves into nerve impulses." at bounding box center [757, 353] width 1059 height 30
checkbox input "true"
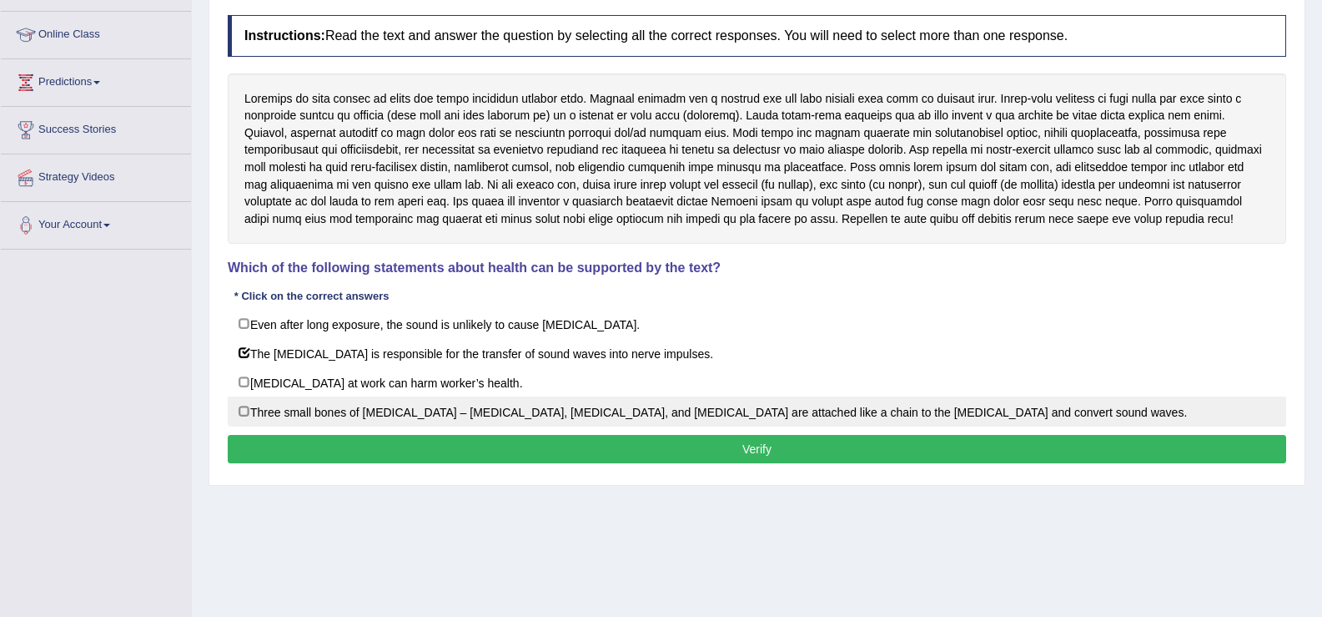
click at [242, 407] on label "Three small bones of outer ear – malleus, incus, and stapes are attached like a…" at bounding box center [757, 411] width 1059 height 30
checkbox input "true"
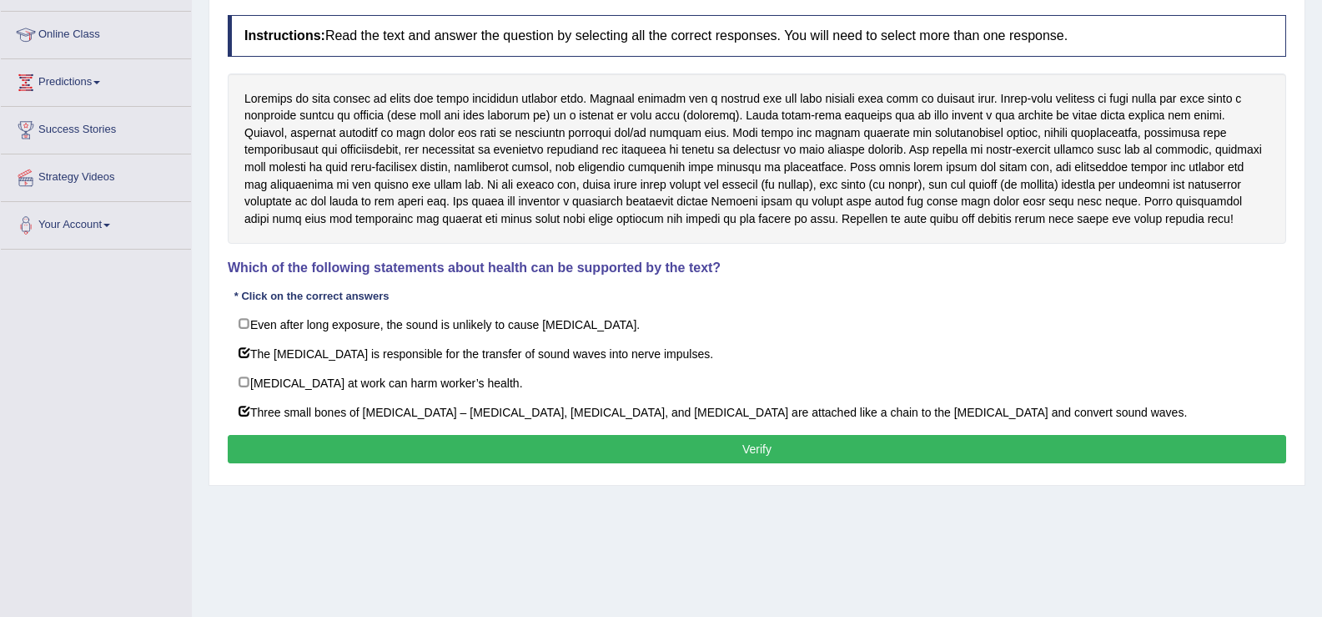
click at [314, 446] on button "Verify" at bounding box center [757, 449] width 1059 height 28
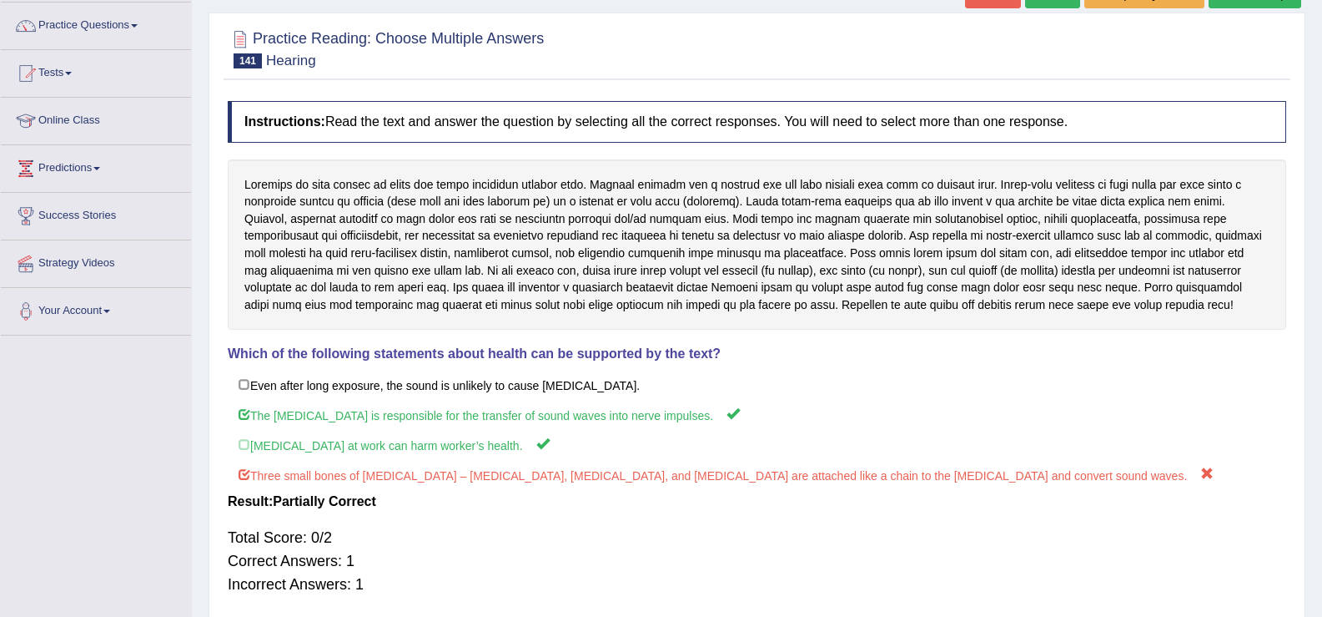
scroll to position [0, 0]
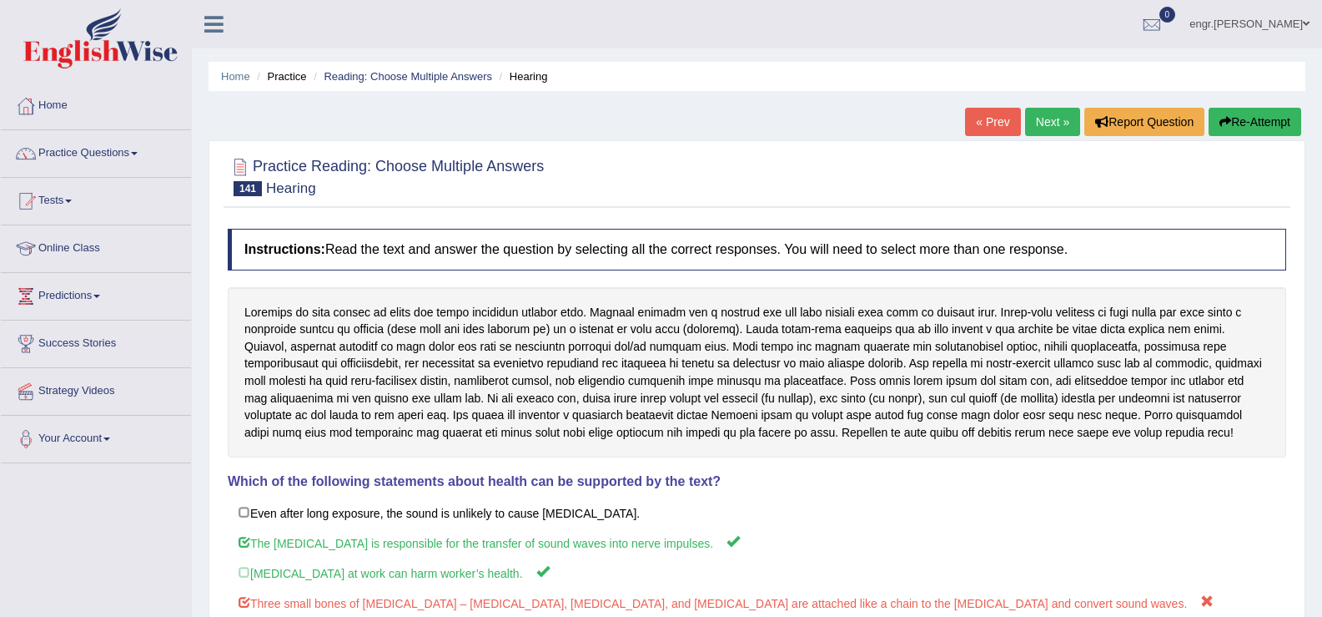
click at [1039, 123] on link "Next »" at bounding box center [1052, 122] width 55 height 28
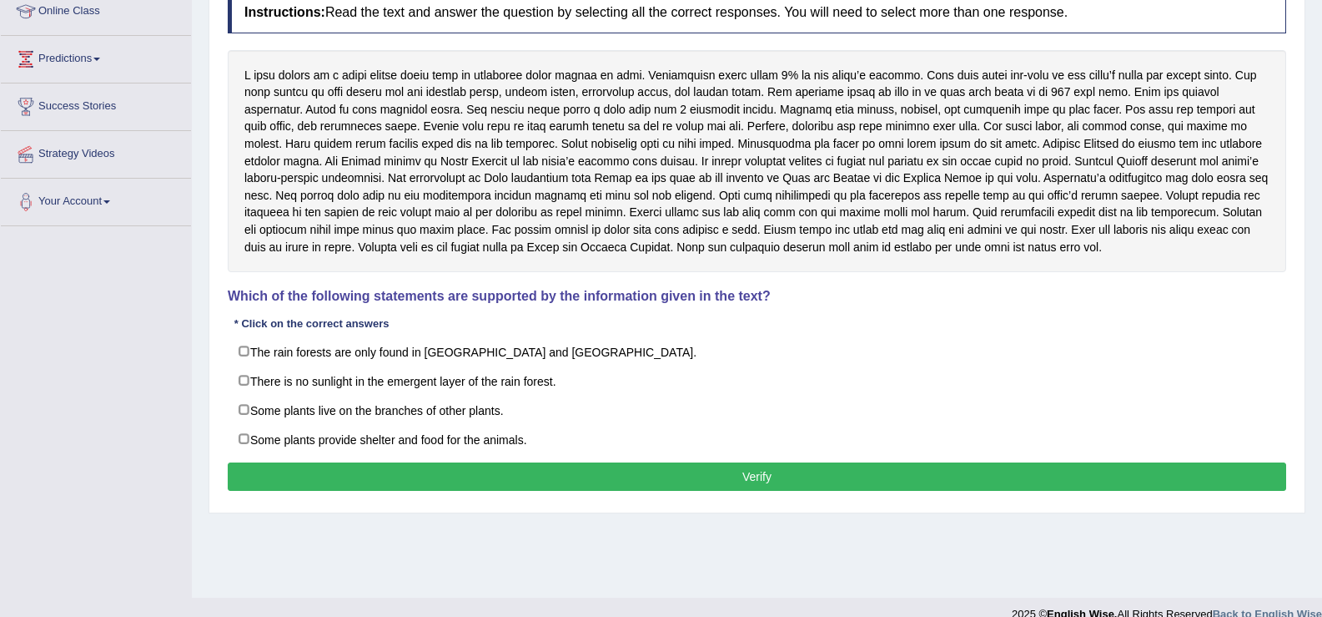
scroll to position [237, 0]
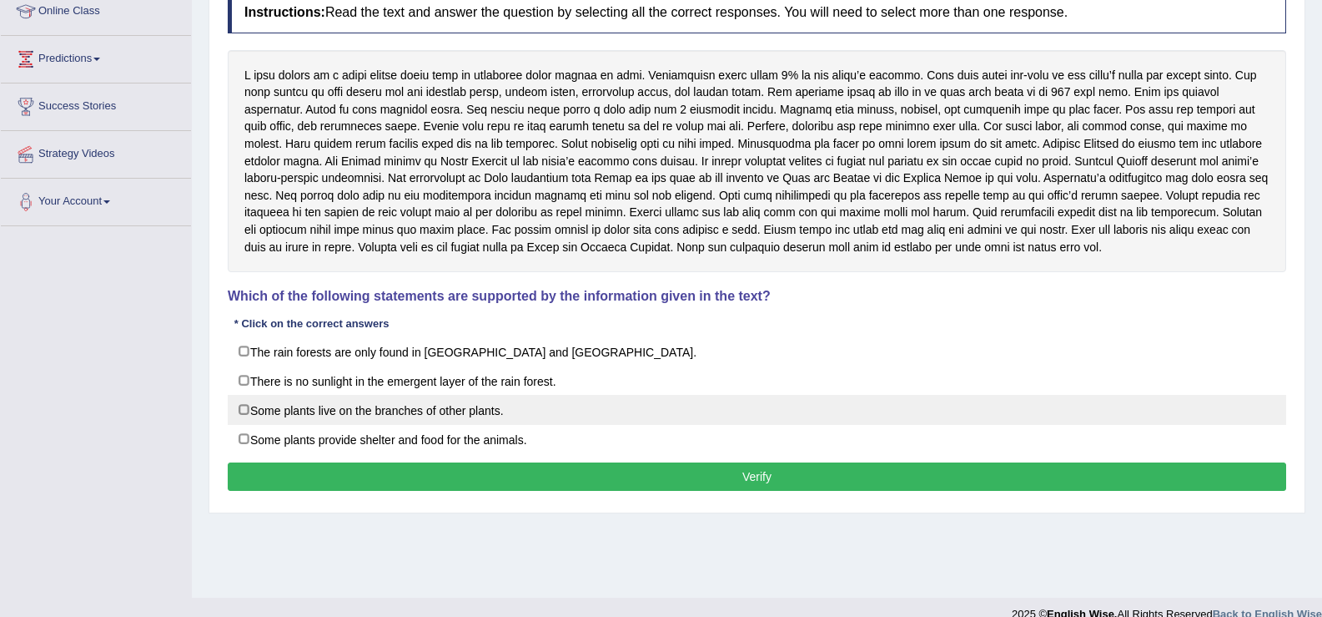
click at [325, 409] on label "Some plants live on the branches of other plants." at bounding box center [757, 410] width 1059 height 30
checkbox input "true"
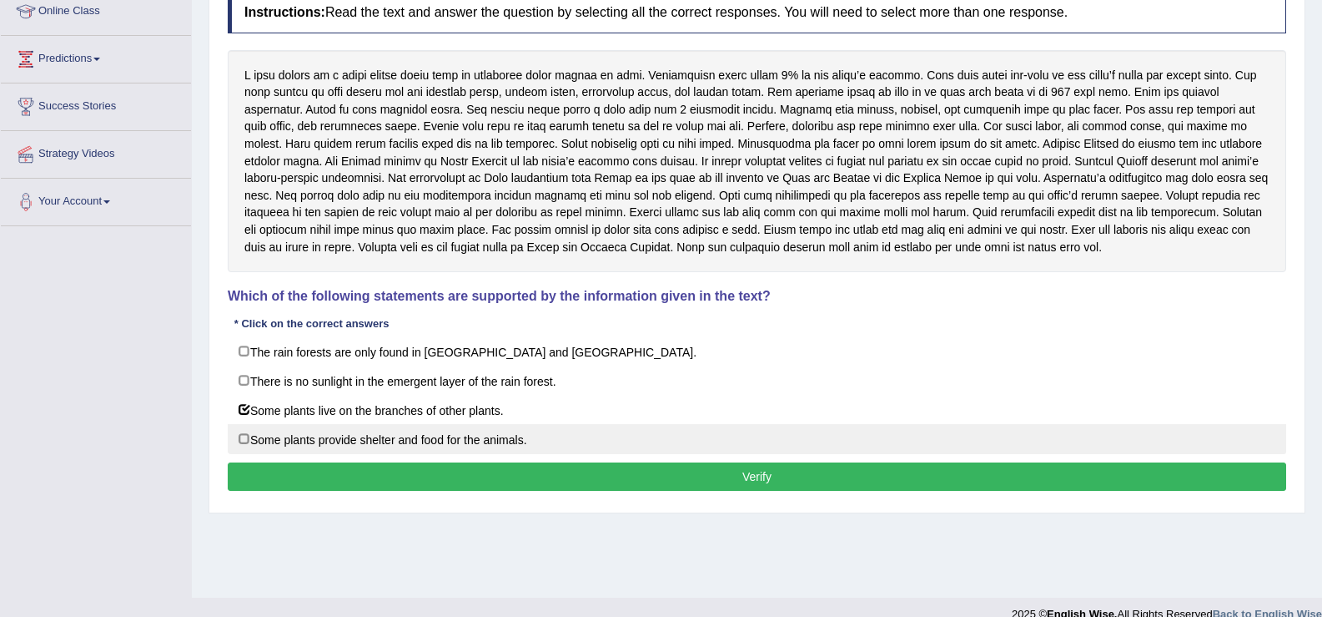
click at [321, 435] on label "Some plants provide shelter and food for the animals." at bounding box center [757, 439] width 1059 height 30
checkbox input "true"
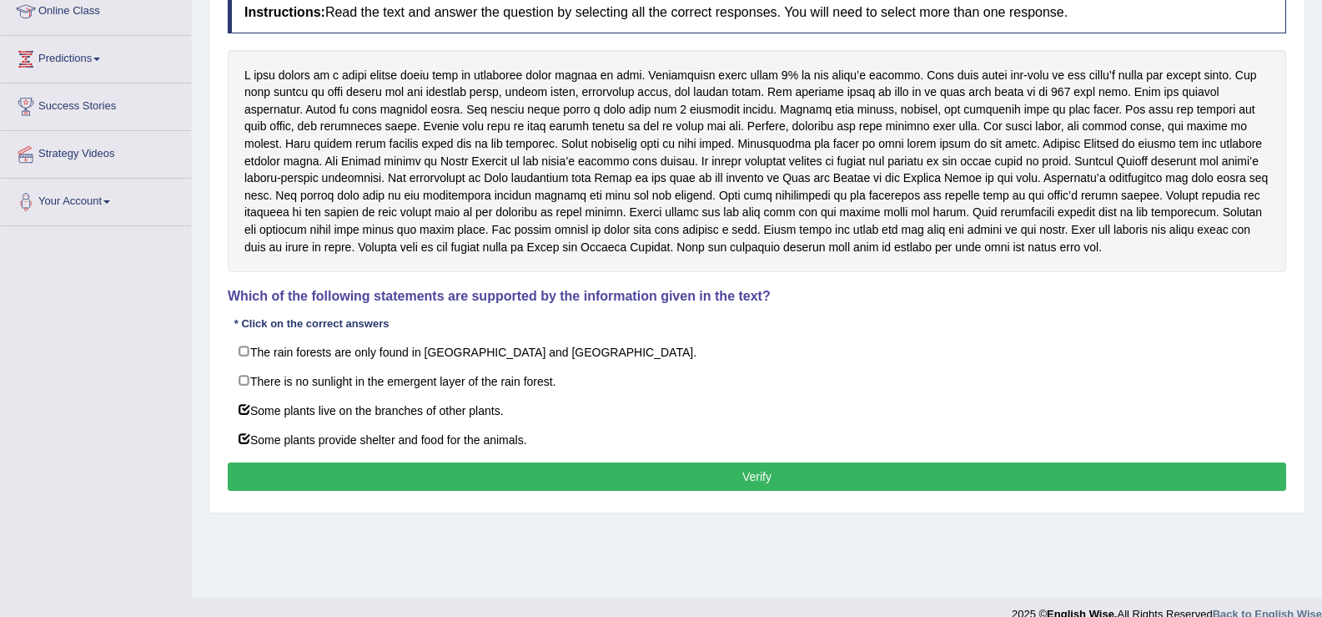
click at [330, 465] on button "Verify" at bounding box center [757, 476] width 1059 height 28
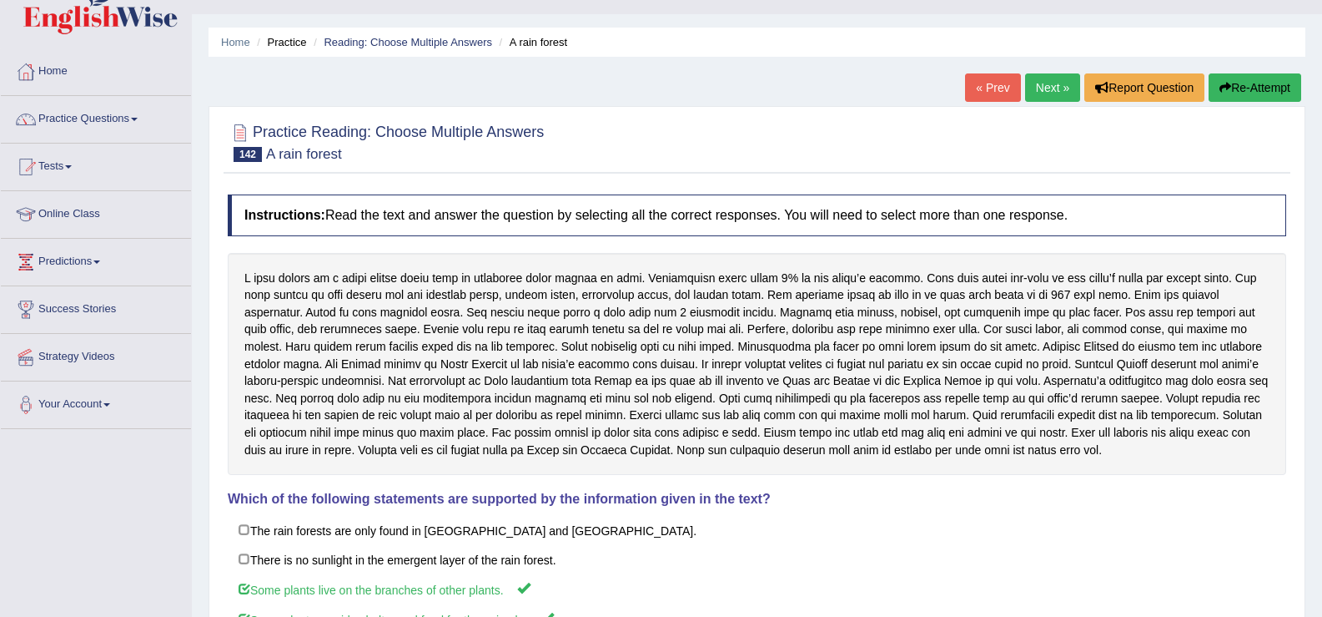
scroll to position [0, 0]
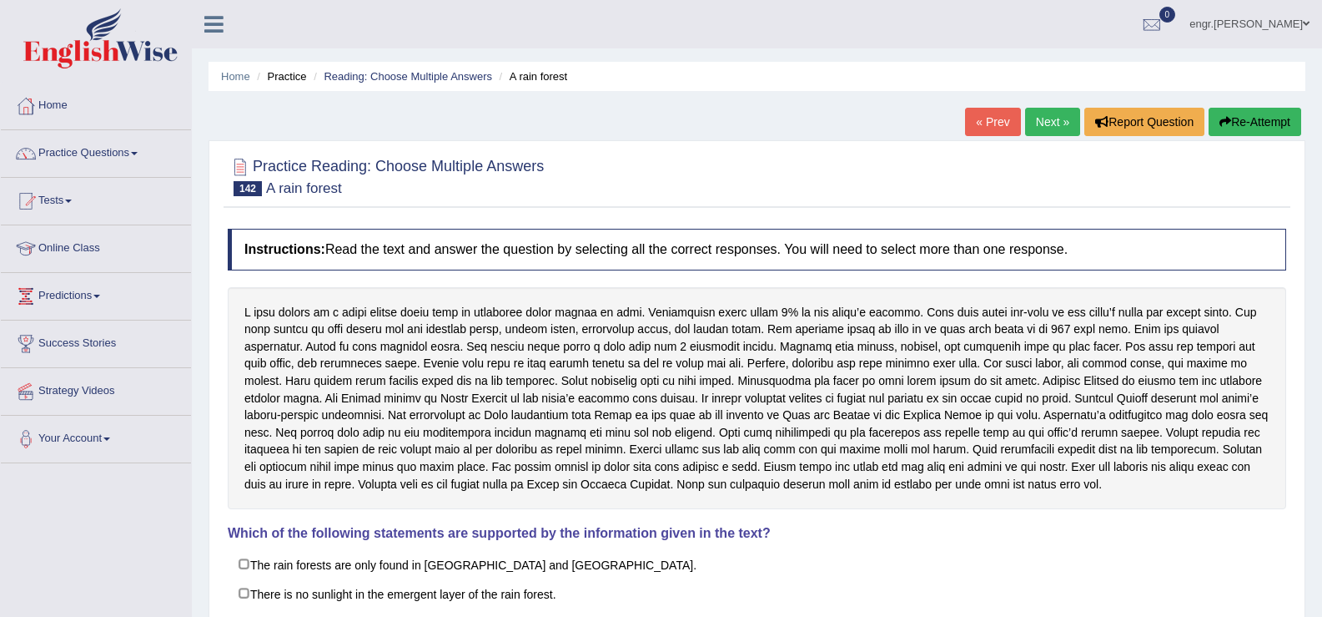
click at [1034, 113] on link "Next »" at bounding box center [1052, 122] width 55 height 28
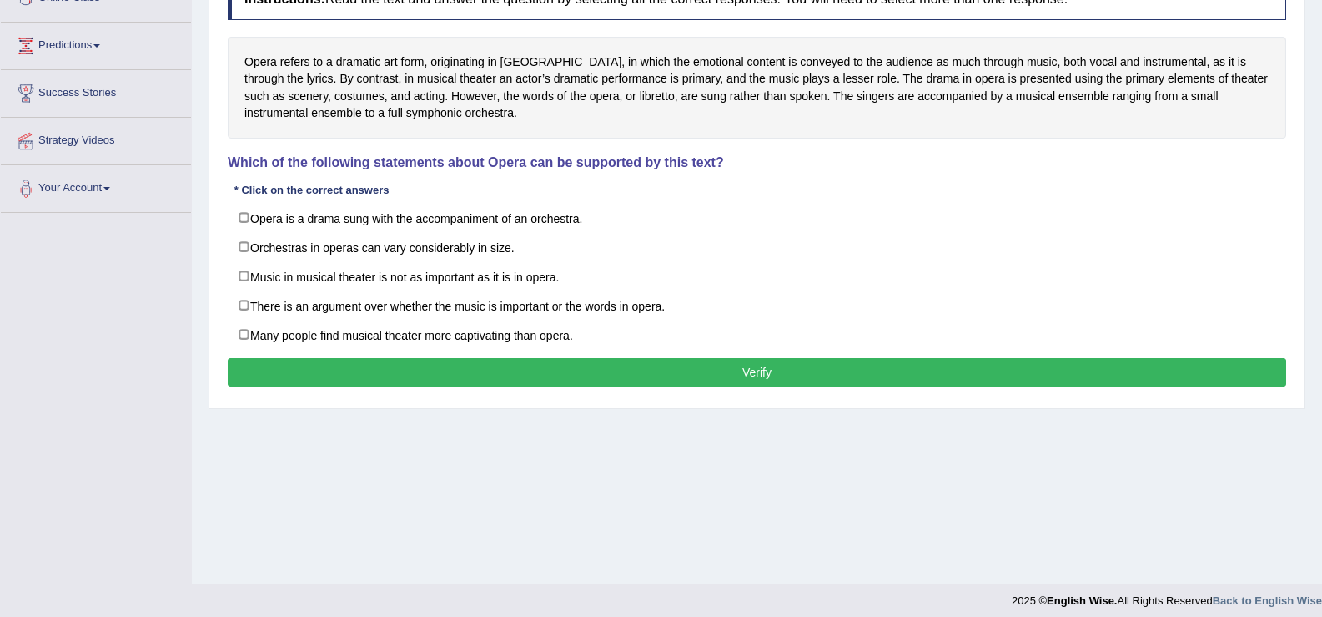
scroll to position [259, 0]
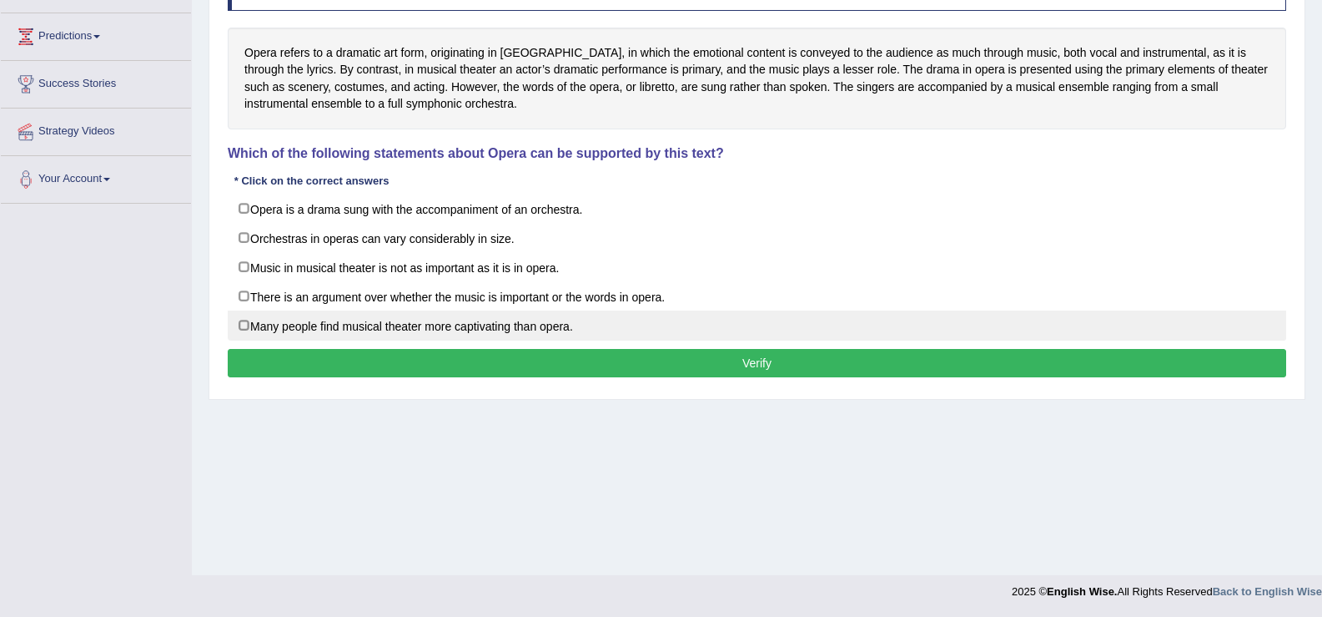
click at [363, 327] on label "Many people find musical theater more captivating than opera." at bounding box center [757, 325] width 1059 height 30
checkbox input "true"
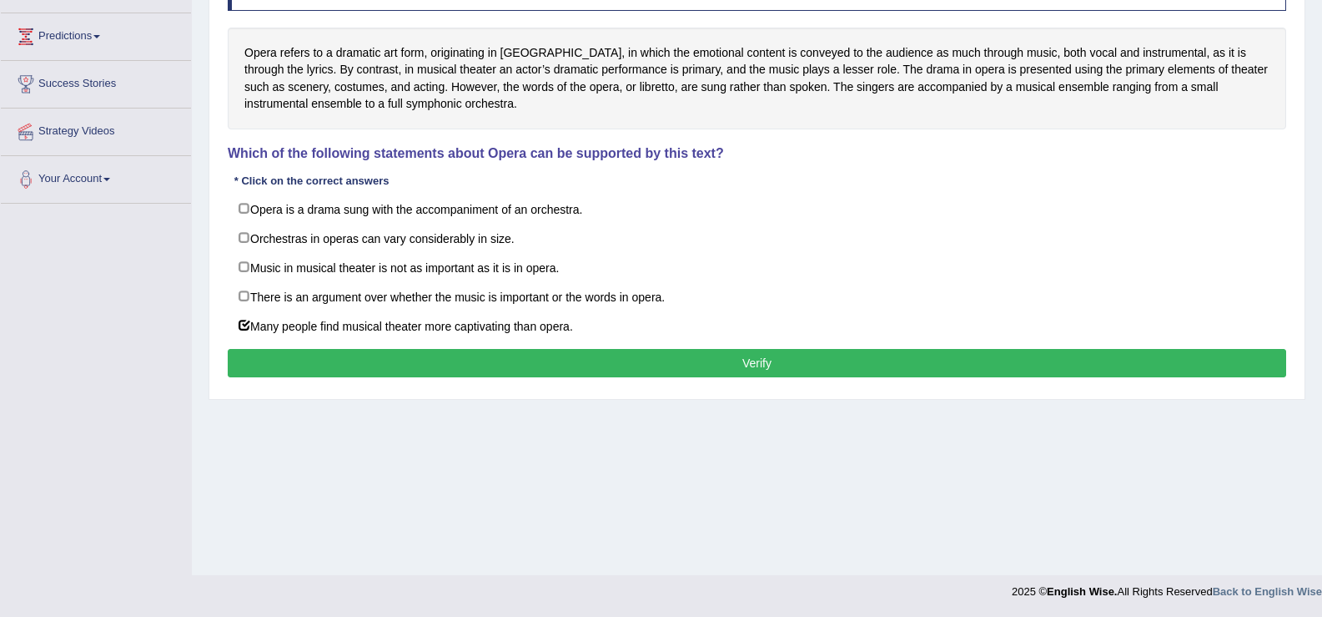
click at [377, 353] on button "Verify" at bounding box center [757, 363] width 1059 height 28
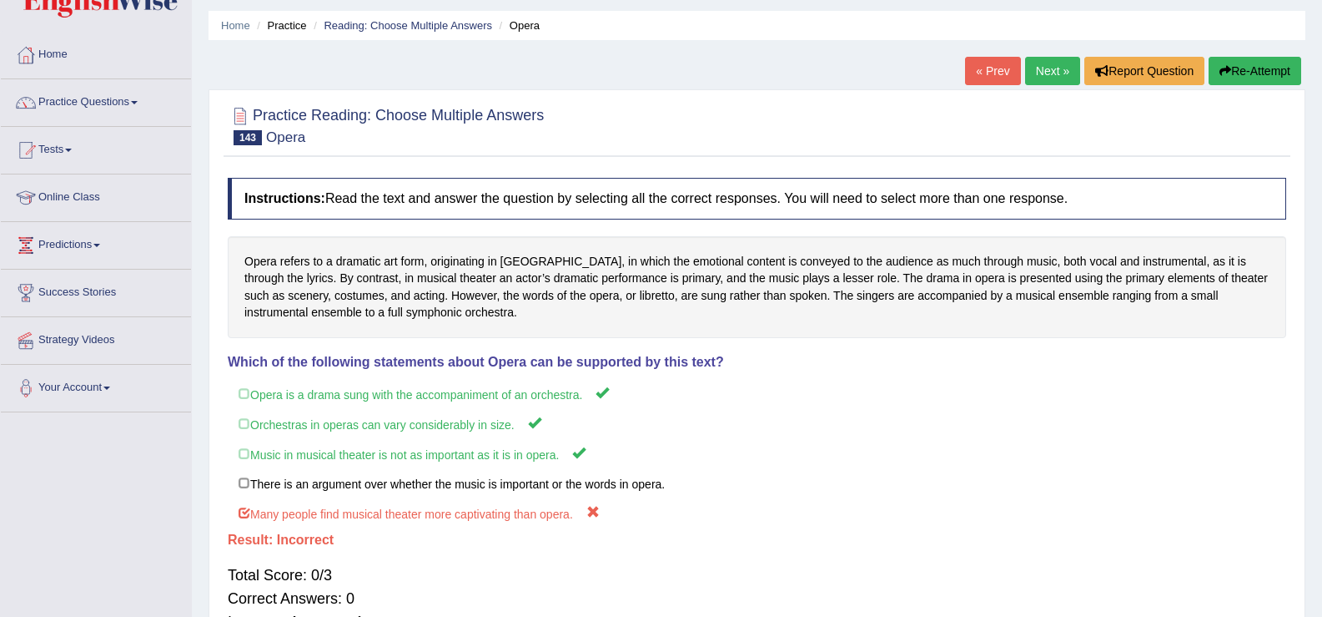
scroll to position [50, 0]
click at [1052, 79] on link "Next »" at bounding box center [1052, 72] width 55 height 28
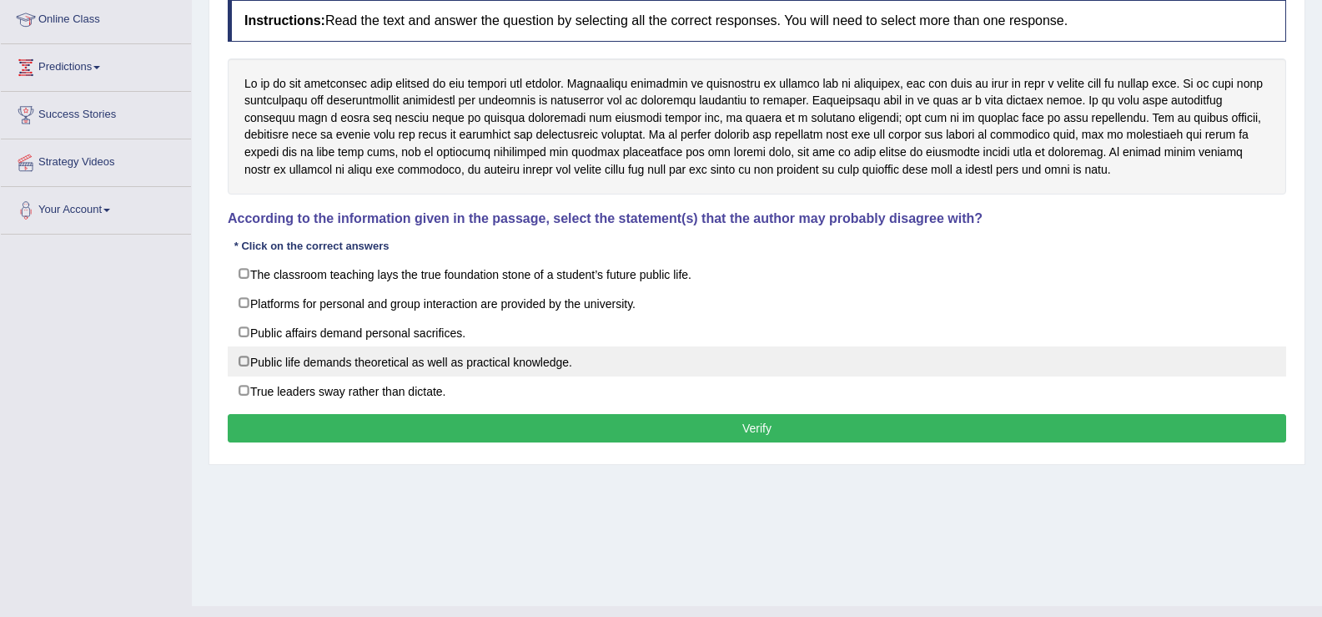
click at [296, 368] on label "Public life demands theoretical as well as practical knowledge." at bounding box center [757, 361] width 1059 height 30
checkbox input "false"
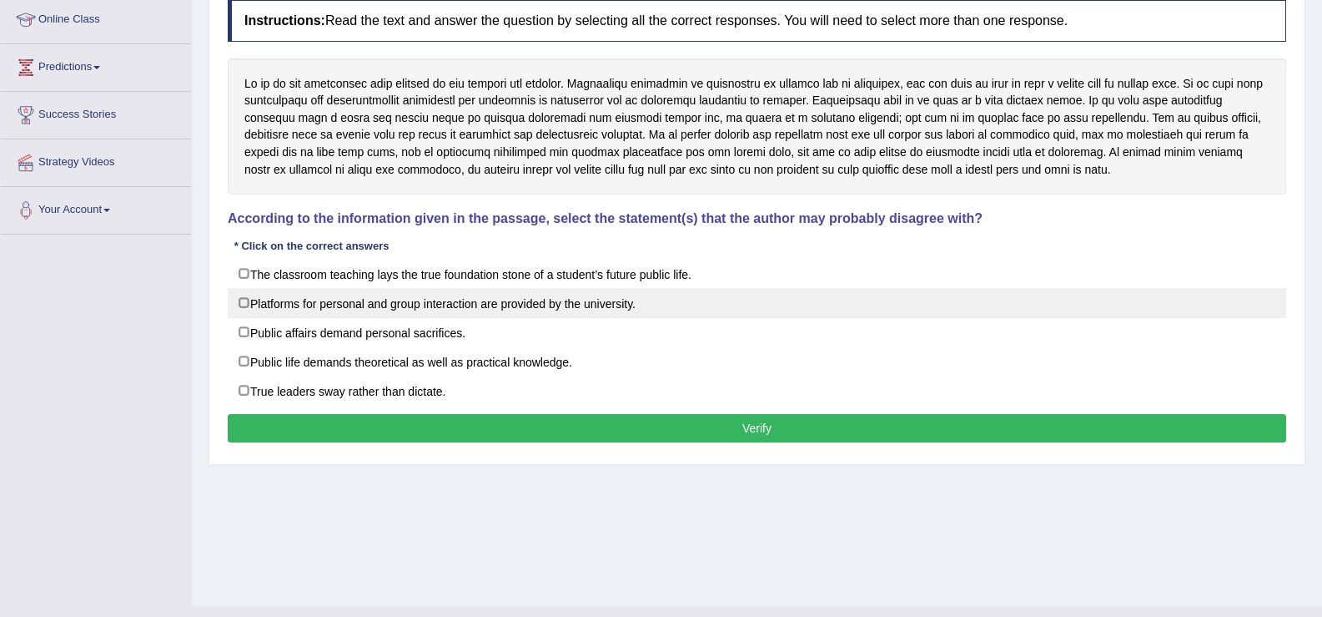
click at [333, 308] on label "Platforms for personal and group interaction are provided by the university." at bounding box center [757, 303] width 1059 height 30
checkbox input "true"
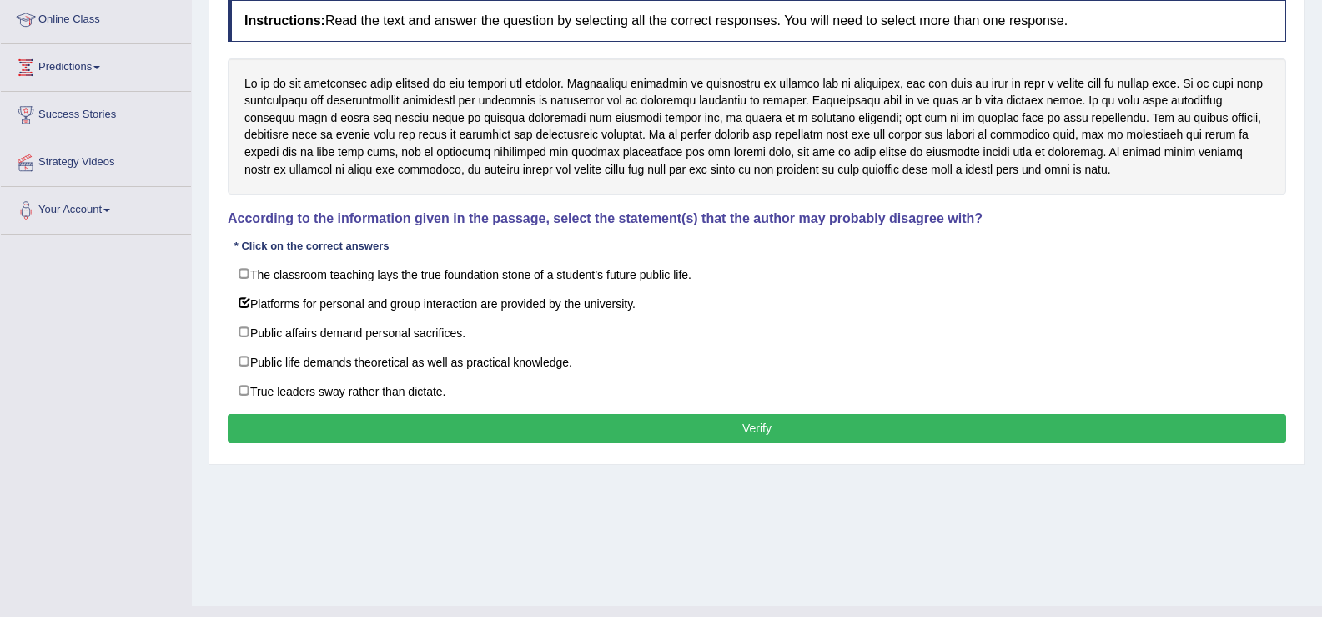
click at [408, 410] on div "Instructions: Read the text and answer the question by selecting all the correc…" at bounding box center [757, 224] width 1067 height 464
click at [409, 420] on button "Verify" at bounding box center [757, 428] width 1059 height 28
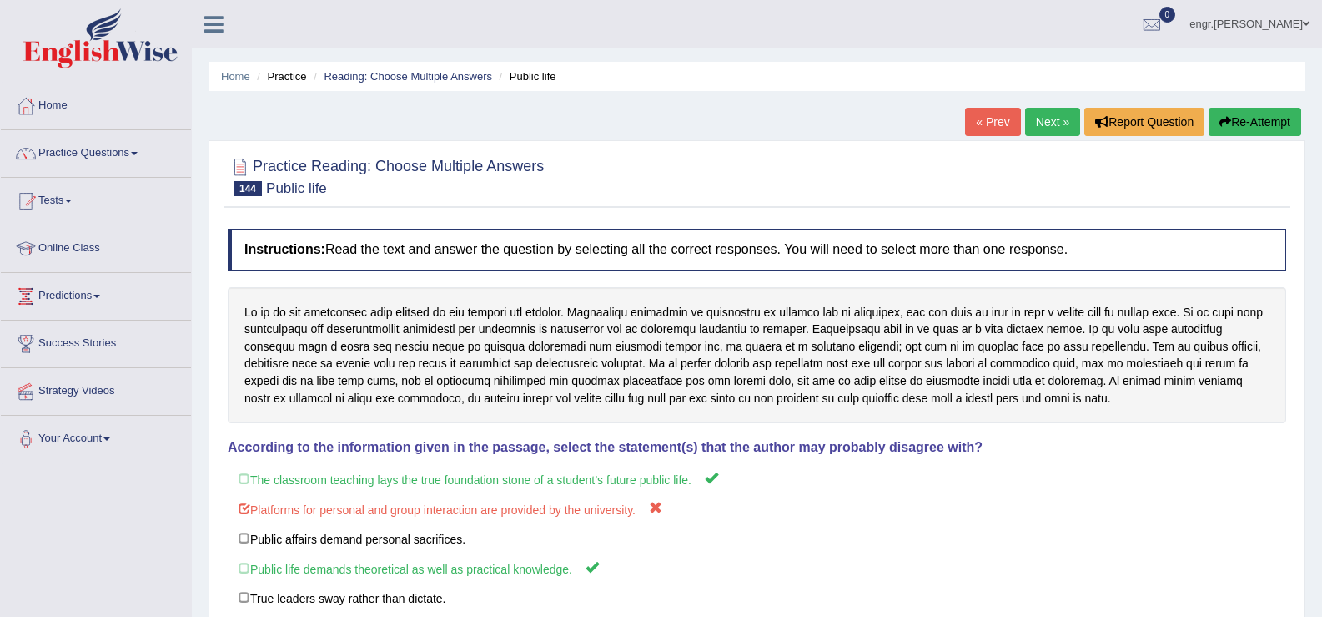
click at [1049, 126] on link "Next »" at bounding box center [1052, 122] width 55 height 28
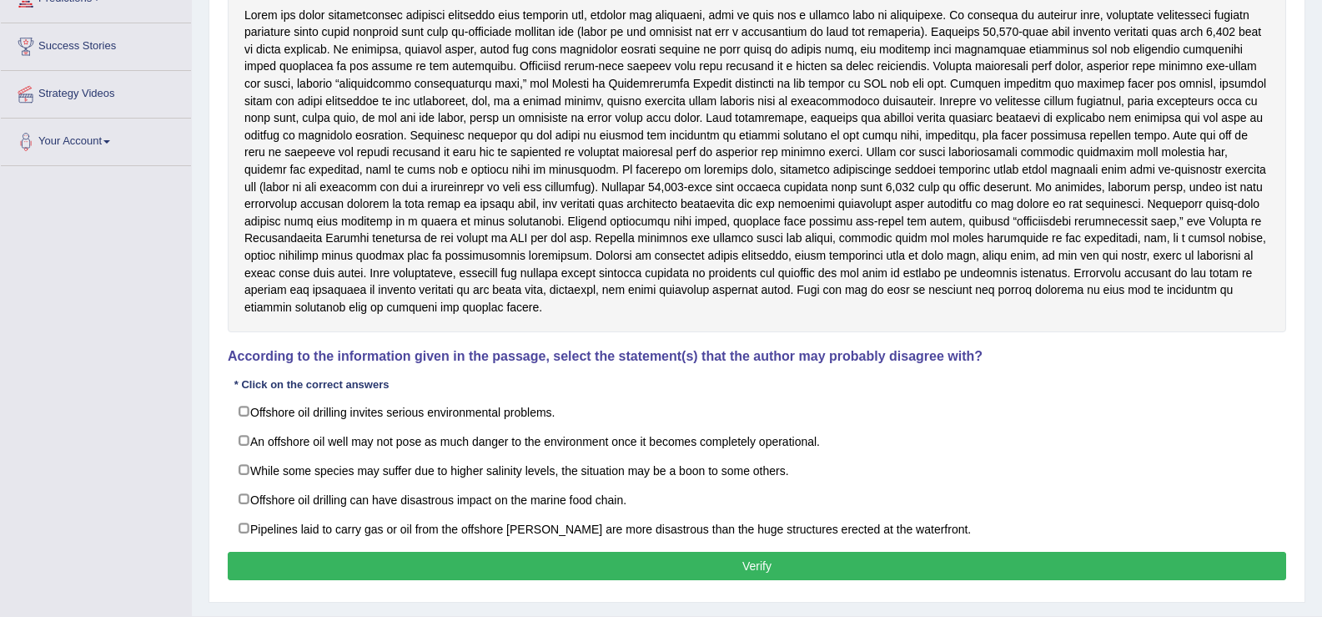
scroll to position [296, 0]
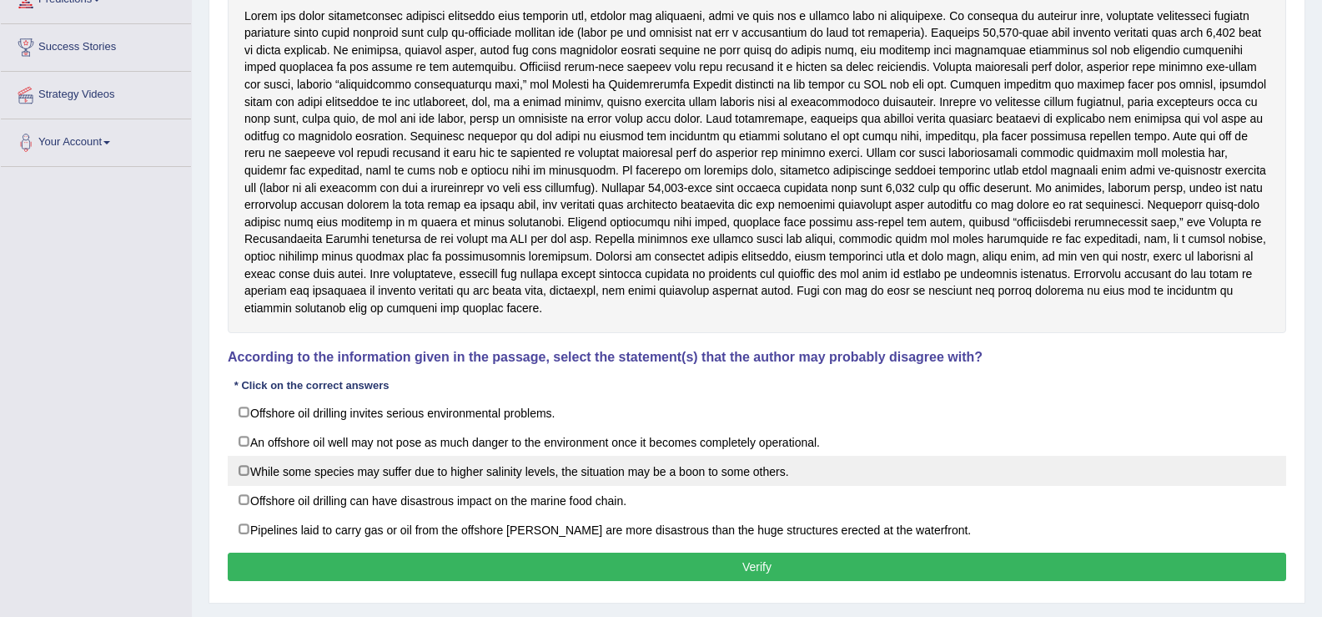
click at [356, 459] on label "While some species may suffer due to higher salinity levels, the situation may …" at bounding box center [757, 471] width 1059 height 30
checkbox input "true"
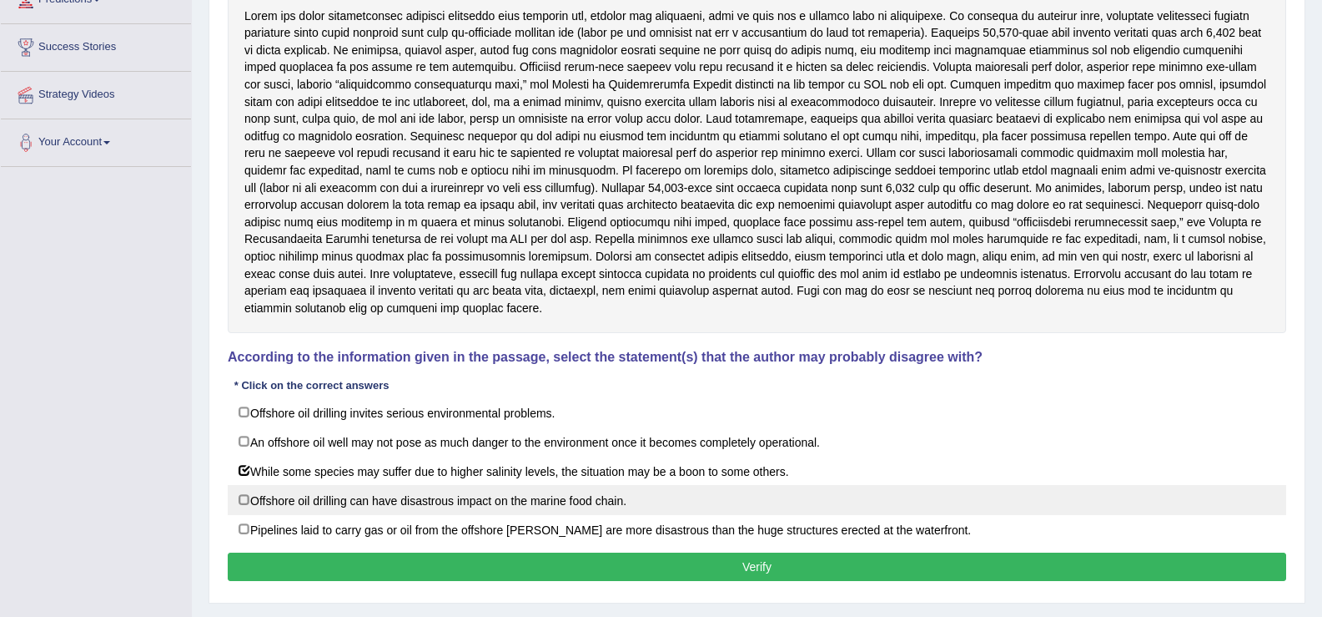
click at [360, 485] on label "Offshore oil drilling can have disastrous impact on the marine food chain." at bounding box center [757, 500] width 1059 height 30
checkbox input "true"
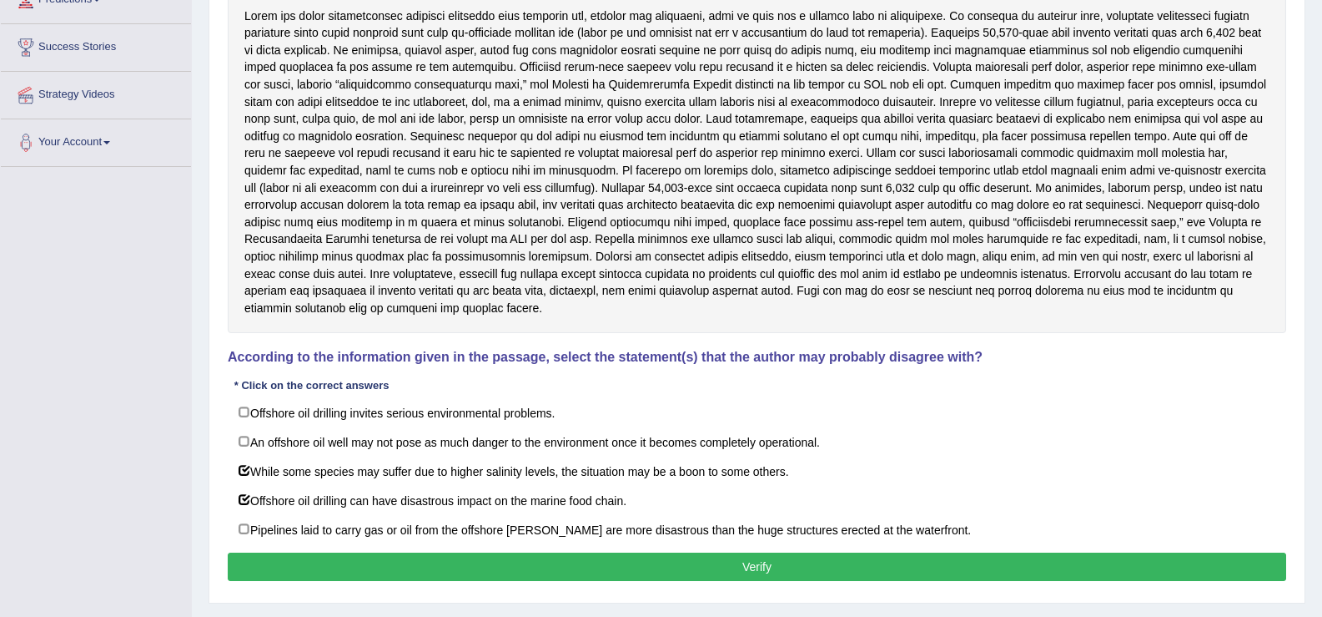
click at [364, 552] on button "Verify" at bounding box center [757, 566] width 1059 height 28
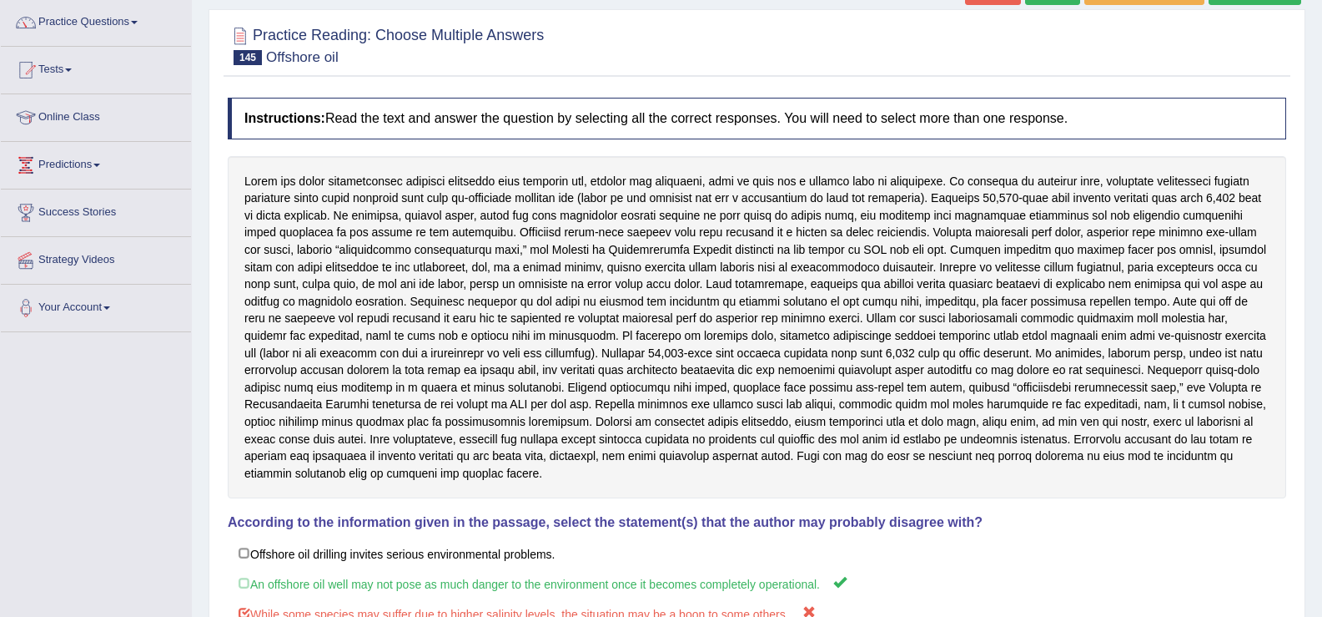
scroll to position [85, 0]
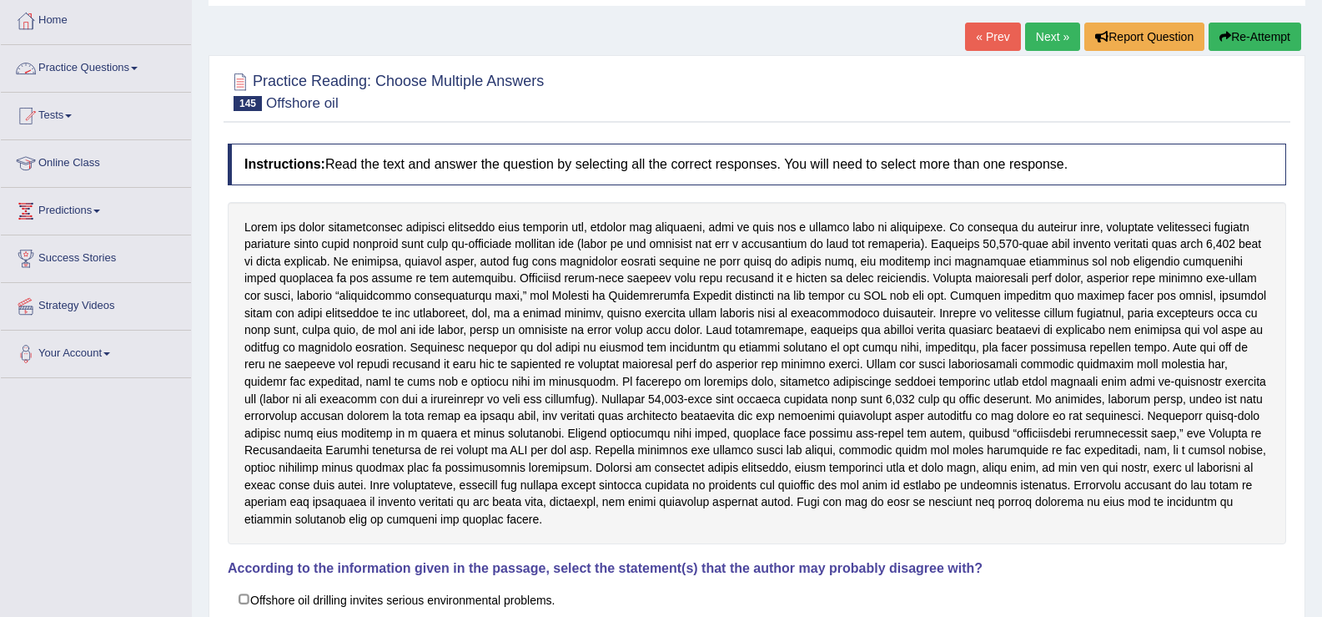
click at [138, 68] on span at bounding box center [134, 68] width 7 height 3
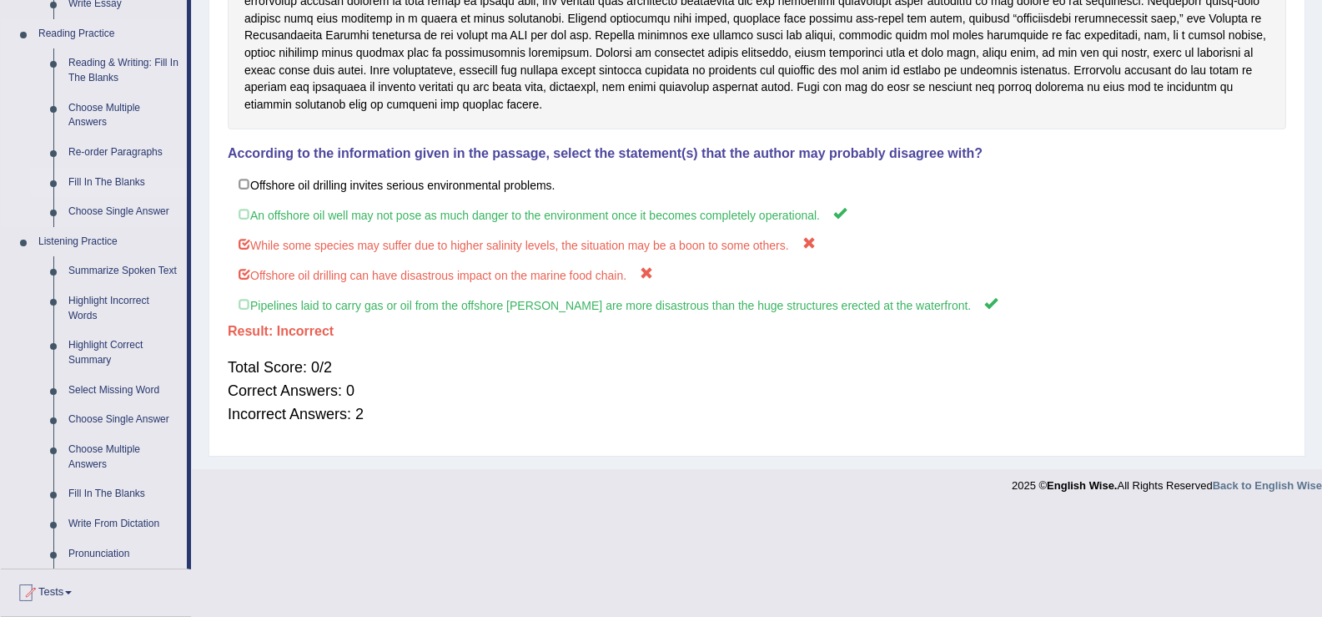
scroll to position [494, 0]
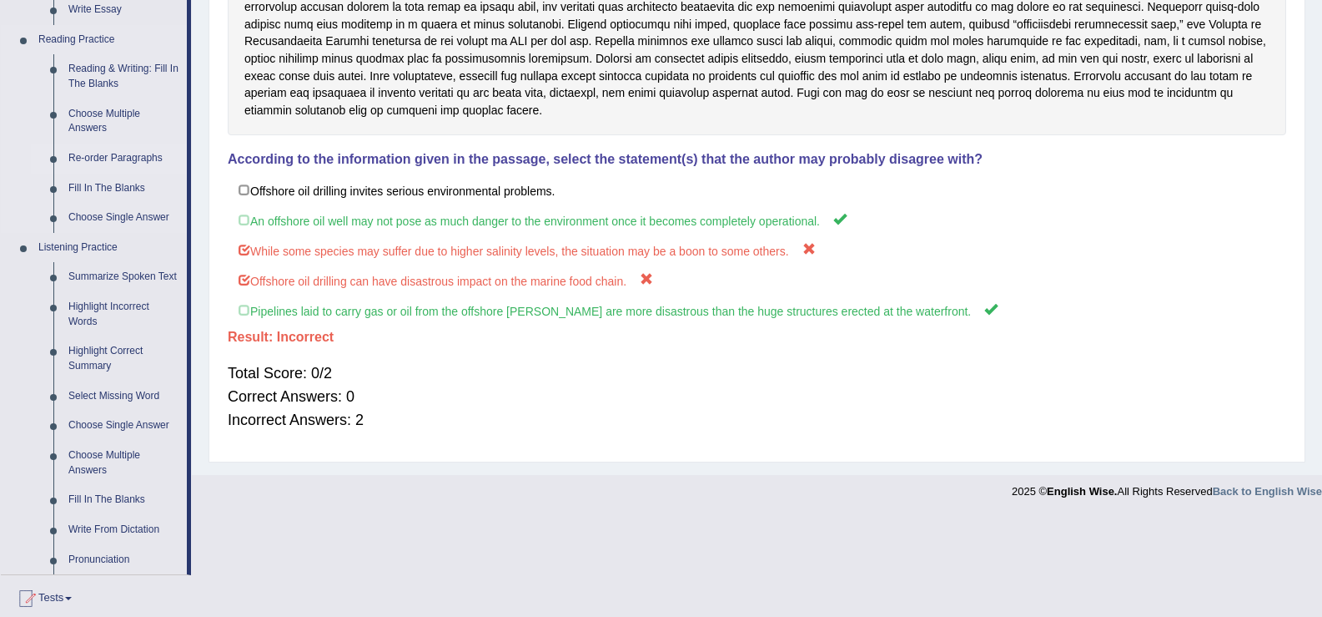
click at [113, 152] on link "Re-order Paragraphs" at bounding box center [124, 158] width 126 height 30
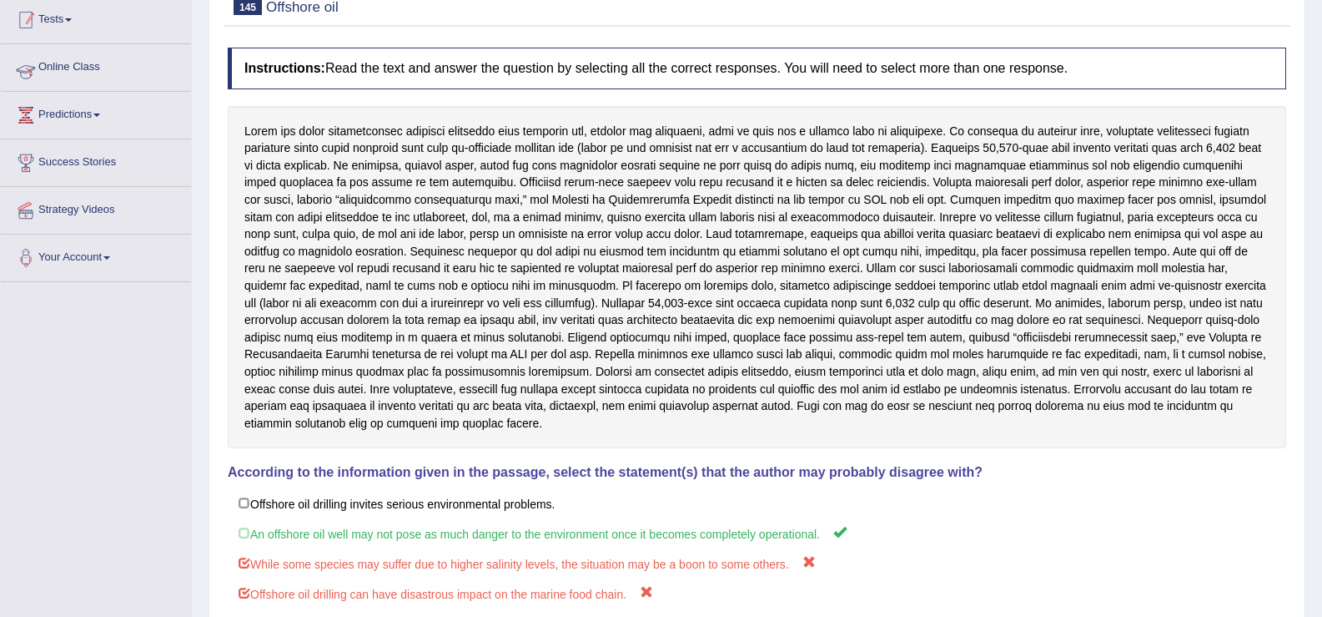
scroll to position [250, 0]
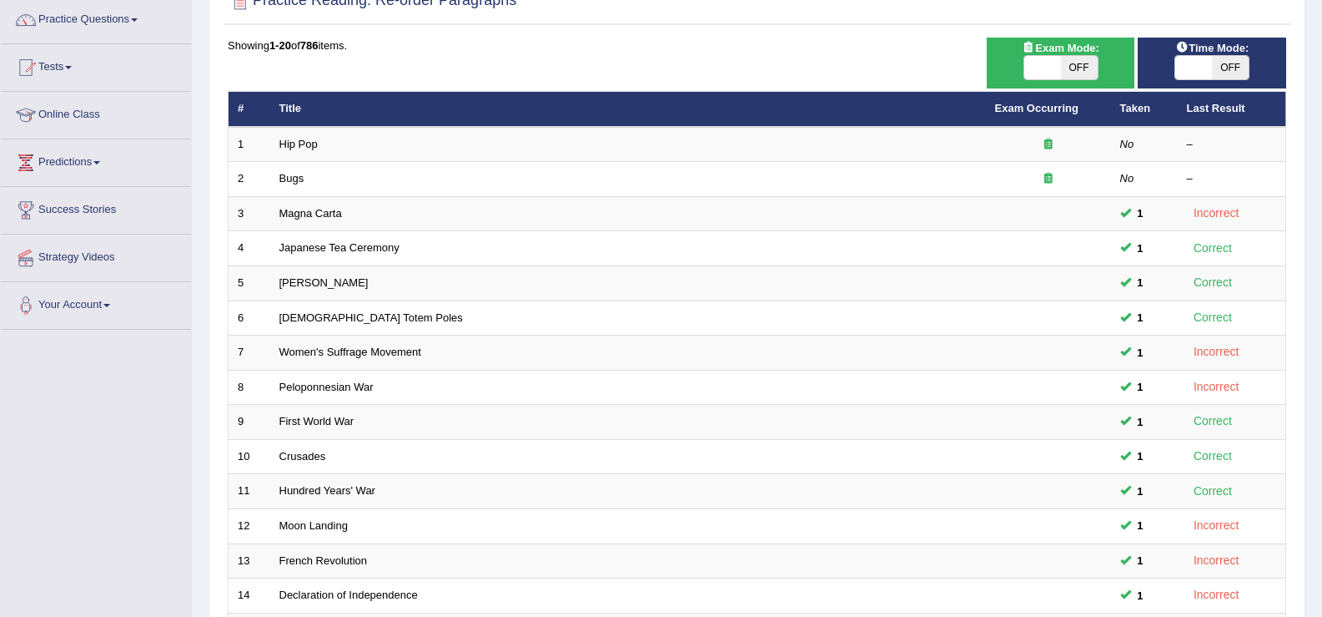
scroll to position [154, 0]
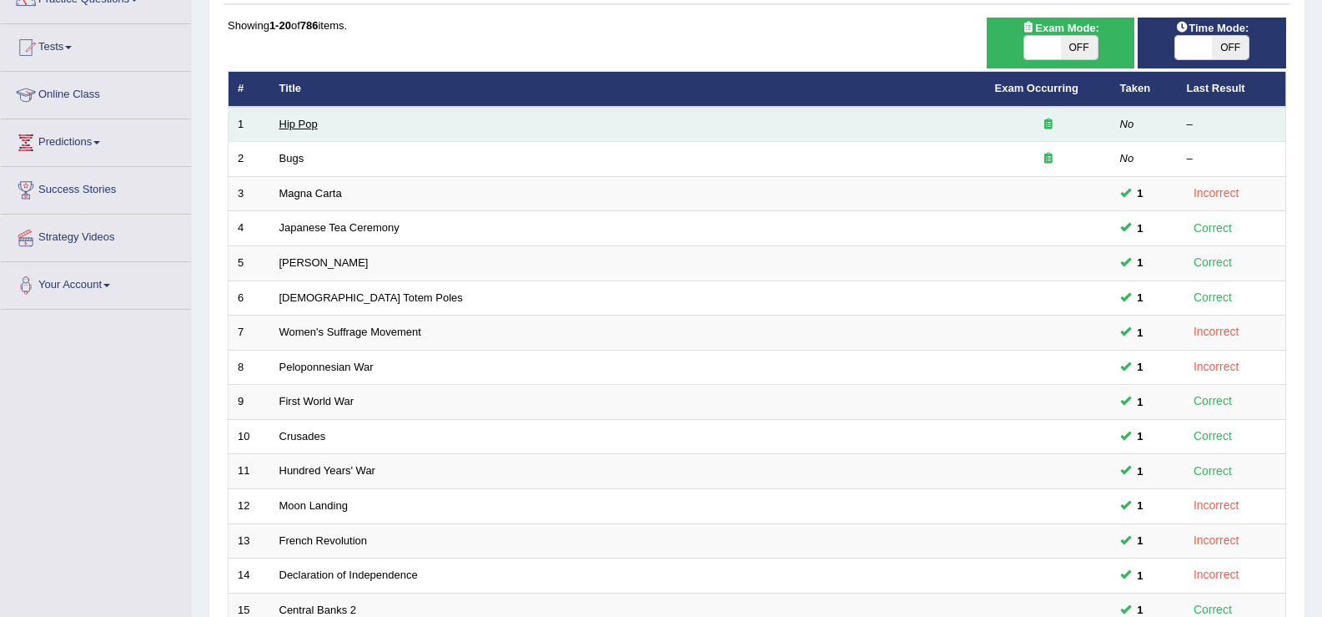
click at [295, 128] on link "Hip Pop" at bounding box center [298, 124] width 38 height 13
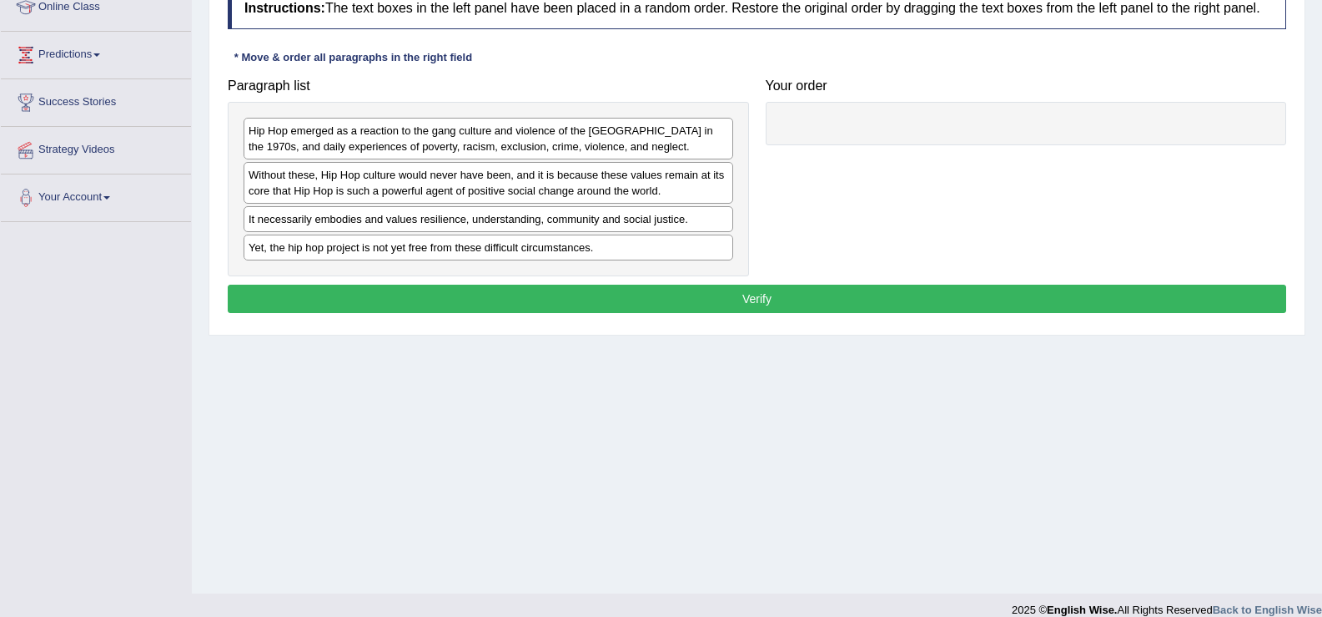
scroll to position [259, 0]
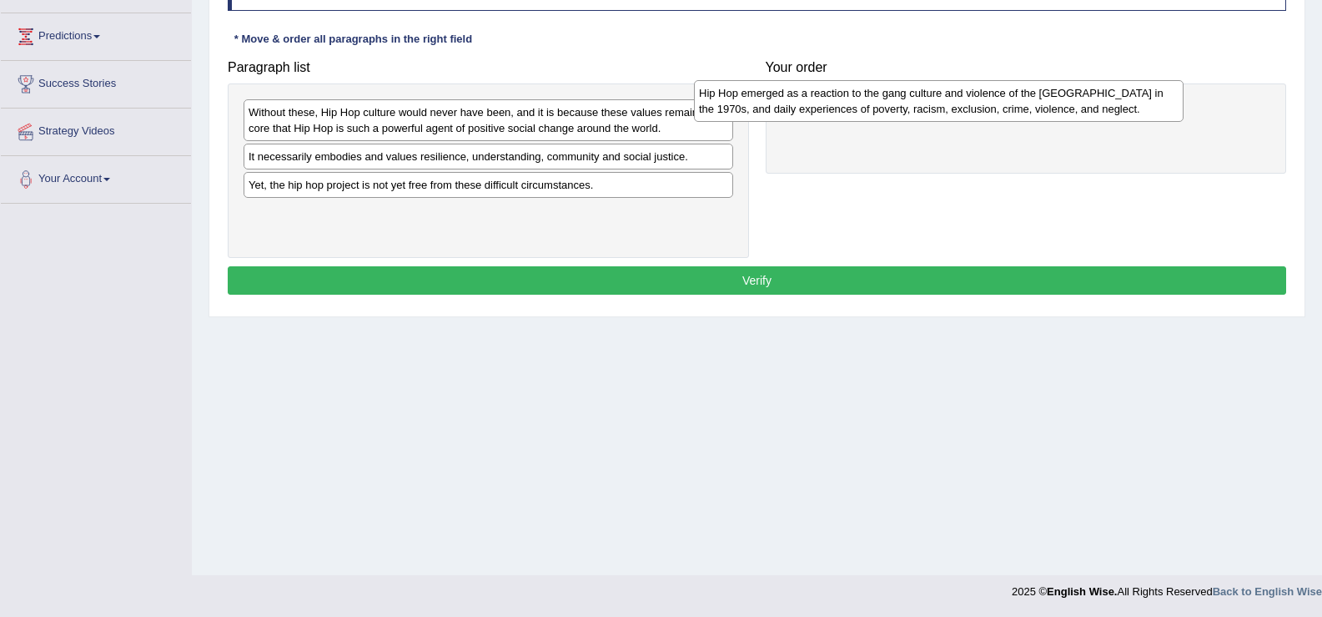
drag, startPoint x: 445, startPoint y: 126, endPoint x: 906, endPoint y: 113, distance: 461.6
click at [906, 113] on div "Hip Hop emerged as a reaction to the gang culture and violence of the [GEOGRAPH…" at bounding box center [939, 101] width 490 height 42
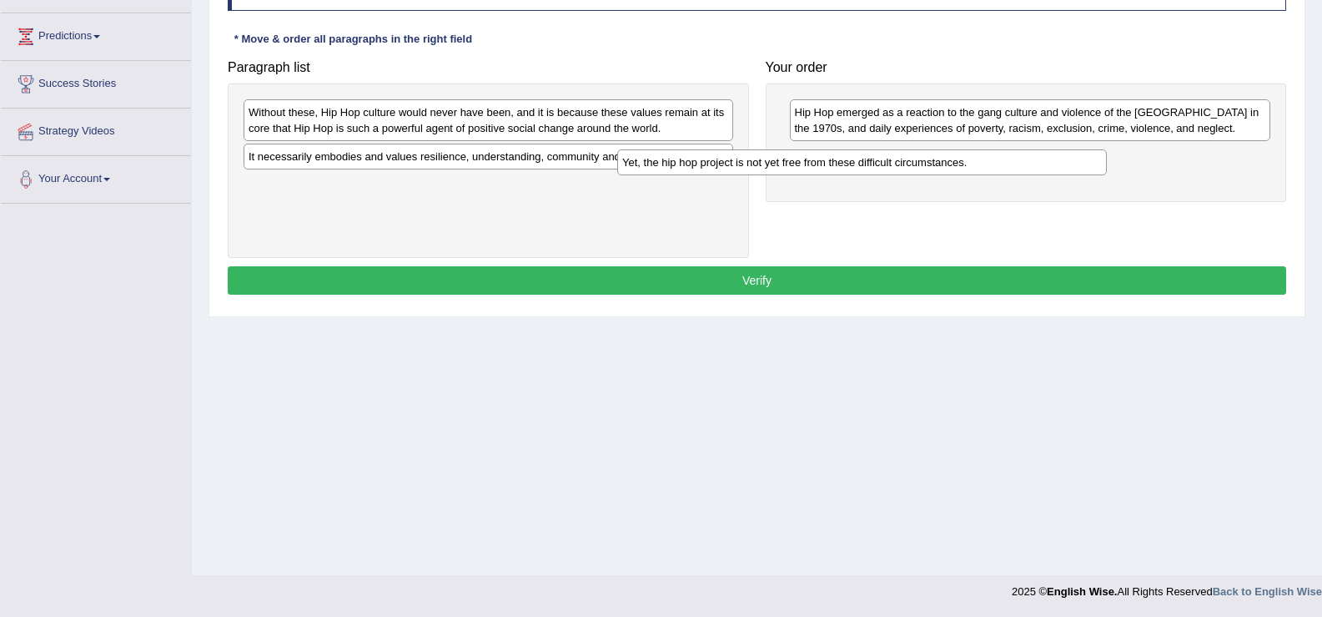
drag, startPoint x: 581, startPoint y: 183, endPoint x: 954, endPoint y: 160, distance: 374.4
click at [954, 160] on div "Yet, the hip hop project is not yet free from these difficult circumstances." at bounding box center [862, 162] width 490 height 26
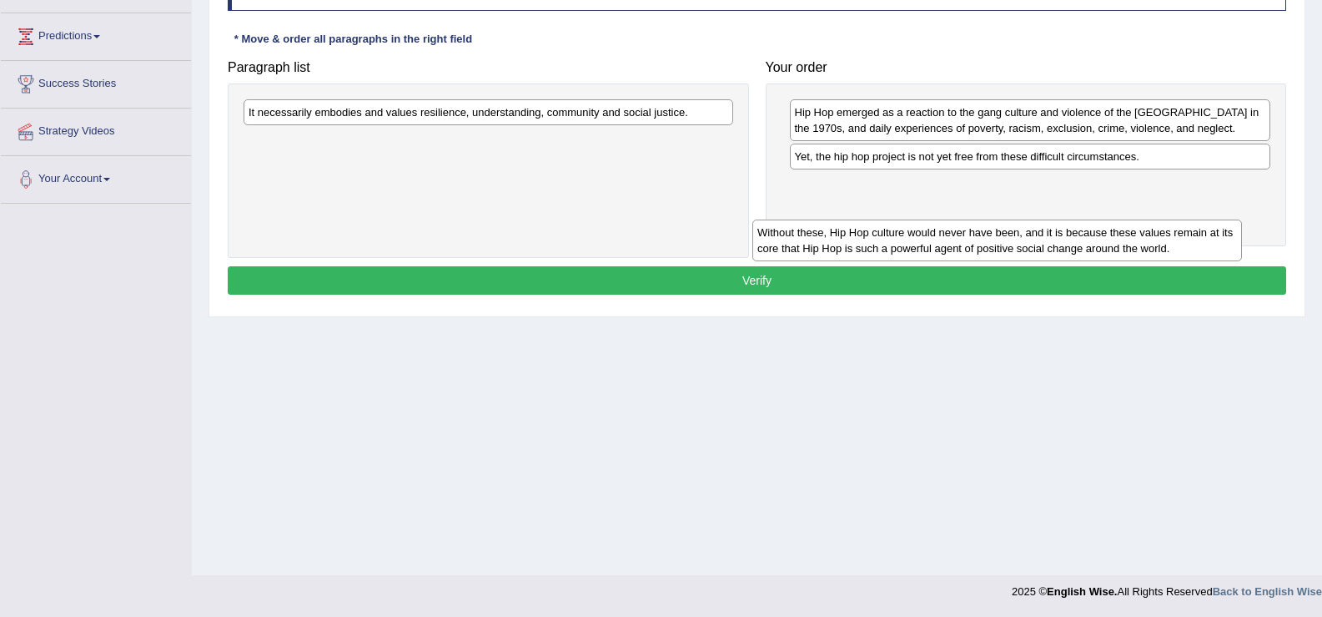
drag, startPoint x: 948, startPoint y: 149, endPoint x: 1146, endPoint y: 240, distance: 218.4
click at [1146, 240] on div "Without these, Hip Hop culture would never have been, and it is because these v…" at bounding box center [998, 240] width 490 height 42
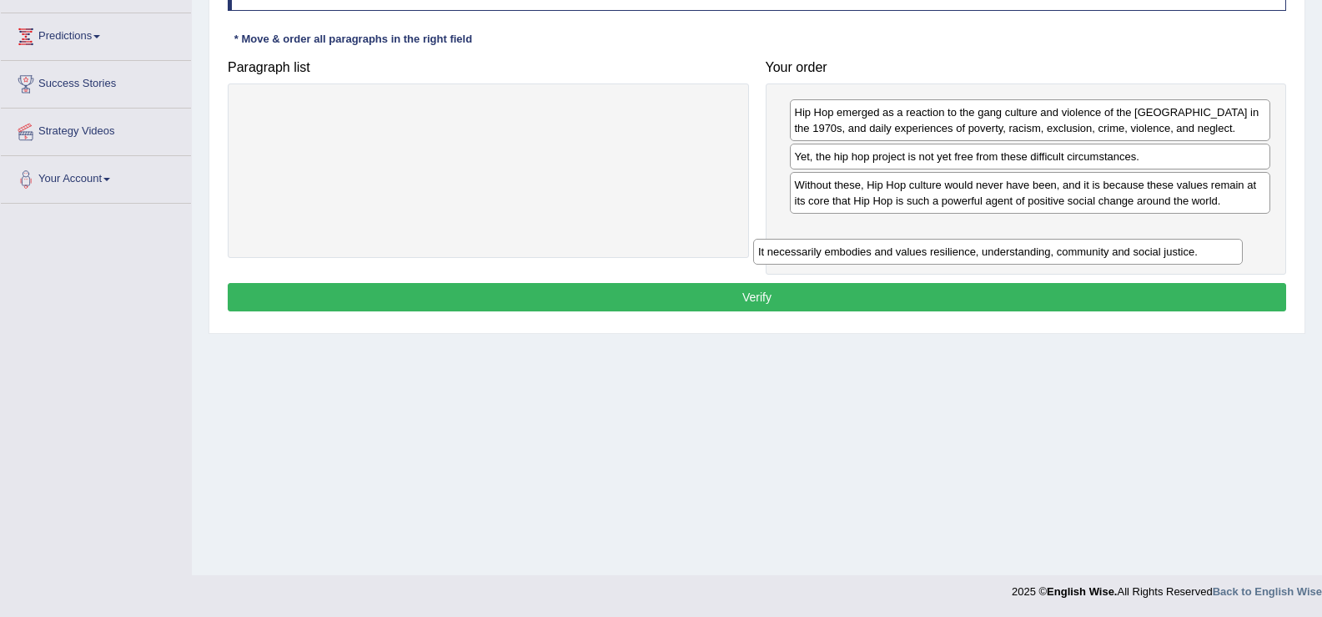
drag, startPoint x: 689, startPoint y: 105, endPoint x: 1199, endPoint y: 244, distance: 528.4
click at [1199, 244] on div "It necessarily embodies and values resilience, understanding, community and soc…" at bounding box center [998, 252] width 490 height 26
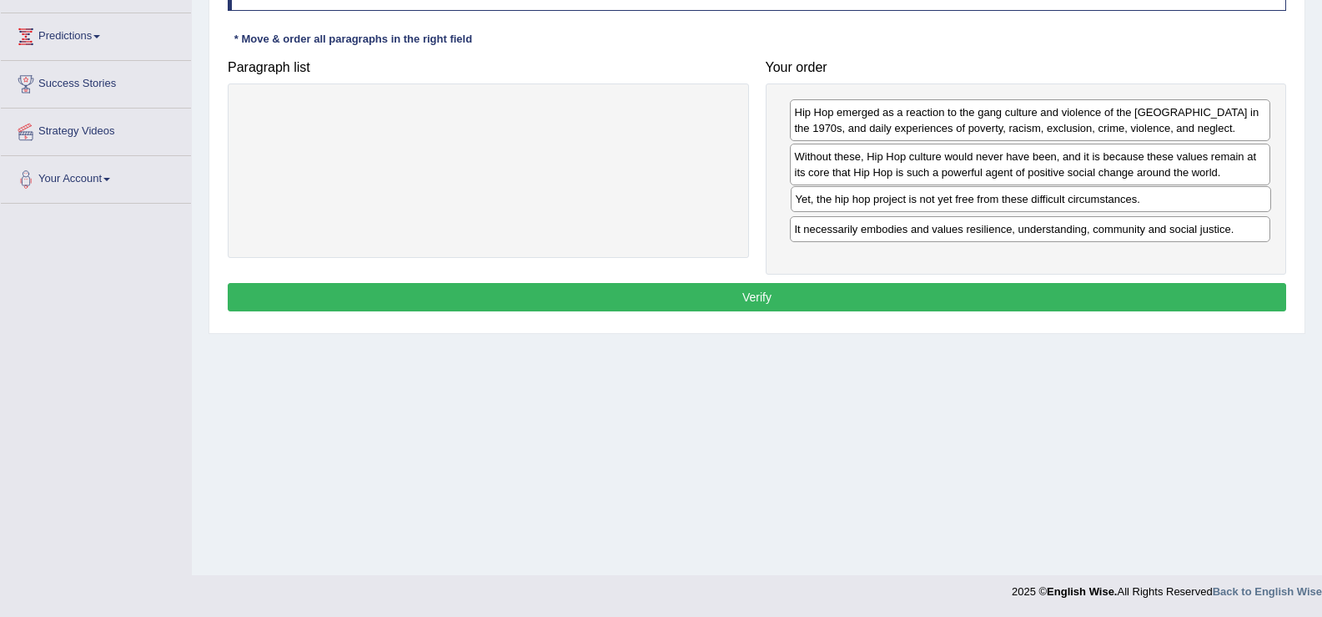
drag, startPoint x: 1031, startPoint y: 161, endPoint x: 1032, endPoint y: 204, distance: 42.6
click at [1032, 204] on div "Yet, the hip hop project is not yet free from these difficult circumstances." at bounding box center [1031, 199] width 481 height 26
drag, startPoint x: 1026, startPoint y: 226, endPoint x: 1024, endPoint y: 192, distance: 34.3
click at [1024, 192] on div "It necessarily embodies and values resilience, understanding, community and soc…" at bounding box center [1028, 195] width 481 height 26
click at [943, 293] on button "Verify" at bounding box center [757, 297] width 1059 height 28
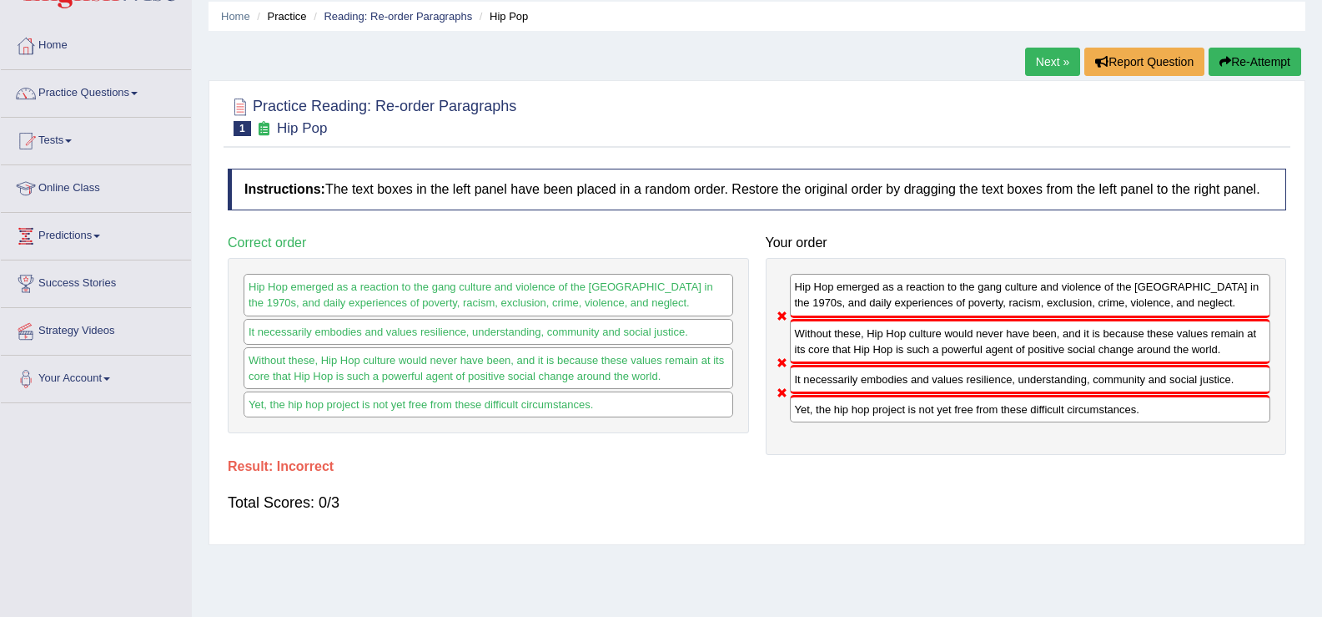
scroll to position [41, 0]
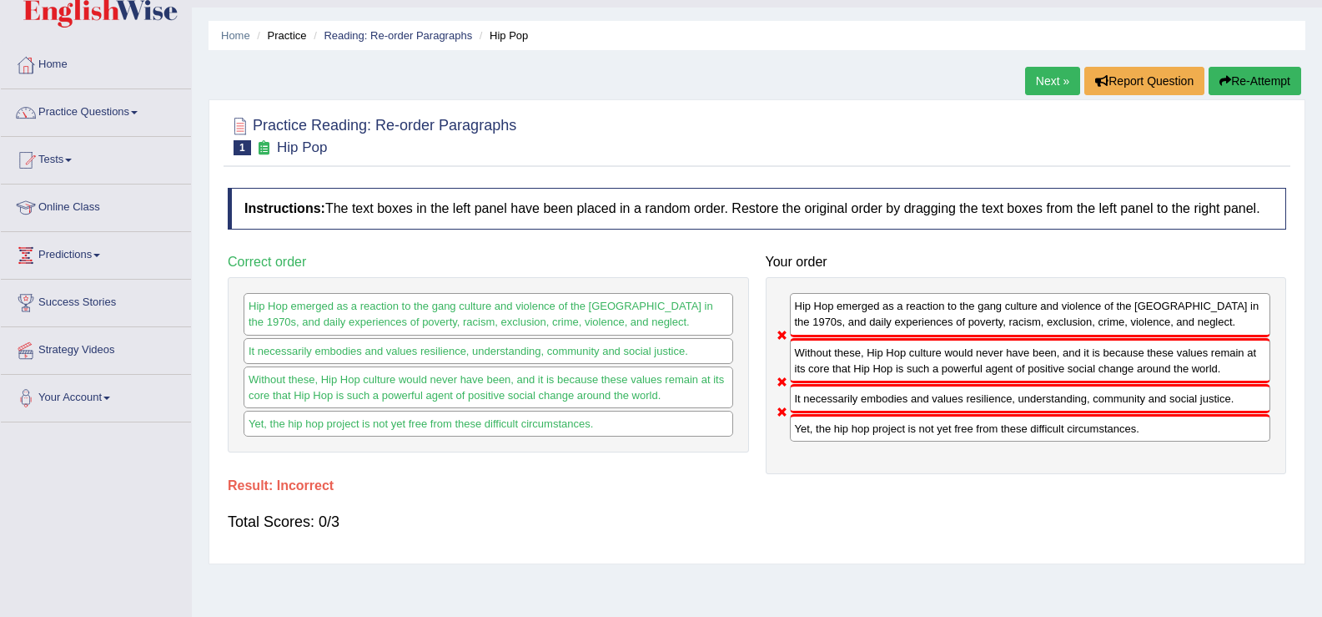
click at [1048, 85] on link "Next »" at bounding box center [1052, 81] width 55 height 28
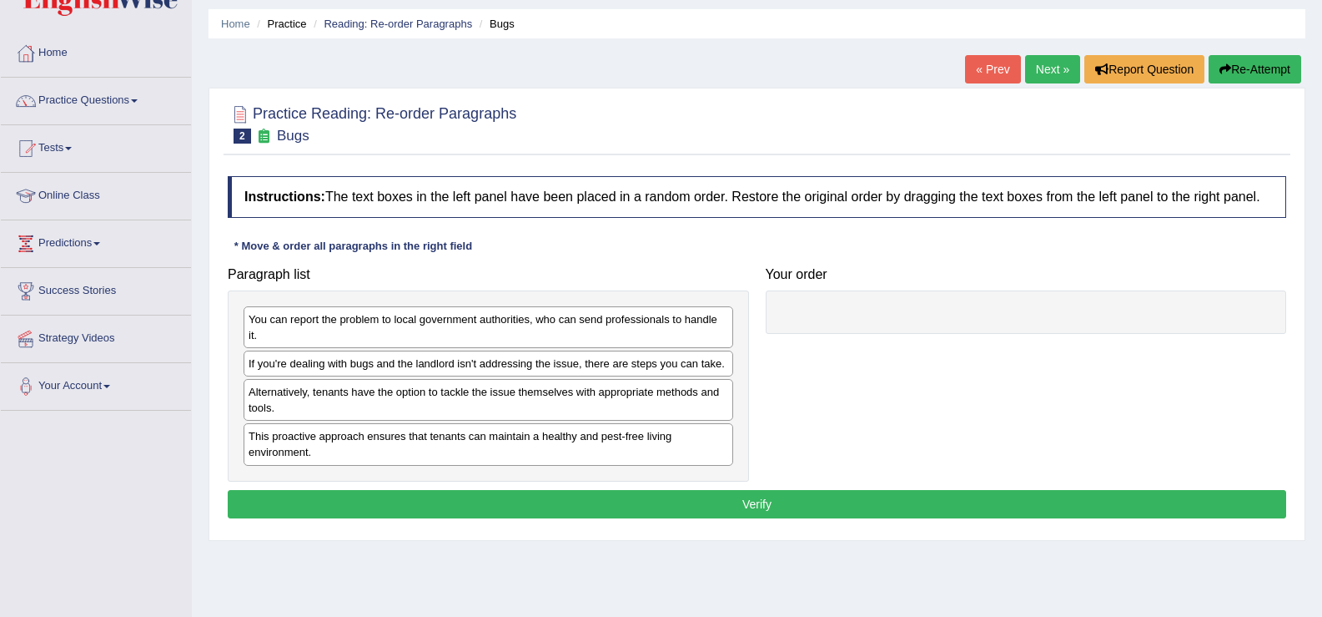
scroll to position [67, 0]
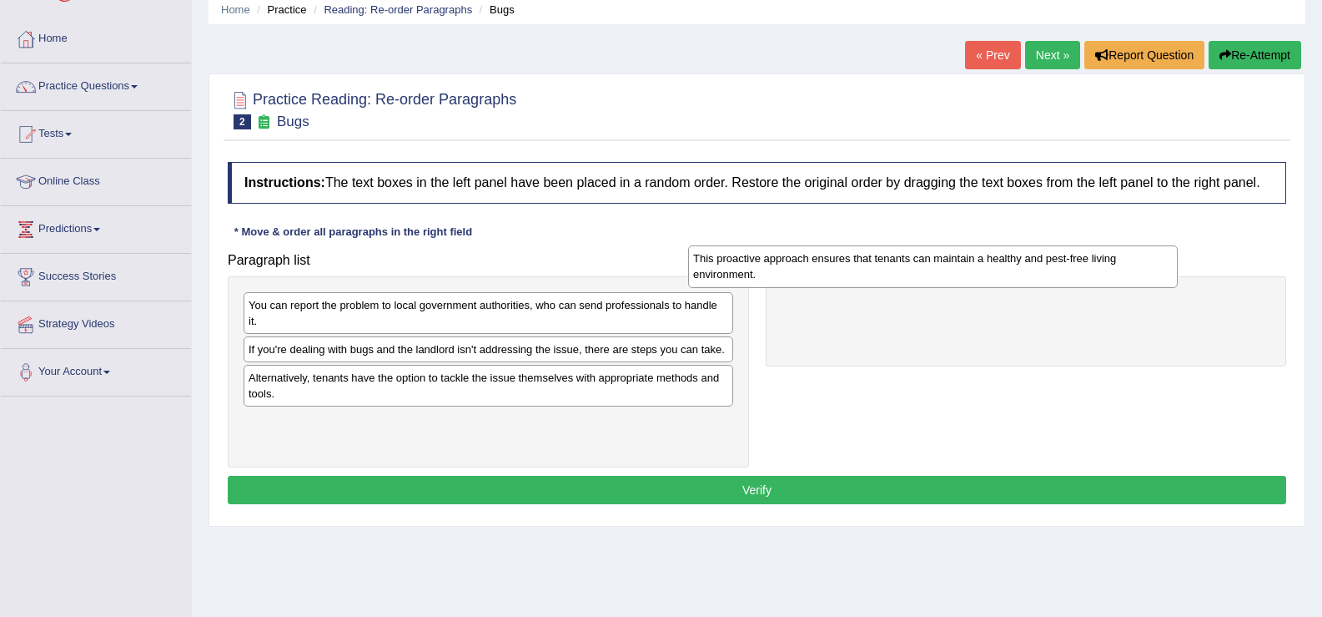
drag, startPoint x: 443, startPoint y: 419, endPoint x: 888, endPoint y: 255, distance: 473.8
click at [888, 255] on div "This proactive approach ensures that tenants can maintain a healthy and pest-fr…" at bounding box center [933, 266] width 490 height 42
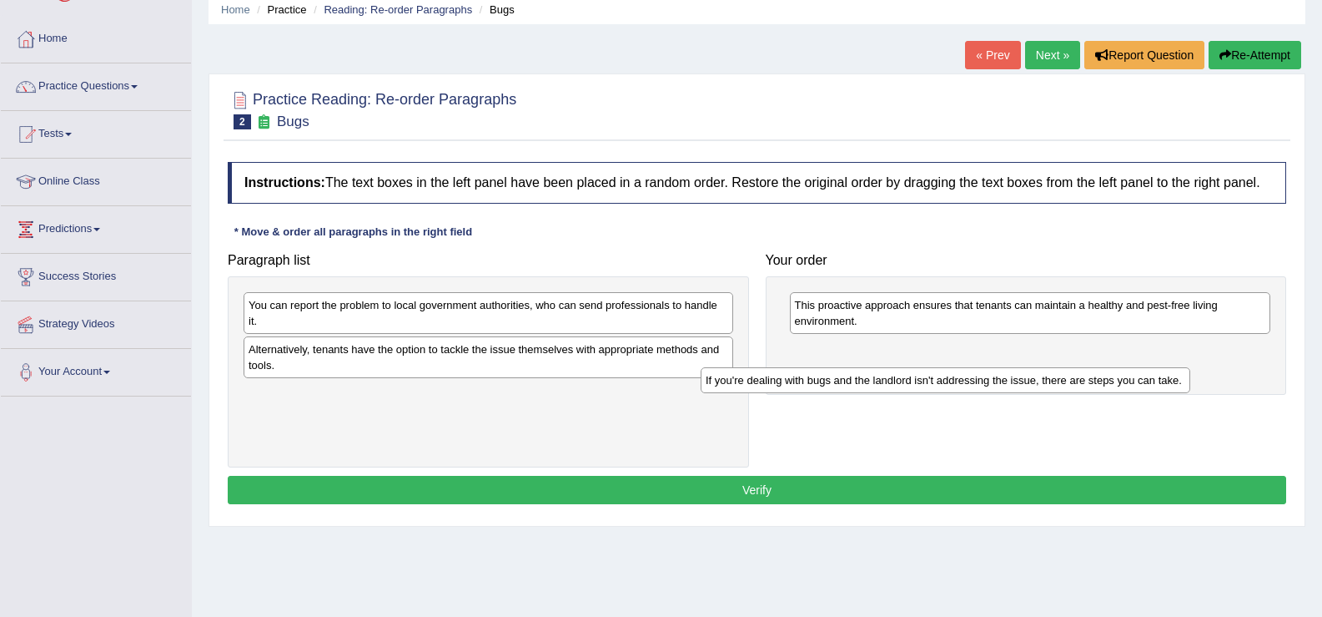
drag, startPoint x: 570, startPoint y: 359, endPoint x: 1027, endPoint y: 390, distance: 458.2
click at [1027, 390] on div "If you're dealing with bugs and the landlord isn't addressing the issue, there …" at bounding box center [946, 380] width 490 height 26
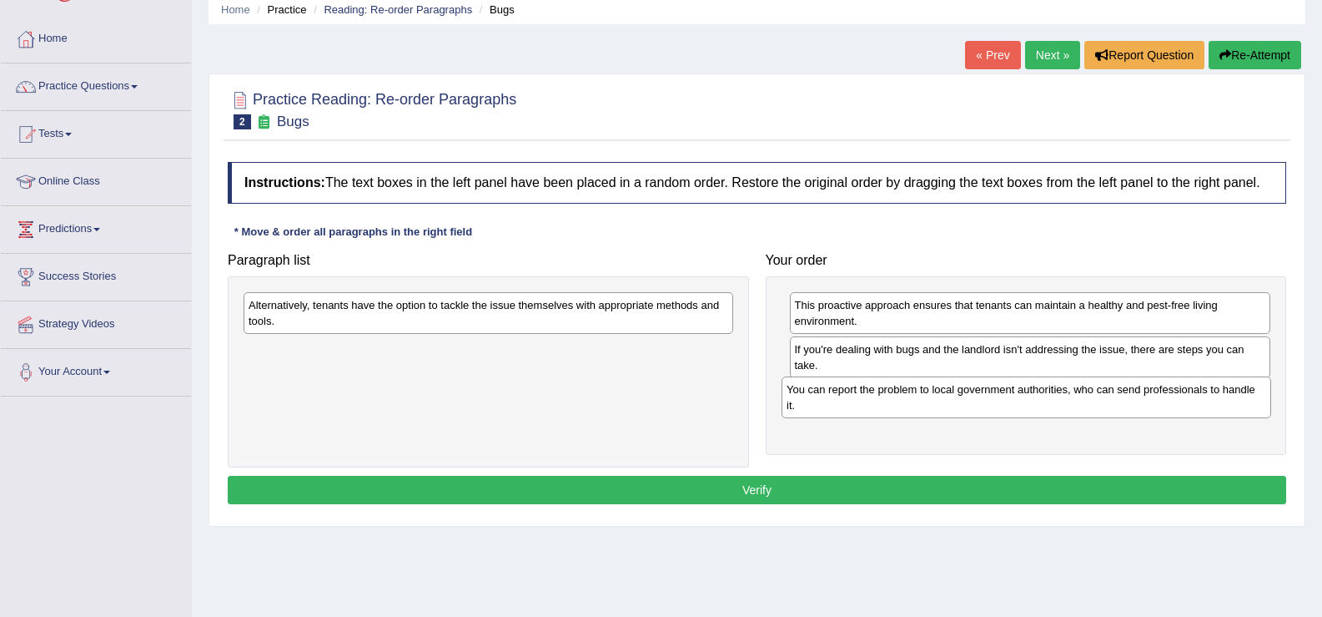
drag, startPoint x: 739, startPoint y: 330, endPoint x: 1165, endPoint y: 404, distance: 432.7
click at [1165, 404] on div "You can report the problem to local government authorities, who can send profes…" at bounding box center [1027, 397] width 490 height 42
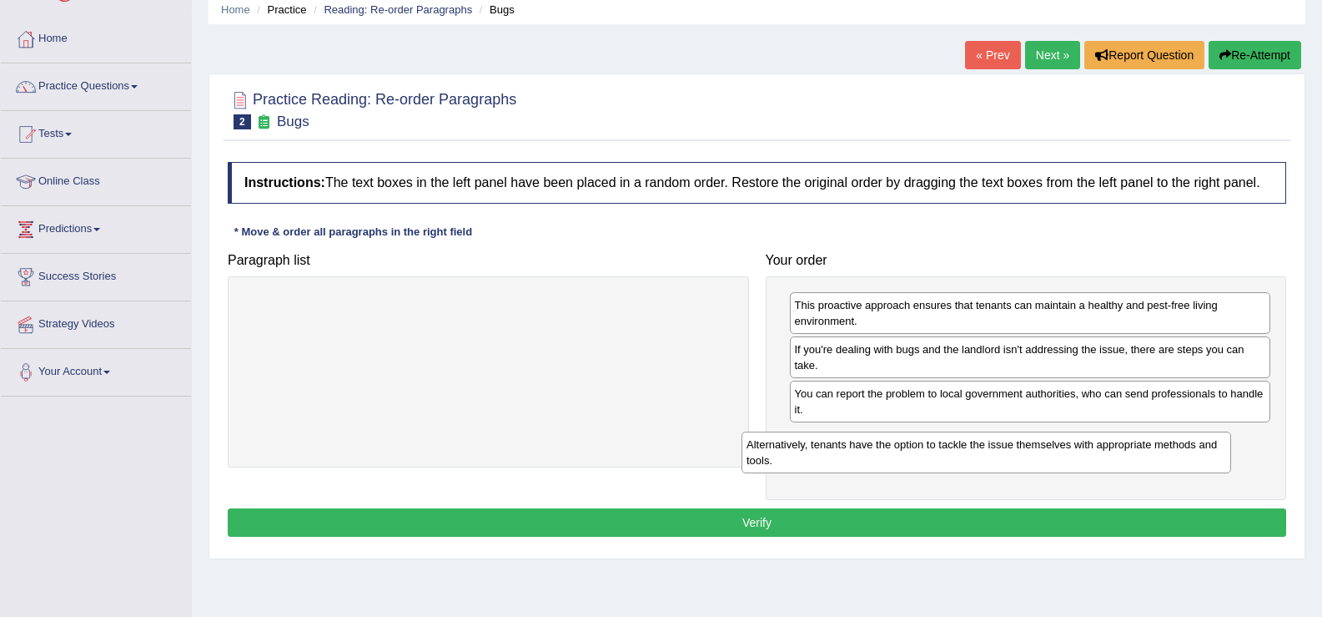
drag, startPoint x: 668, startPoint y: 313, endPoint x: 1168, endPoint y: 452, distance: 518.8
click at [1168, 452] on div "Alternatively, tenants have the option to tackle the issue themselves with appr…" at bounding box center [987, 452] width 490 height 42
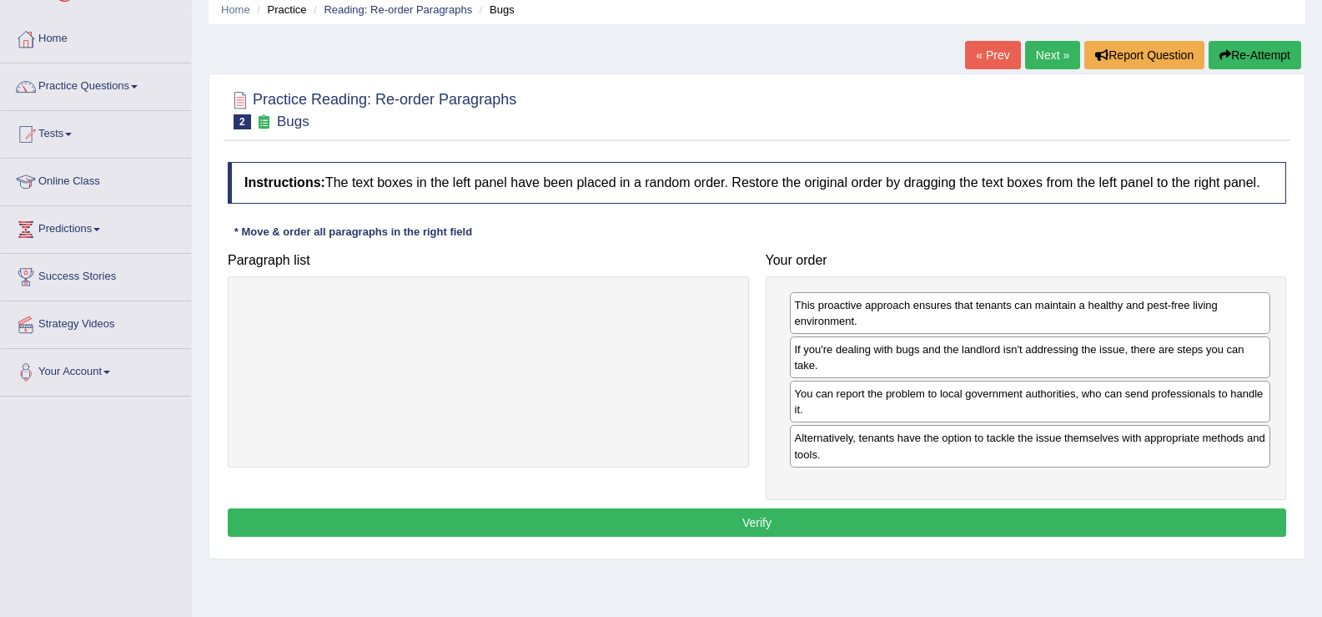
click at [1025, 518] on button "Verify" at bounding box center [757, 522] width 1059 height 28
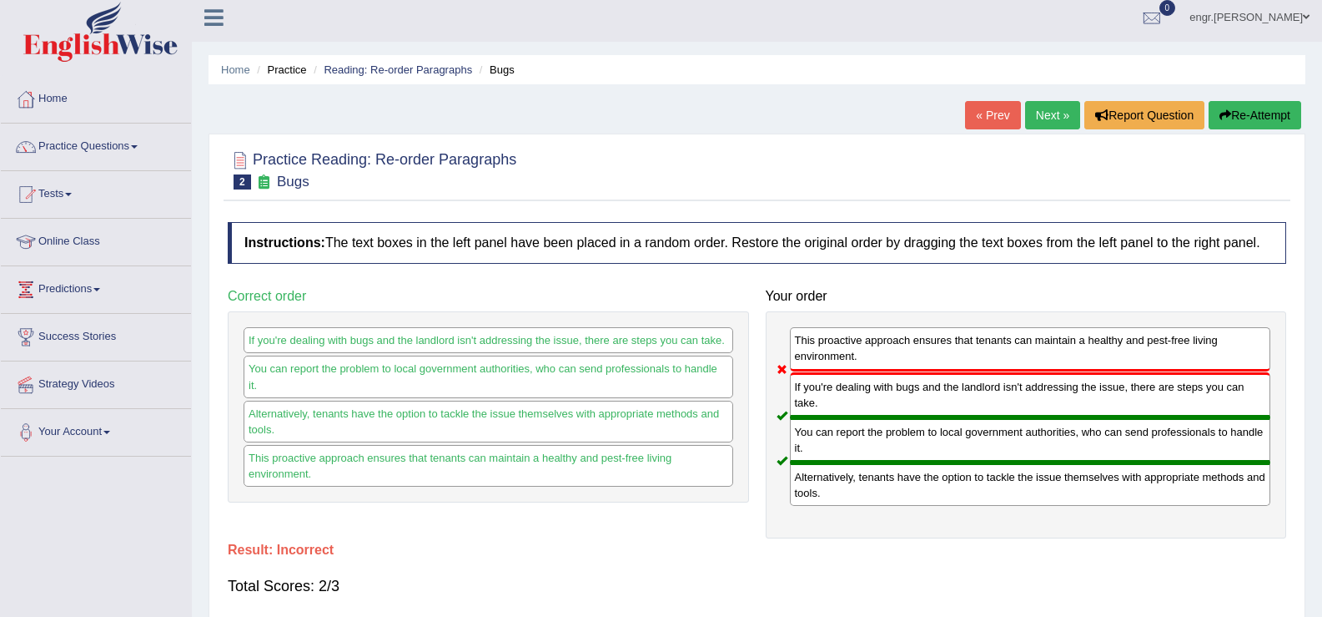
scroll to position [4, 0]
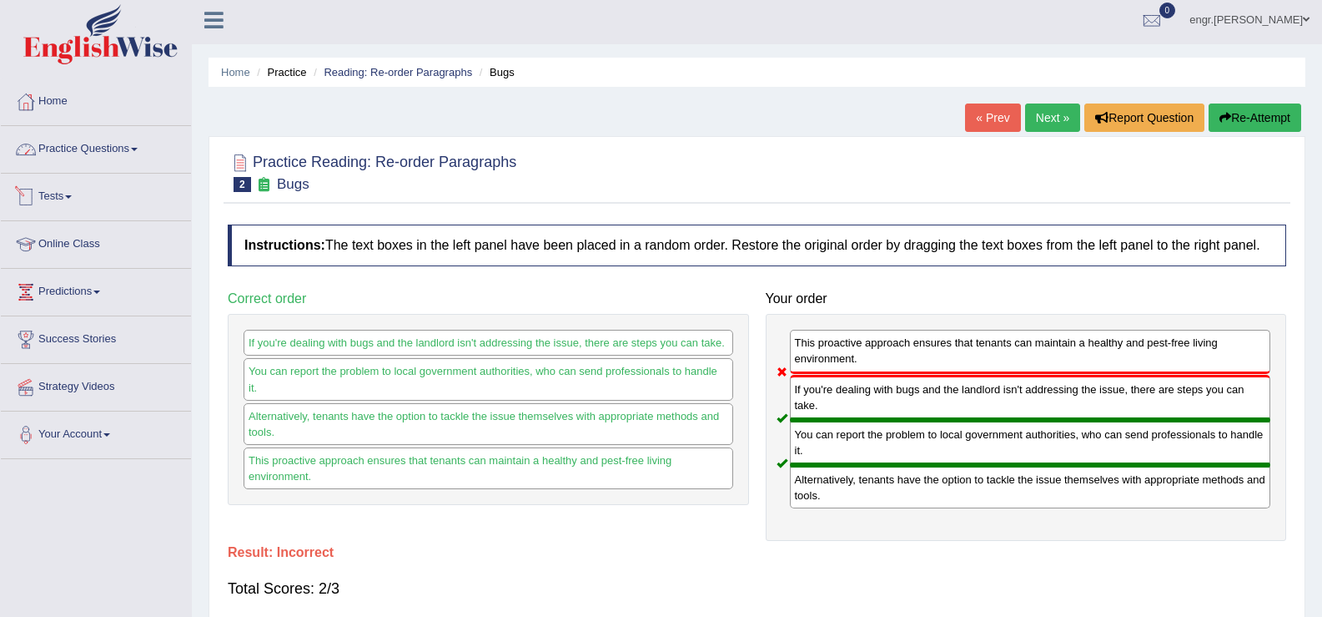
click at [132, 157] on link "Practice Questions" at bounding box center [96, 147] width 190 height 42
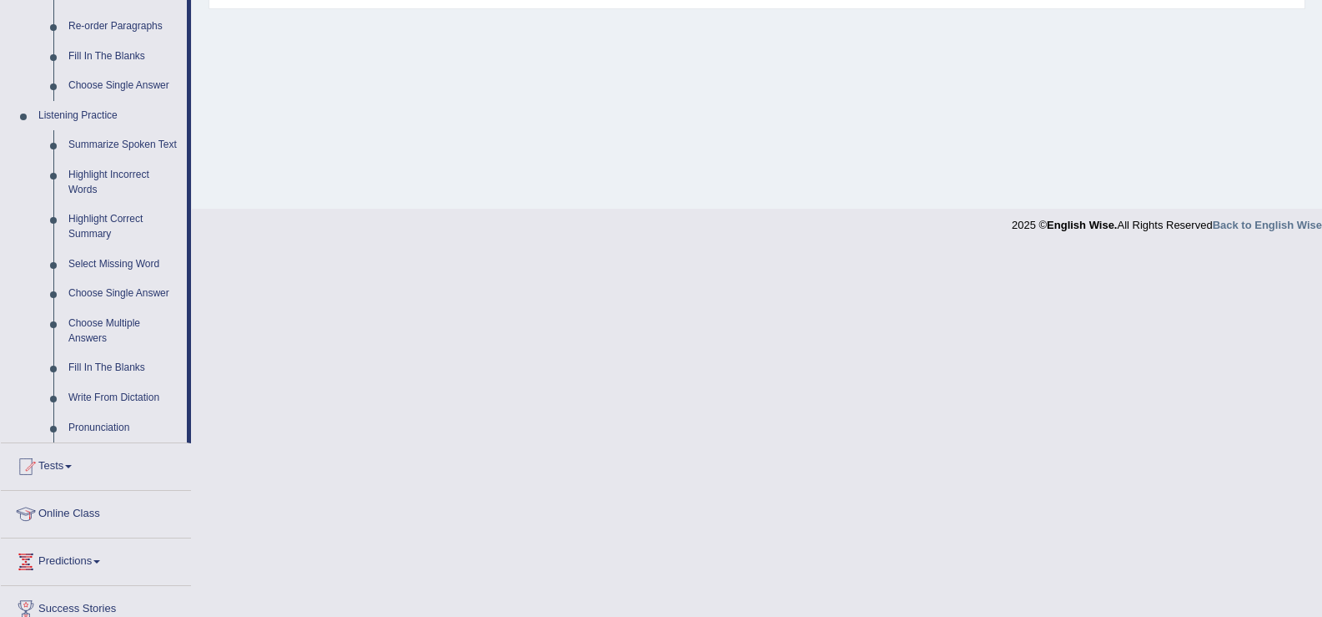
scroll to position [541, 0]
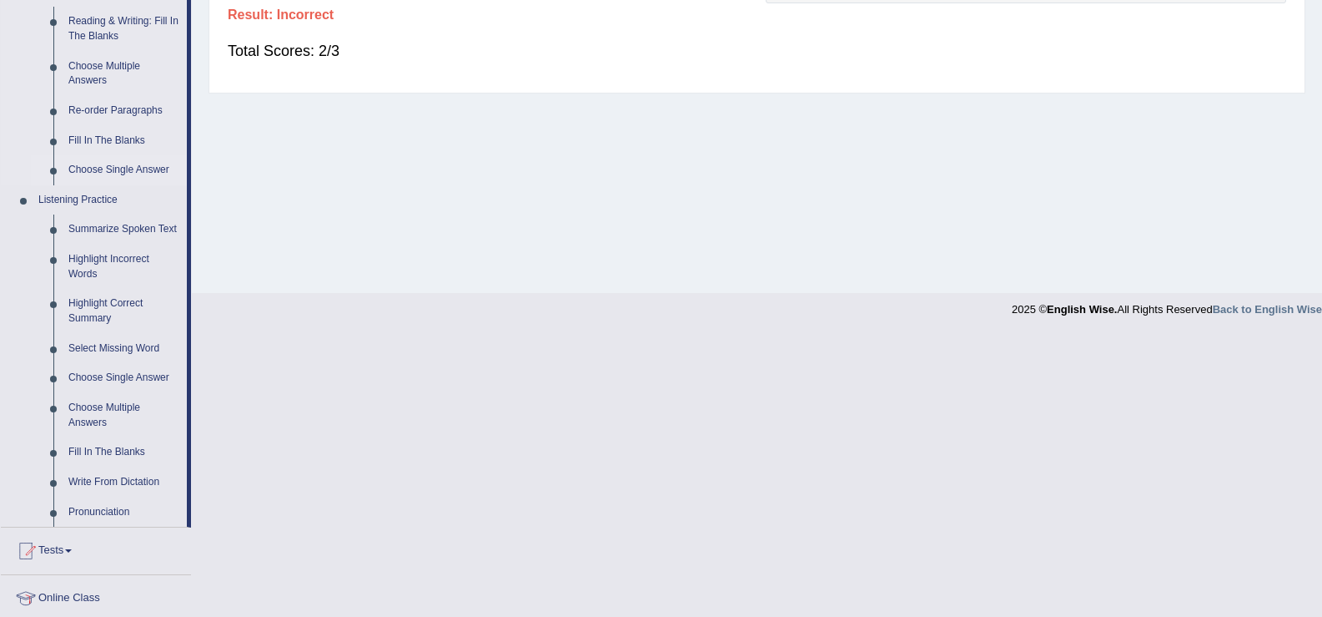
click at [131, 156] on link "Choose Single Answer" at bounding box center [124, 170] width 126 height 30
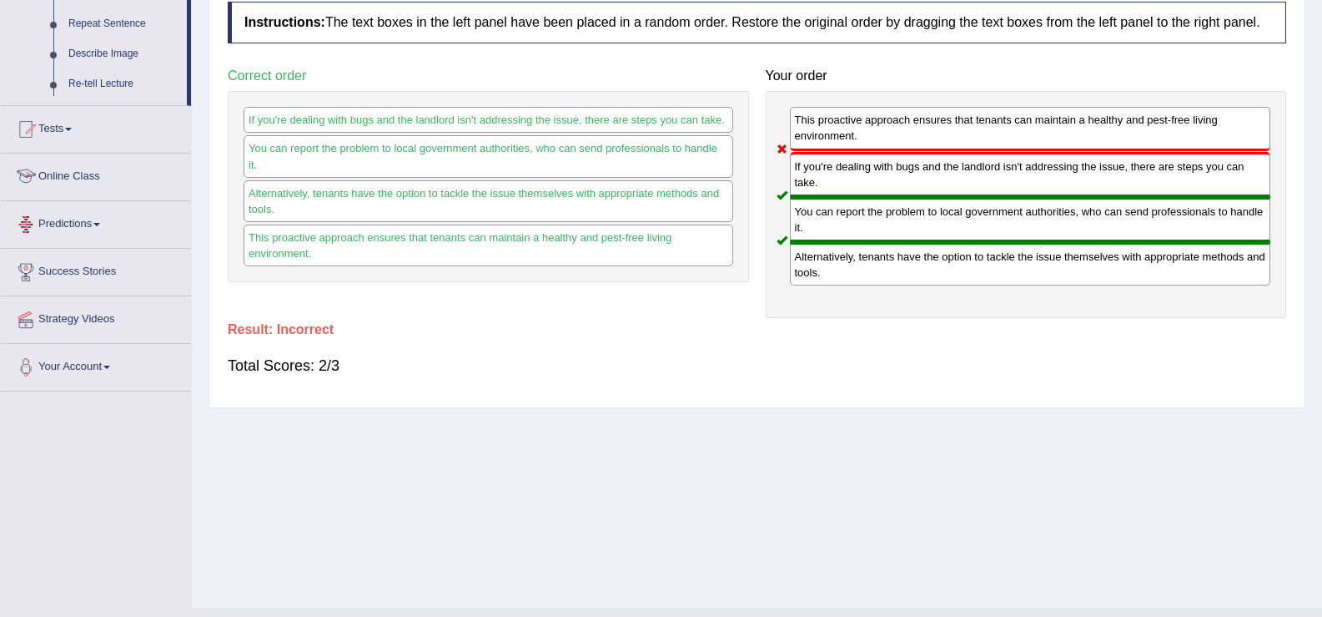
scroll to position [259, 0]
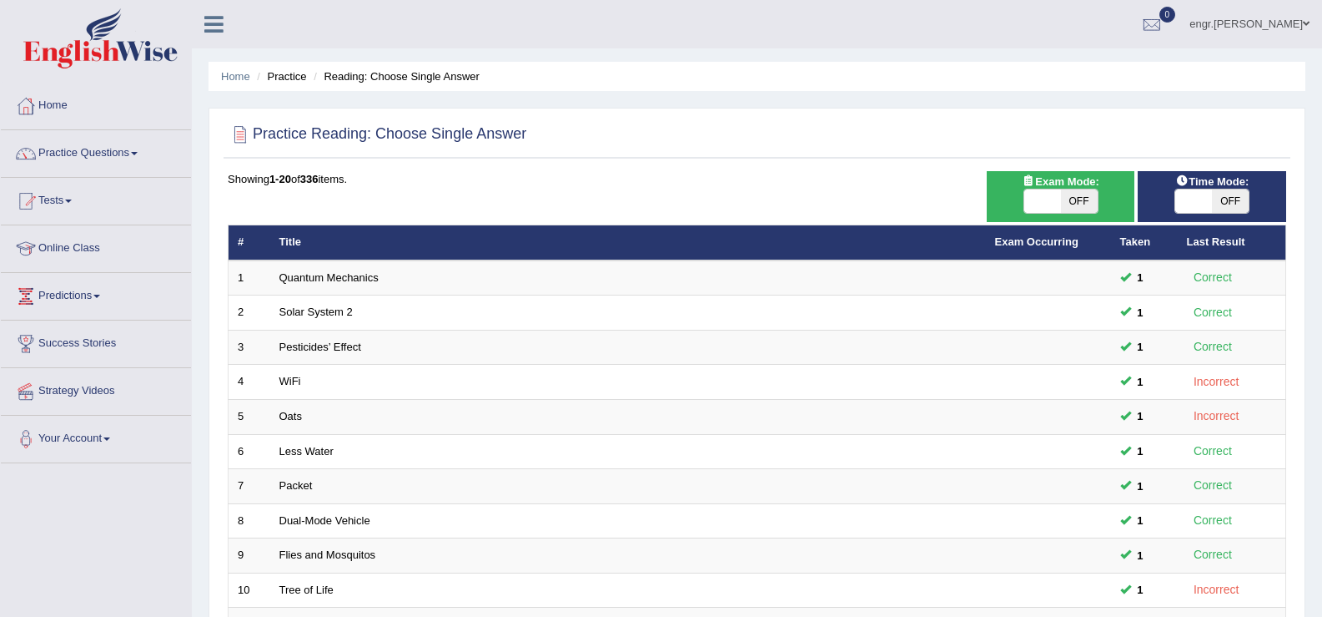
click at [121, 144] on link "Practice Questions" at bounding box center [96, 151] width 190 height 42
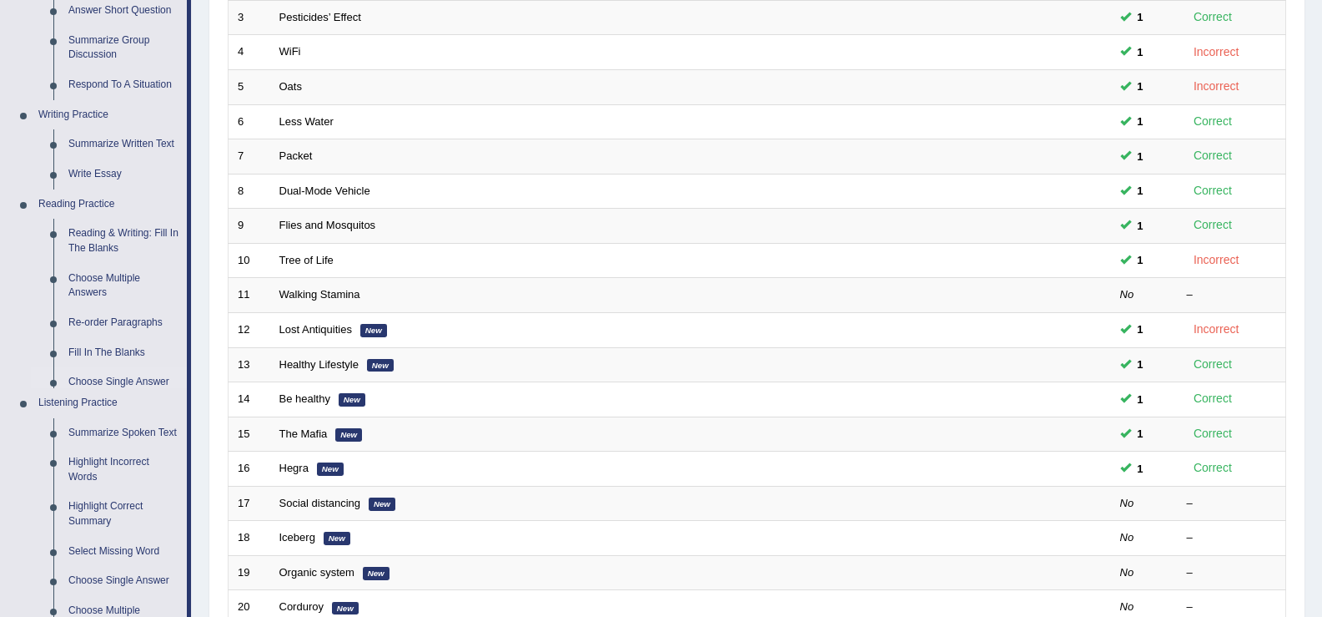
scroll to position [328, 0]
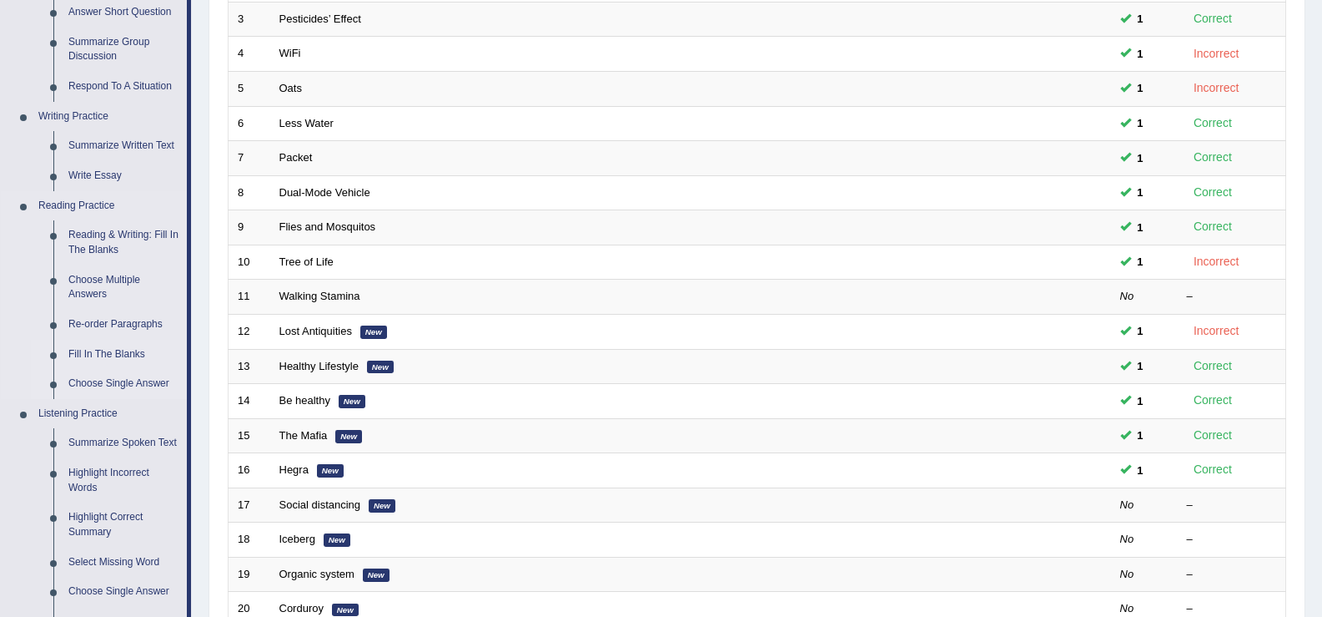
click at [110, 347] on link "Fill In The Blanks" at bounding box center [124, 355] width 126 height 30
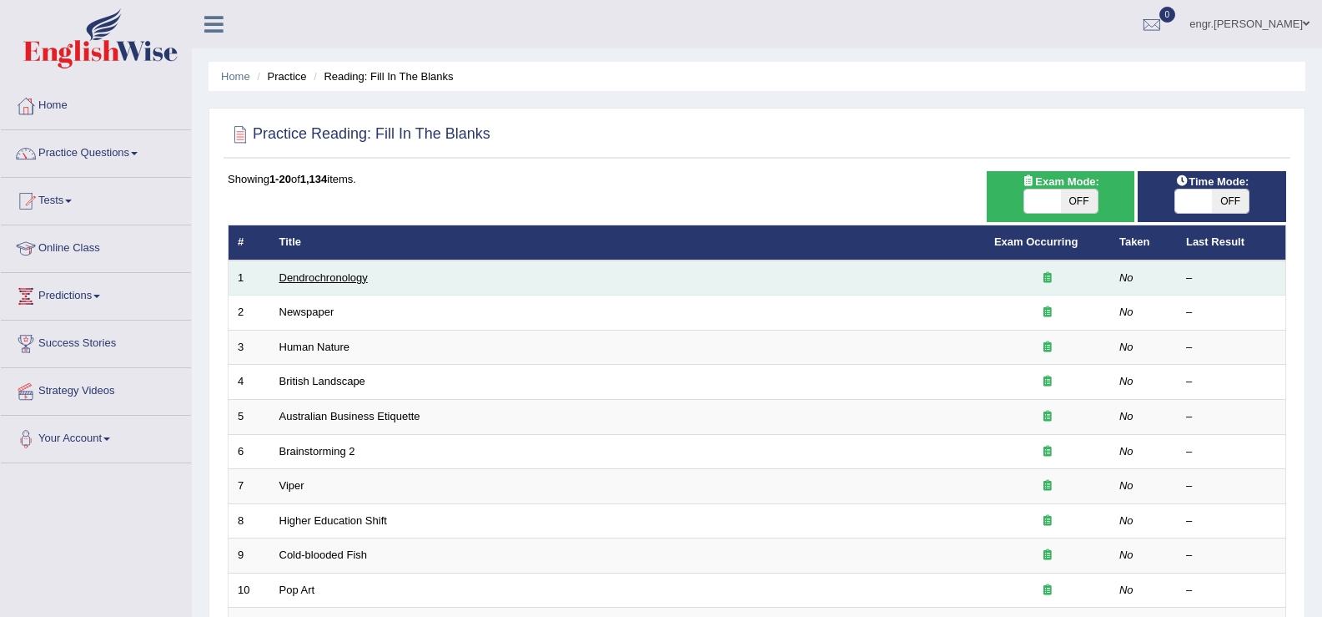
click at [348, 273] on link "Dendrochronology" at bounding box center [323, 277] width 88 height 13
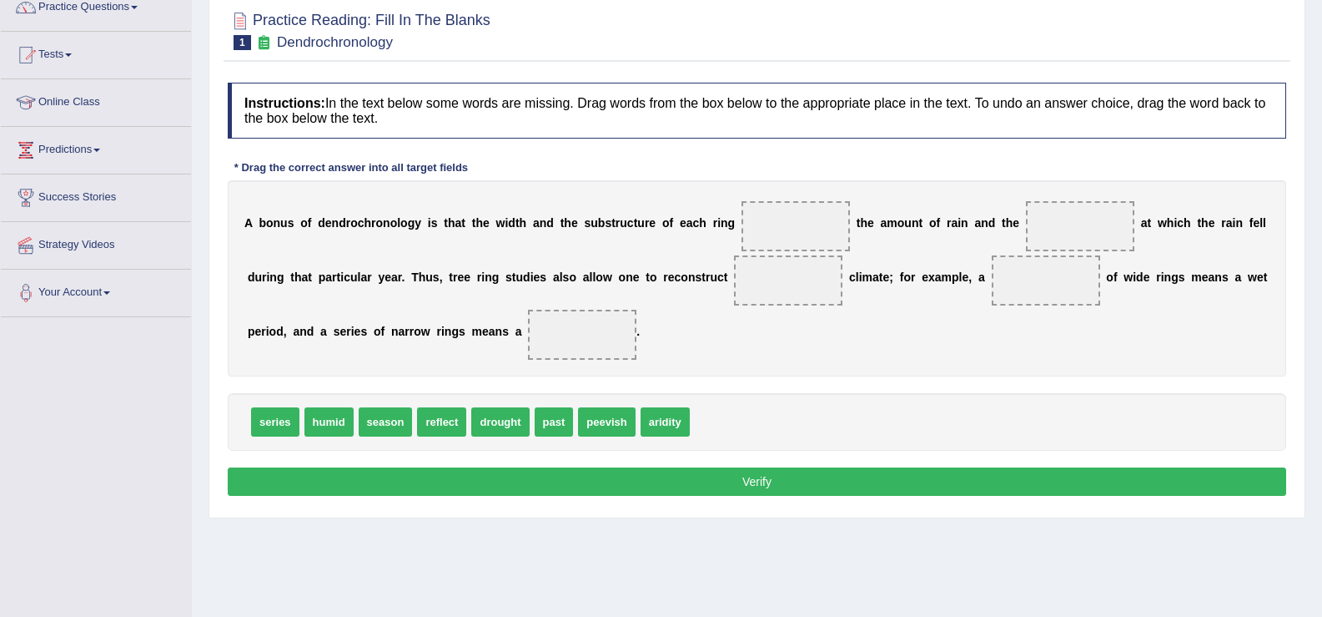
scroll to position [147, 0]
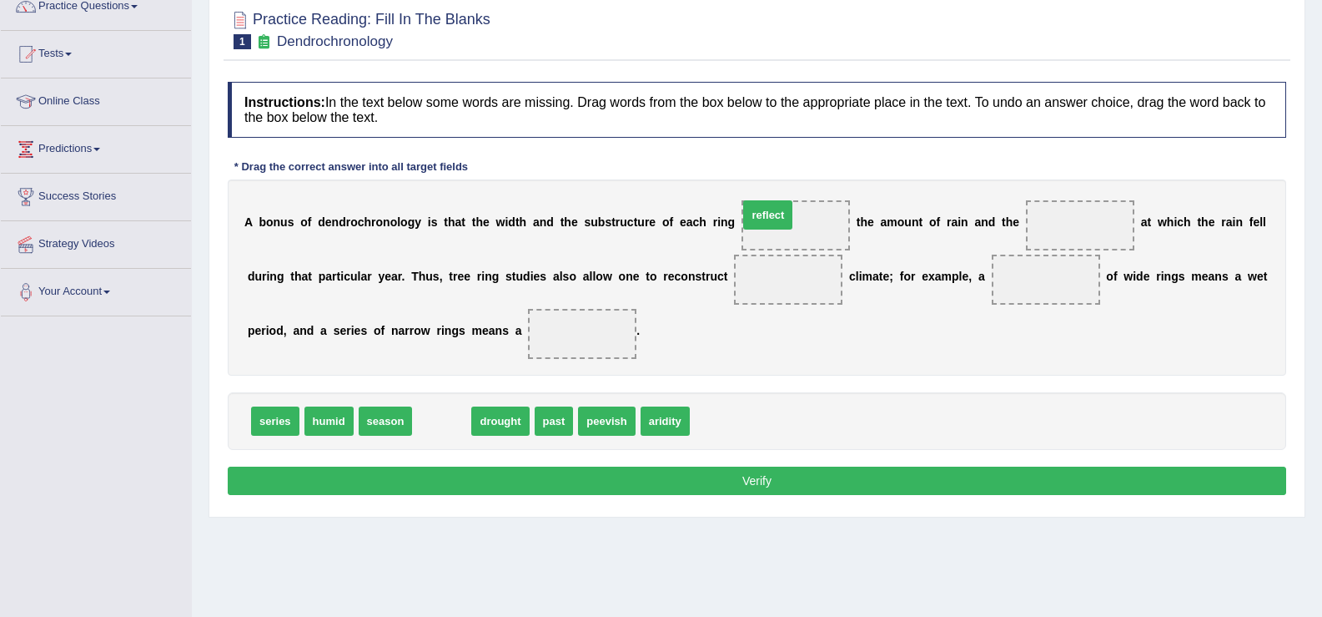
drag, startPoint x: 456, startPoint y: 430, endPoint x: 783, endPoint y: 225, distance: 386.4
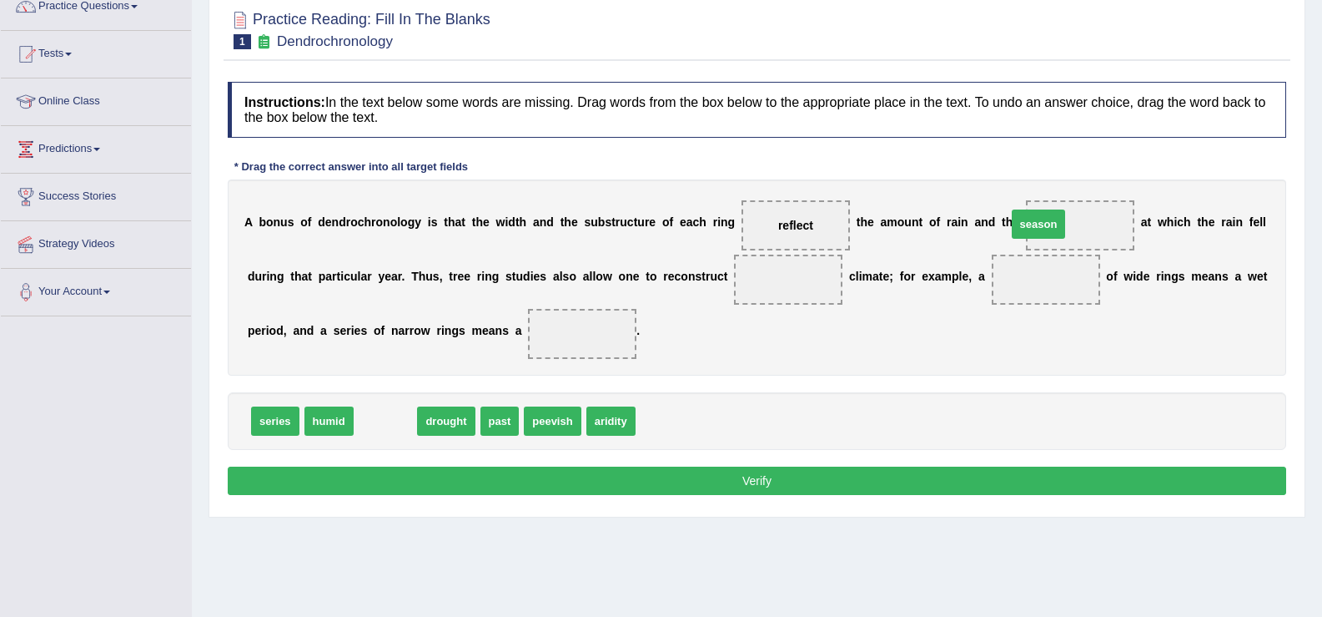
drag, startPoint x: 380, startPoint y: 419, endPoint x: 1043, endPoint y: 222, distance: 691.9
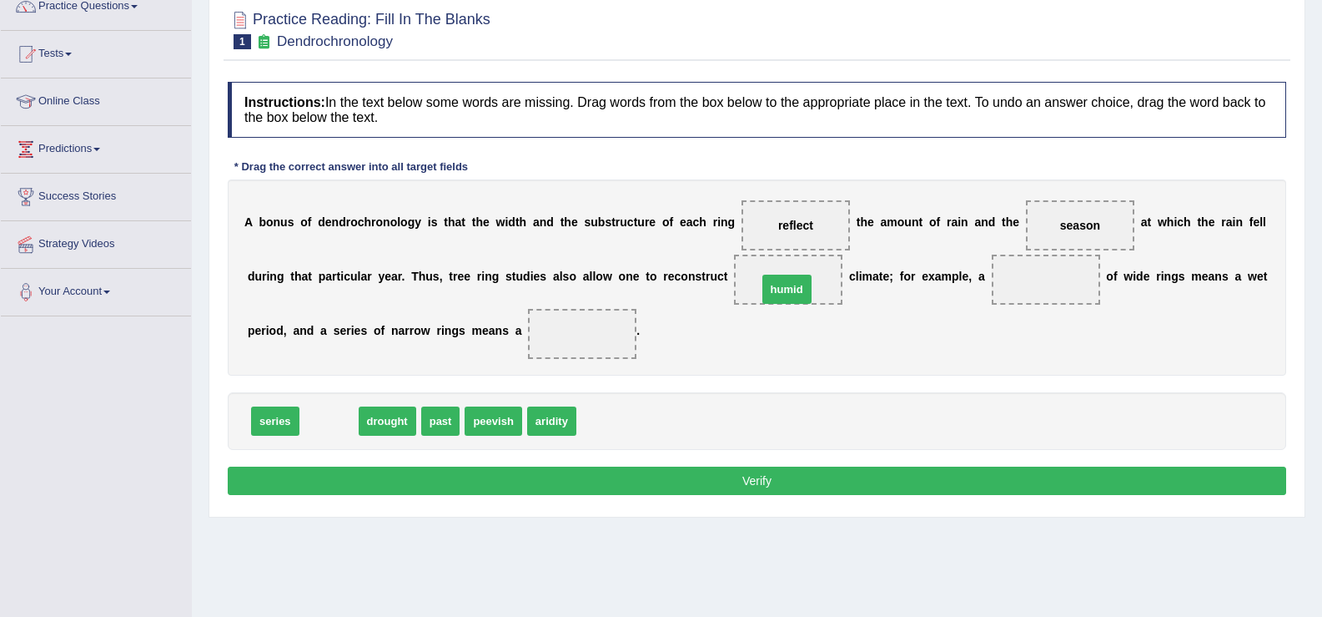
drag, startPoint x: 341, startPoint y: 420, endPoint x: 799, endPoint y: 284, distance: 477.8
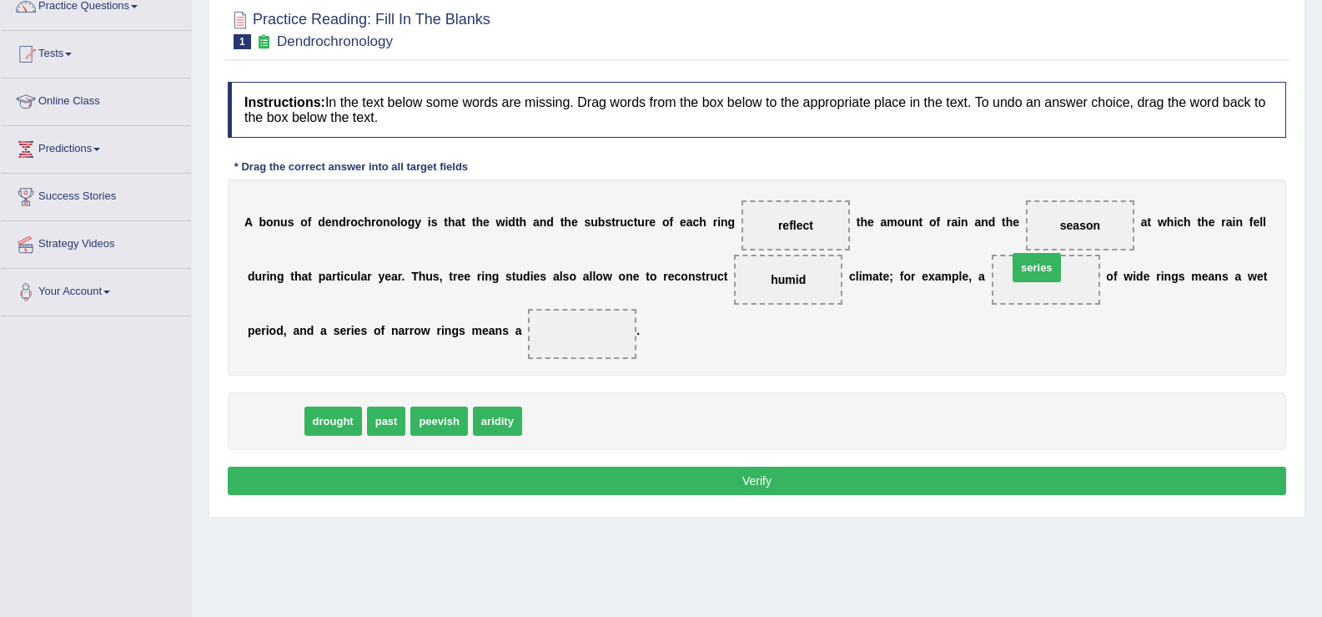
drag, startPoint x: 276, startPoint y: 426, endPoint x: 1038, endPoint y: 273, distance: 777.0
drag, startPoint x: 298, startPoint y: 421, endPoint x: 584, endPoint y: 346, distance: 295.8
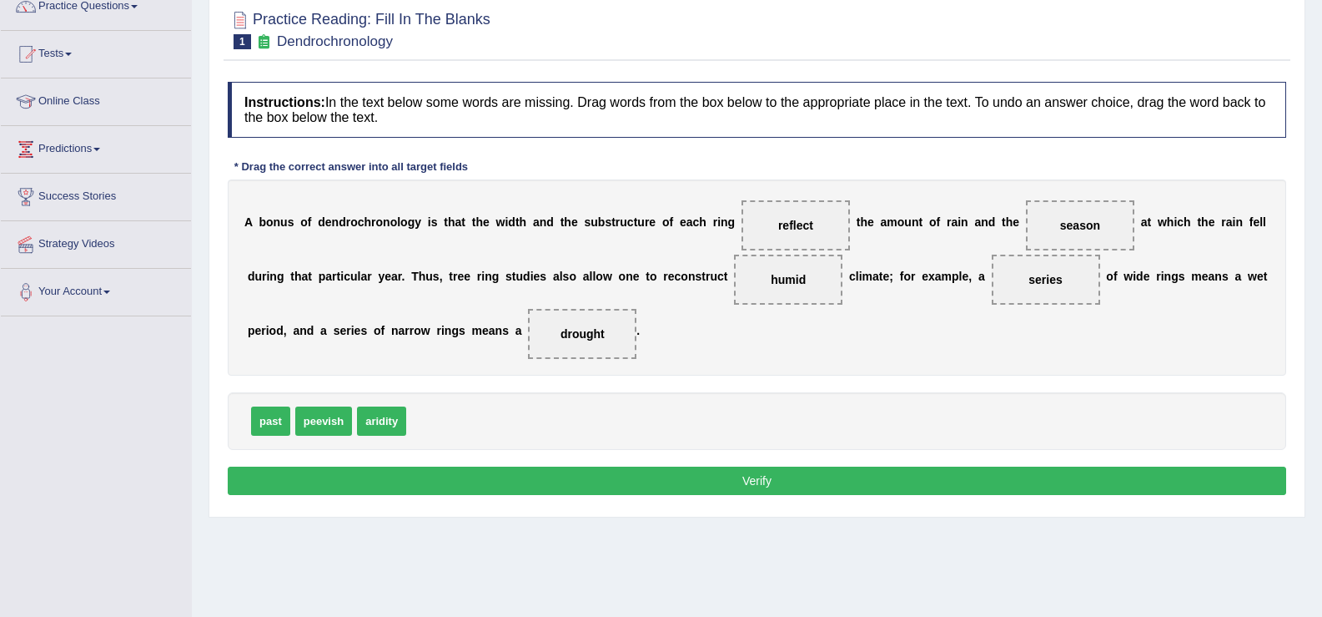
click at [557, 475] on button "Verify" at bounding box center [757, 480] width 1059 height 28
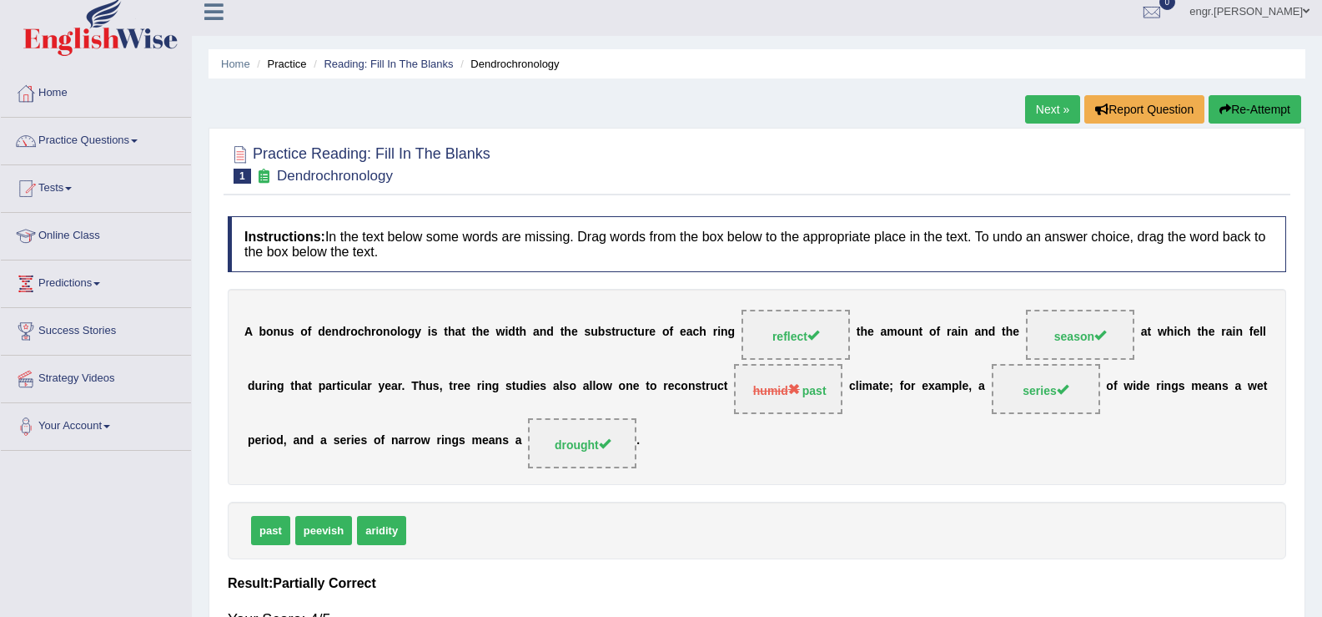
scroll to position [4, 0]
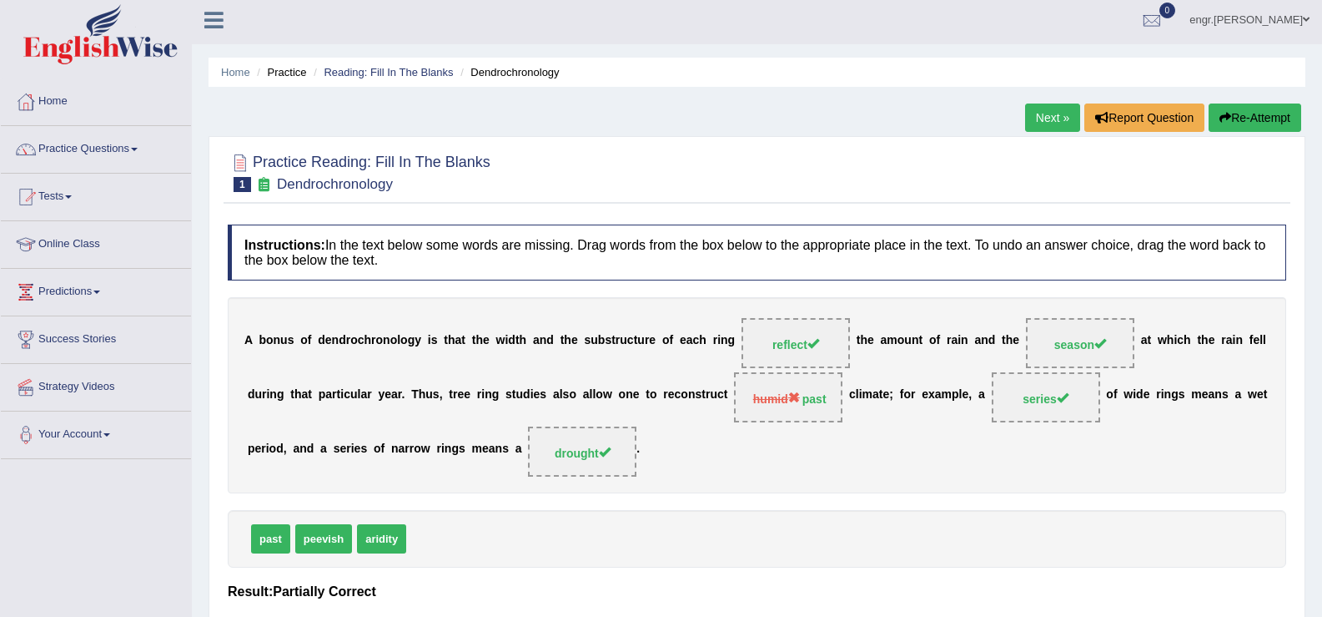
click at [1040, 111] on link "Next »" at bounding box center [1052, 117] width 55 height 28
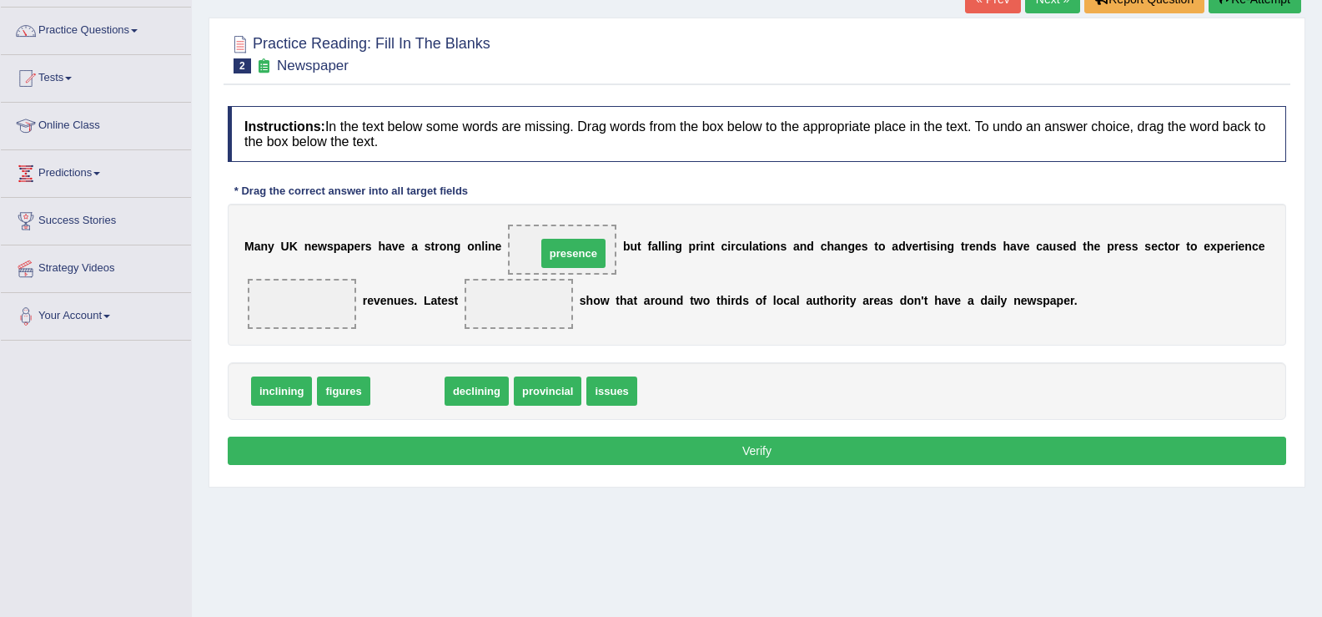
drag, startPoint x: 397, startPoint y: 390, endPoint x: 563, endPoint y: 253, distance: 215.7
drag, startPoint x: 427, startPoint y: 382, endPoint x: 312, endPoint y: 300, distance: 141.2
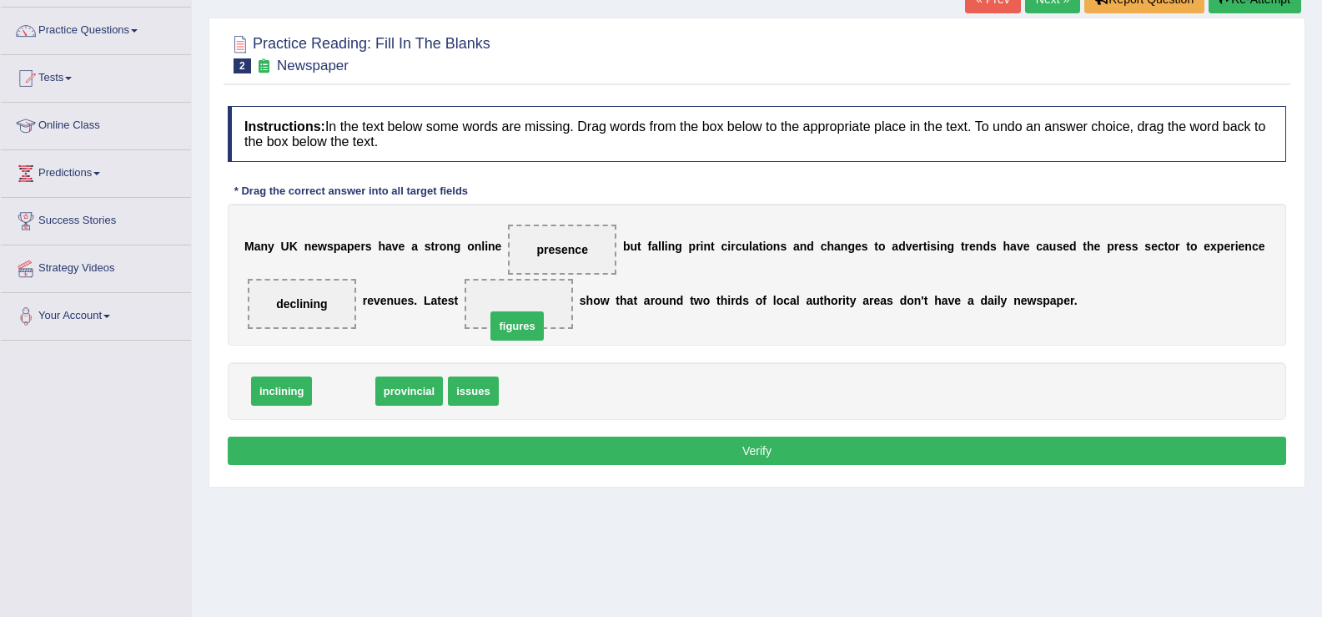
drag, startPoint x: 331, startPoint y: 386, endPoint x: 505, endPoint y: 307, distance: 190.8
click at [522, 448] on button "Verify" at bounding box center [757, 450] width 1059 height 28
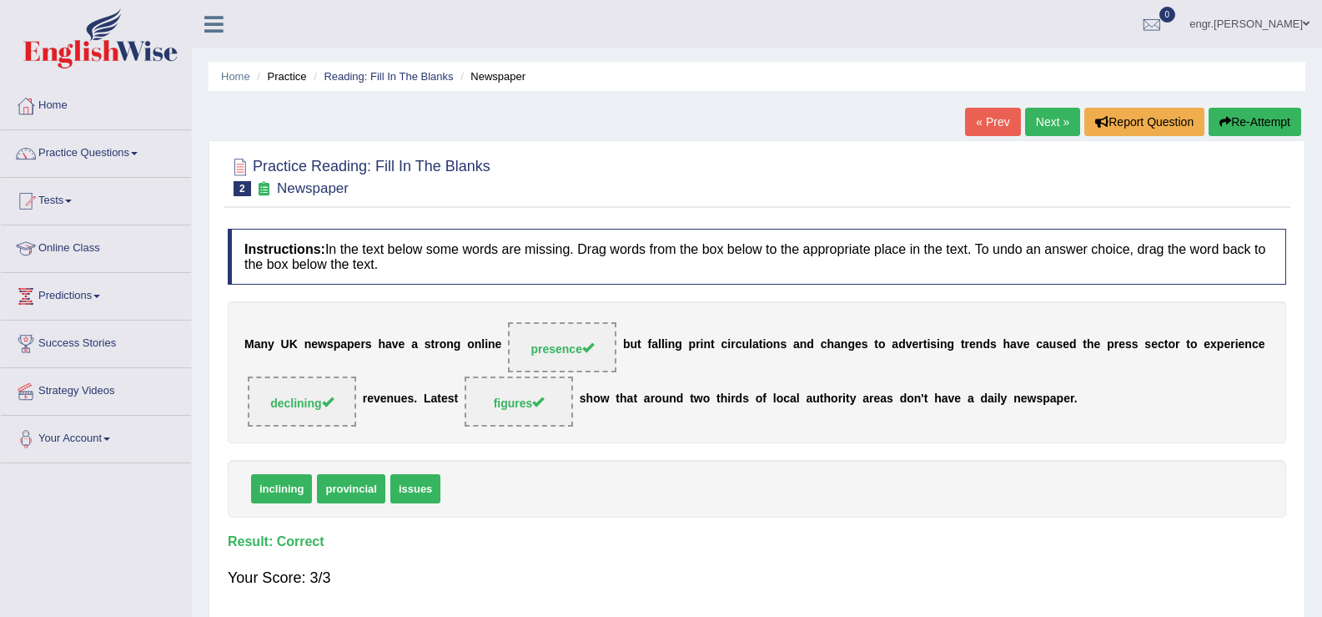
click at [1050, 123] on link "Next »" at bounding box center [1052, 122] width 55 height 28
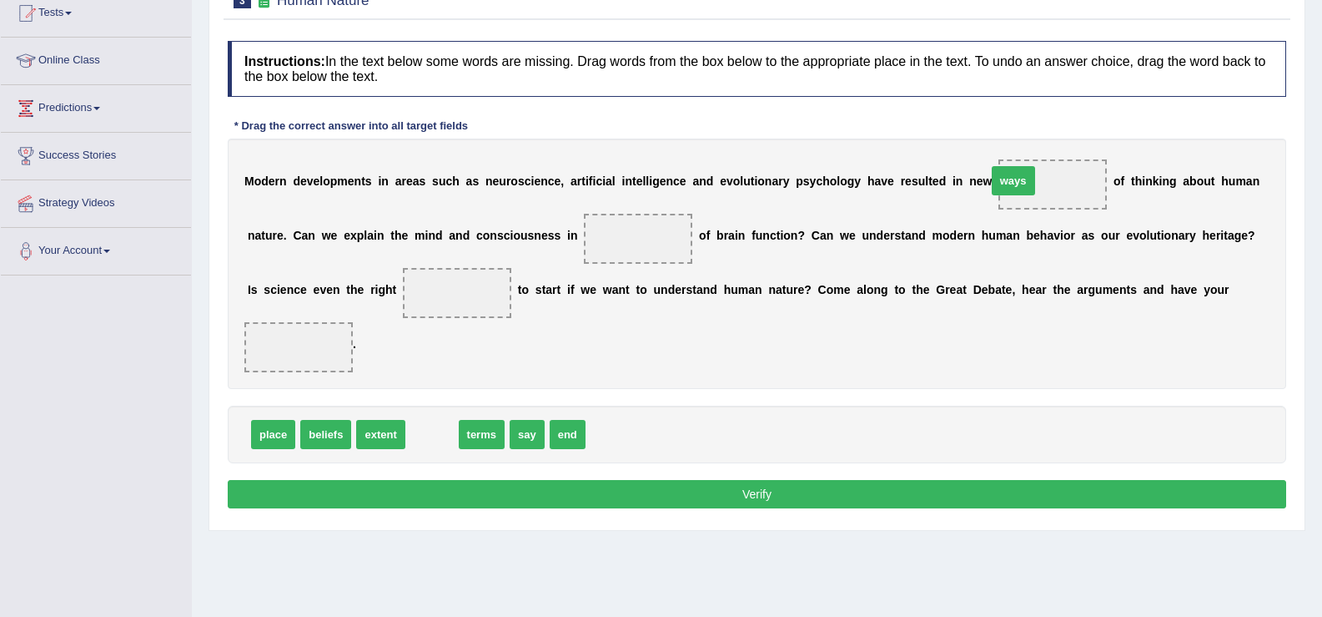
drag, startPoint x: 425, startPoint y: 430, endPoint x: 1009, endPoint y: 177, distance: 636.7
drag, startPoint x: 430, startPoint y: 429, endPoint x: 622, endPoint y: 241, distance: 268.4
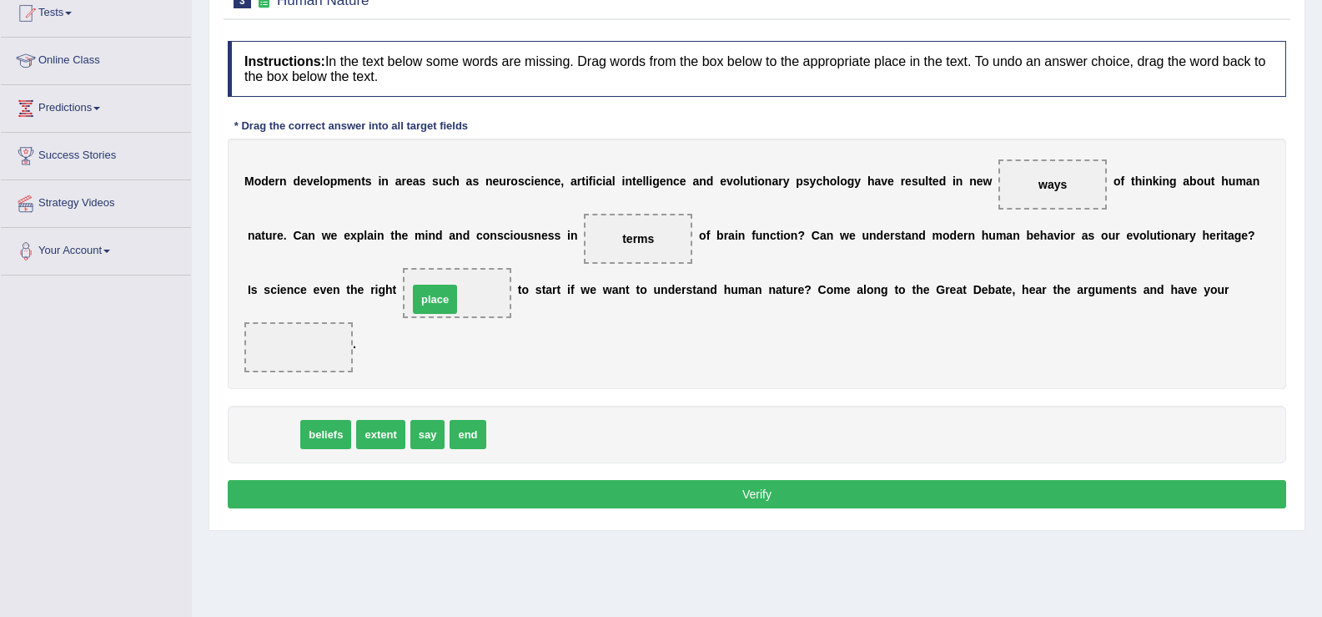
drag, startPoint x: 288, startPoint y: 437, endPoint x: 451, endPoint y: 302, distance: 211.5
drag, startPoint x: 298, startPoint y: 372, endPoint x: 314, endPoint y: 340, distance: 36.2
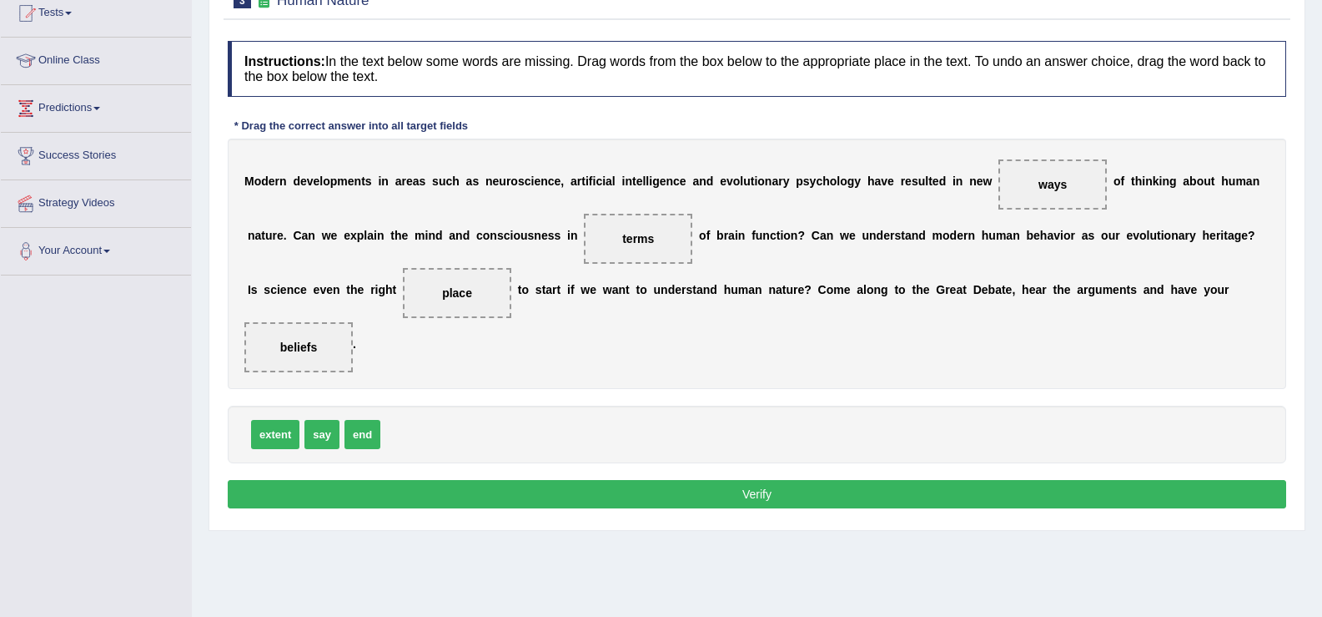
click at [455, 486] on button "Verify" at bounding box center [757, 494] width 1059 height 28
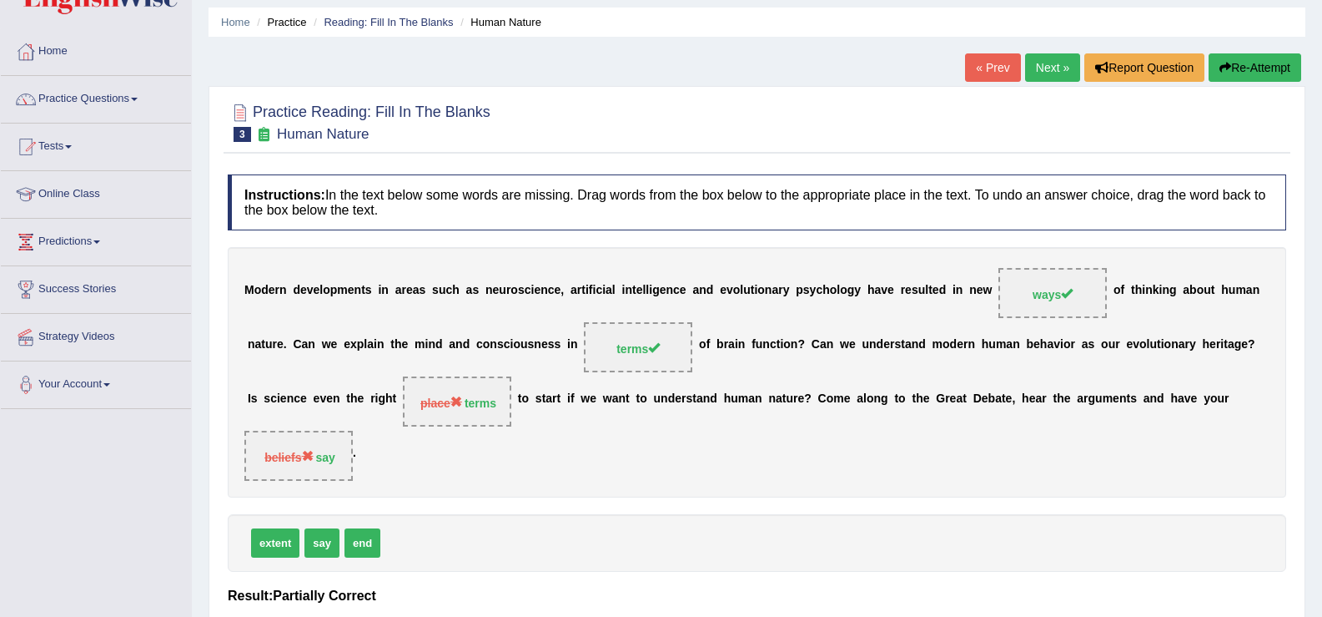
scroll to position [19, 0]
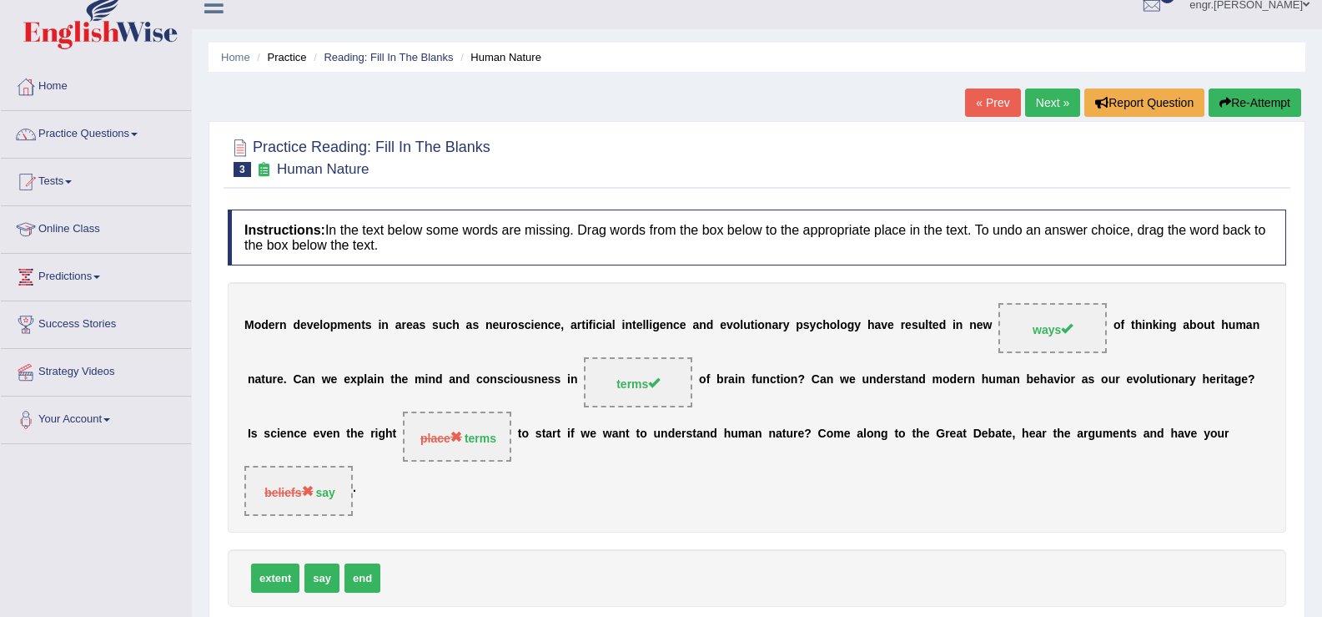
click at [1038, 90] on link "Next »" at bounding box center [1052, 102] width 55 height 28
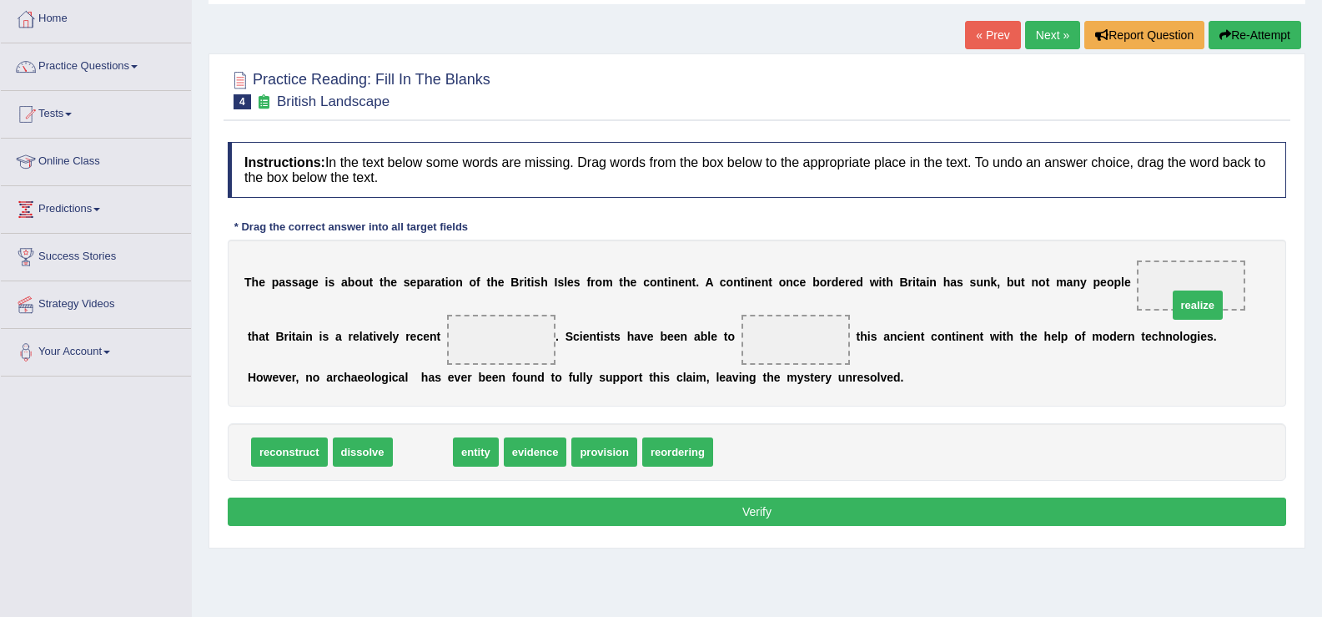
drag, startPoint x: 431, startPoint y: 451, endPoint x: 1206, endPoint y: 303, distance: 789.0
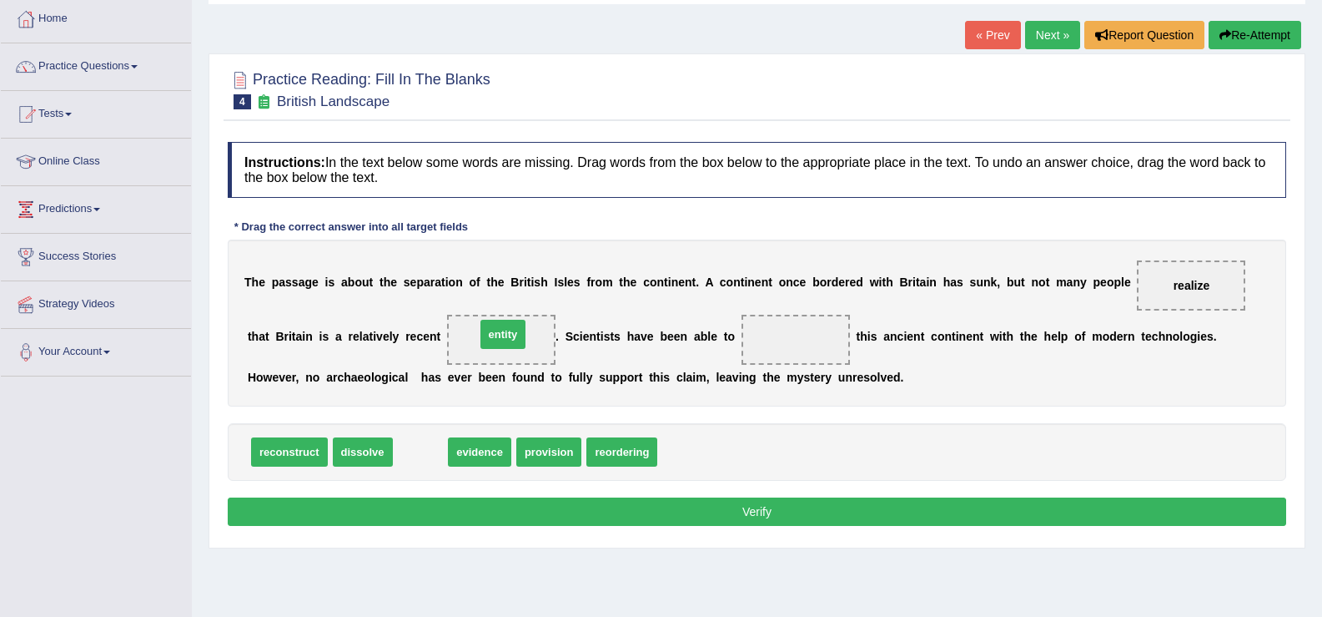
drag, startPoint x: 433, startPoint y: 450, endPoint x: 516, endPoint y: 332, distance: 143.7
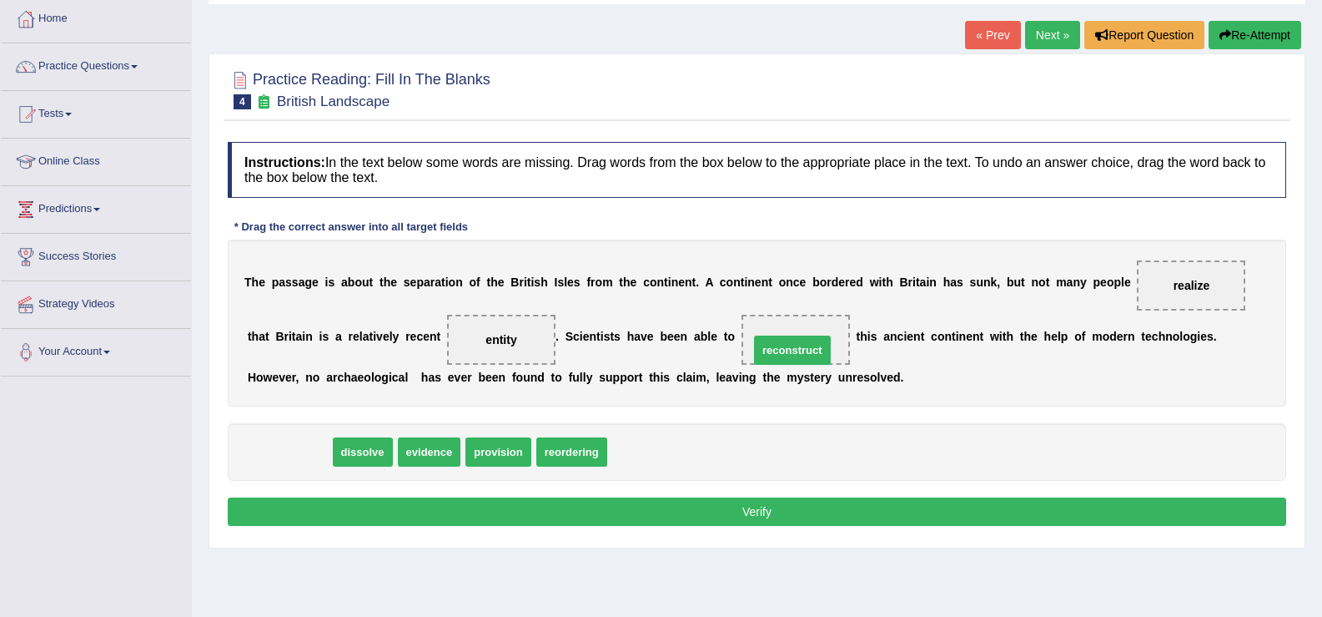
drag, startPoint x: 313, startPoint y: 450, endPoint x: 816, endPoint y: 348, distance: 513.3
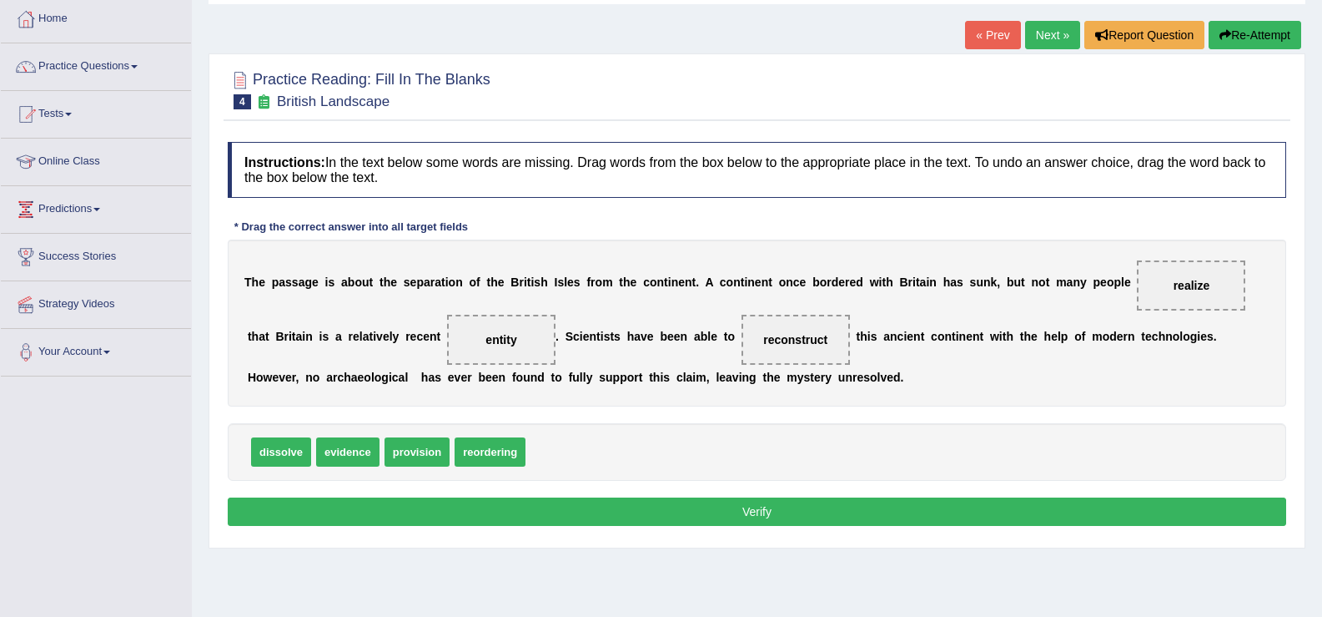
click at [717, 505] on button "Verify" at bounding box center [757, 511] width 1059 height 28
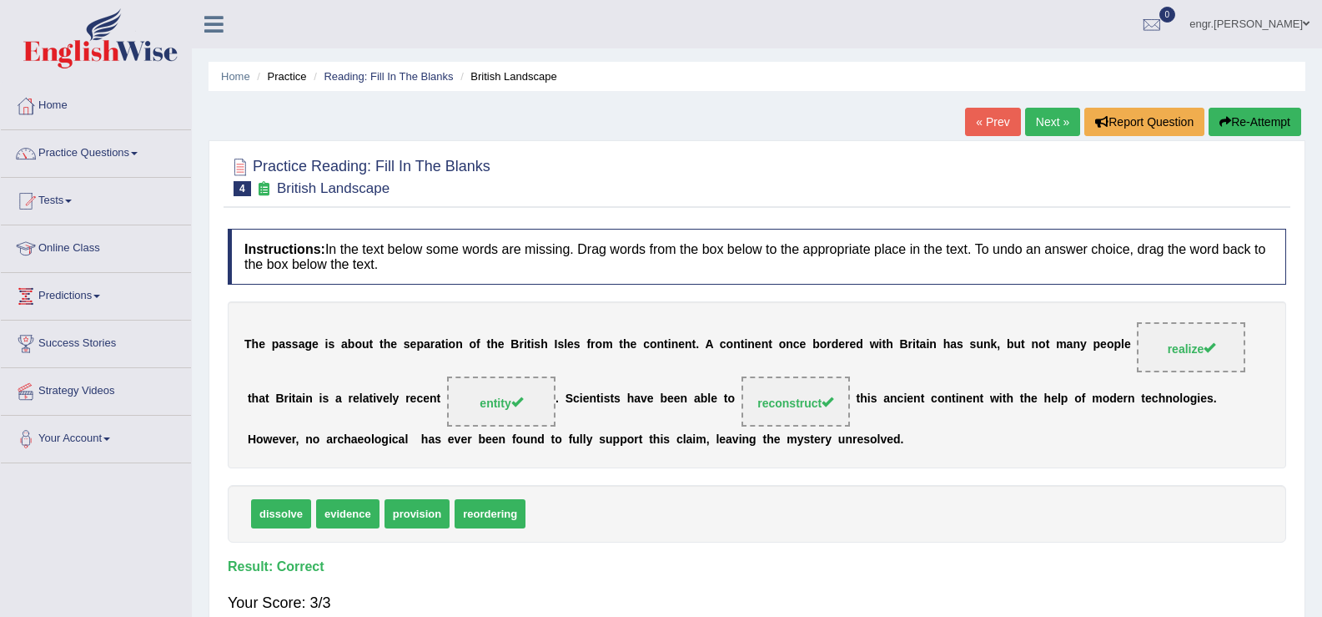
click at [1041, 130] on link "Next »" at bounding box center [1052, 122] width 55 height 28
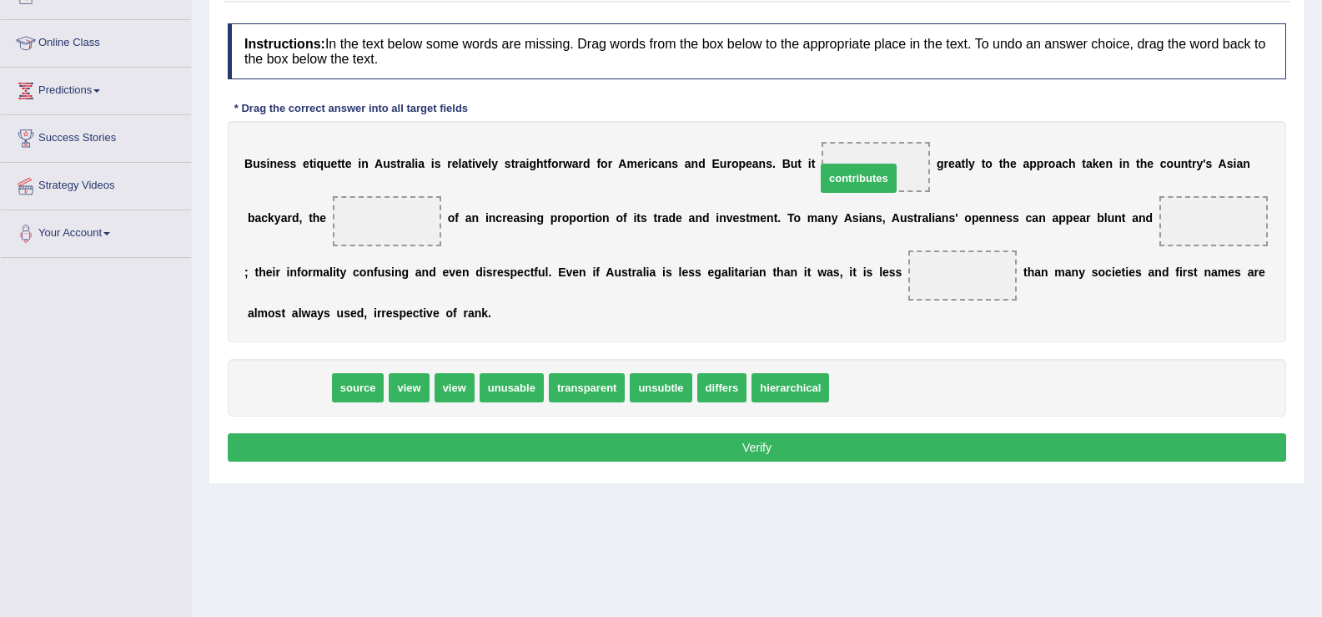
drag, startPoint x: 309, startPoint y: 381, endPoint x: 879, endPoint y: 172, distance: 607.1
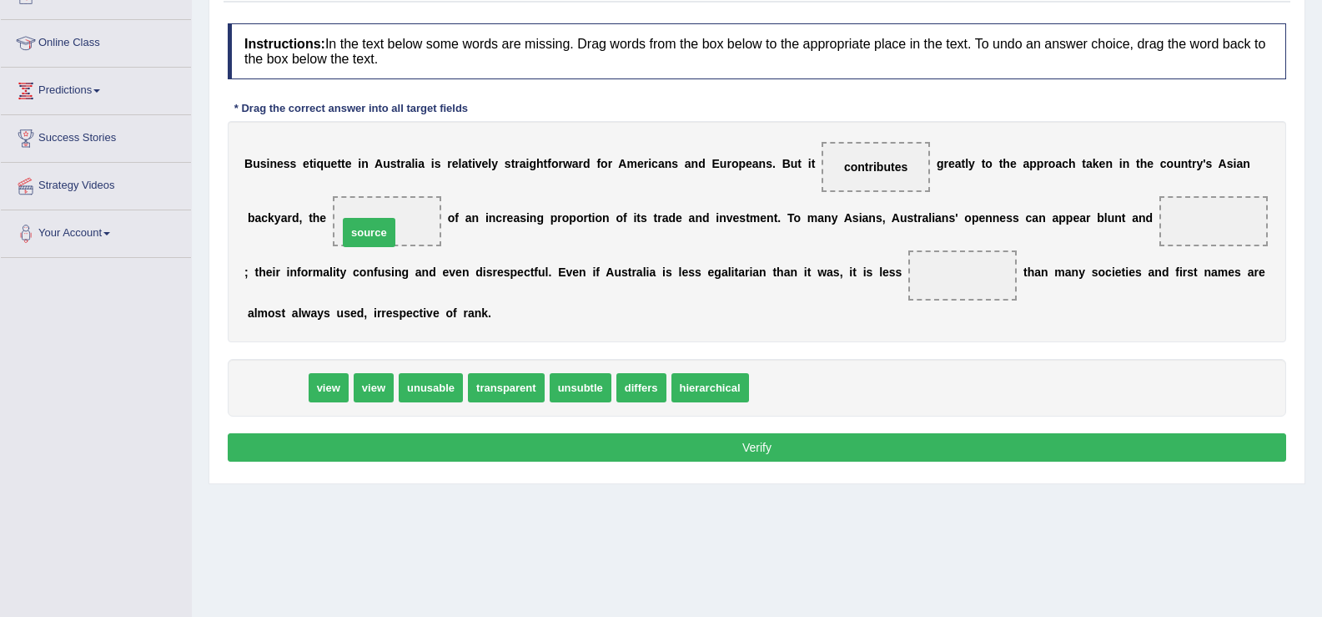
drag, startPoint x: 297, startPoint y: 390, endPoint x: 390, endPoint y: 232, distance: 183.6
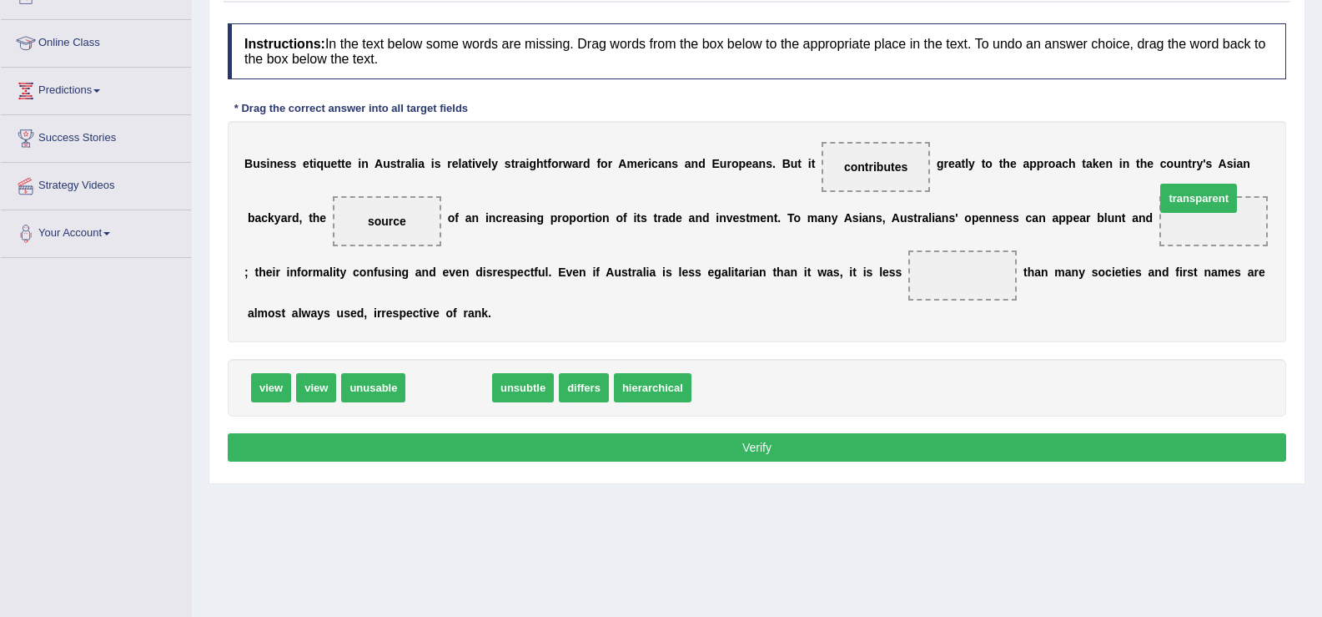
drag, startPoint x: 471, startPoint y: 393, endPoint x: 1216, endPoint y: 212, distance: 766.7
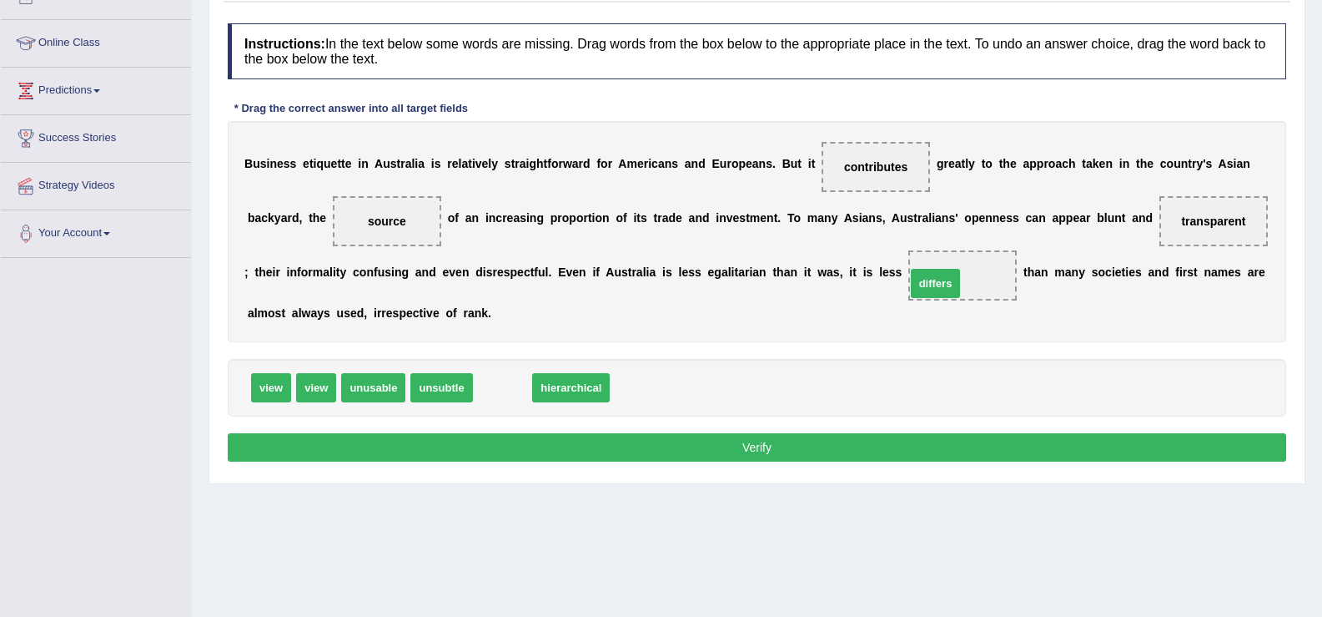
drag, startPoint x: 516, startPoint y: 389, endPoint x: 950, endPoint y: 284, distance: 446.2
click at [852, 438] on button "Verify" at bounding box center [757, 447] width 1059 height 28
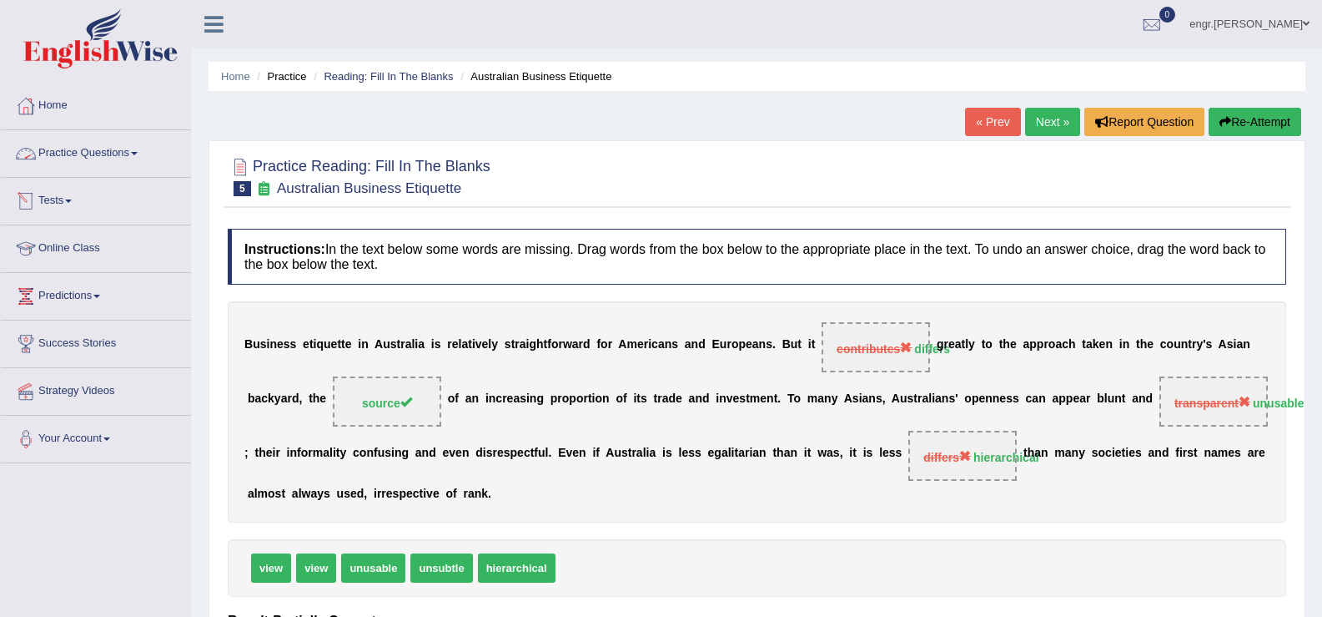
click at [101, 164] on link "Practice Questions" at bounding box center [96, 151] width 190 height 42
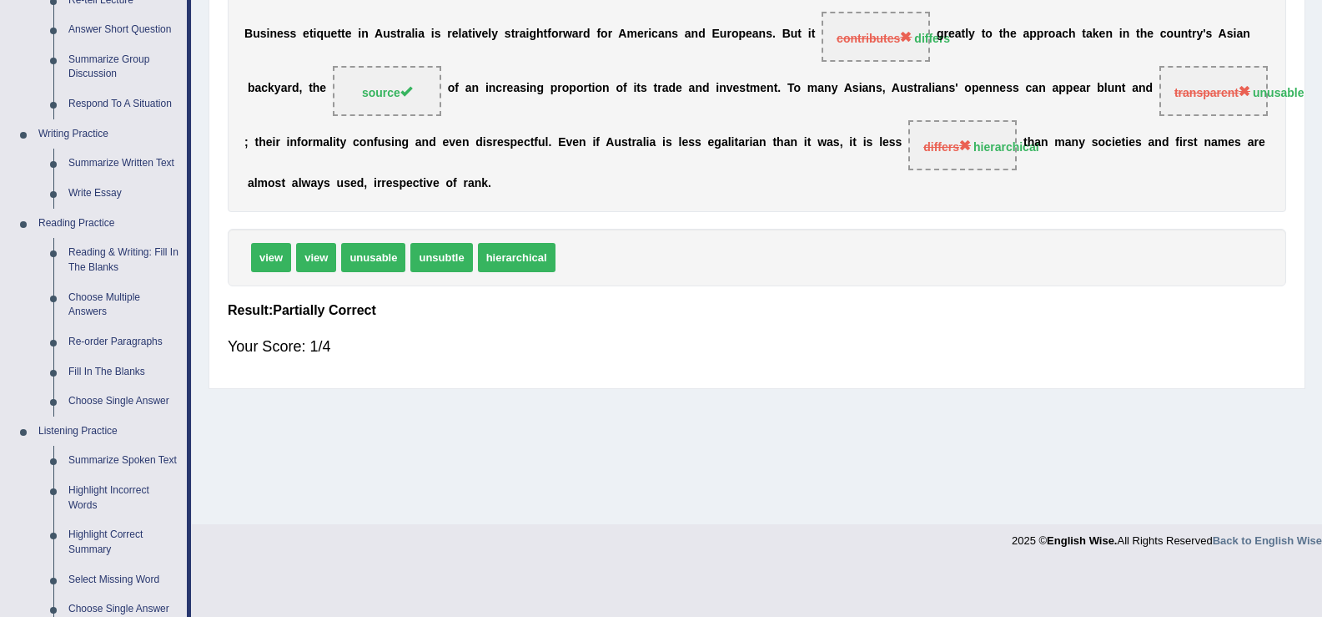
scroll to position [315, 0]
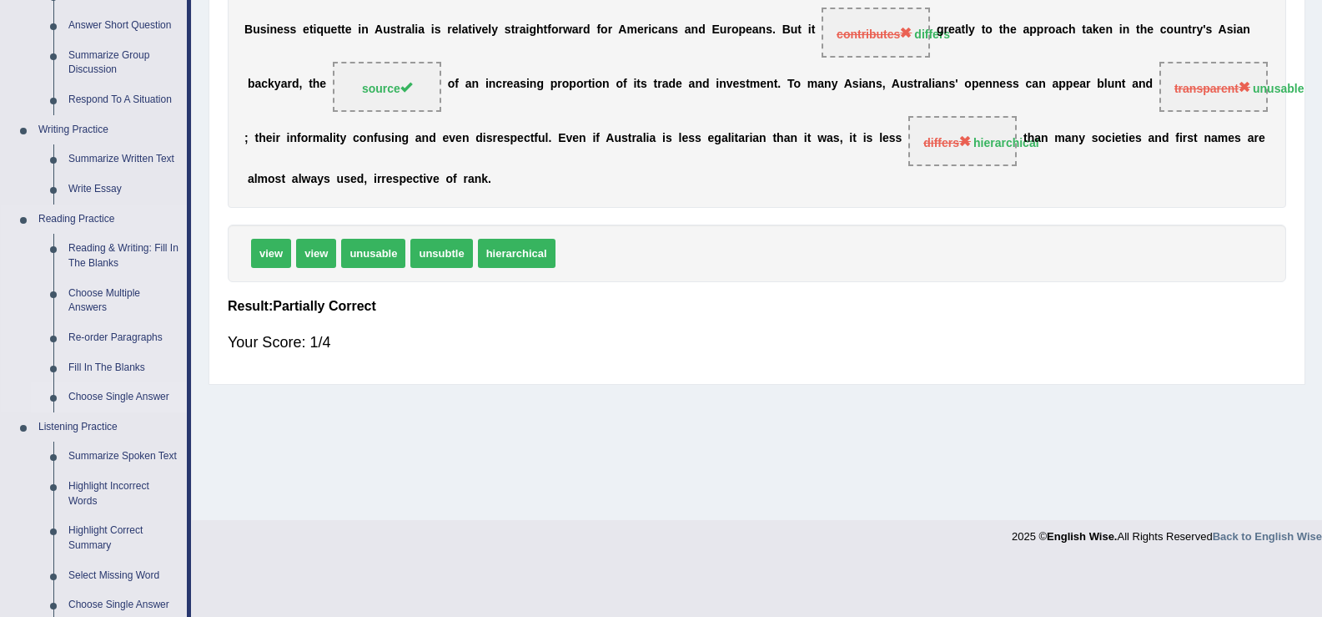
click at [103, 392] on link "Choose Single Answer" at bounding box center [124, 397] width 126 height 30
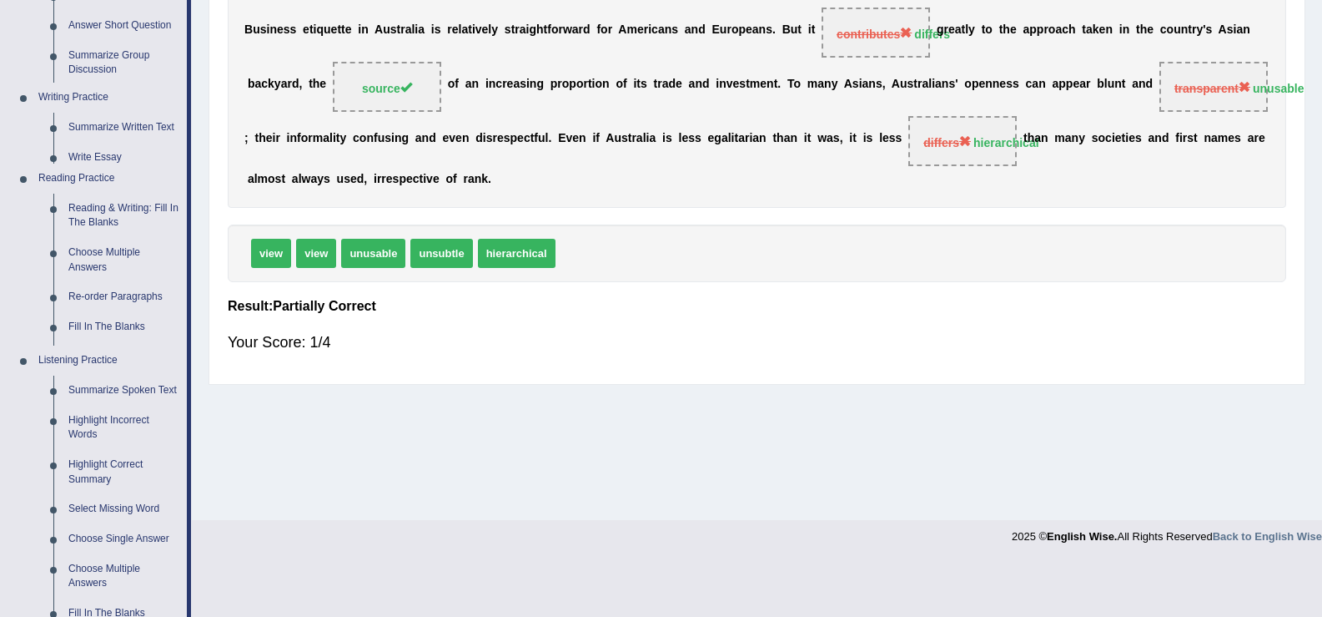
scroll to position [259, 0]
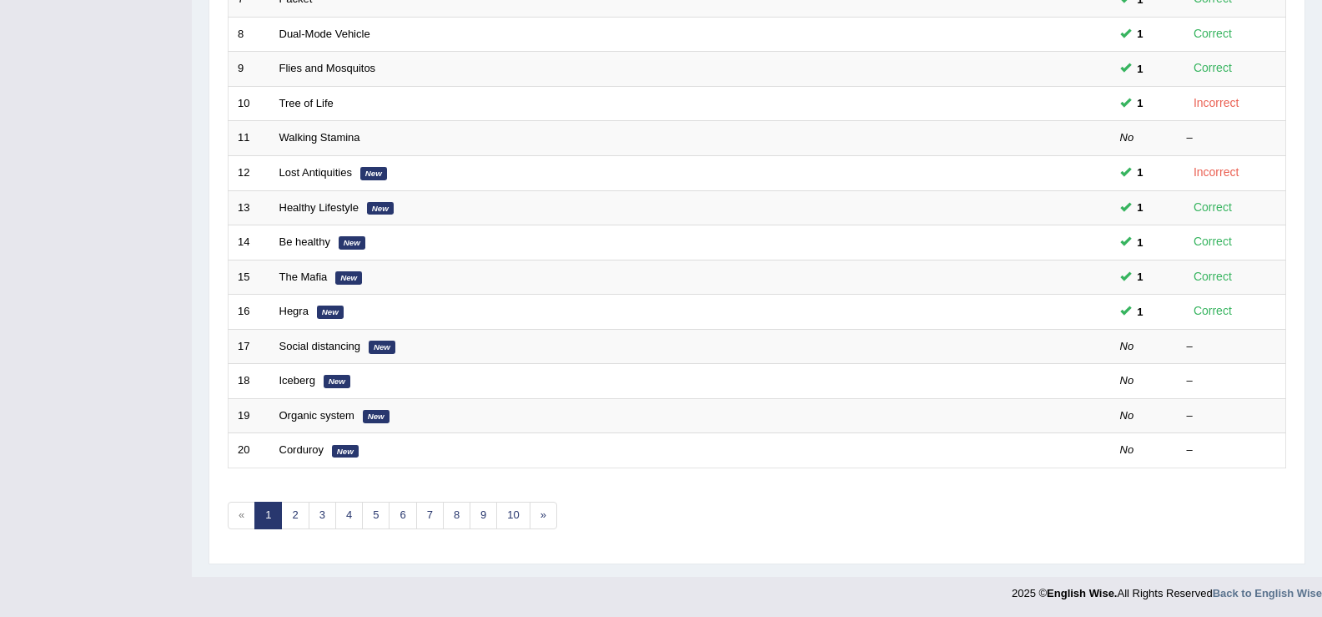
scroll to position [488, 0]
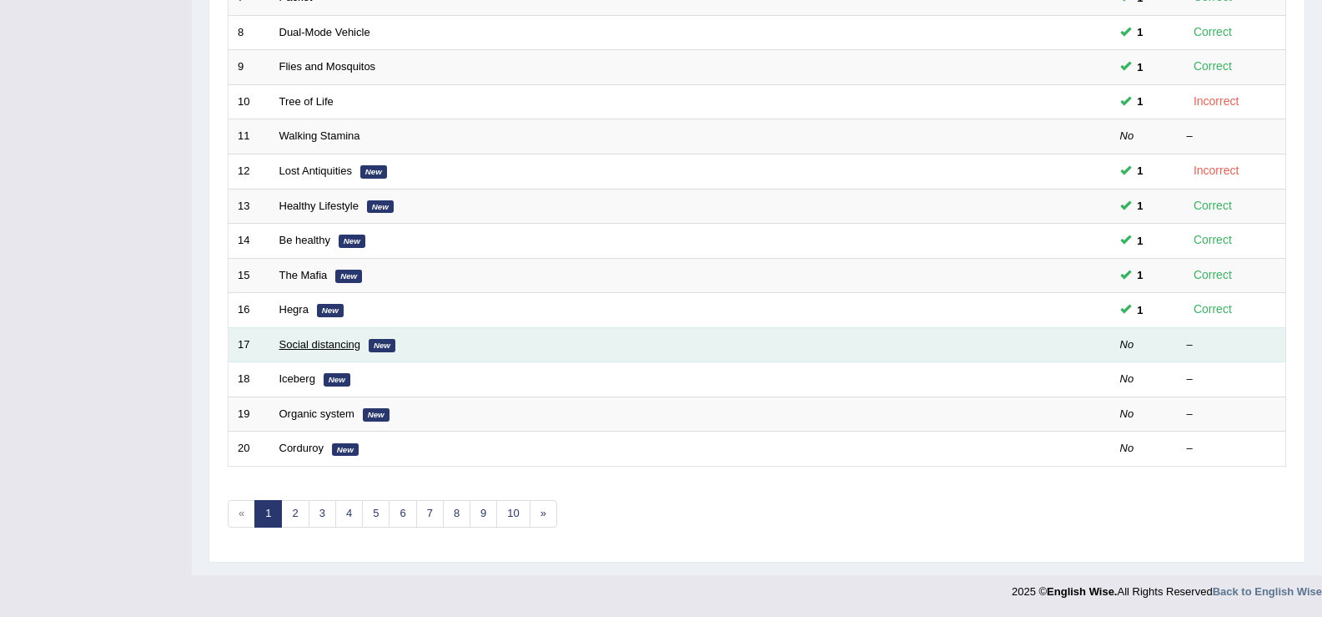
click at [336, 346] on link "Social distancing" at bounding box center [320, 344] width 82 height 13
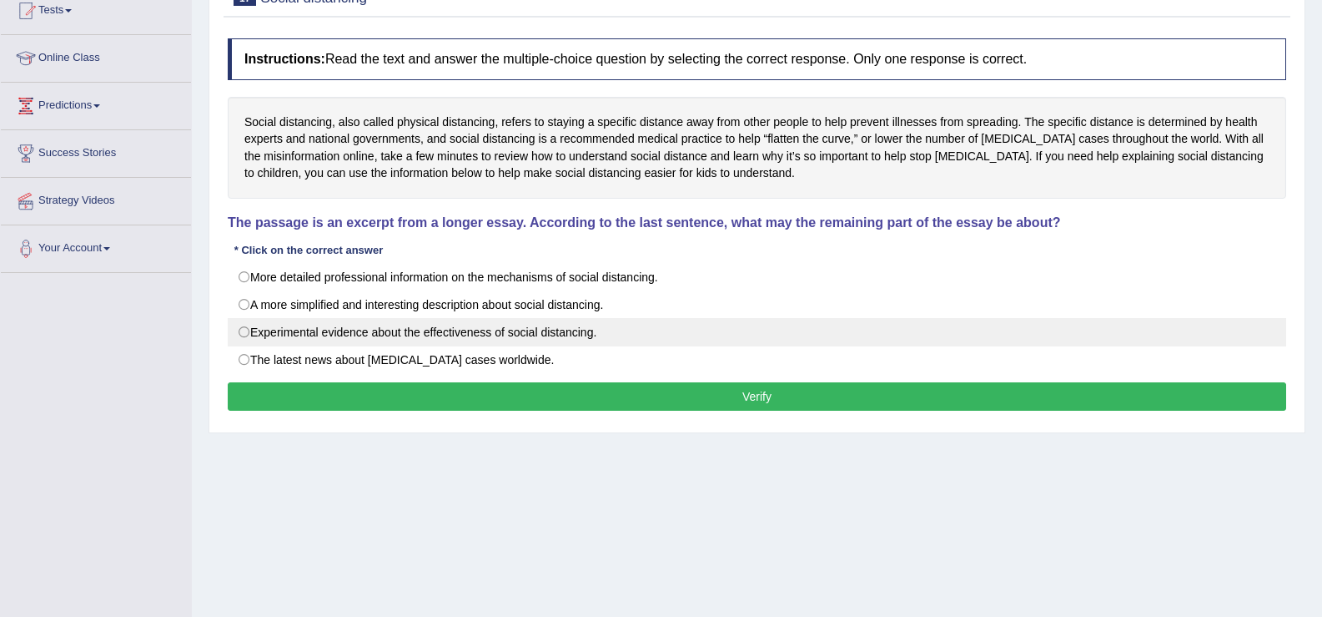
click at [430, 334] on label "Experimental evidence about the effectiveness of social distancing." at bounding box center [757, 332] width 1059 height 28
radio input "true"
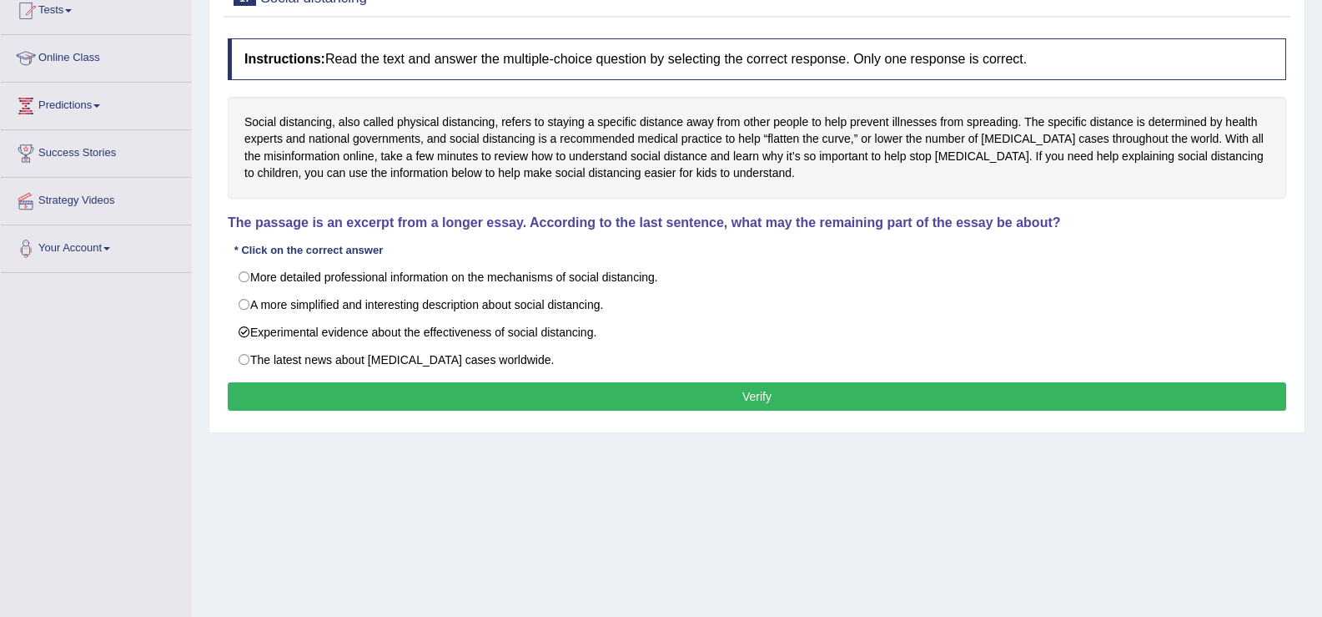
click at [497, 397] on button "Verify" at bounding box center [757, 396] width 1059 height 28
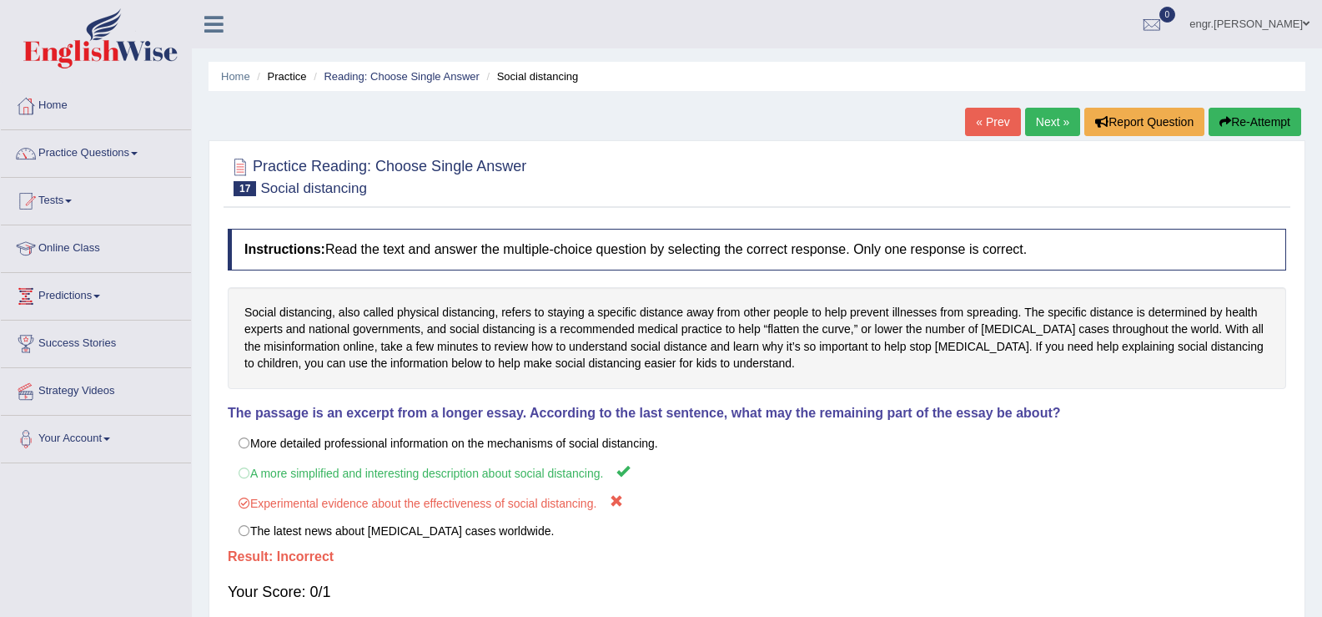
click at [1045, 128] on link "Next »" at bounding box center [1052, 122] width 55 height 28
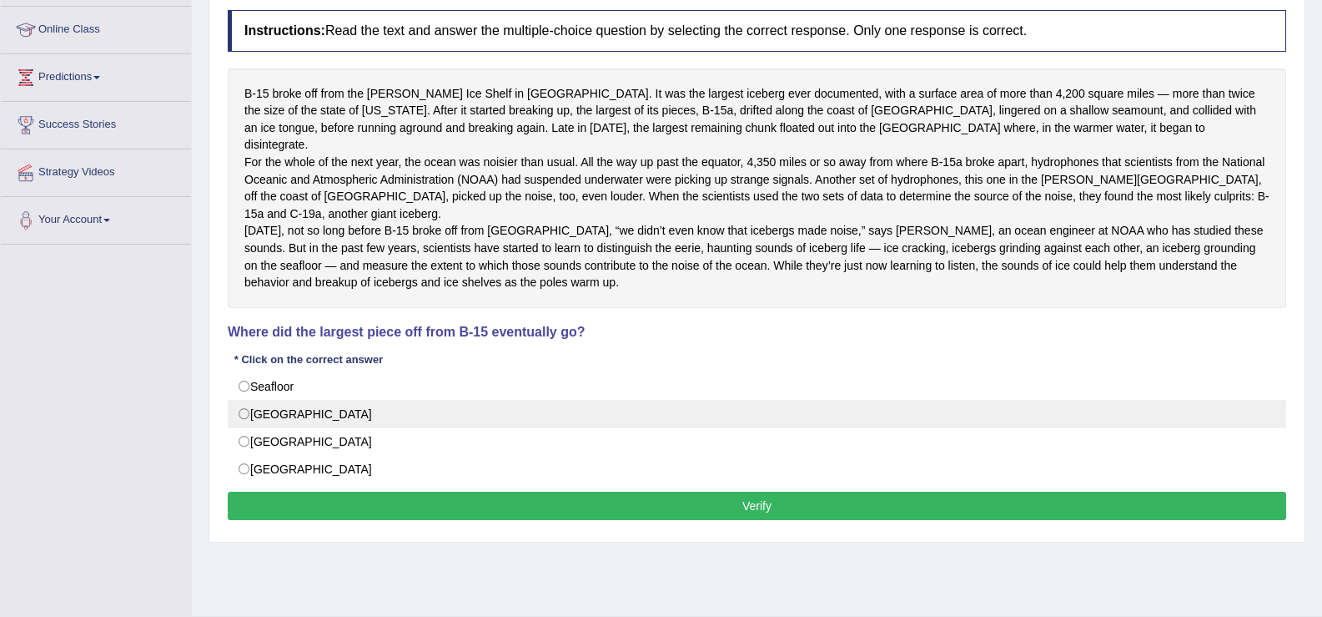
click at [243, 428] on label "[GEOGRAPHIC_DATA]" at bounding box center [757, 414] width 1059 height 28
radio input "true"
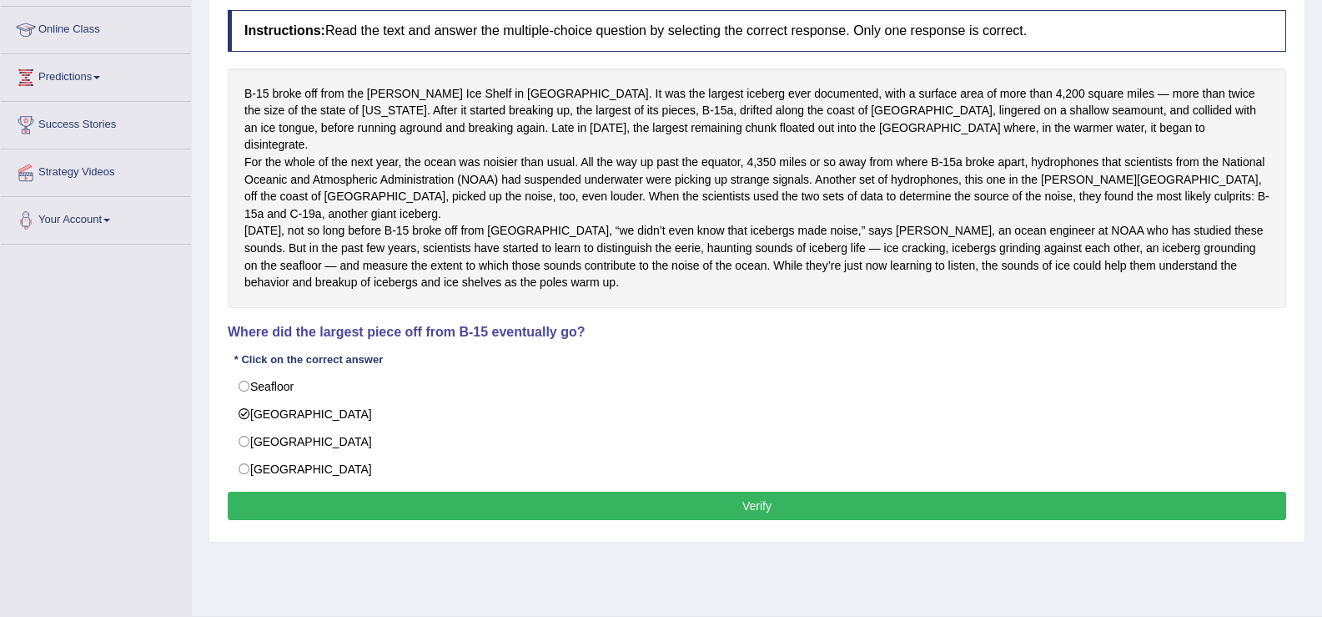
click at [375, 520] on button "Verify" at bounding box center [757, 505] width 1059 height 28
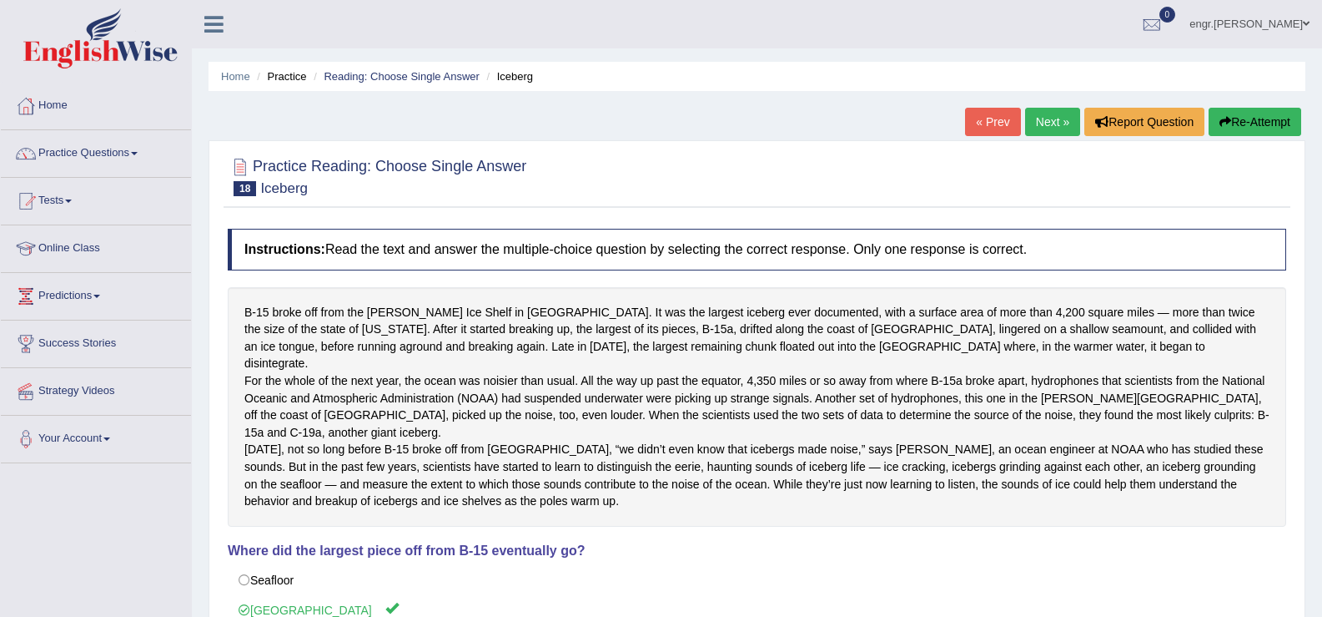
click at [1047, 121] on link "Next »" at bounding box center [1052, 122] width 55 height 28
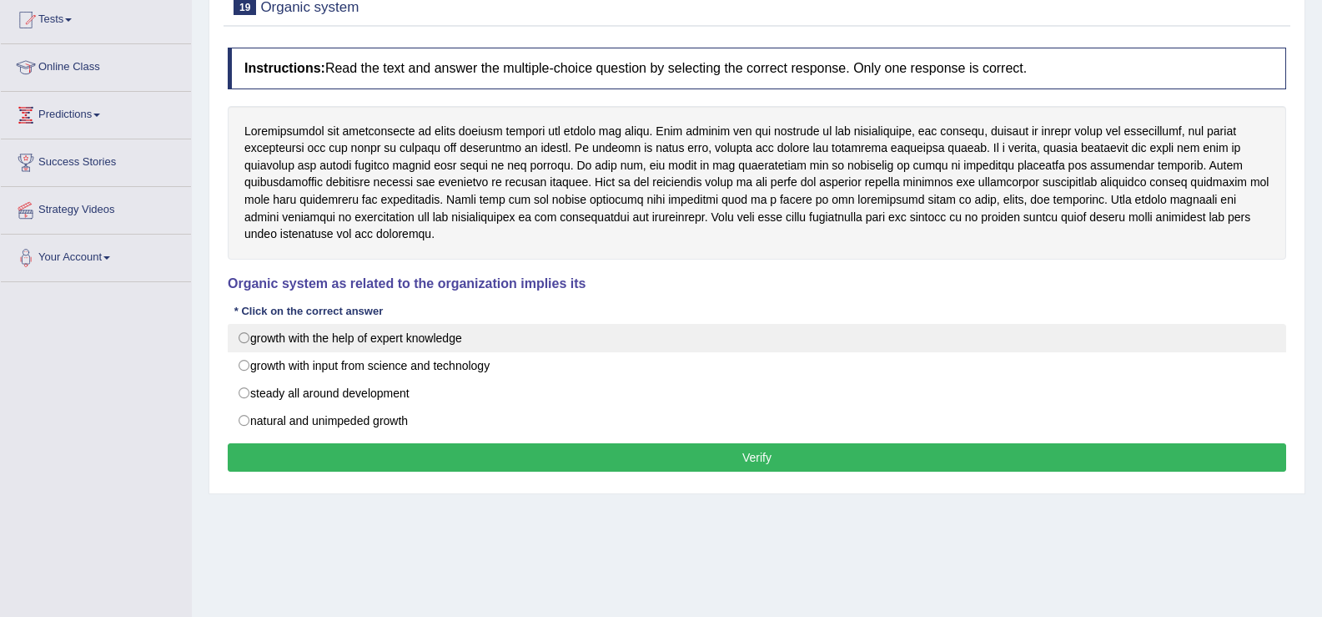
click at [417, 348] on label "growth with the help of expert knowledge" at bounding box center [757, 338] width 1059 height 28
radio input "true"
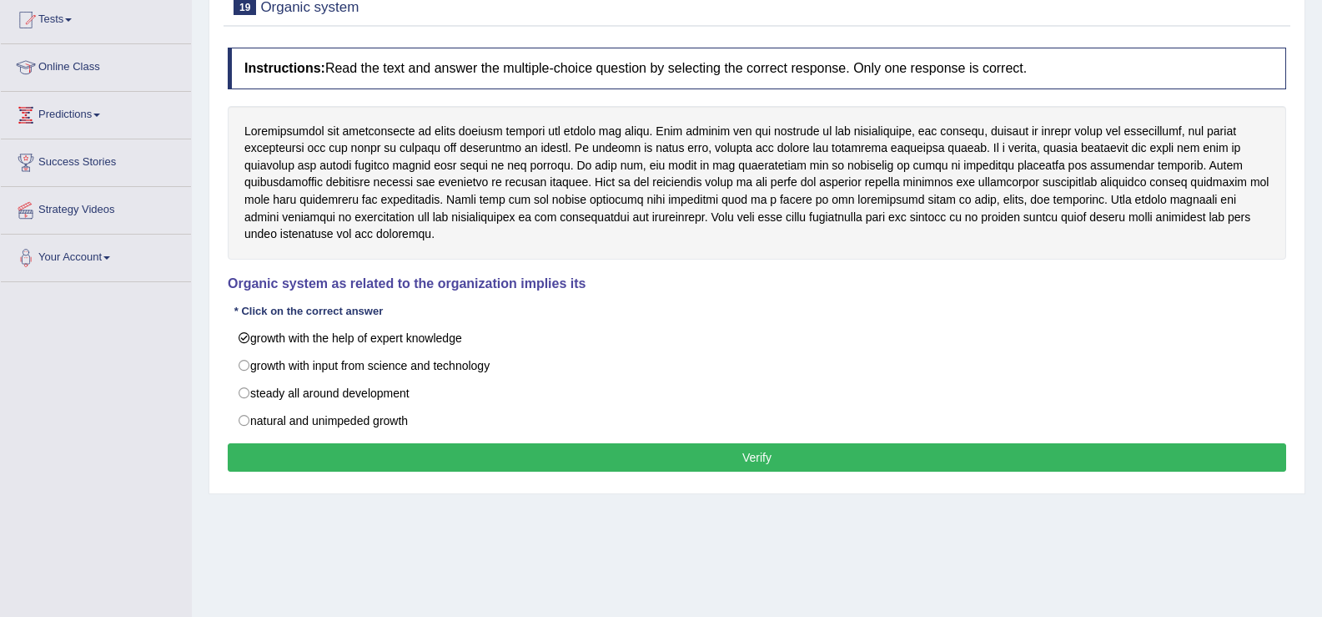
click at [492, 445] on button "Verify" at bounding box center [757, 457] width 1059 height 28
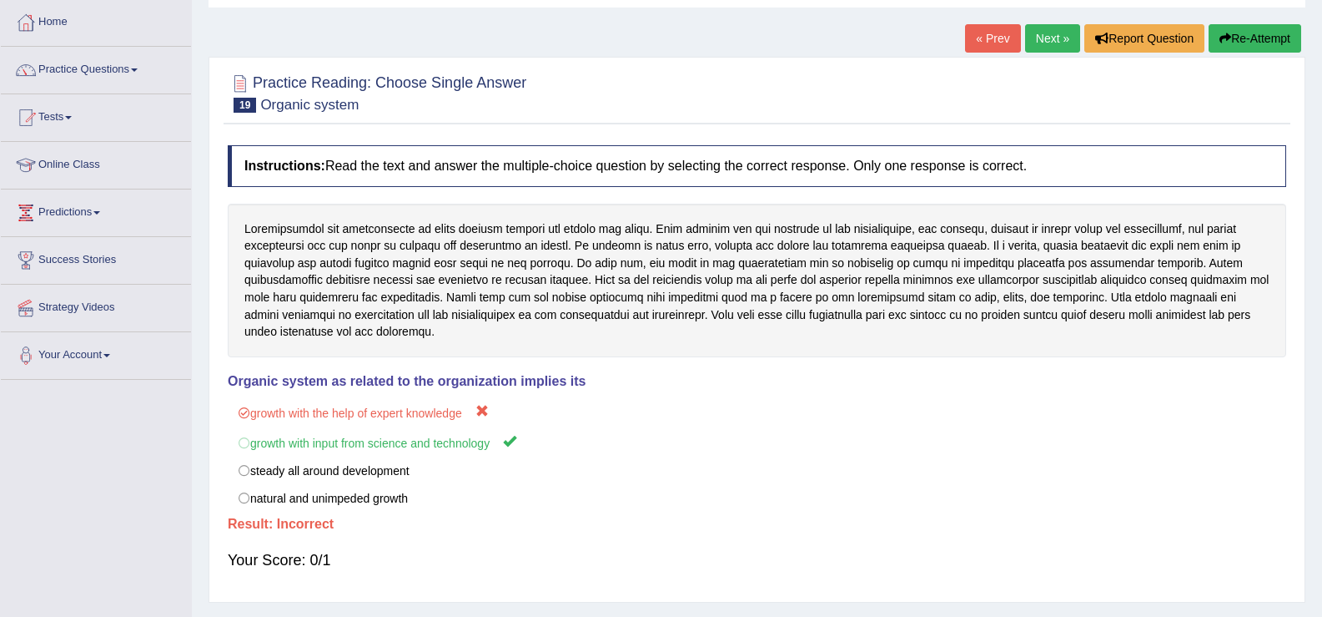
scroll to position [35, 0]
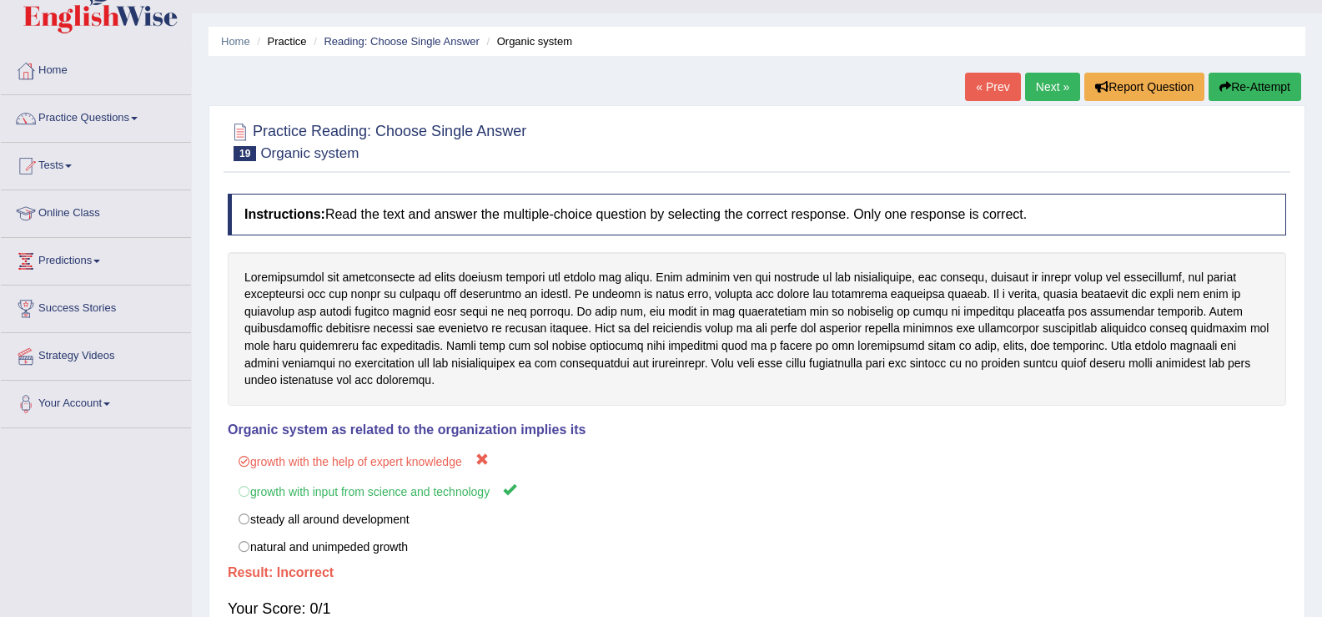
click at [1045, 85] on link "Next »" at bounding box center [1052, 87] width 55 height 28
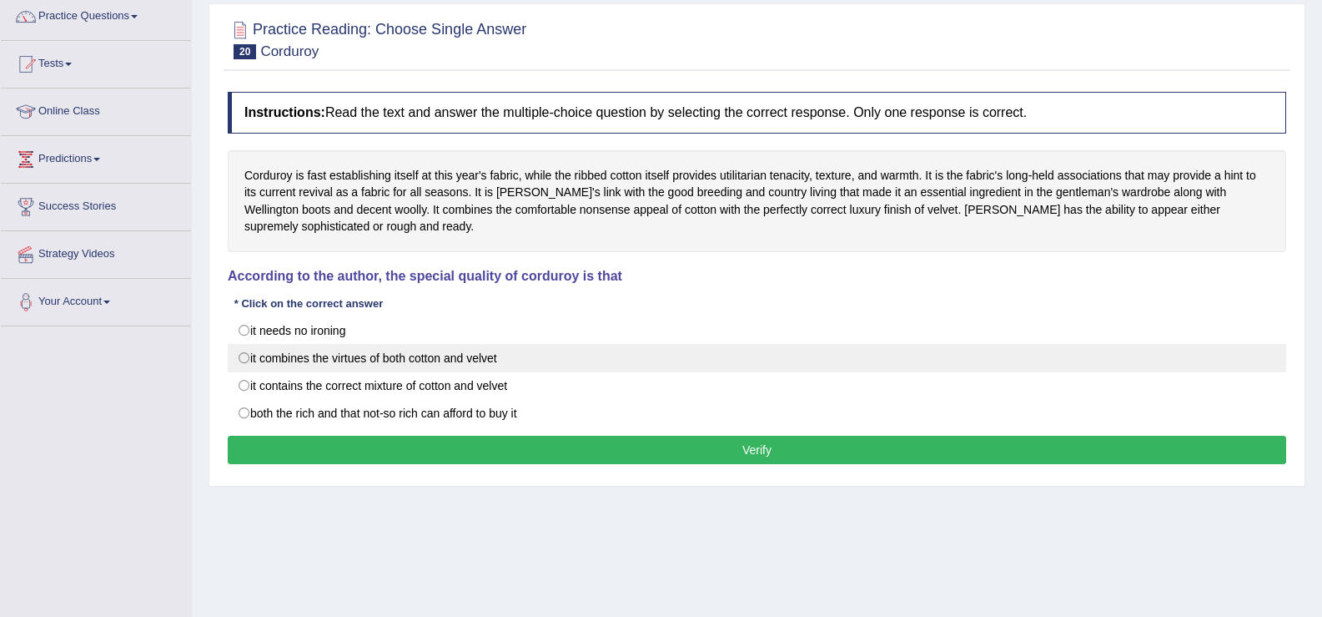
click at [501, 360] on label "it combines the virtues of both cotton and velvet" at bounding box center [757, 358] width 1059 height 28
radio input "true"
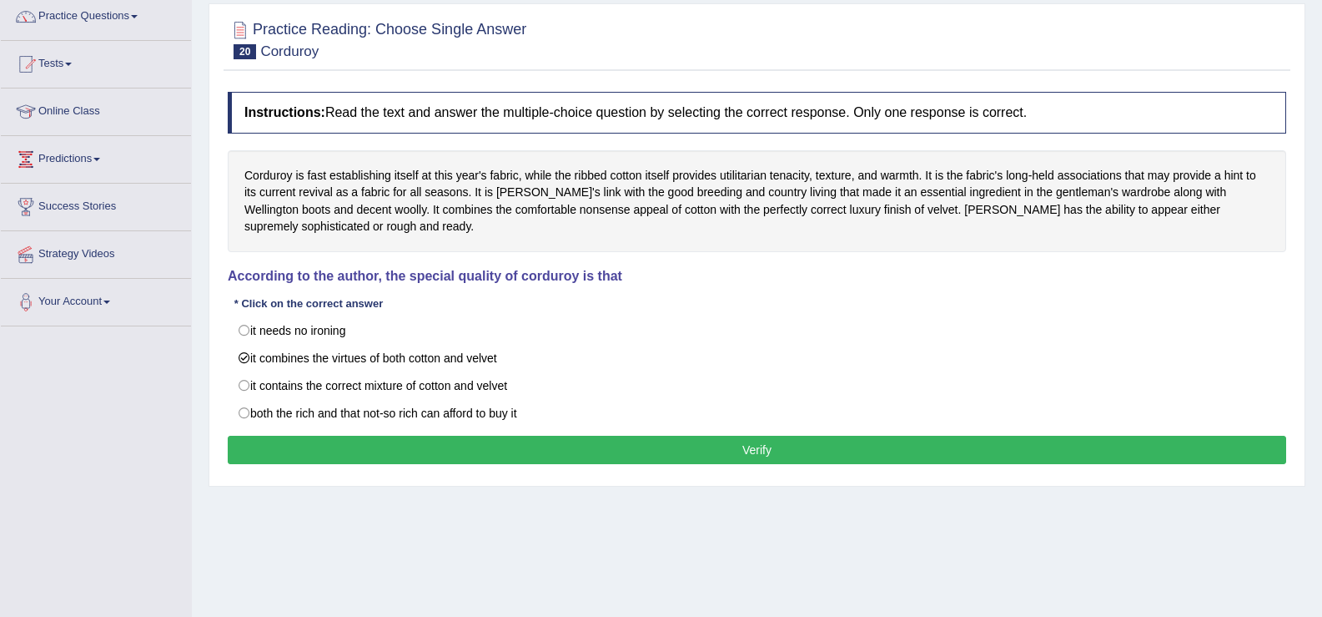
click at [547, 446] on button "Verify" at bounding box center [757, 449] width 1059 height 28
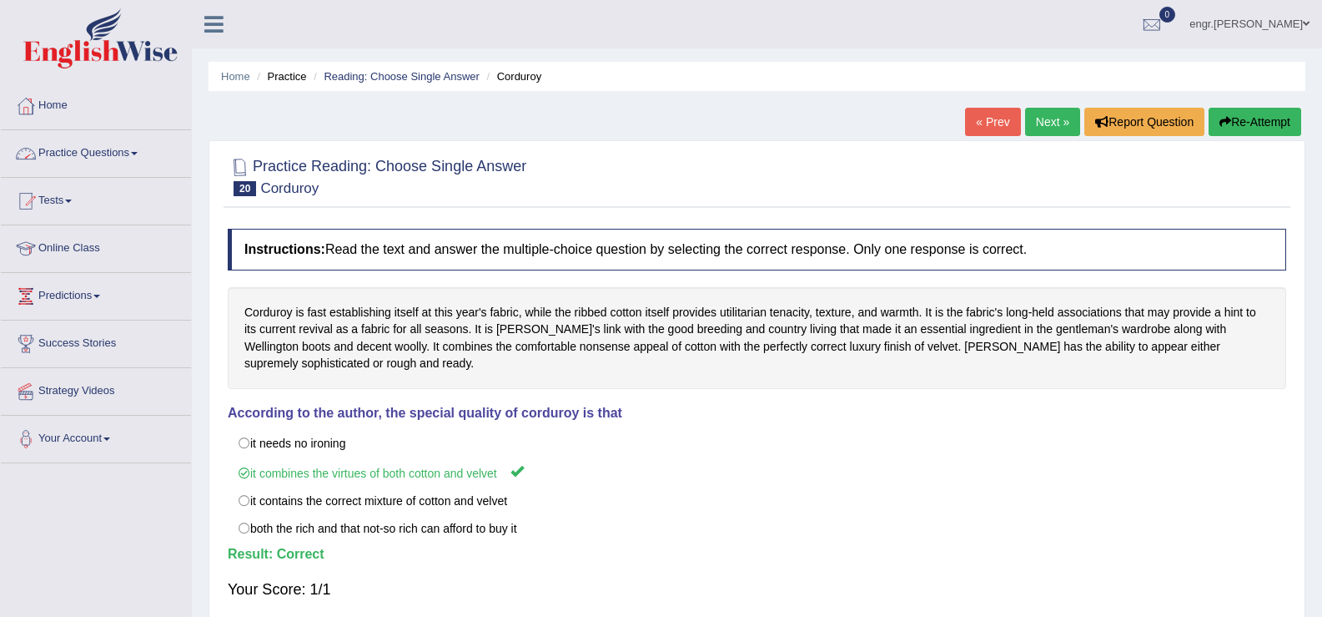
click at [98, 159] on link "Practice Questions" at bounding box center [96, 151] width 190 height 42
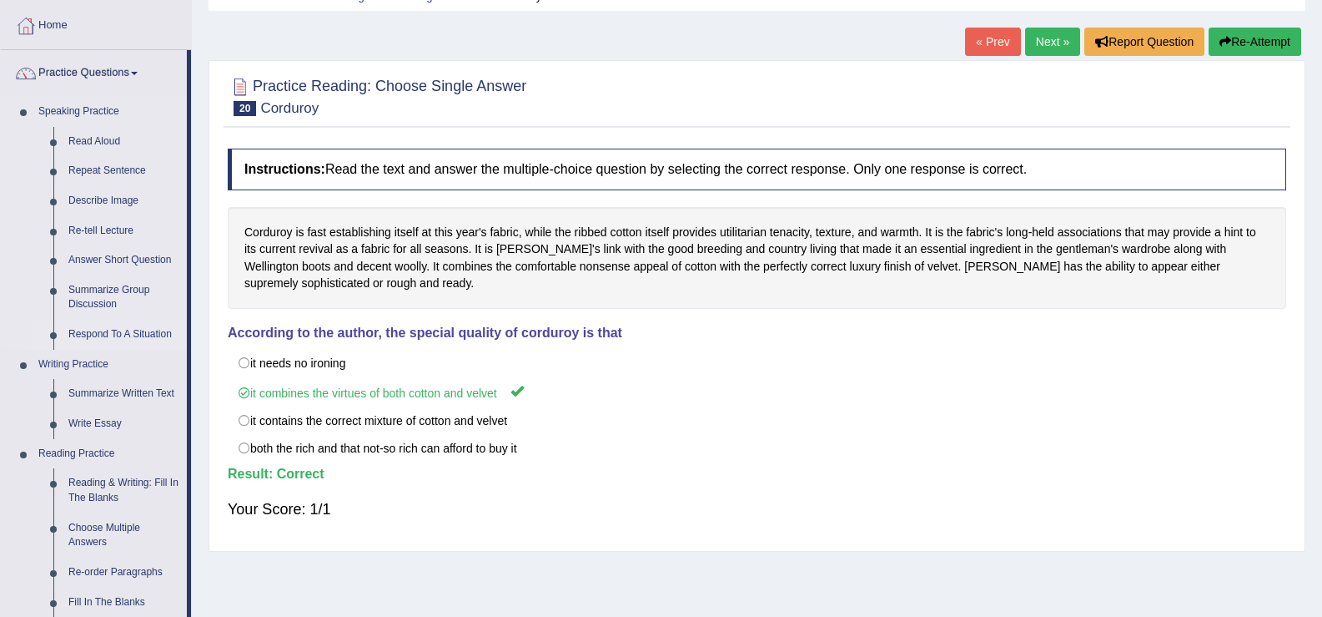
scroll to position [70, 0]
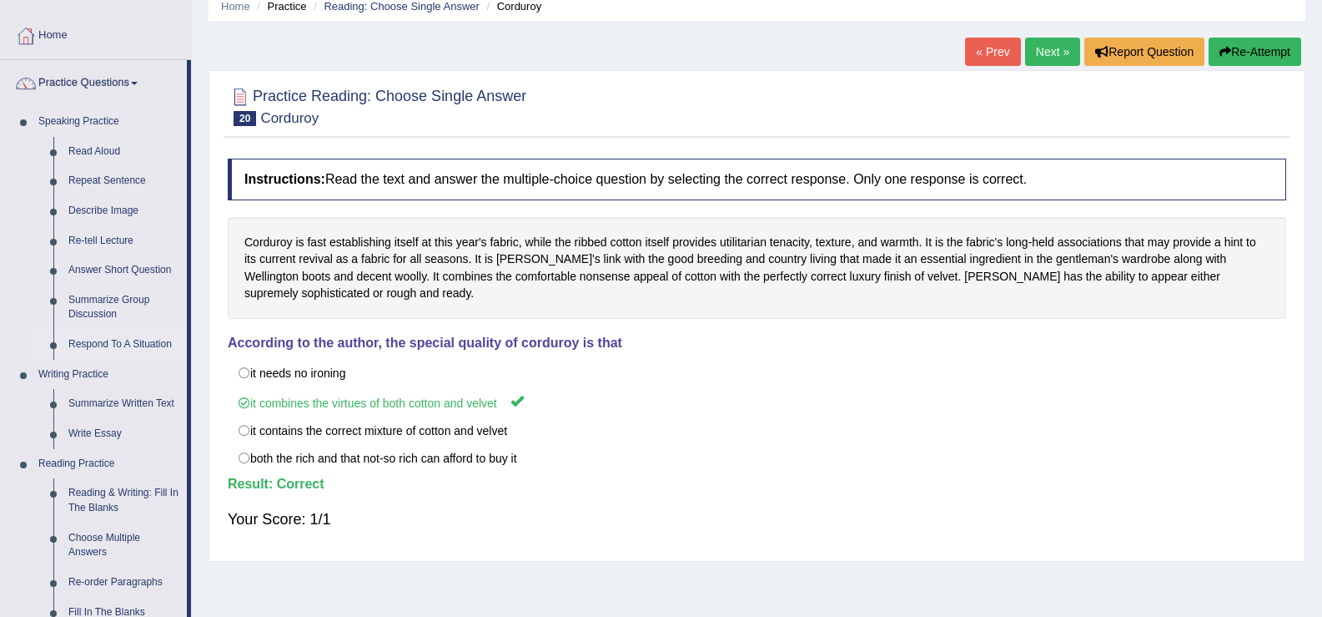
click at [130, 341] on link "Respond To A Situation" at bounding box center [124, 345] width 126 height 30
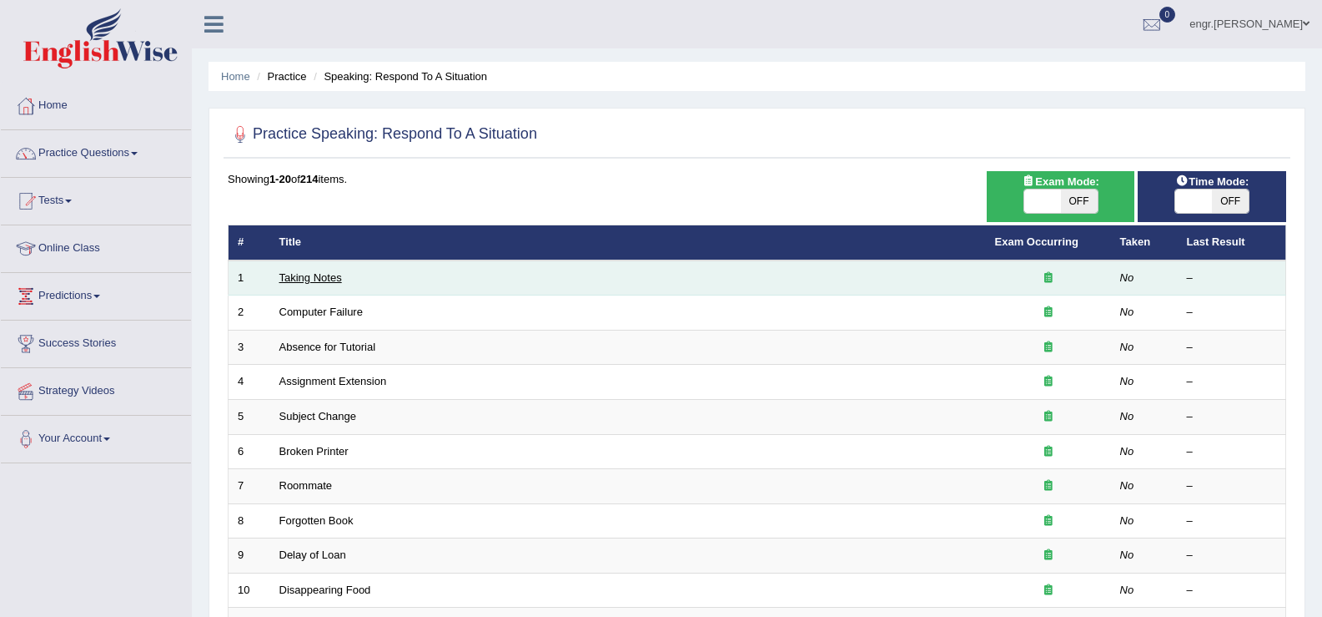
click at [328, 280] on link "Taking Notes" at bounding box center [310, 277] width 63 height 13
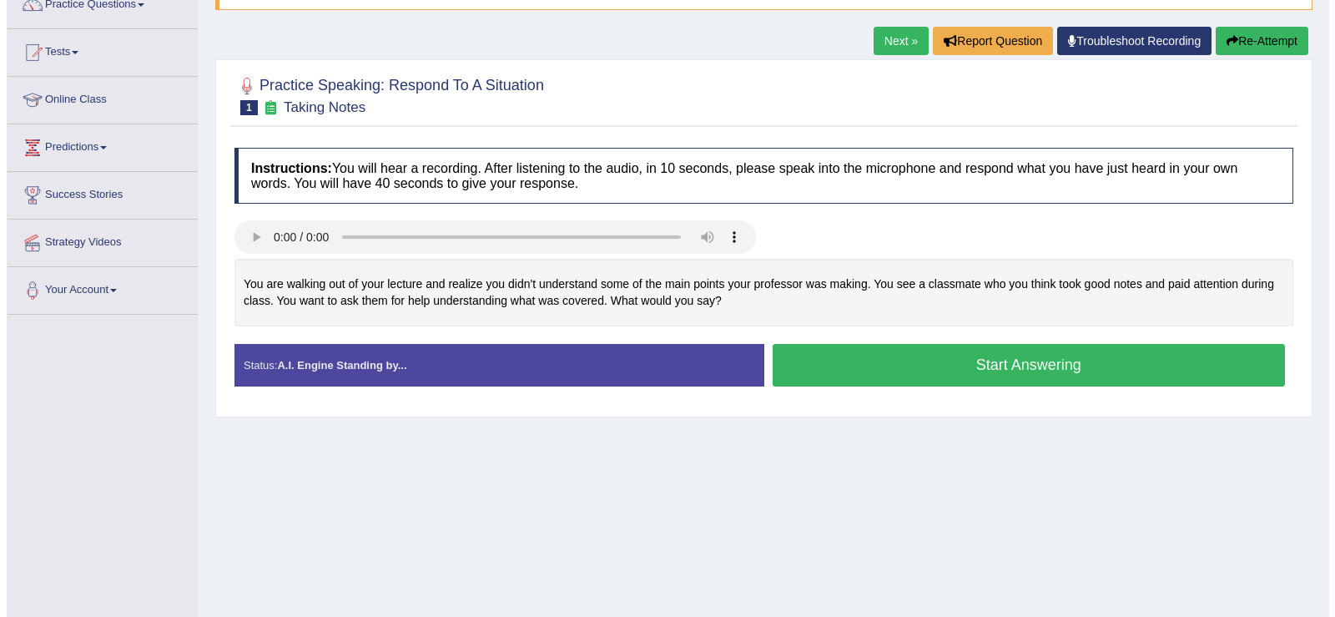
scroll to position [158, 0]
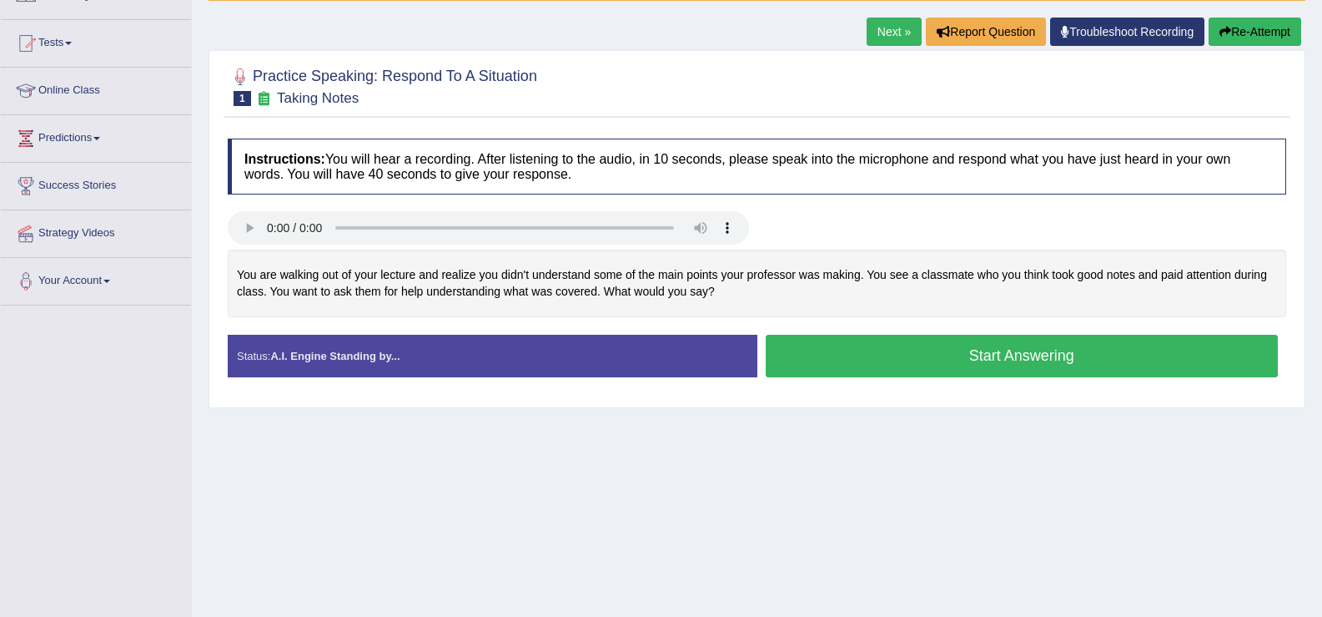
click at [868, 357] on button "Start Answering" at bounding box center [1022, 356] width 513 height 43
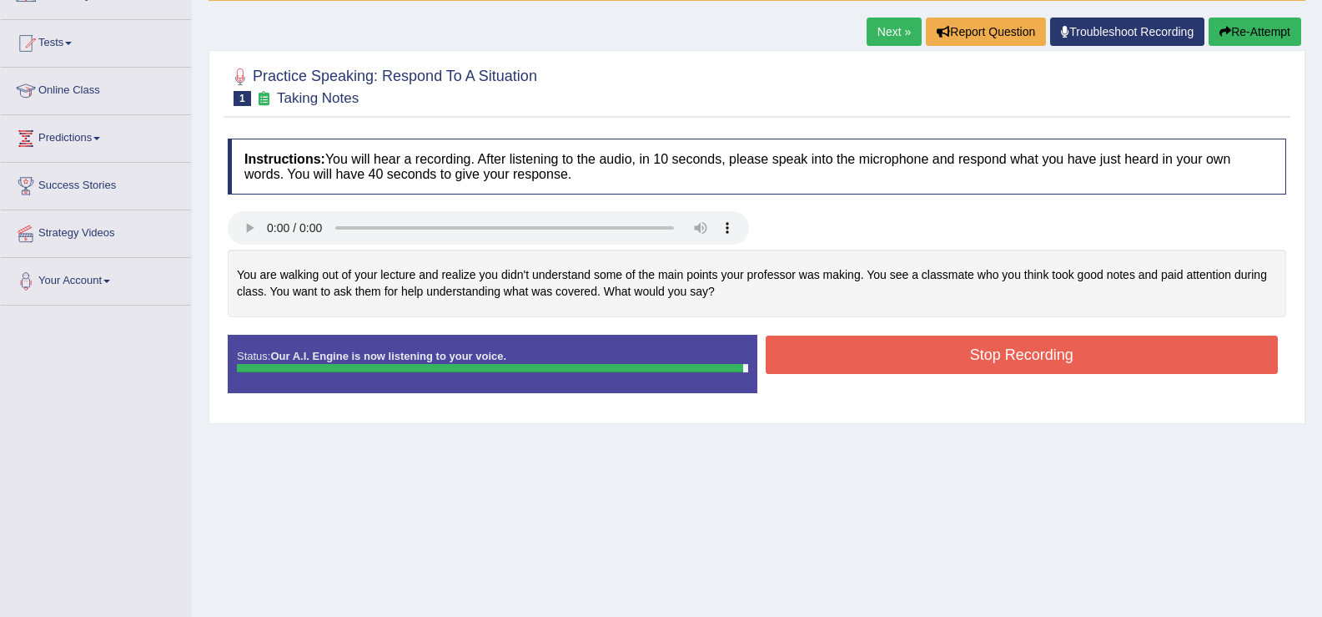
click at [916, 353] on button "Stop Recording" at bounding box center [1022, 354] width 513 height 38
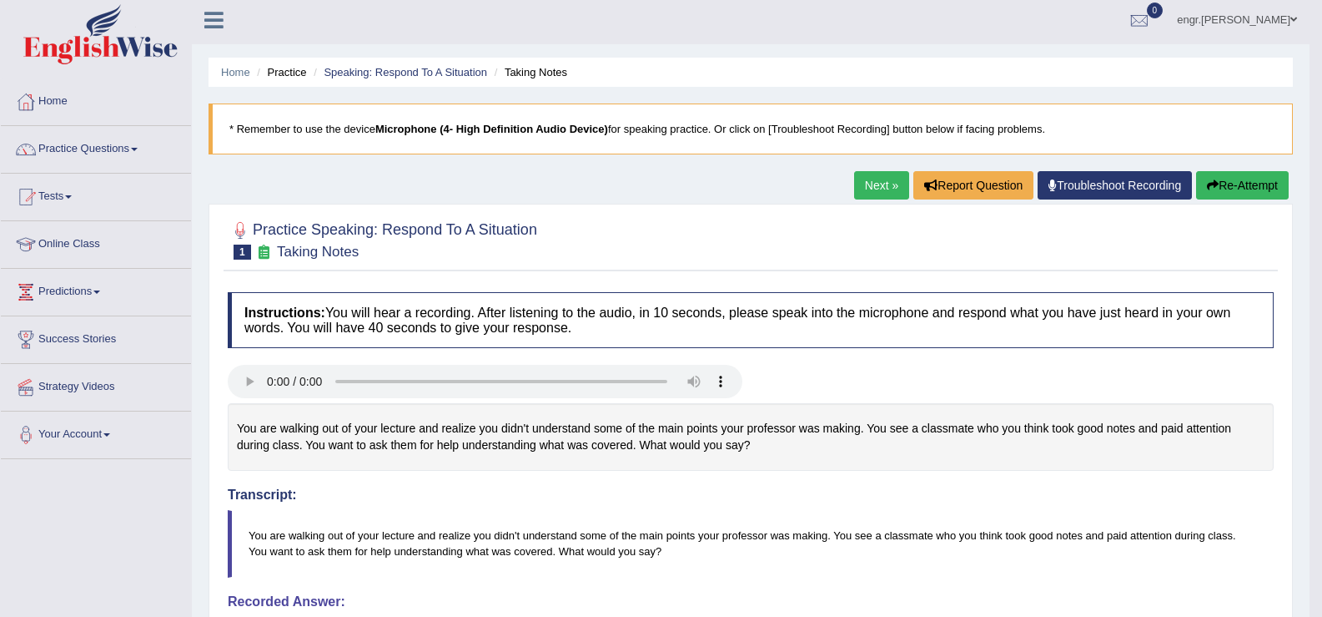
scroll to position [0, 0]
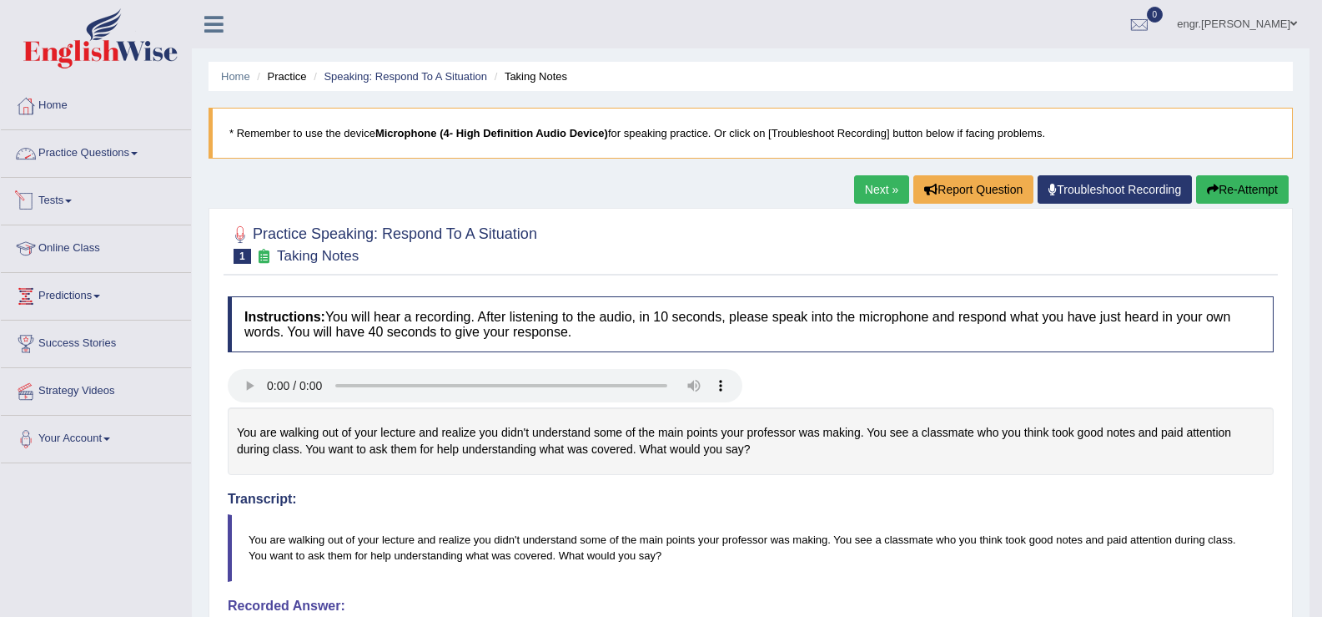
click at [98, 148] on link "Practice Questions" at bounding box center [96, 151] width 190 height 42
